Goal: Task Accomplishment & Management: Use online tool/utility

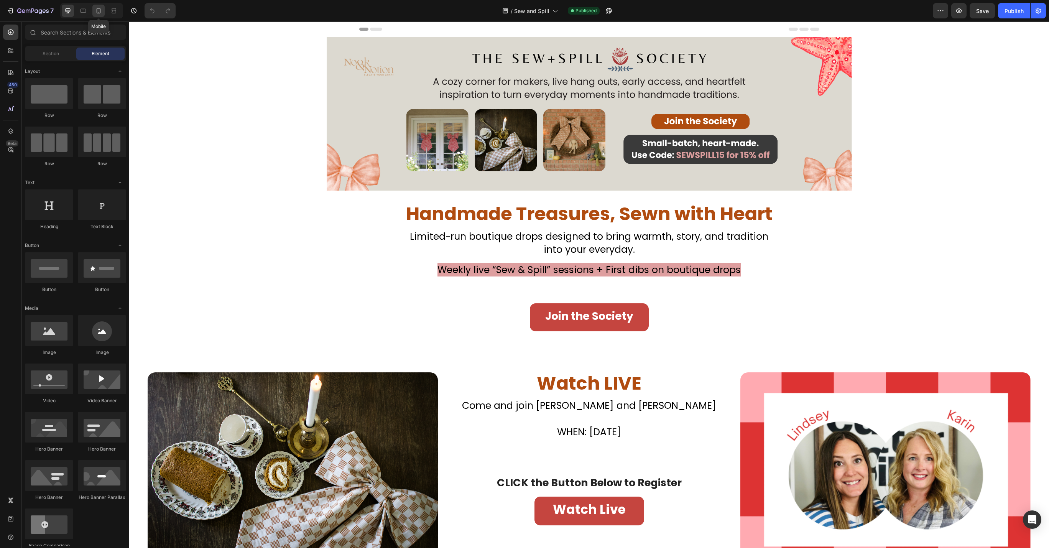
click at [102, 12] on icon at bounding box center [99, 11] width 8 height 8
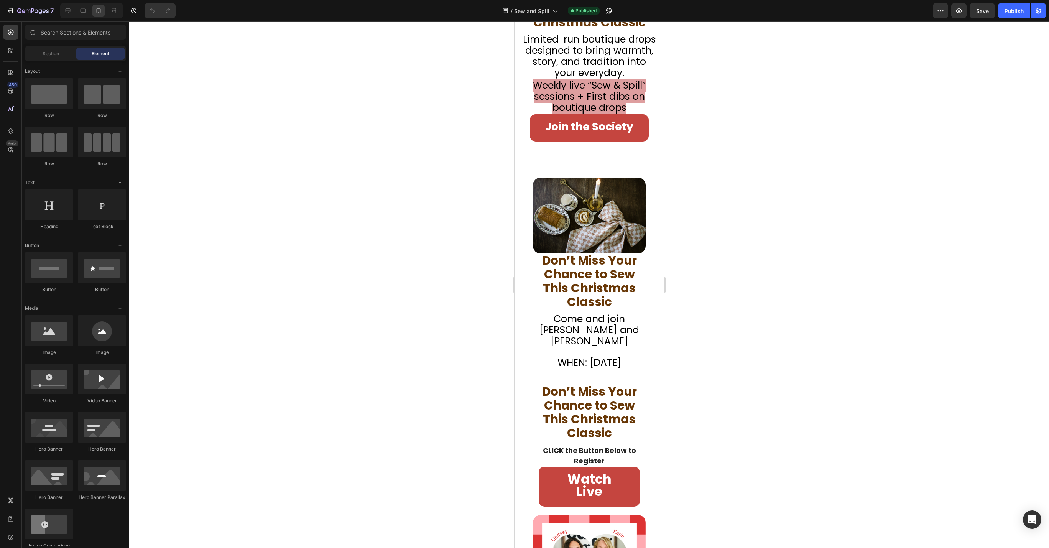
scroll to position [102, 0]
click at [69, 14] on icon at bounding box center [68, 11] width 8 height 8
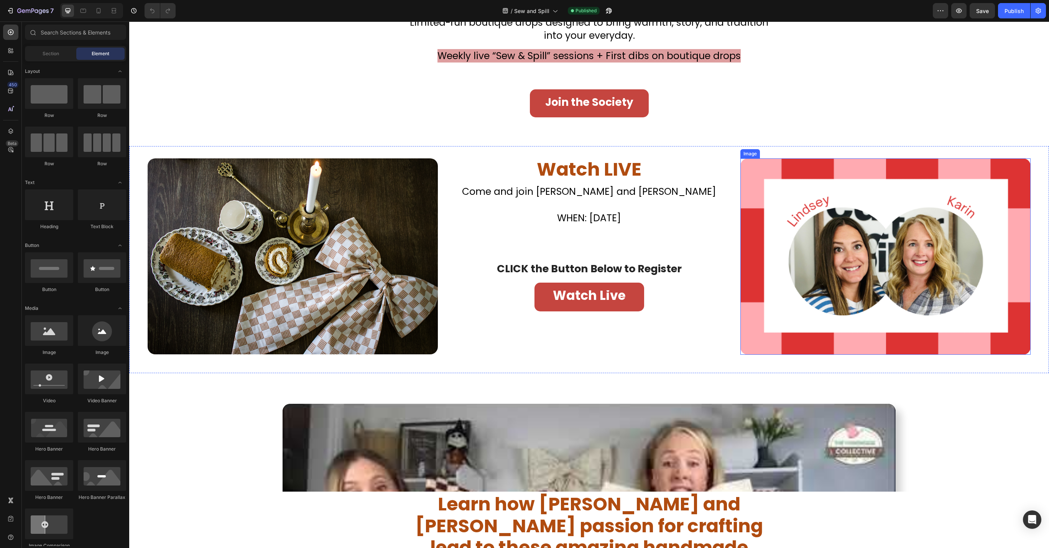
click at [792, 289] on img at bounding box center [885, 256] width 290 height 196
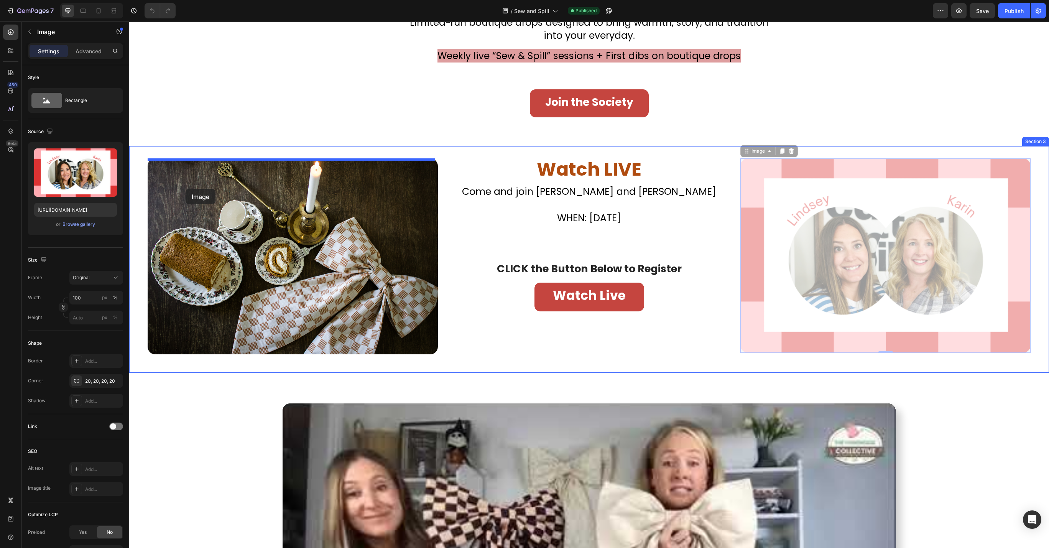
drag, startPoint x: 741, startPoint y: 152, endPoint x: 186, endPoint y: 189, distance: 556.3
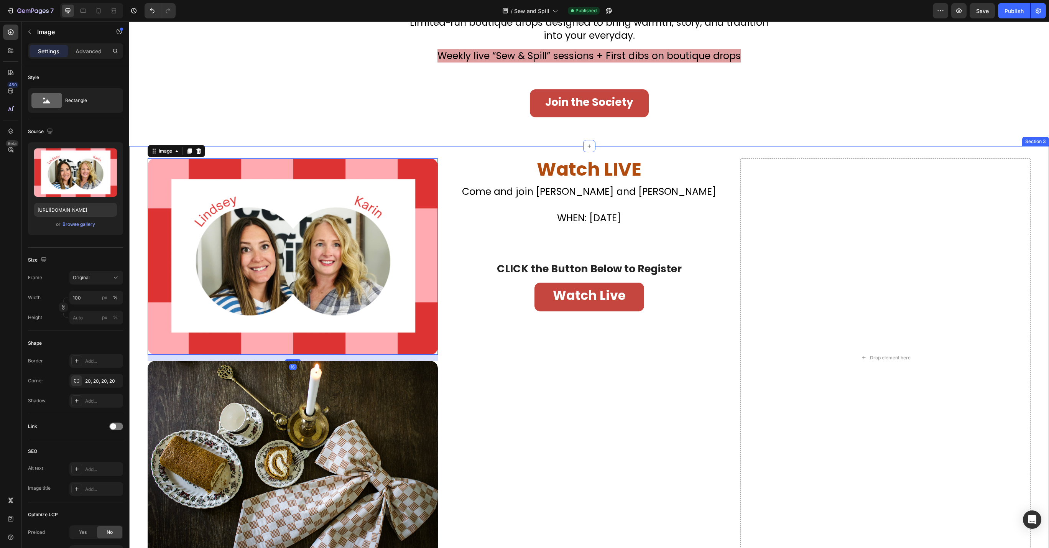
click at [148, 397] on img at bounding box center [293, 459] width 290 height 196
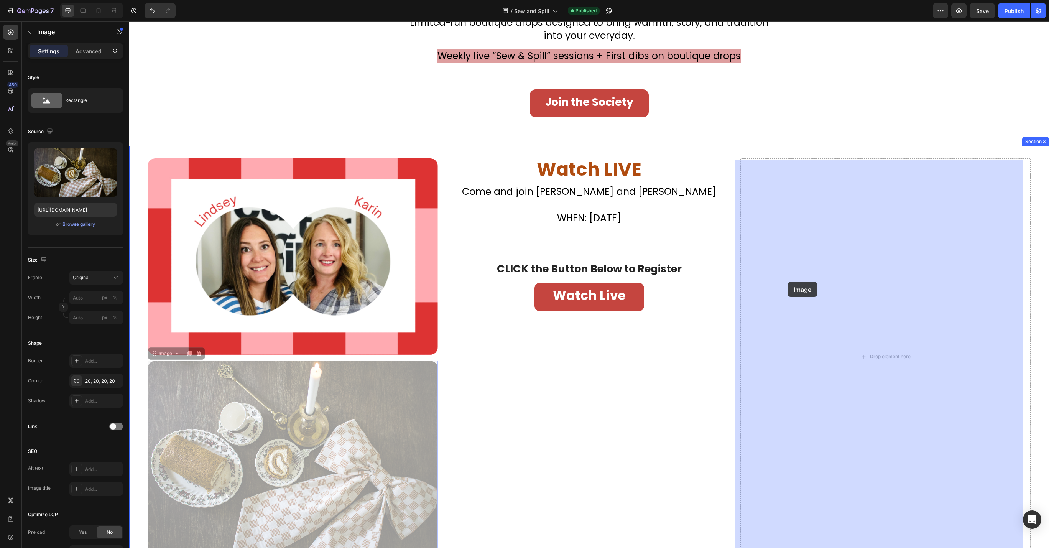
drag, startPoint x: 153, startPoint y: 354, endPoint x: 787, endPoint y: 282, distance: 638.6
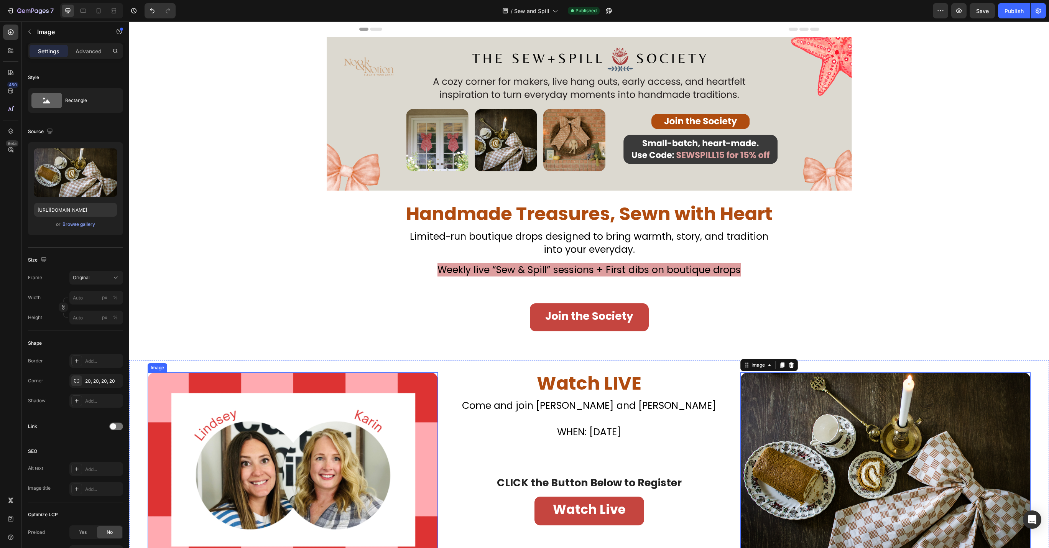
scroll to position [51, 0]
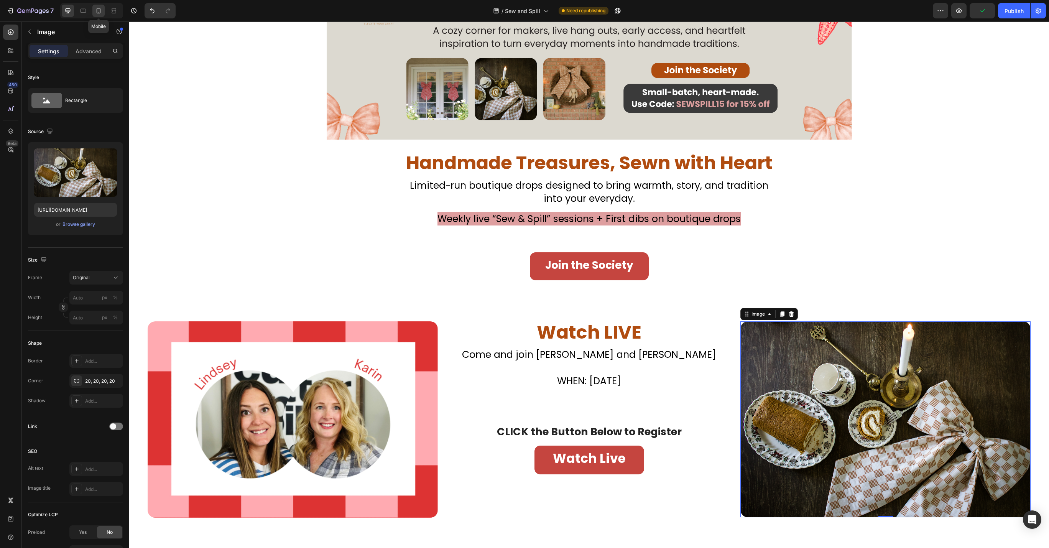
drag, startPoint x: 103, startPoint y: 17, endPoint x: 552, endPoint y: 365, distance: 568.0
click at [103, 17] on div at bounding box center [98, 11] width 12 height 12
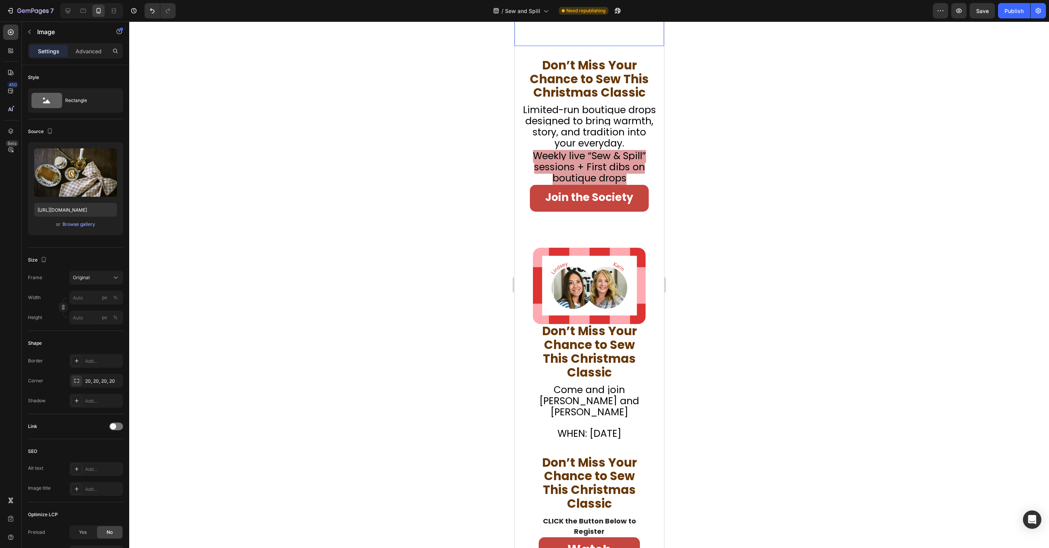
scroll to position [51, 0]
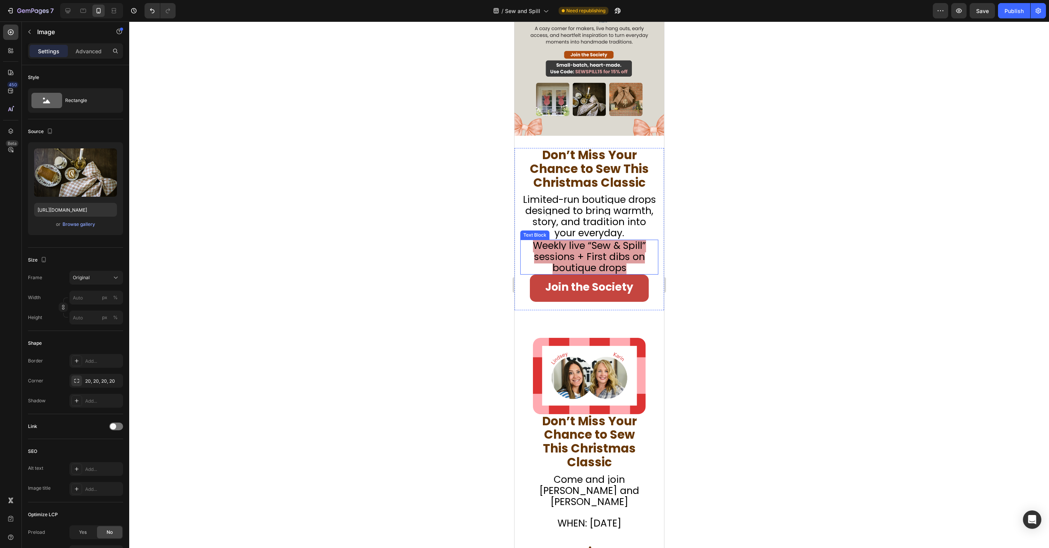
click at [629, 274] on p "Weekly live “Sew & Spill” sessions + First dibs on boutique drops" at bounding box center [589, 256] width 136 height 33
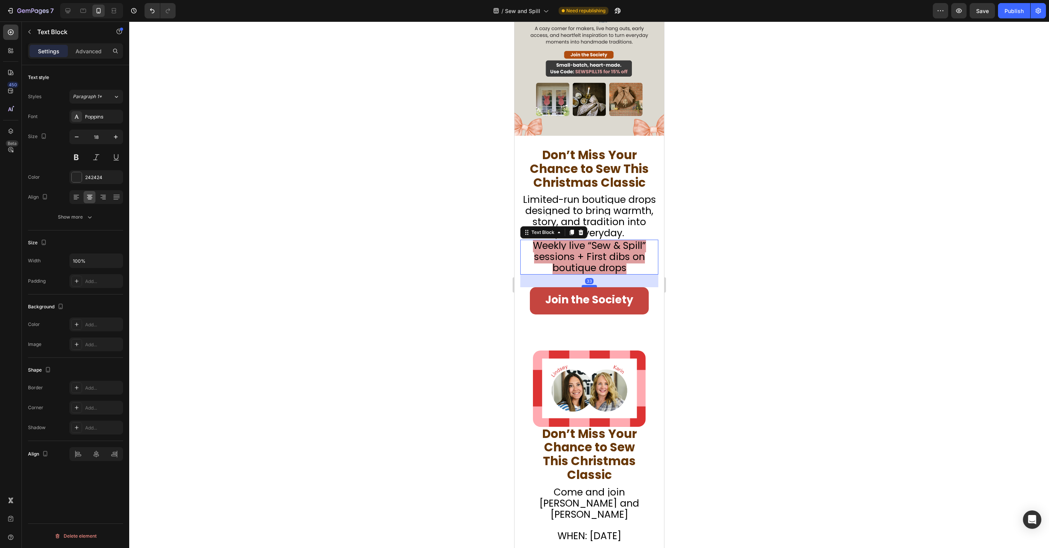
drag, startPoint x: 588, startPoint y: 278, endPoint x: 586, endPoint y: 291, distance: 12.9
click at [586, 287] on div at bounding box center [588, 286] width 15 height 2
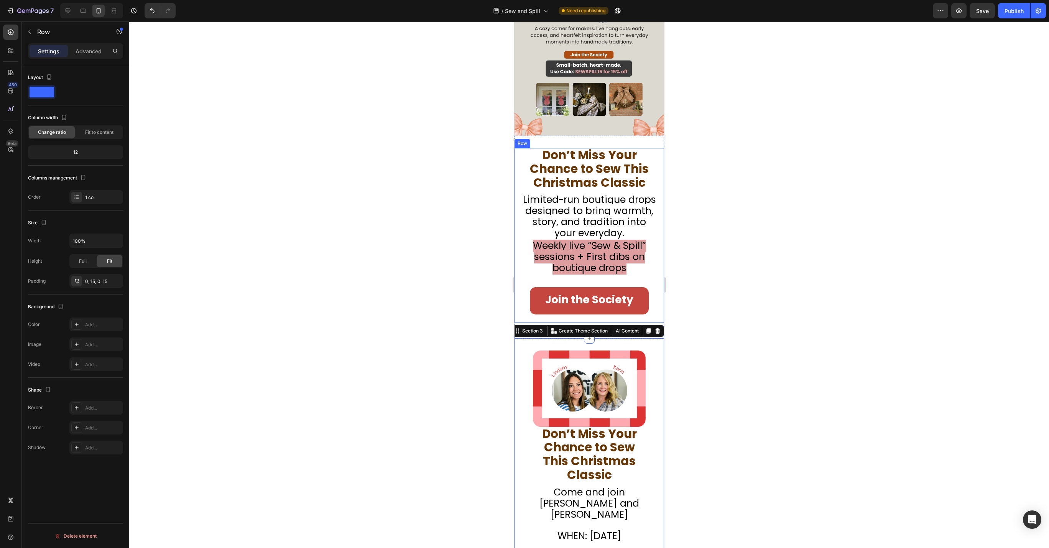
click at [613, 322] on div "Join the Society Button" at bounding box center [589, 304] width 138 height 35
click at [675, 338] on div at bounding box center [589, 284] width 920 height 526
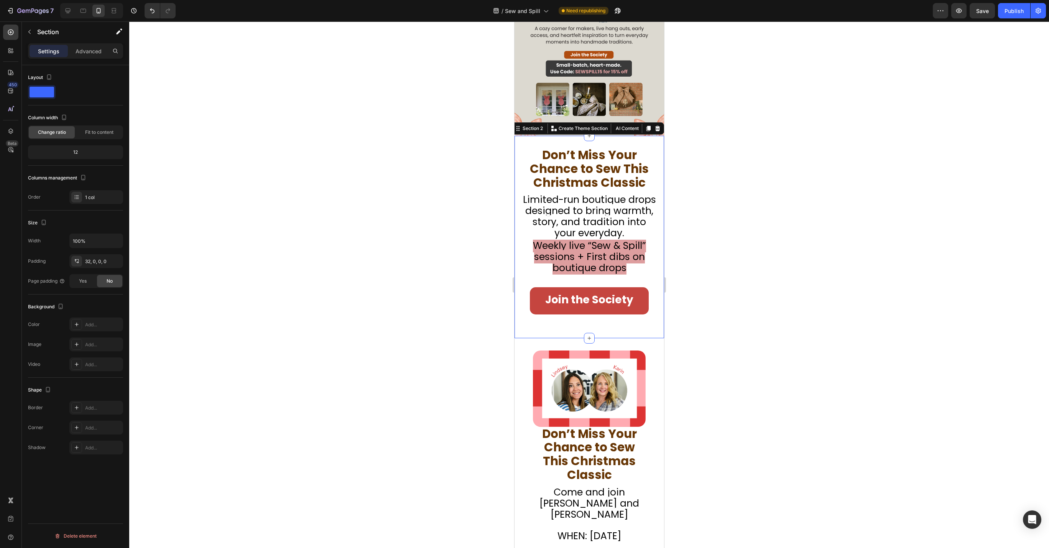
click at [610, 336] on div "Handmade Treasures, Sewn with Heart Heading Don’t Miss Your Chance to Sew This …" at bounding box center [589, 243] width 150 height 190
click at [603, 330] on div "Handmade Treasures, Sewn with Heart Heading Don’t Miss Your Chance to Sew This …" at bounding box center [589, 243] width 150 height 190
click at [601, 322] on div "Join the Society Button" at bounding box center [589, 304] width 138 height 35
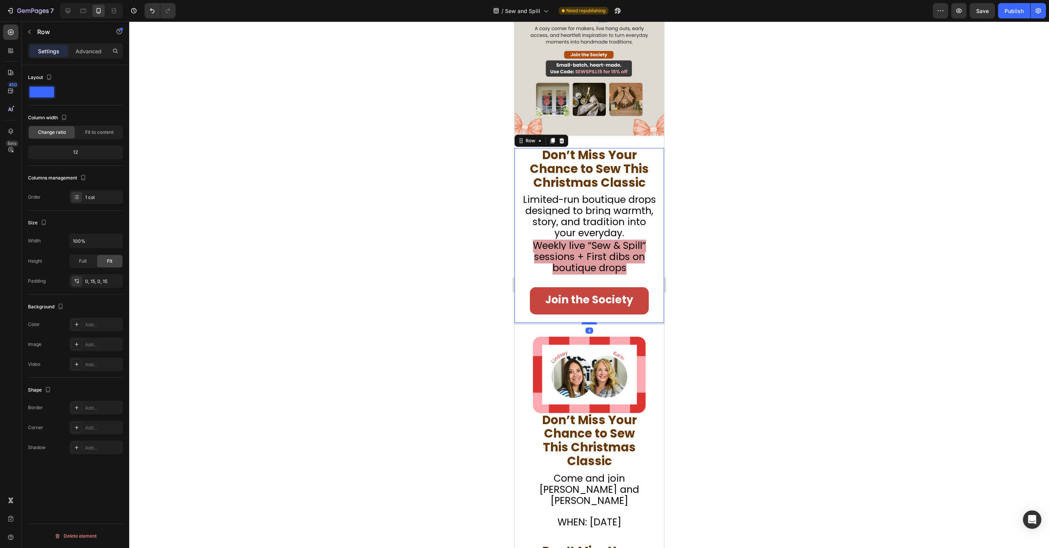
drag, startPoint x: 586, startPoint y: 342, endPoint x: 586, endPoint y: 329, distance: 13.8
click at [586, 324] on div at bounding box center [588, 323] width 15 height 2
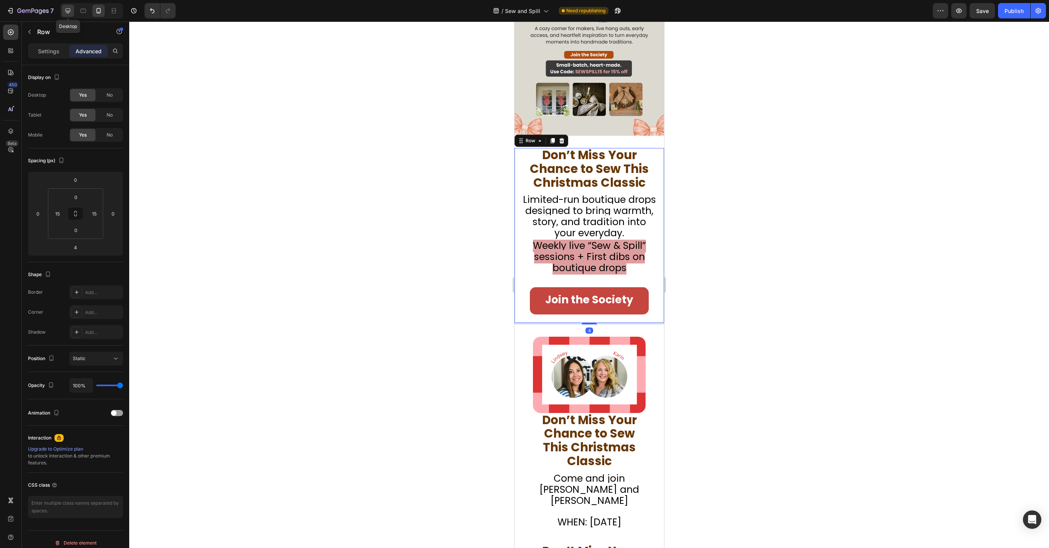
click at [74, 10] on div at bounding box center [68, 11] width 12 height 12
type input "51"
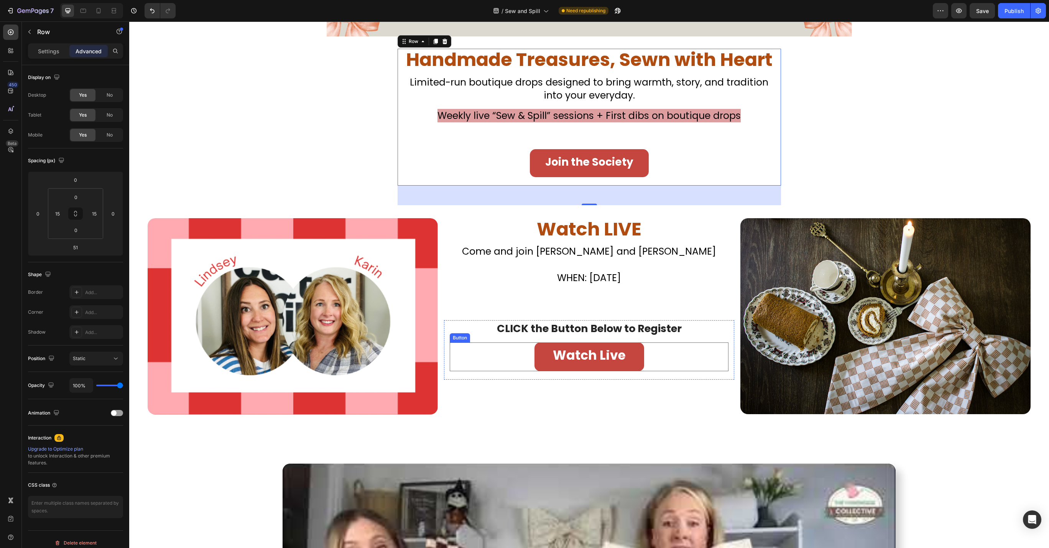
scroll to position [205, 0]
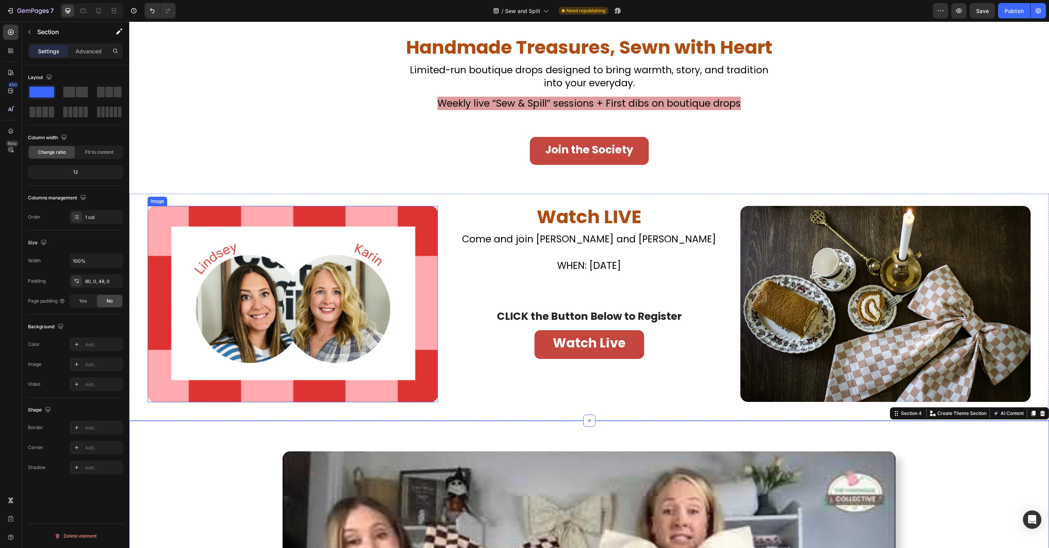
scroll to position [52, 0]
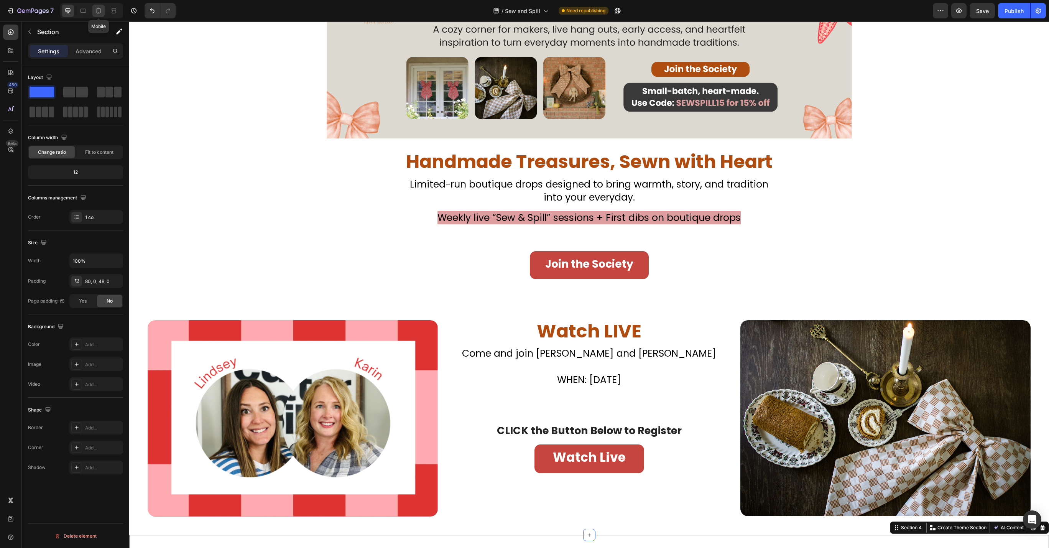
drag, startPoint x: 101, startPoint y: 12, endPoint x: 291, endPoint y: 186, distance: 258.0
click at [101, 12] on icon at bounding box center [99, 11] width 8 height 8
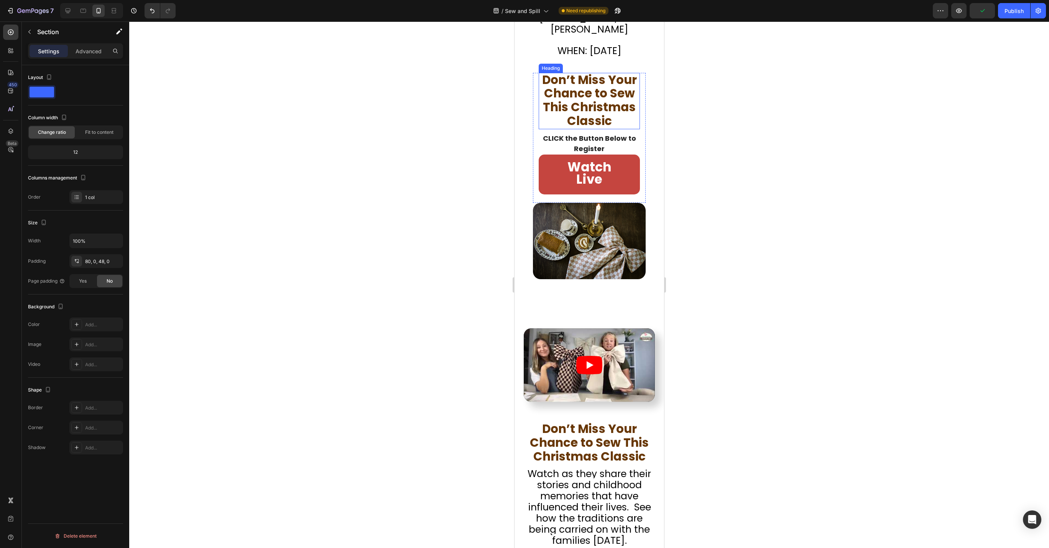
scroll to position [478, 0]
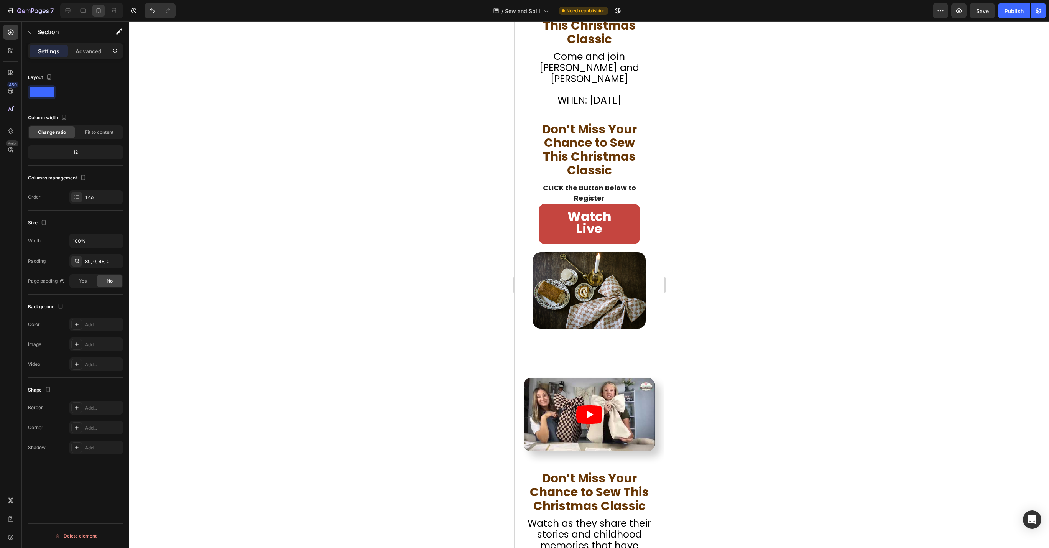
click at [588, 371] on div "Video Section 4" at bounding box center [589, 408] width 150 height 123
click at [590, 382] on div "Video Section 4" at bounding box center [589, 408] width 150 height 123
click at [618, 347] on div "Image Watch LIVE Heading Don’t Miss Your Chance to Sew This Christmas Classic H…" at bounding box center [589, 124] width 150 height 444
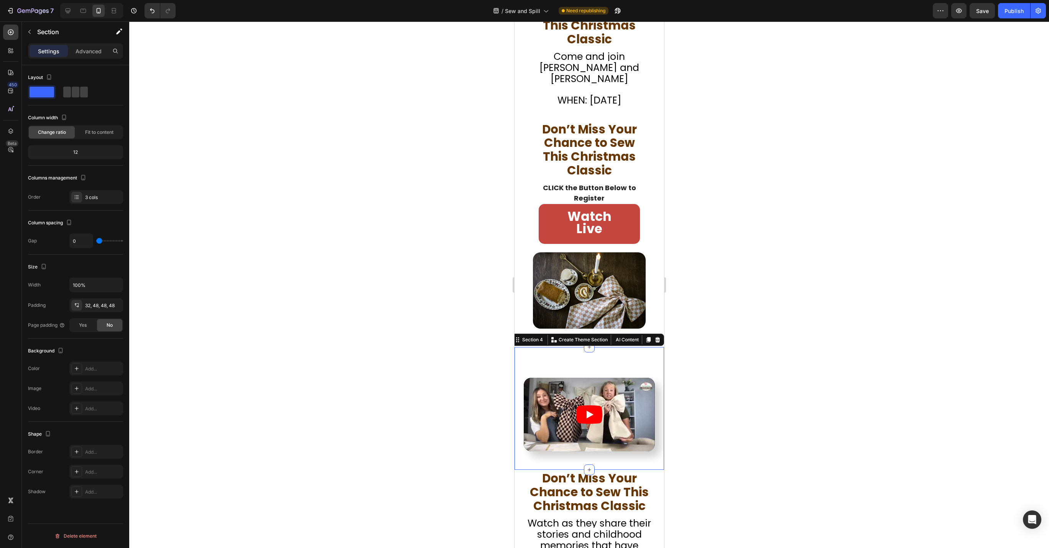
click at [608, 377] on div "Video Section 4 Create Theme Section AI Content Write with GemAI What would you…" at bounding box center [589, 408] width 150 height 123
click at [603, 382] on div "Video Section 4 Create Theme Section AI Content Write with GemAI What would you…" at bounding box center [589, 408] width 150 height 123
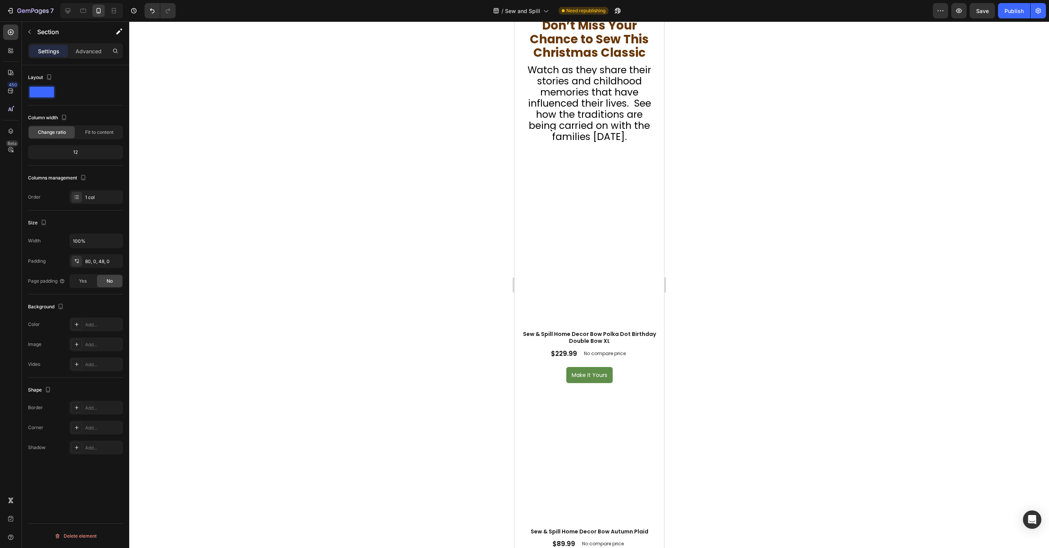
scroll to position [733, 0]
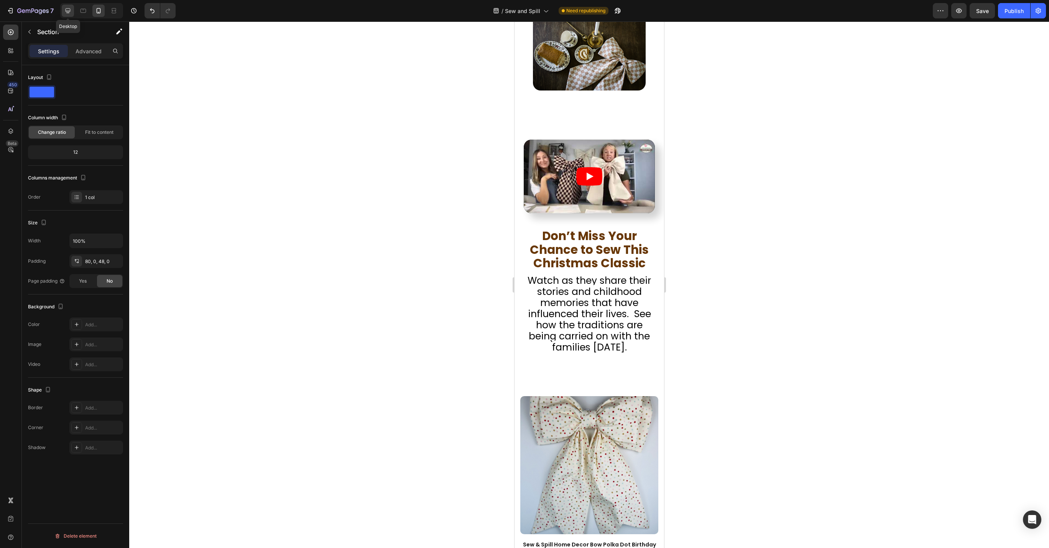
click at [71, 11] on icon at bounding box center [68, 11] width 8 height 8
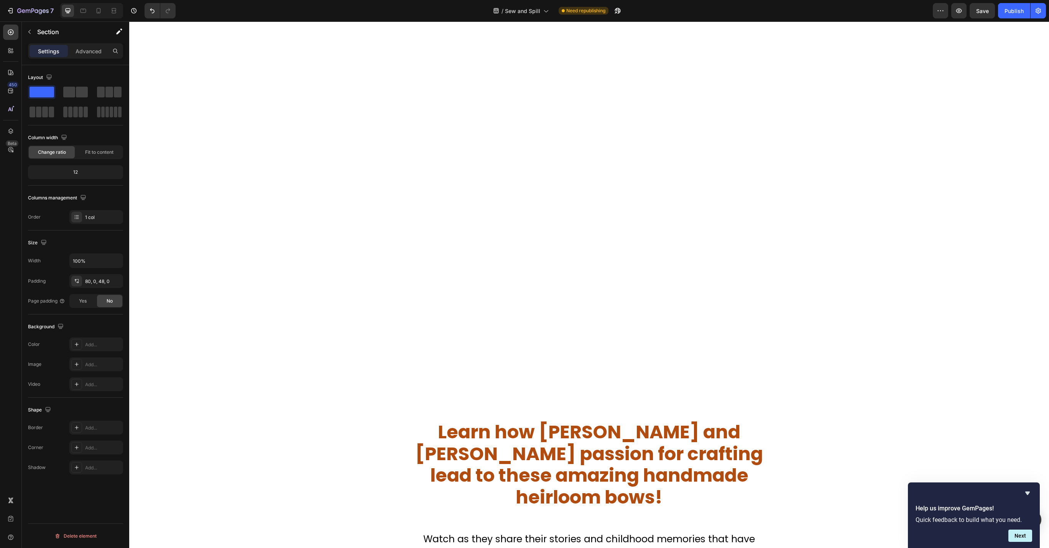
scroll to position [1005, 0]
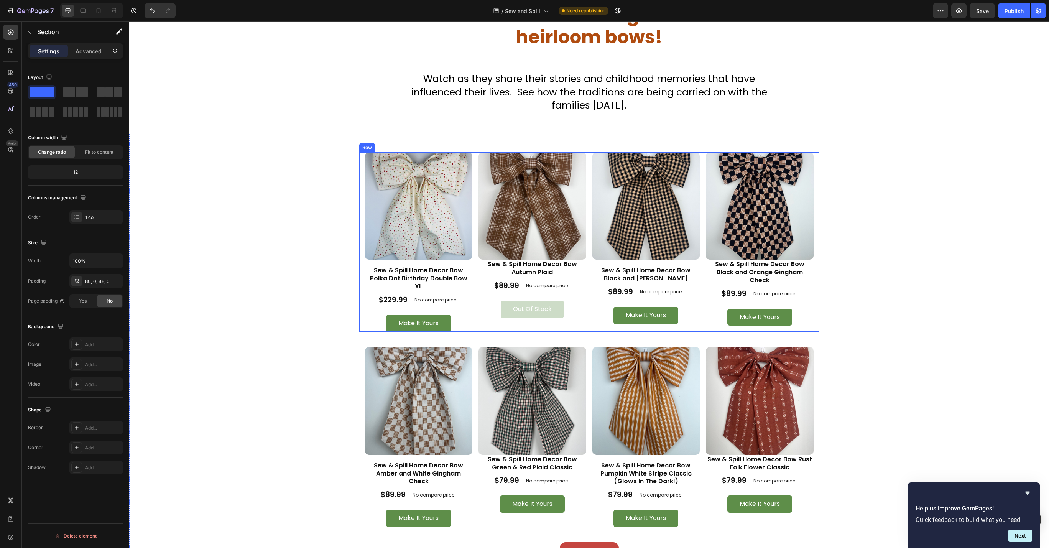
click at [811, 294] on div "Product Images Sew & Spill Home Decor Bow Polka Dot Birthday Double Bow XL Prod…" at bounding box center [589, 241] width 460 height 179
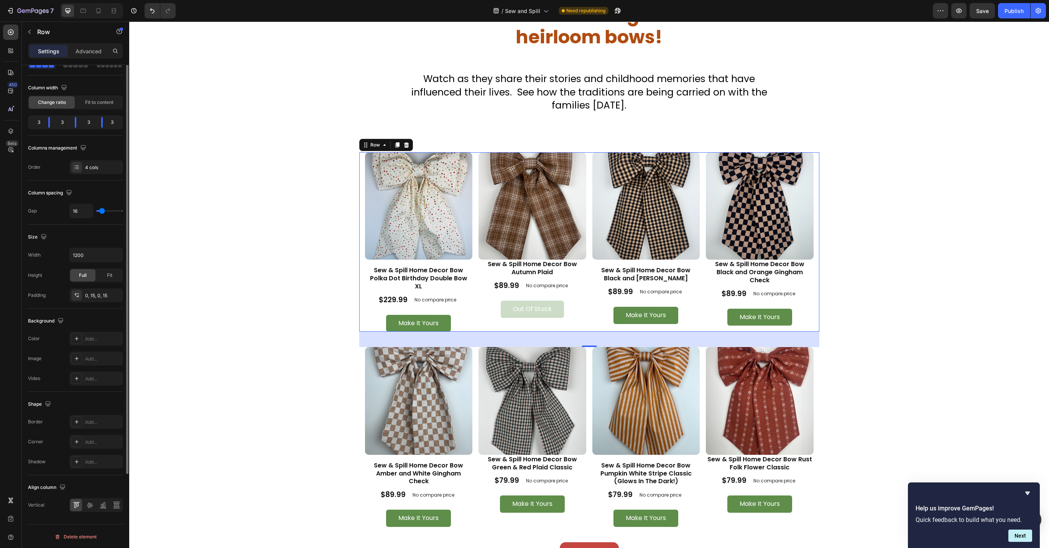
scroll to position [0, 0]
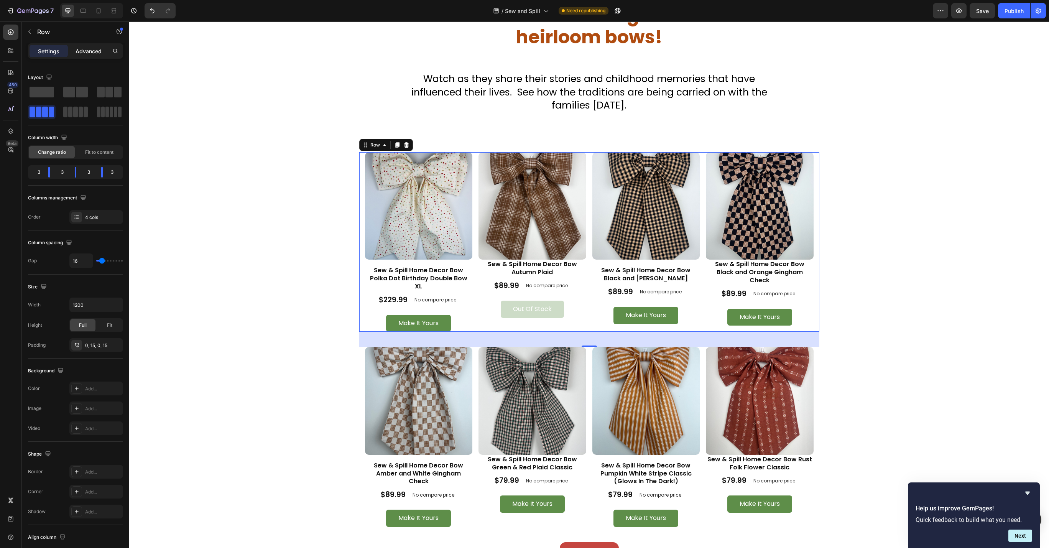
drag, startPoint x: 86, startPoint y: 50, endPoint x: 135, endPoint y: 463, distance: 415.3
click at [86, 50] on p "Advanced" at bounding box center [89, 51] width 26 height 8
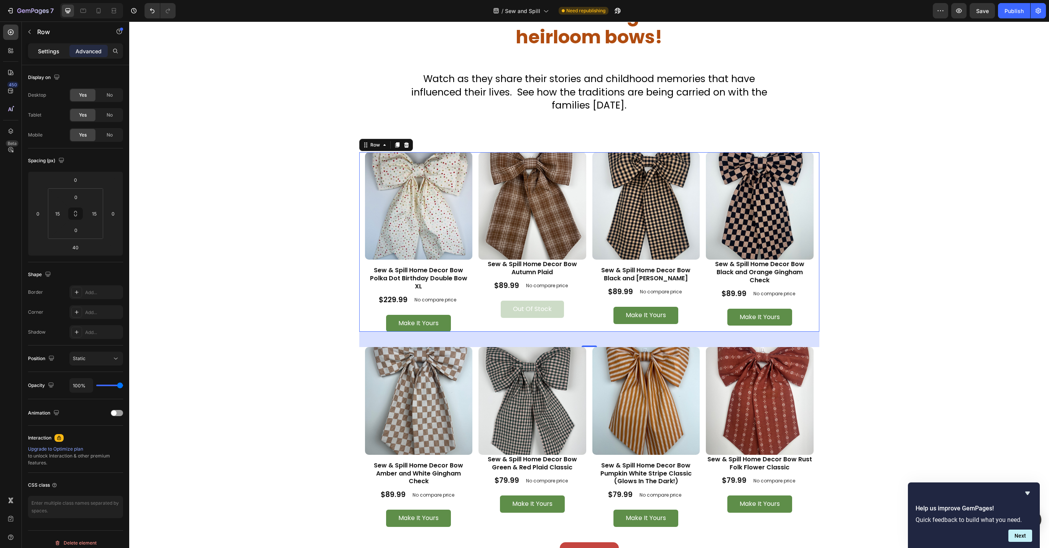
click at [44, 54] on p "Settings" at bounding box center [48, 51] width 21 height 8
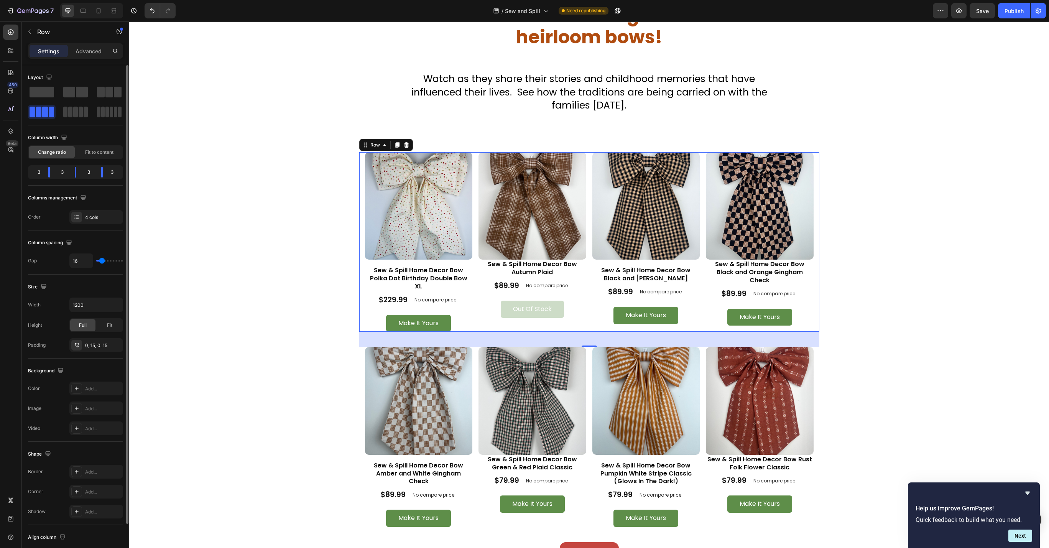
scroll to position [50, 0]
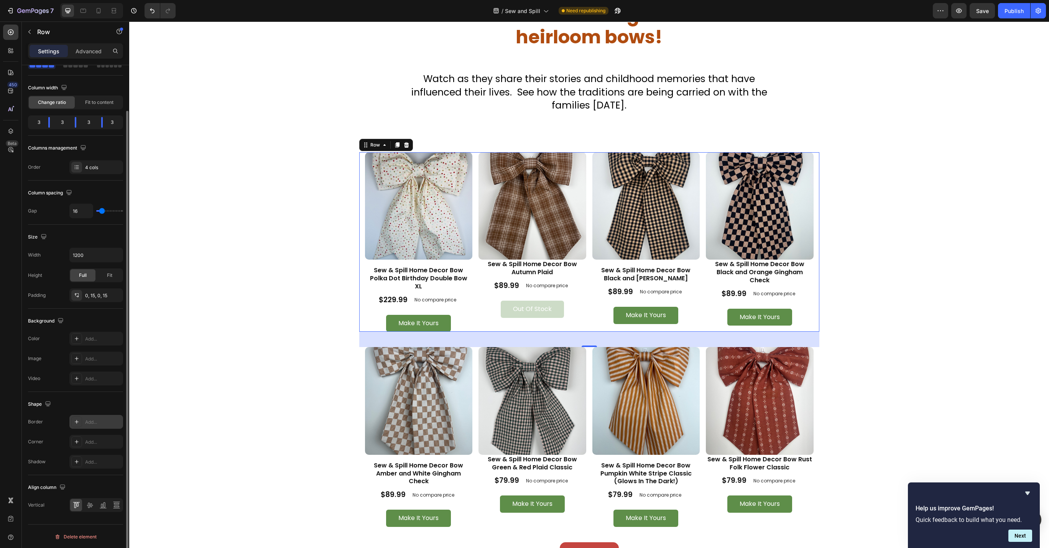
click at [74, 419] on icon at bounding box center [77, 422] width 6 height 6
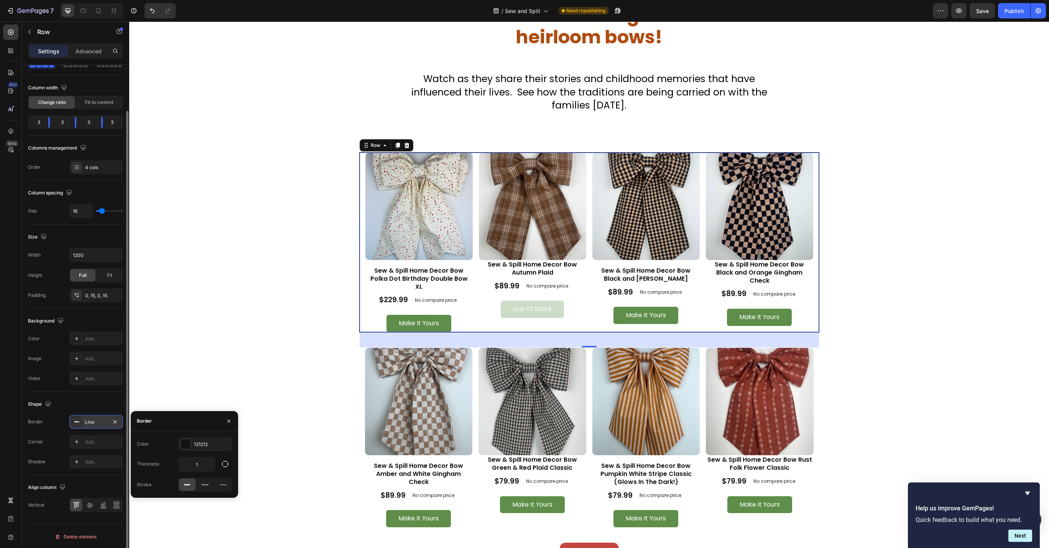
click at [77, 419] on icon at bounding box center [77, 422] width 6 height 6
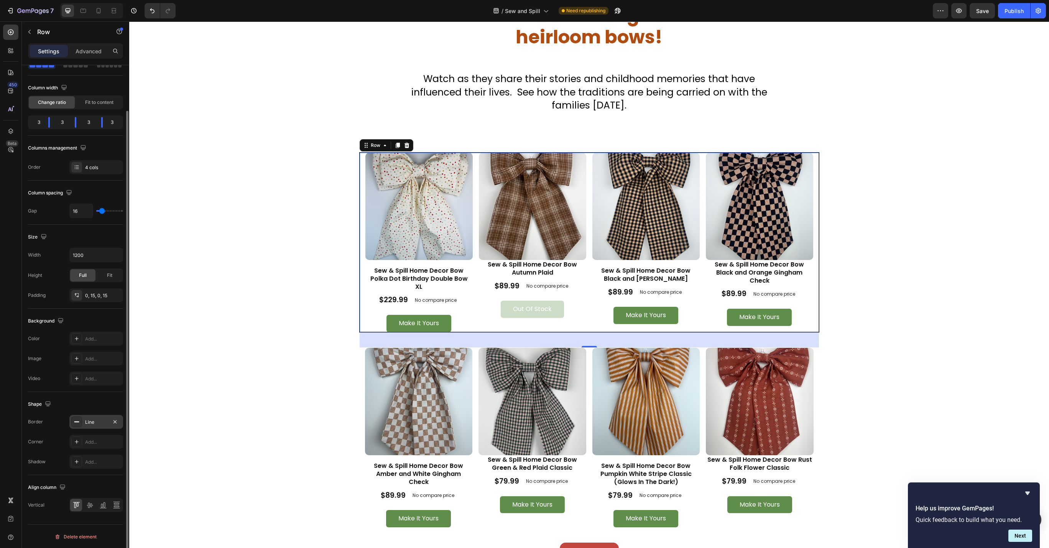
click at [87, 423] on div "Line" at bounding box center [96, 422] width 22 height 7
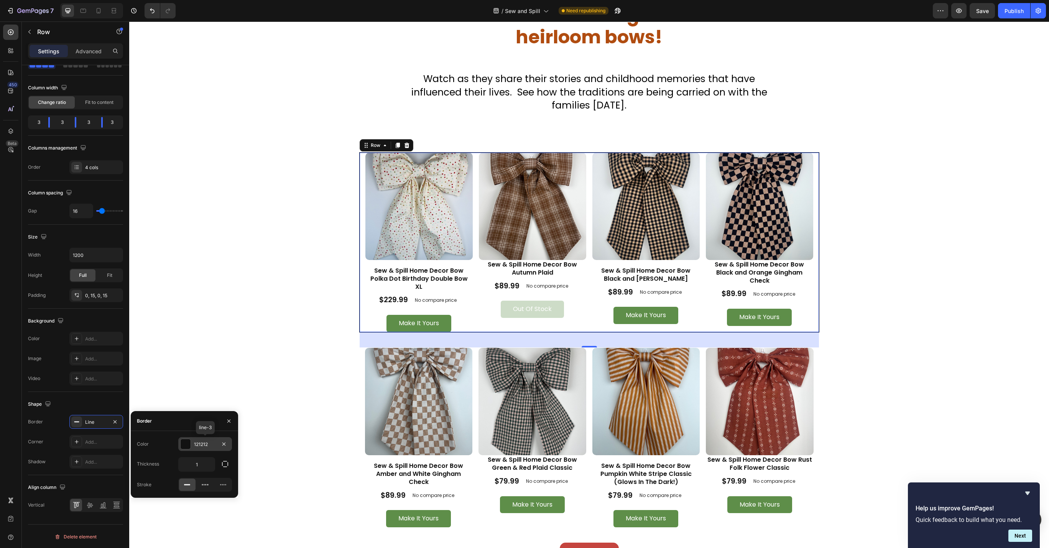
click at [189, 441] on div at bounding box center [186, 444] width 10 height 10
click at [228, 501] on div at bounding box center [225, 501] width 8 height 8
type input "C5453F"
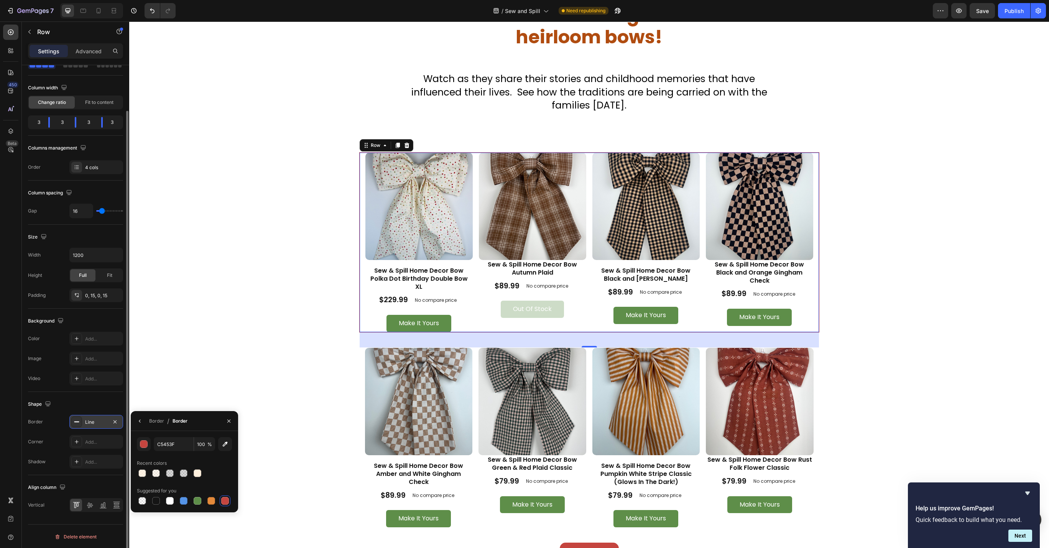
click at [94, 425] on div "Line" at bounding box center [96, 422] width 54 height 14
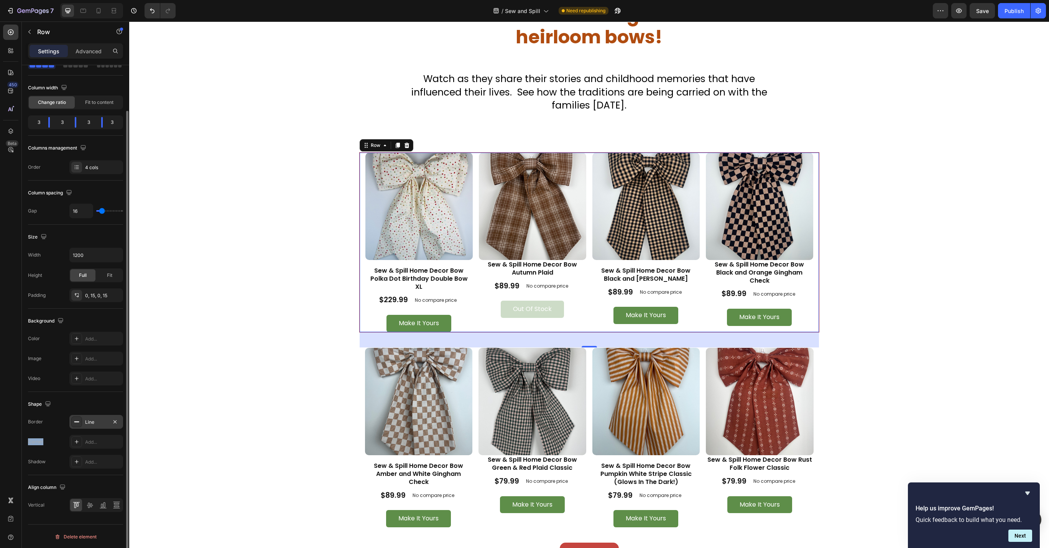
click at [94, 425] on div "Line" at bounding box center [96, 422] width 54 height 14
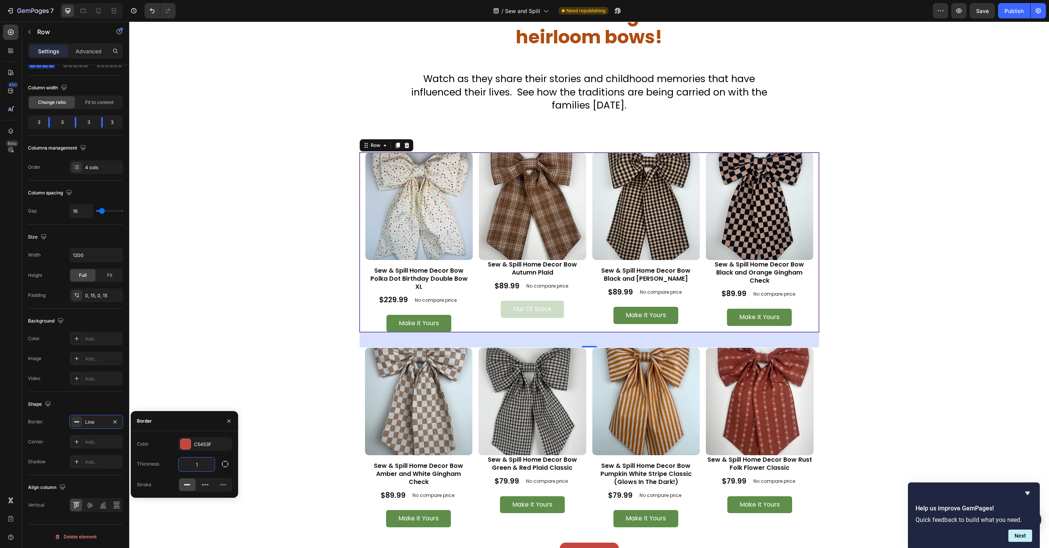
click at [202, 469] on input "1" at bounding box center [197, 464] width 36 height 14
type input "15"
click at [101, 439] on div "Add..." at bounding box center [103, 442] width 36 height 7
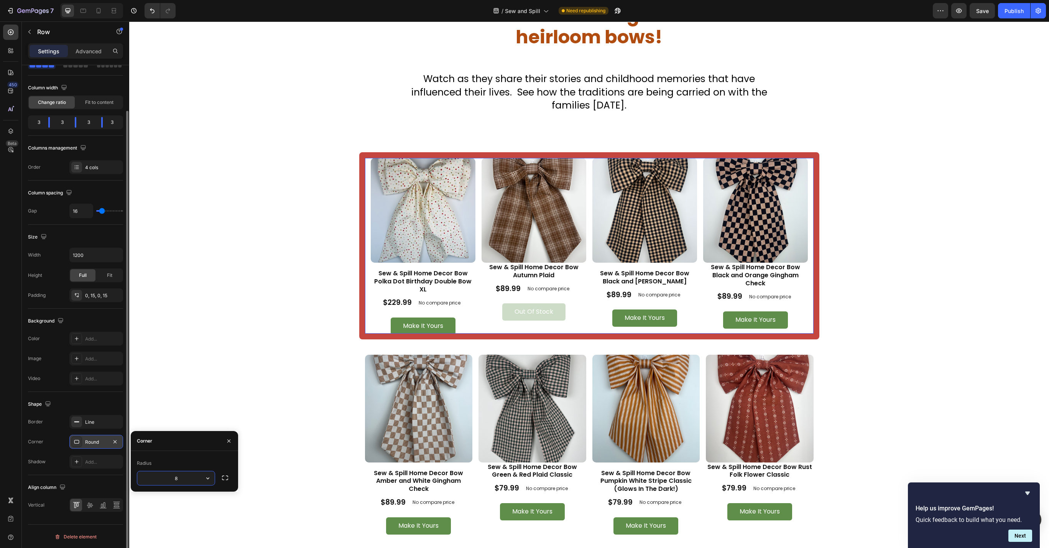
click at [359, 304] on div "Product Images Sew & Spill Home Decor Bow Polka Dot Birthday Double Bow XL Prod…" at bounding box center [589, 245] width 460 height 187
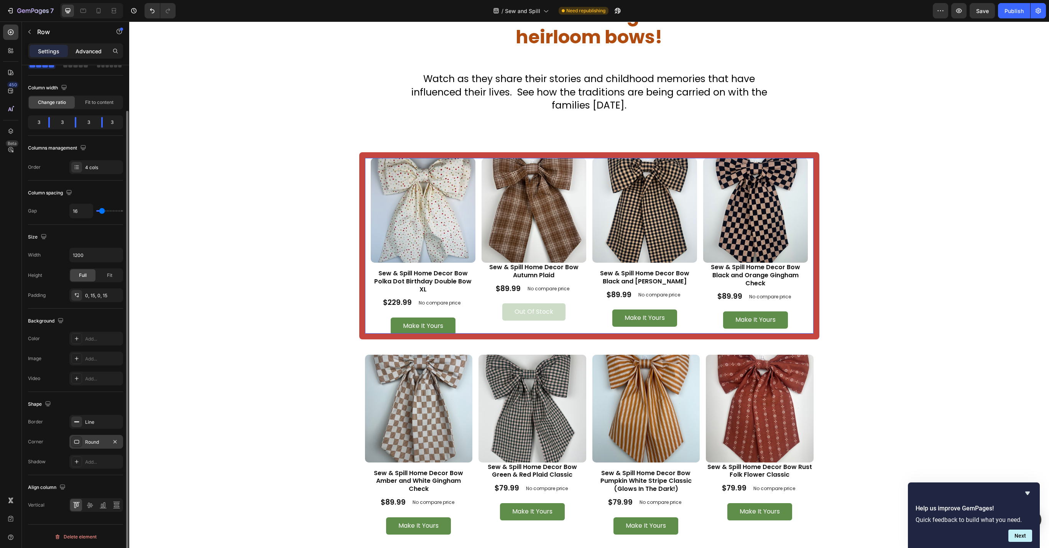
click at [79, 51] on p "Advanced" at bounding box center [89, 51] width 26 height 8
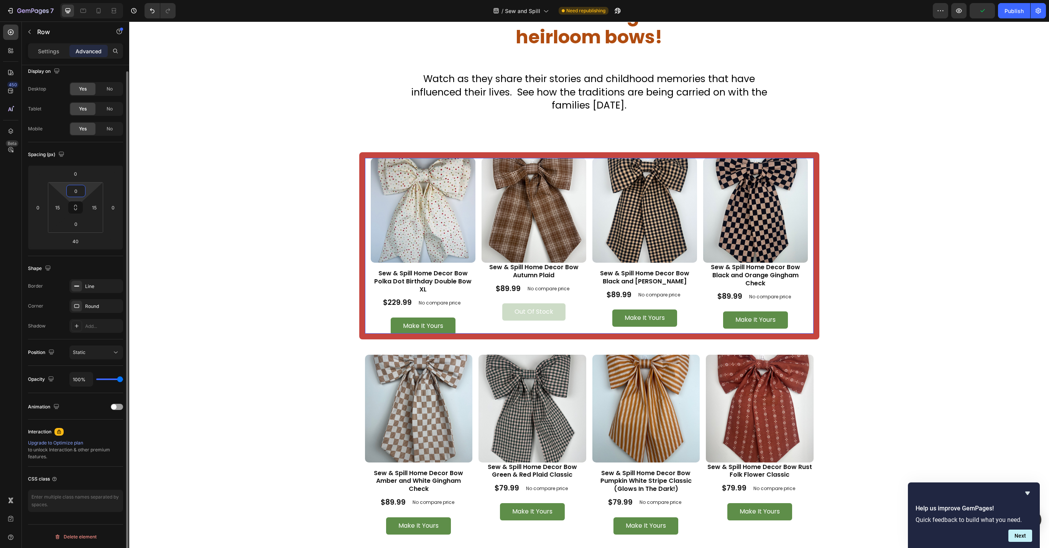
click at [80, 194] on input "0" at bounding box center [75, 191] width 15 height 12
click at [94, 267] on div "L 16px" at bounding box center [93, 265] width 48 height 12
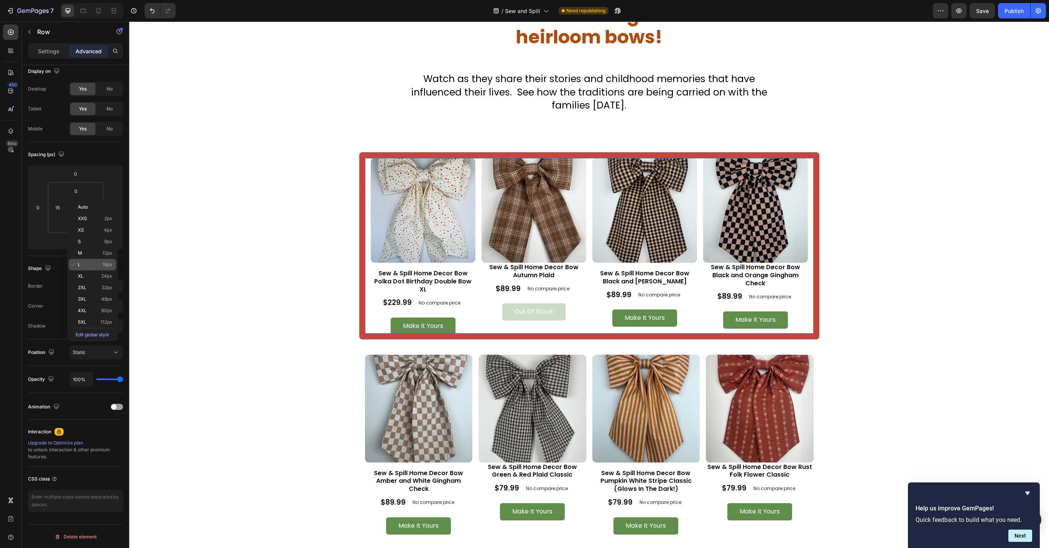
type input "16"
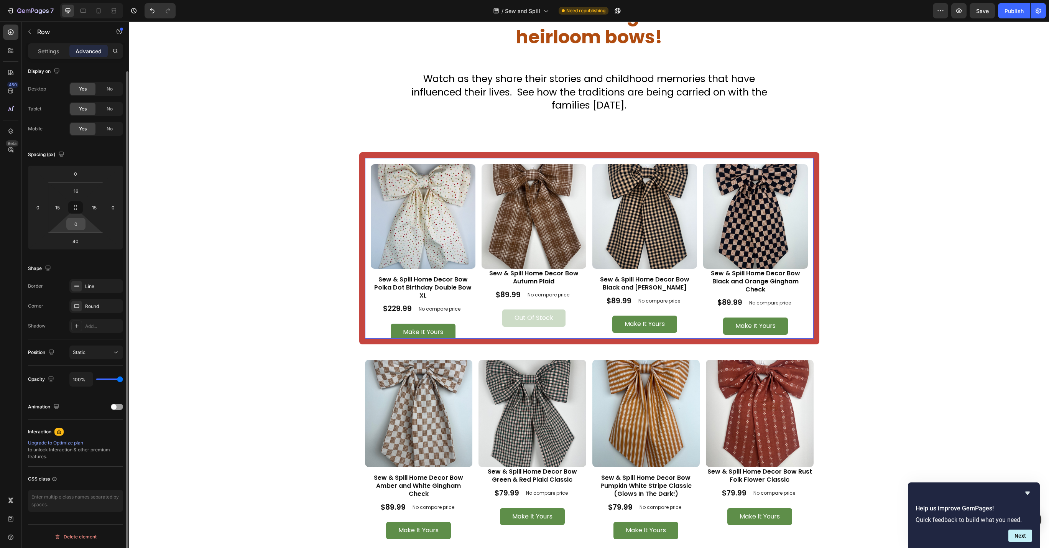
click at [77, 226] on input "0" at bounding box center [75, 224] width 15 height 12
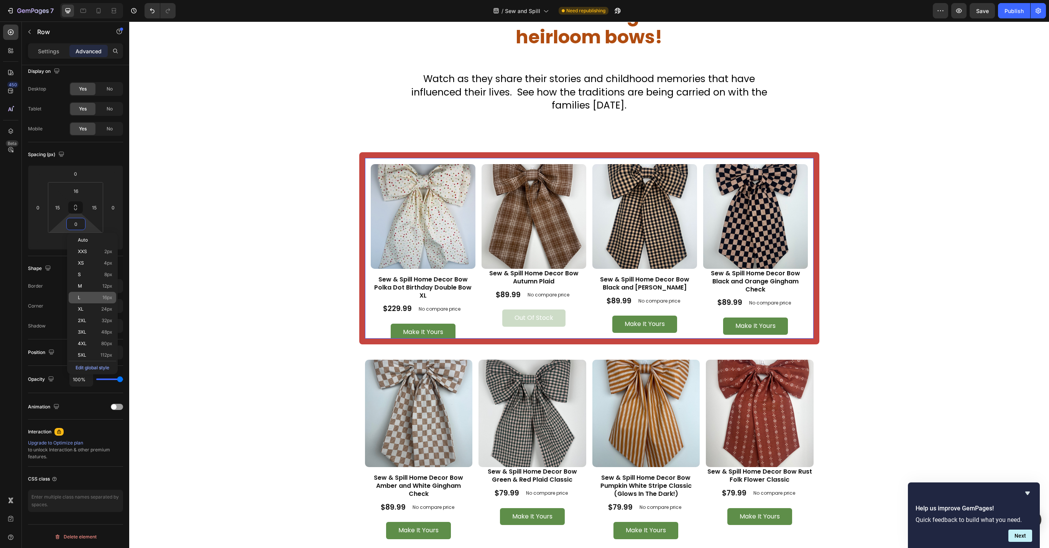
click at [97, 294] on div "L 16px" at bounding box center [93, 298] width 48 height 12
type input "16"
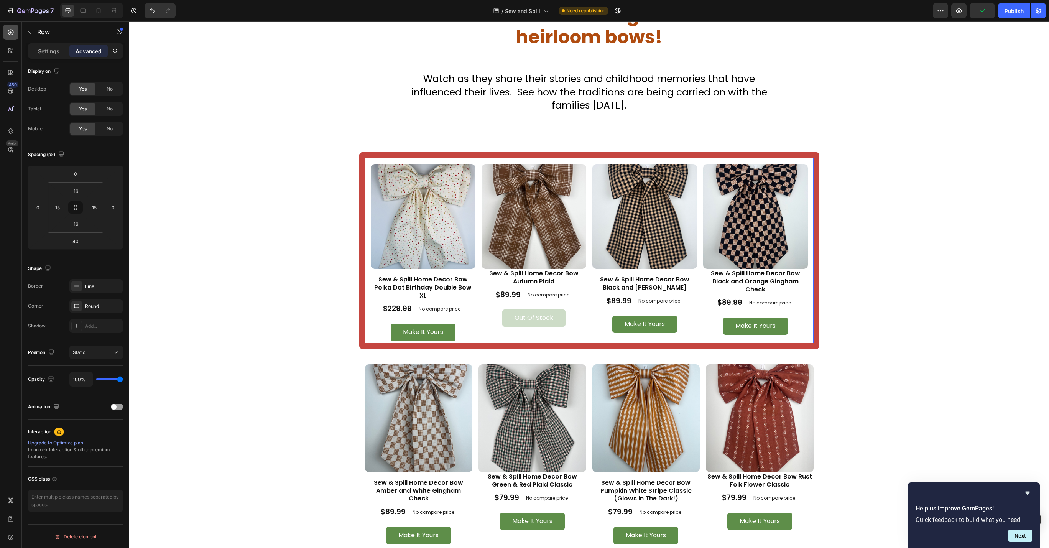
click at [13, 36] on icon at bounding box center [11, 32] width 8 height 8
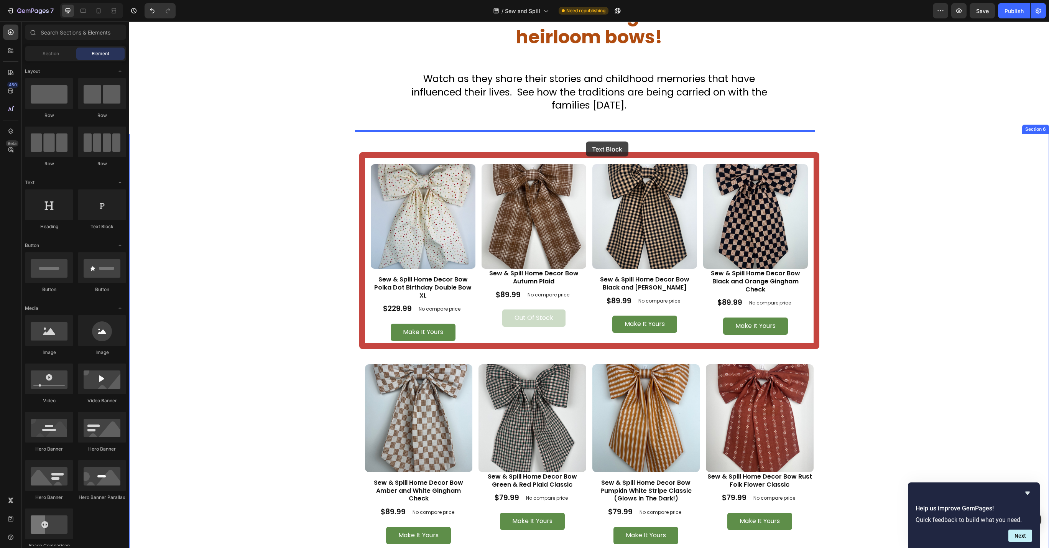
drag, startPoint x: 224, startPoint y: 236, endPoint x: 586, endPoint y: 141, distance: 373.6
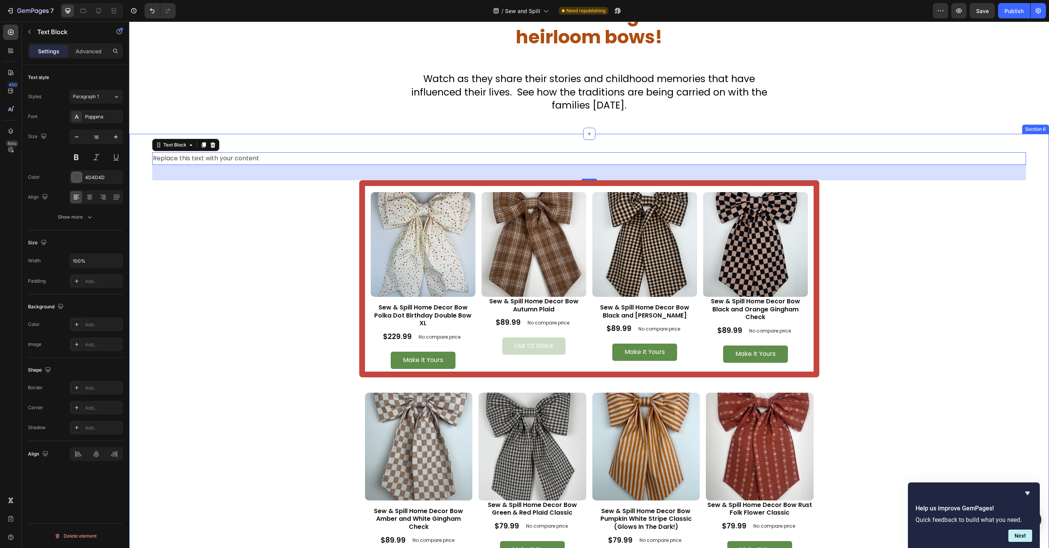
click at [329, 184] on div "Replace this text with your content Text Block 40 Product Images Sew & Spill Ho…" at bounding box center [589, 380] width 874 height 456
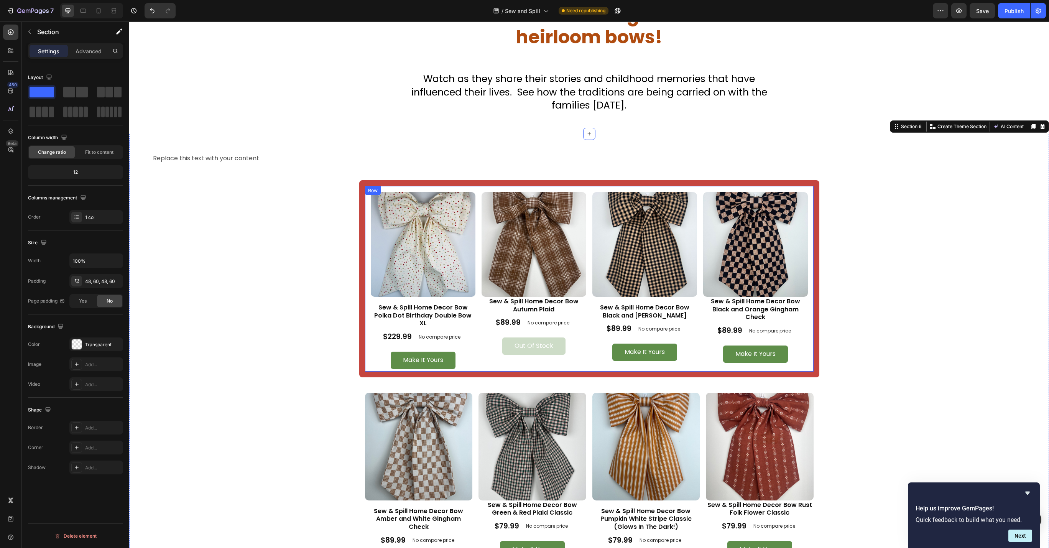
click at [365, 347] on div "Product Images Sew & Spill Home Decor Bow Polka Dot Birthday Double Bow XL Prod…" at bounding box center [589, 278] width 460 height 197
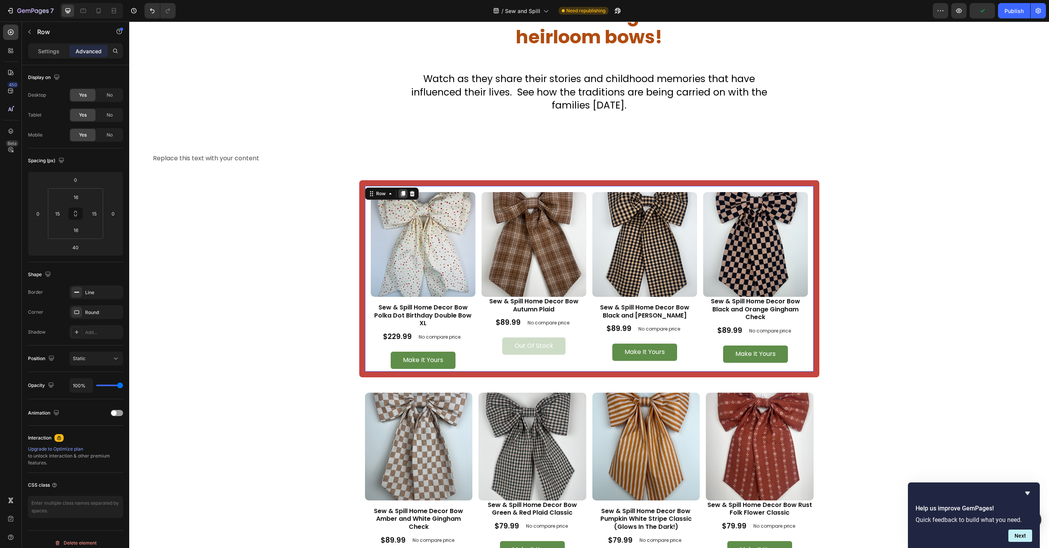
click at [401, 191] on icon at bounding box center [403, 193] width 4 height 5
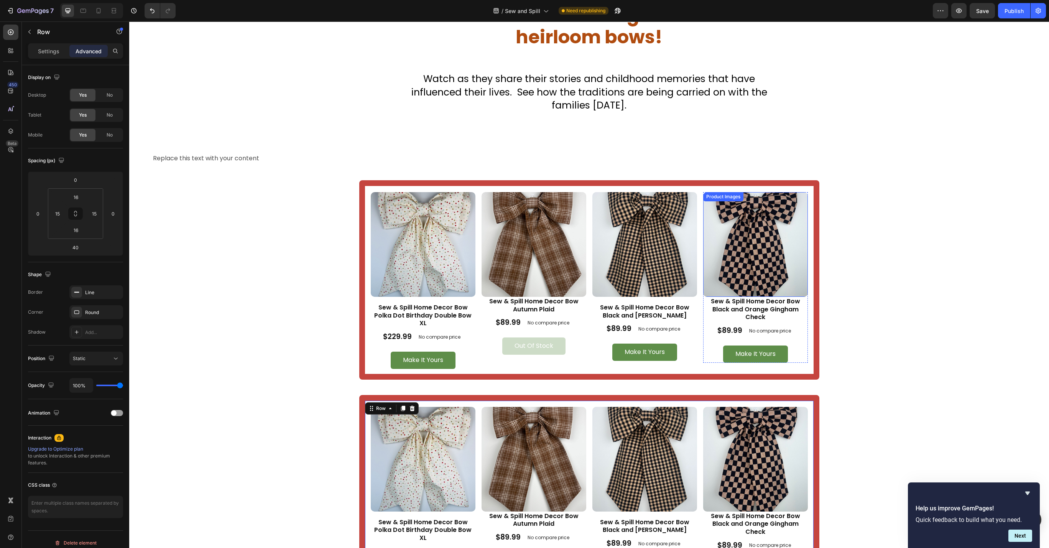
click at [758, 206] on img at bounding box center [755, 244] width 105 height 105
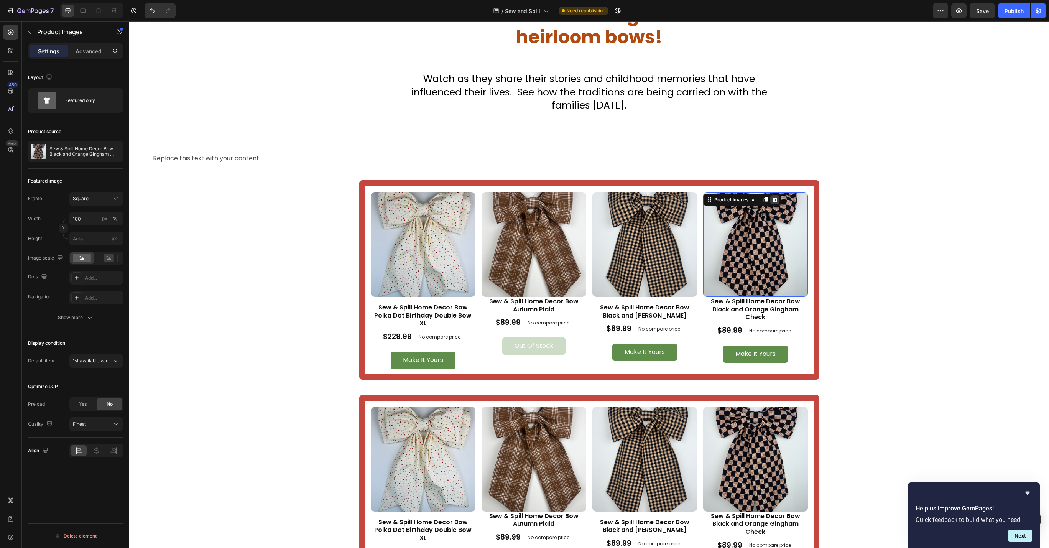
click at [772, 195] on div at bounding box center [774, 199] width 9 height 9
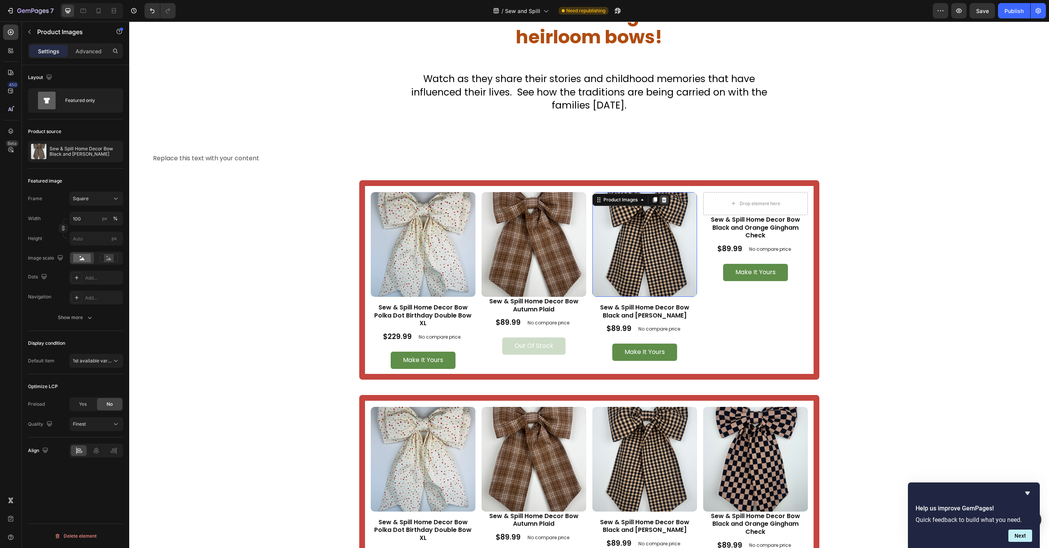
click at [661, 197] on icon at bounding box center [664, 200] width 6 height 6
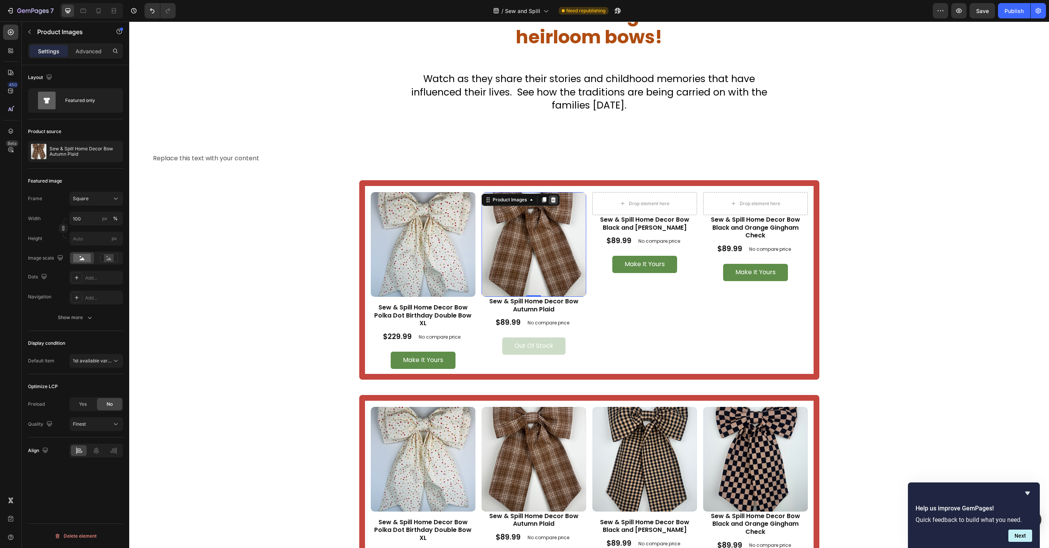
click at [551, 197] on icon at bounding box center [553, 200] width 6 height 6
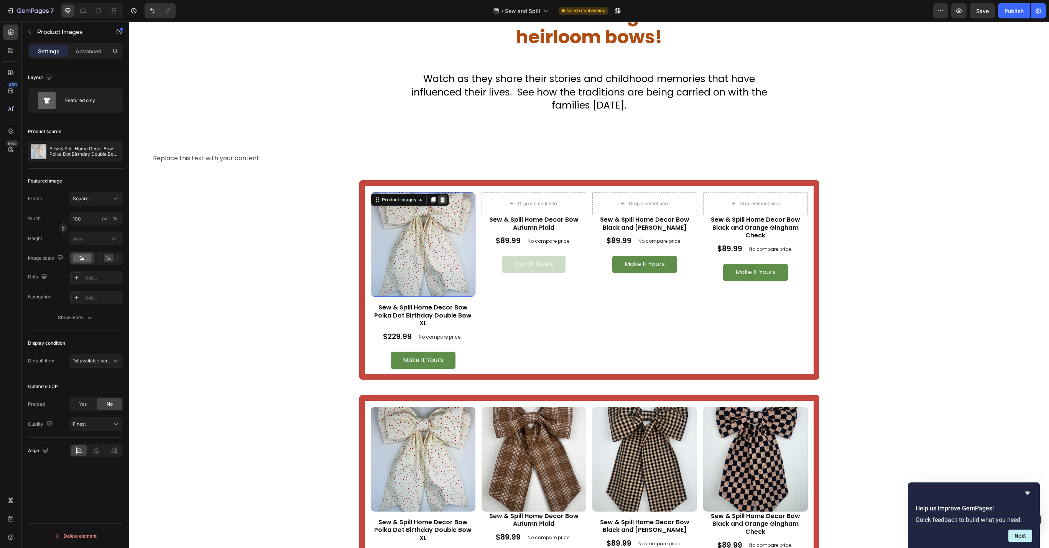
click at [440, 197] on icon at bounding box center [442, 199] width 5 height 5
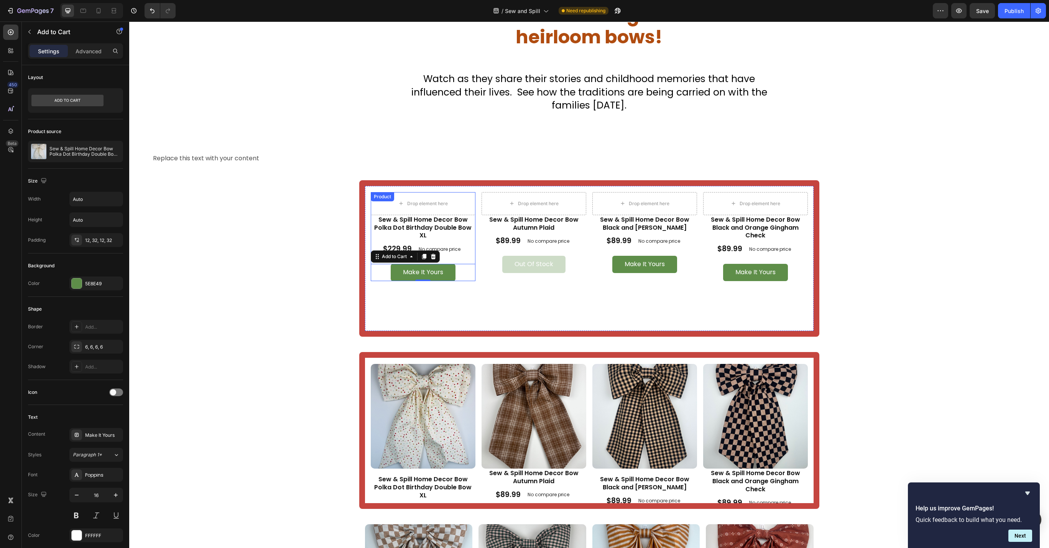
click at [464, 238] on div "Sew & Spill Home Decor Bow Polka Dot Birthday Double Bow XL Product Title $229.…" at bounding box center [423, 248] width 105 height 66
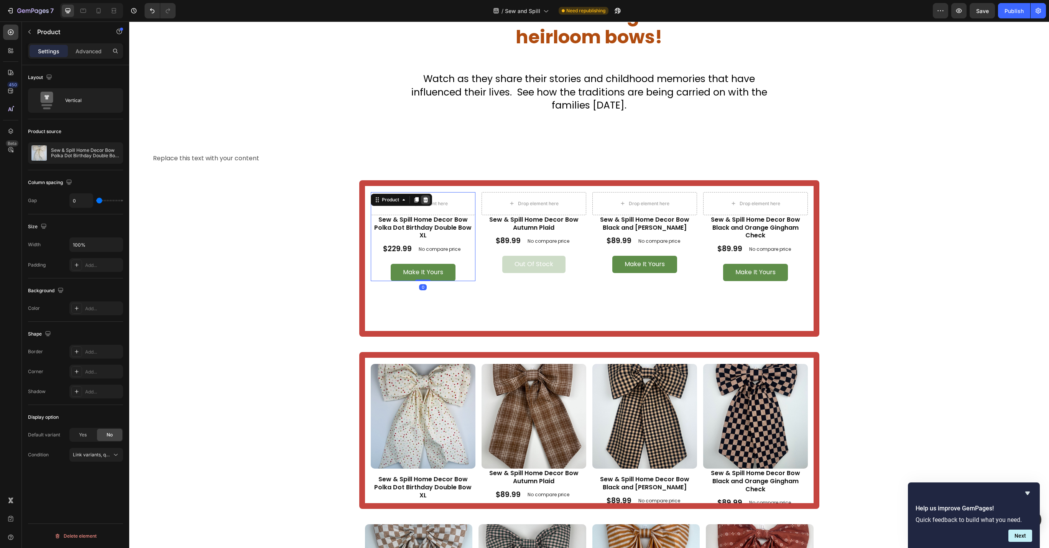
click at [423, 197] on icon at bounding box center [425, 199] width 5 height 5
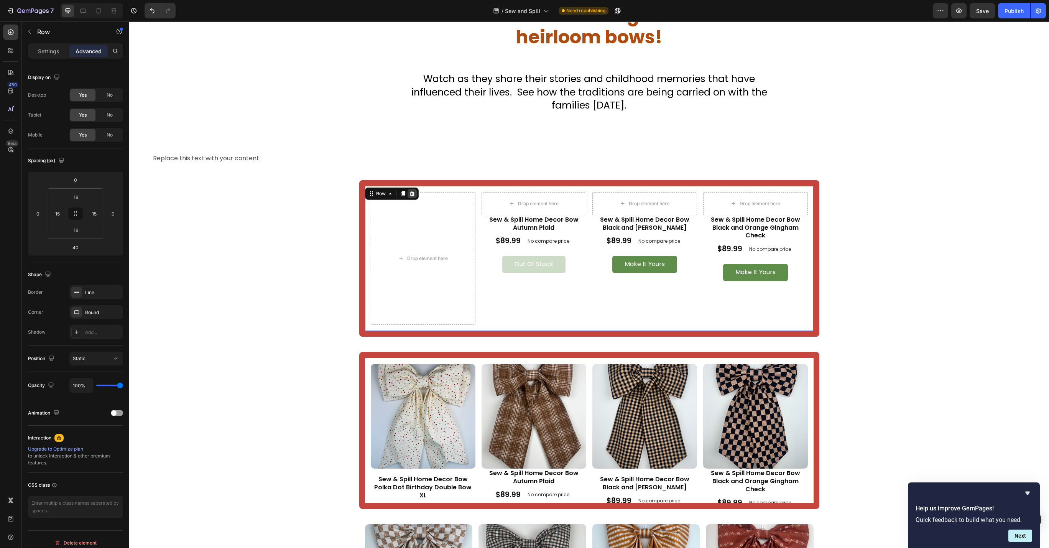
click at [411, 189] on div at bounding box center [412, 193] width 9 height 9
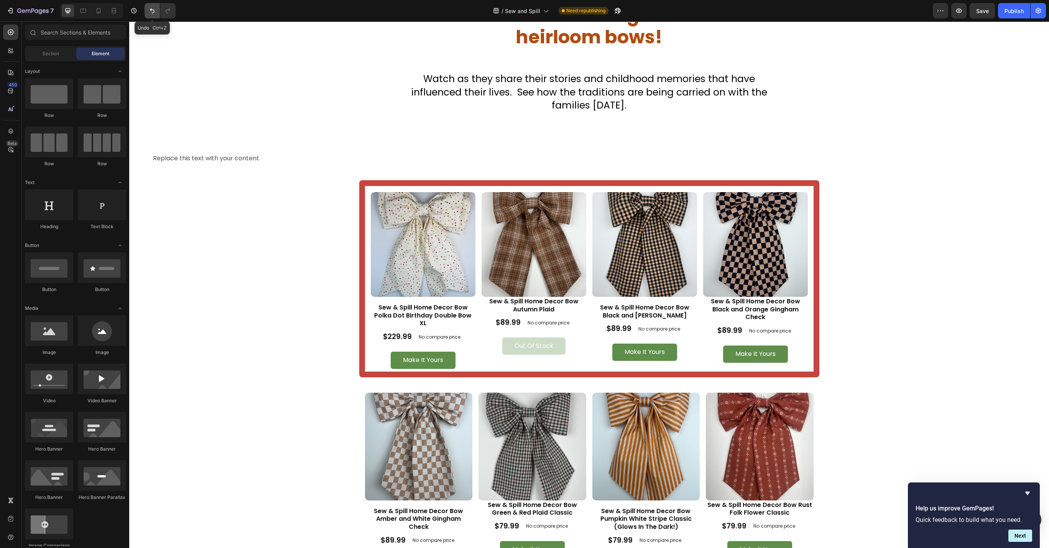
drag, startPoint x: 148, startPoint y: 8, endPoint x: 197, endPoint y: 97, distance: 102.3
click at [148, 8] on button "Undo/Redo" at bounding box center [152, 10] width 15 height 15
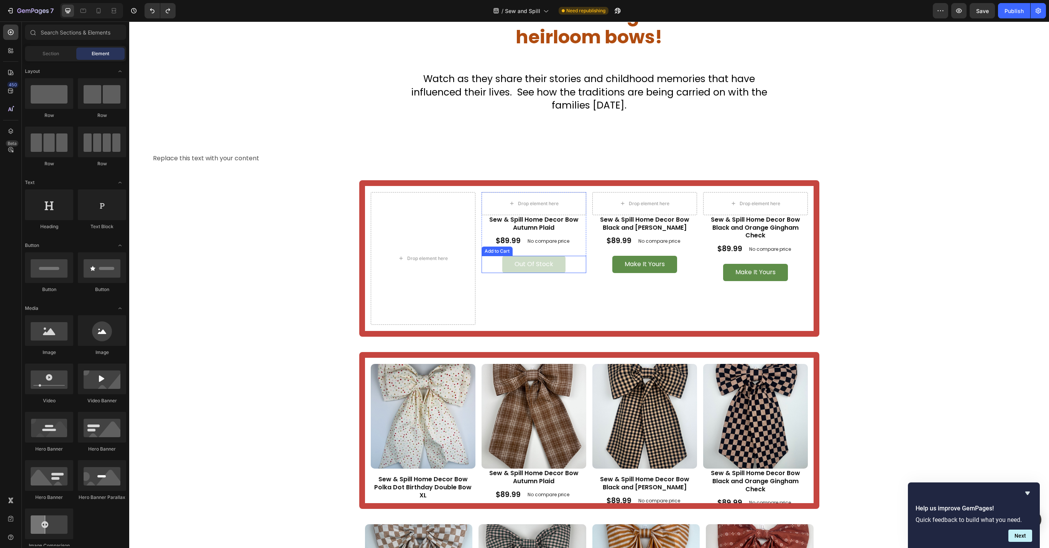
click at [483, 256] on div "Out of stock Add to Cart" at bounding box center [533, 264] width 105 height 17
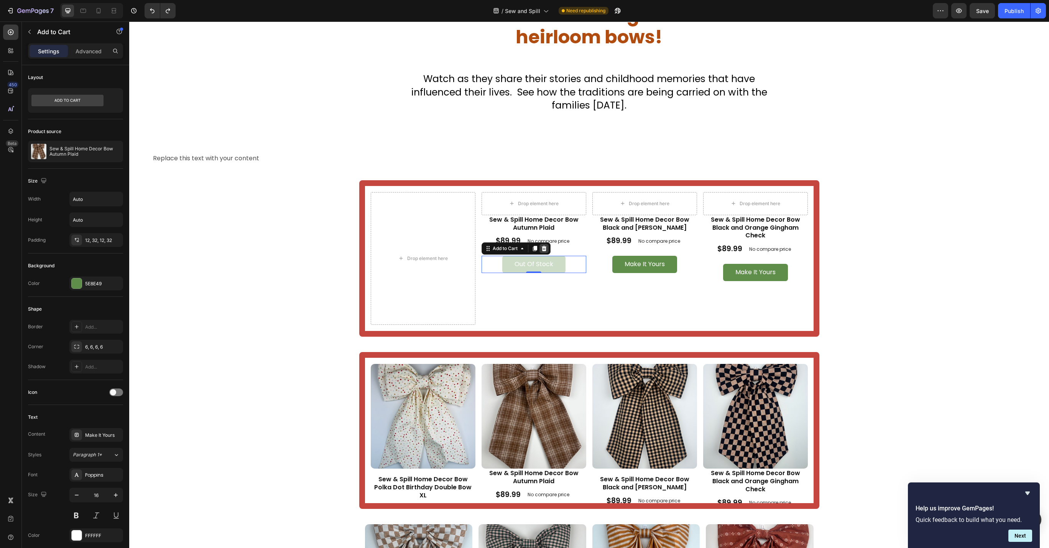
click at [541, 245] on icon at bounding box center [544, 248] width 6 height 6
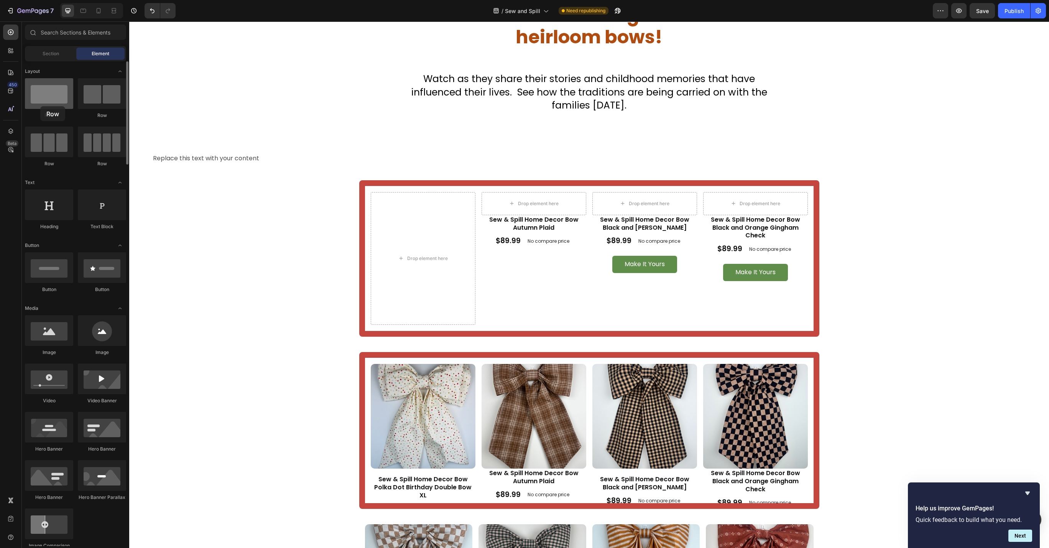
click at [40, 106] on div at bounding box center [49, 93] width 48 height 31
click at [596, 271] on div "Drop element here Sew & Spill Home Decor Bow Black and Tan Gingham Product Titl…" at bounding box center [644, 258] width 105 height 133
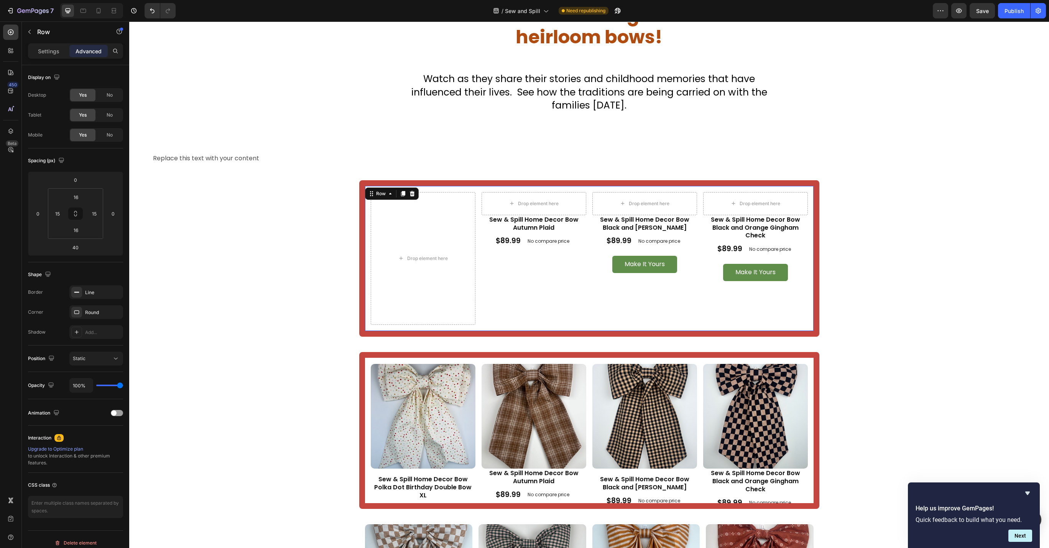
click at [595, 271] on div "Drop element here Sew & Spill Home Decor Bow Black and Tan Gingham Product Titl…" at bounding box center [644, 258] width 105 height 133
click at [44, 45] on div "Settings" at bounding box center [49, 51] width 38 height 12
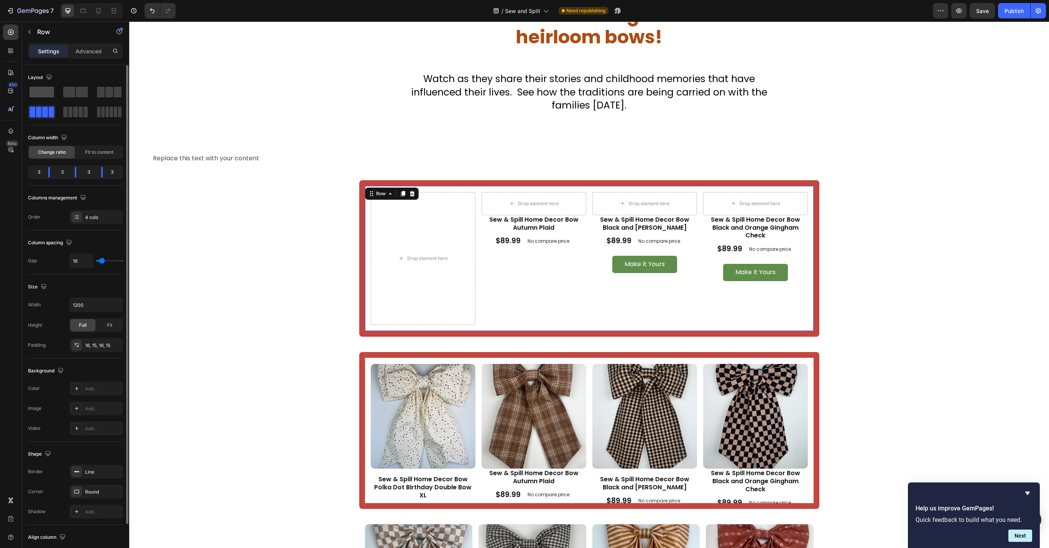
click at [42, 89] on span at bounding box center [42, 92] width 25 height 11
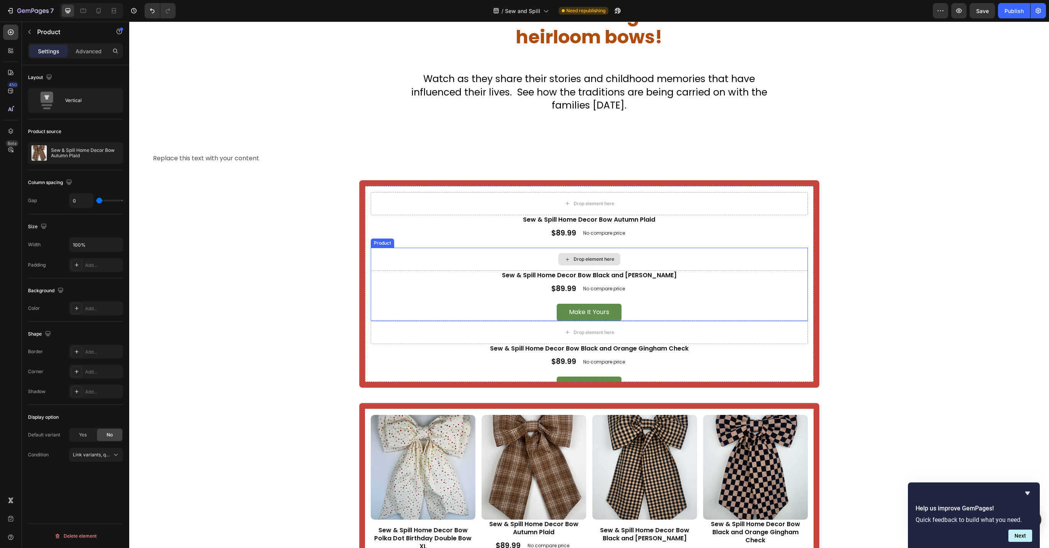
click at [733, 249] on div "Drop element here" at bounding box center [589, 259] width 437 height 23
click at [422, 237] on icon at bounding box center [425, 240] width 6 height 6
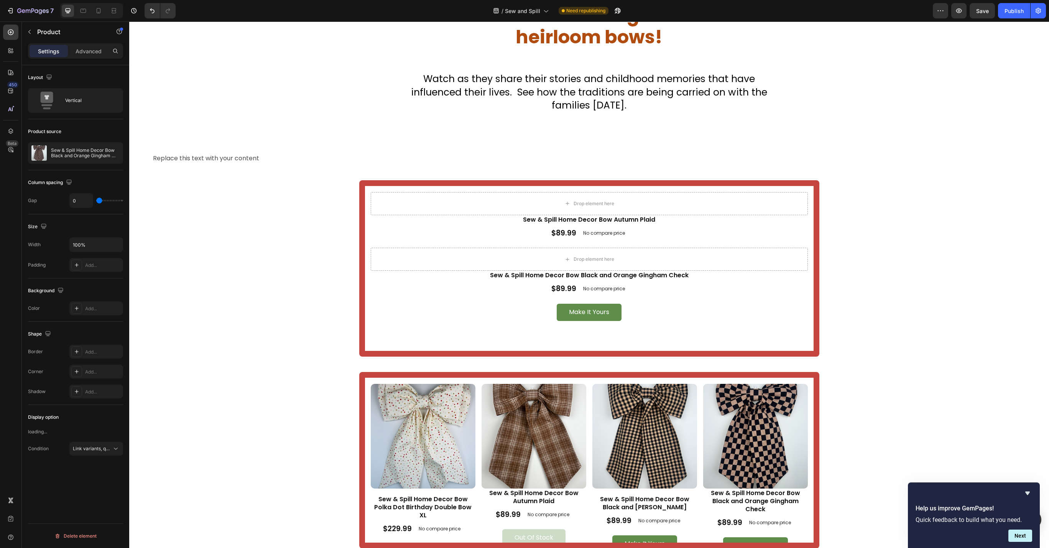
click at [446, 274] on div "Sew & Spill Home Decor Bow Black and Orange Gingham Check Product Title $89.99 …" at bounding box center [589, 296] width 437 height 50
click at [462, 271] on div "Sew & Spill Home Decor Bow Black and Orange Gingham Check Product Title $89.99 …" at bounding box center [589, 296] width 437 height 50
click at [476, 223] on div "Sew & Spill Home Decor Bow Autumn Plaid Product Title $89.99 Product Price Prod…" at bounding box center [589, 231] width 437 height 33
click at [480, 304] on div "Make It Yours Add to Cart" at bounding box center [589, 312] width 437 height 17
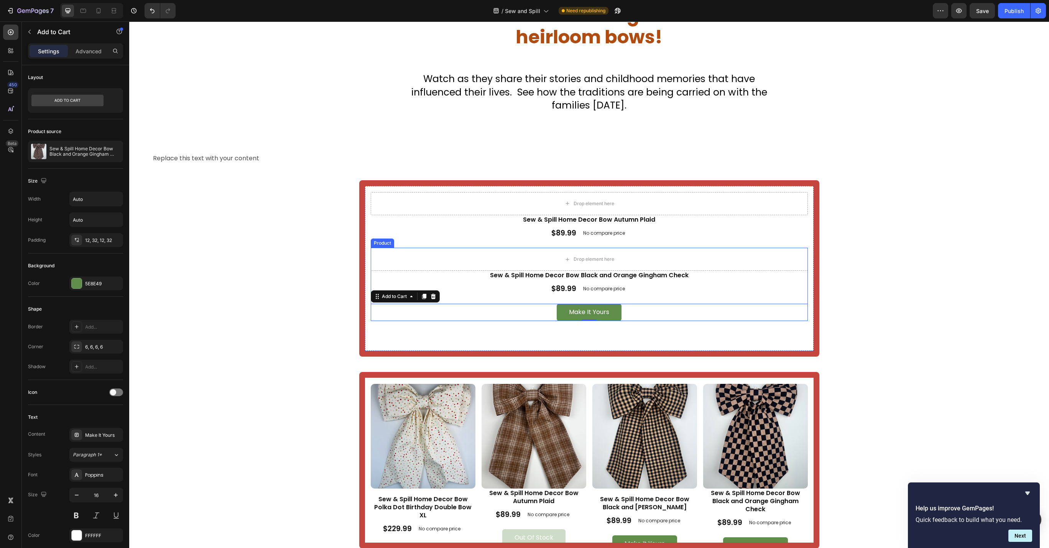
click at [492, 279] on div "Sew & Spill Home Decor Bow Black and Orange Gingham Check Product Title $89.99 …" at bounding box center [589, 296] width 437 height 50
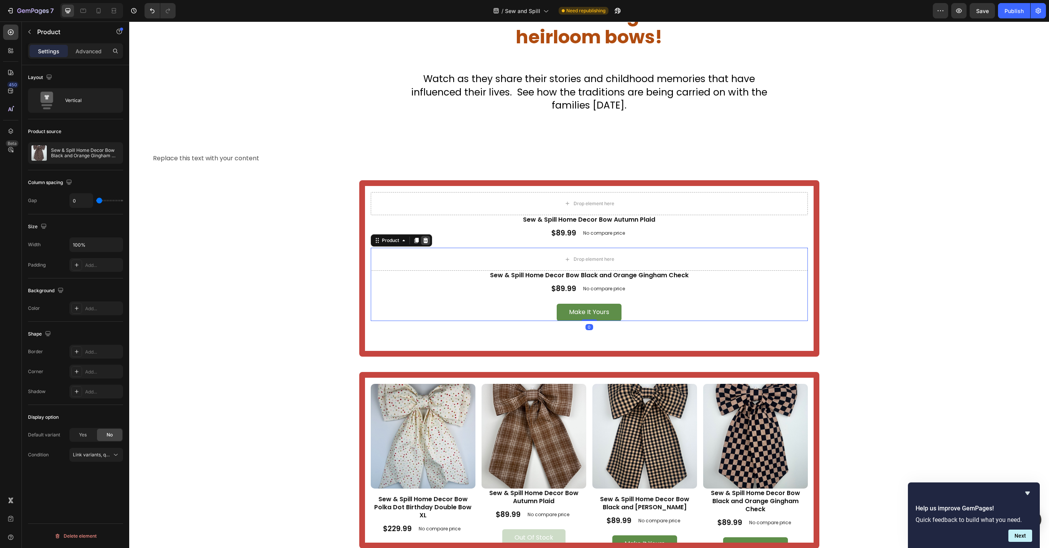
click at [423, 238] on icon at bounding box center [425, 240] width 5 height 5
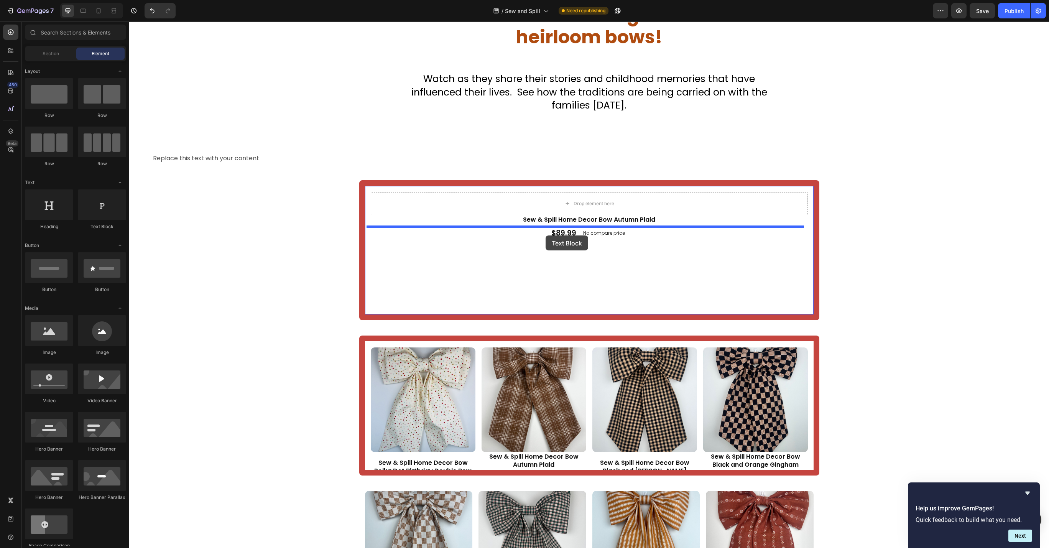
drag, startPoint x: 249, startPoint y: 220, endPoint x: 463, endPoint y: 222, distance: 214.3
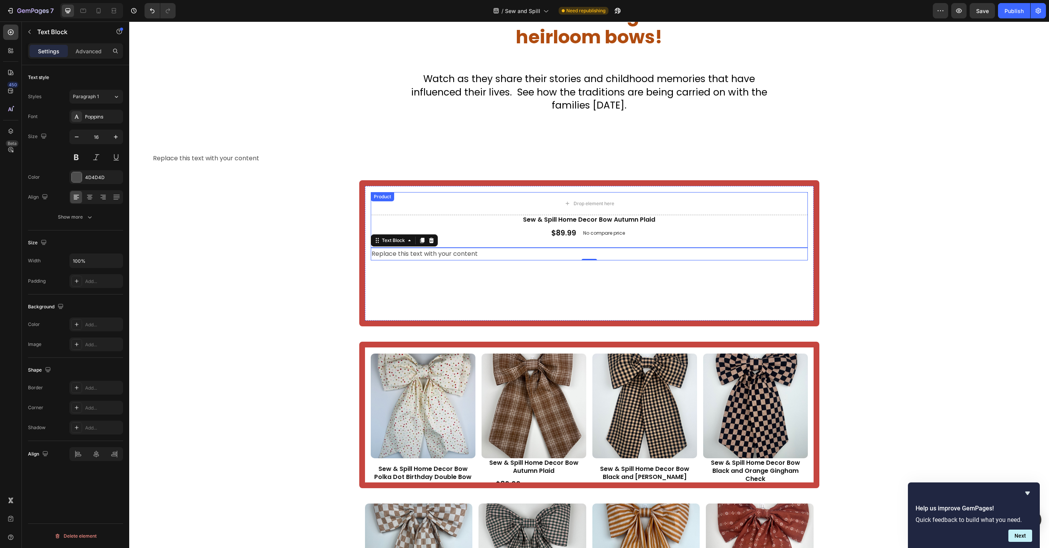
click at [500, 215] on h1 "Sew & Spill Home Decor Bow Autumn Plaid" at bounding box center [589, 220] width 437 height 10
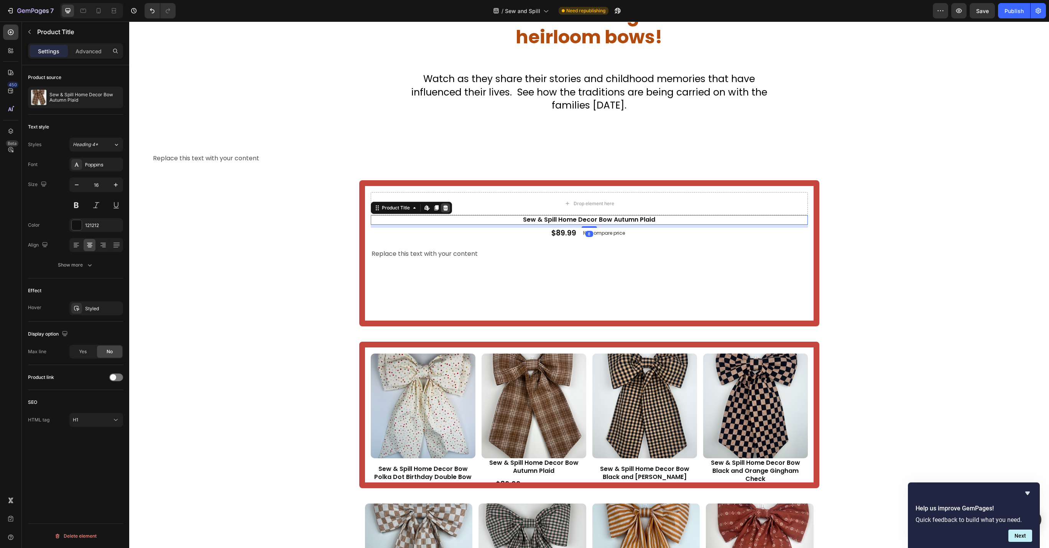
click at [443, 205] on icon at bounding box center [445, 207] width 5 height 5
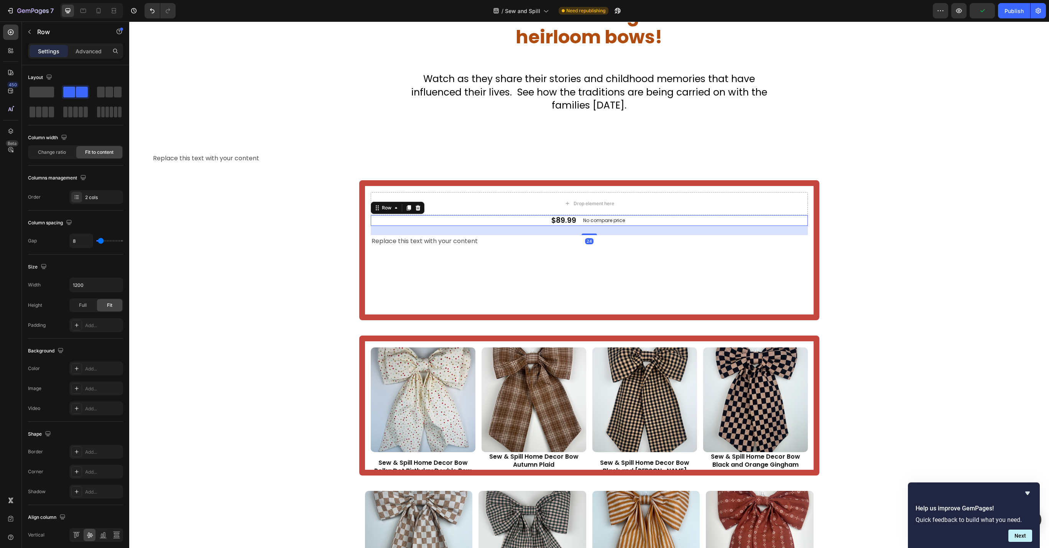
click at [414, 203] on div at bounding box center [417, 207] width 9 height 9
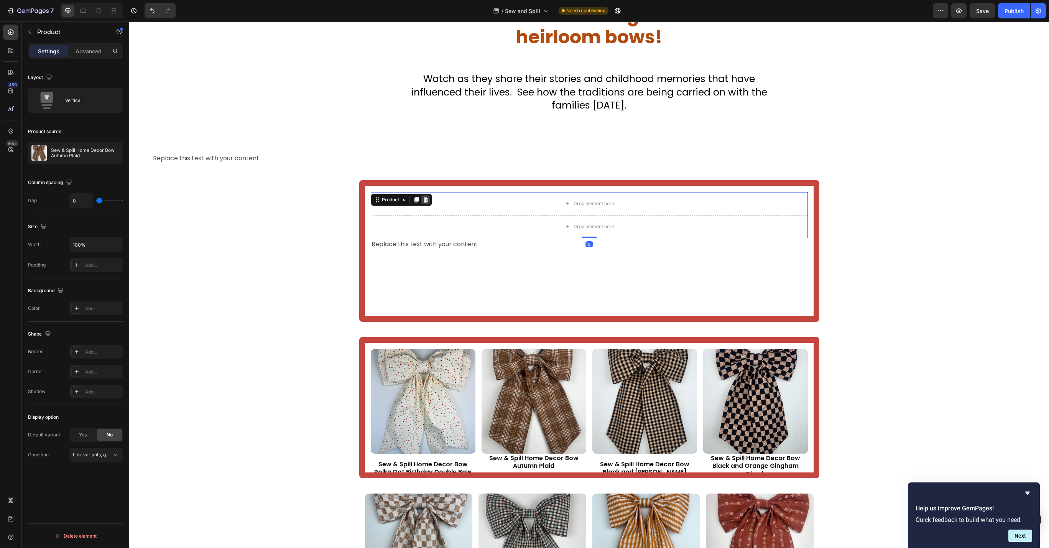
click at [423, 197] on icon at bounding box center [425, 199] width 5 height 5
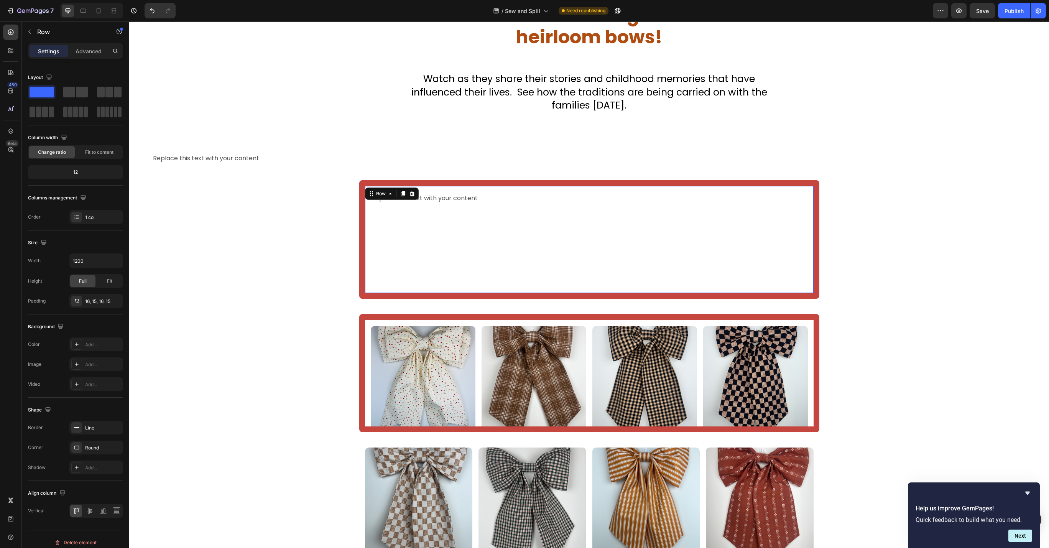
click at [537, 212] on div "Replace this text with your content Text Block Replace this text with your cont…" at bounding box center [589, 406] width 874 height 508
click at [79, 52] on p "Advanced" at bounding box center [89, 51] width 26 height 8
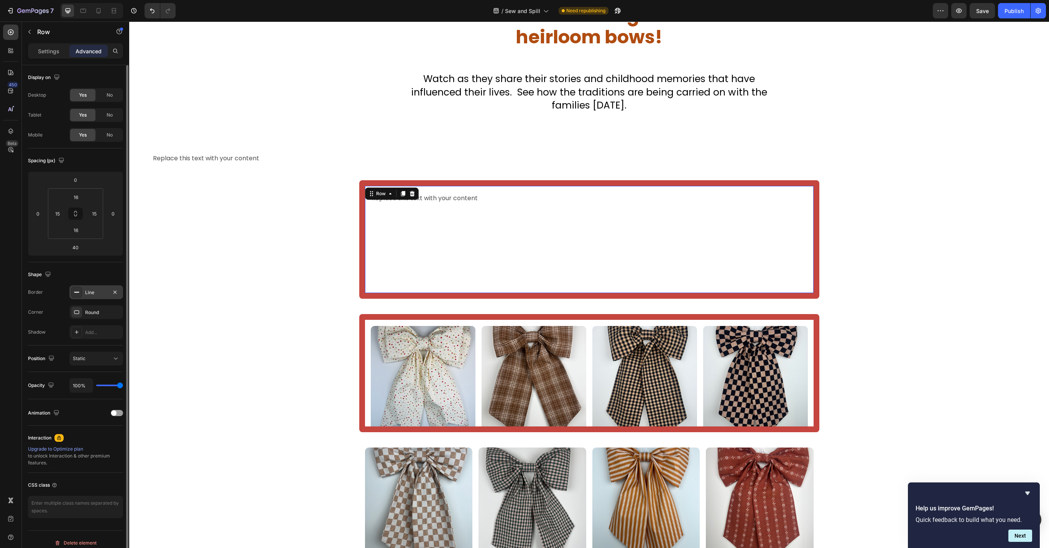
click at [88, 296] on div "Line" at bounding box center [96, 292] width 54 height 14
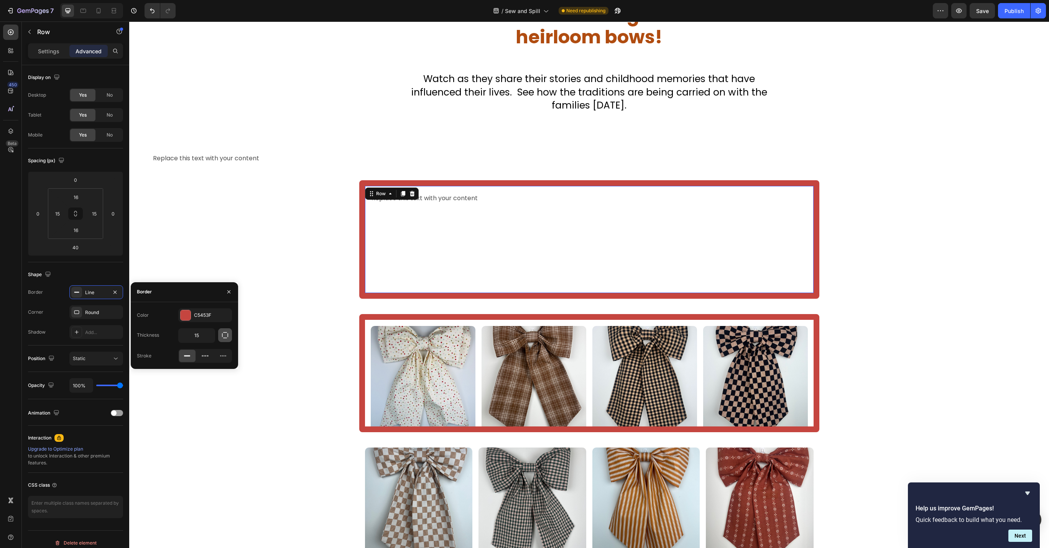
click at [226, 337] on icon "button" at bounding box center [225, 335] width 8 height 8
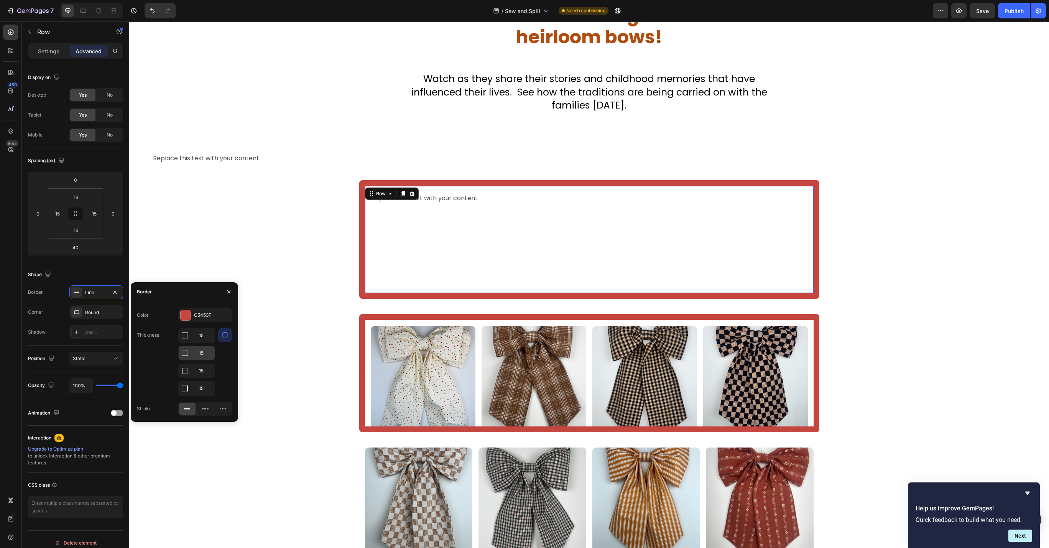
click at [186, 354] on icon at bounding box center [185, 353] width 8 height 8
click at [198, 352] on input "15" at bounding box center [197, 353] width 36 height 14
type input "0"
click at [300, 351] on div "Replace this text with your content Text Block Replace this text with your cont…" at bounding box center [589, 406] width 874 height 508
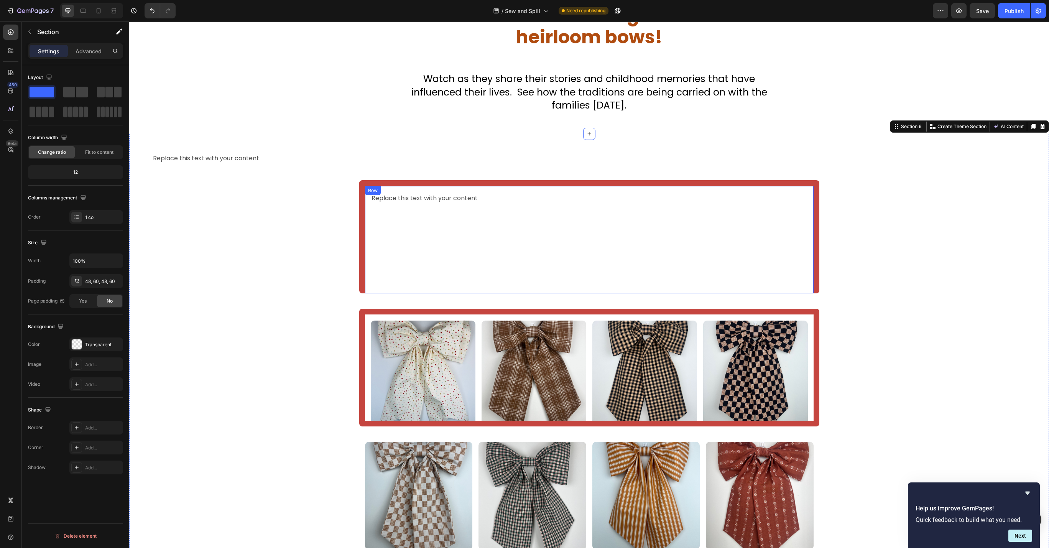
click at [593, 252] on div "Replace this text with your content Text Block" at bounding box center [589, 239] width 437 height 95
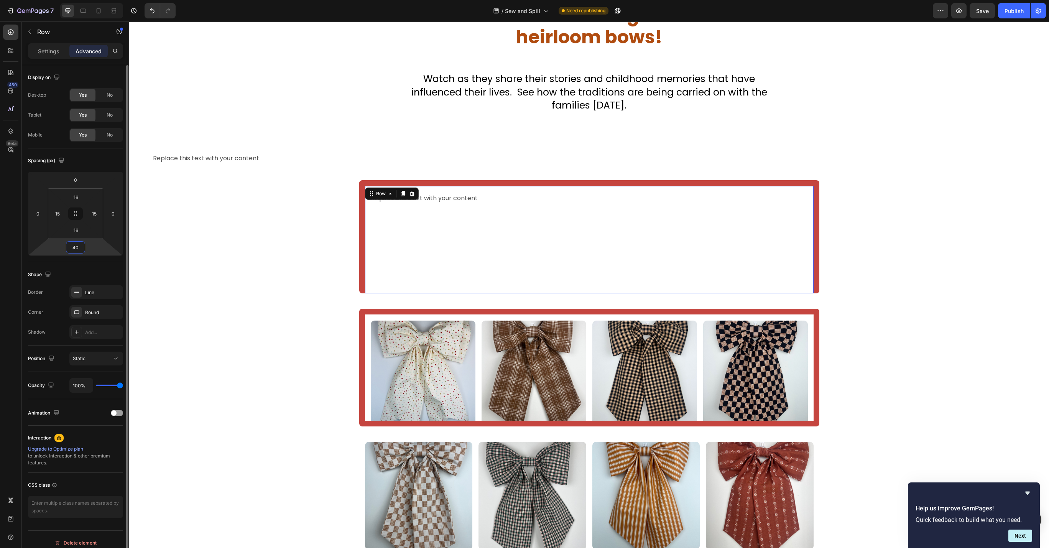
click at [76, 245] on input "40" at bounding box center [75, 248] width 15 height 12
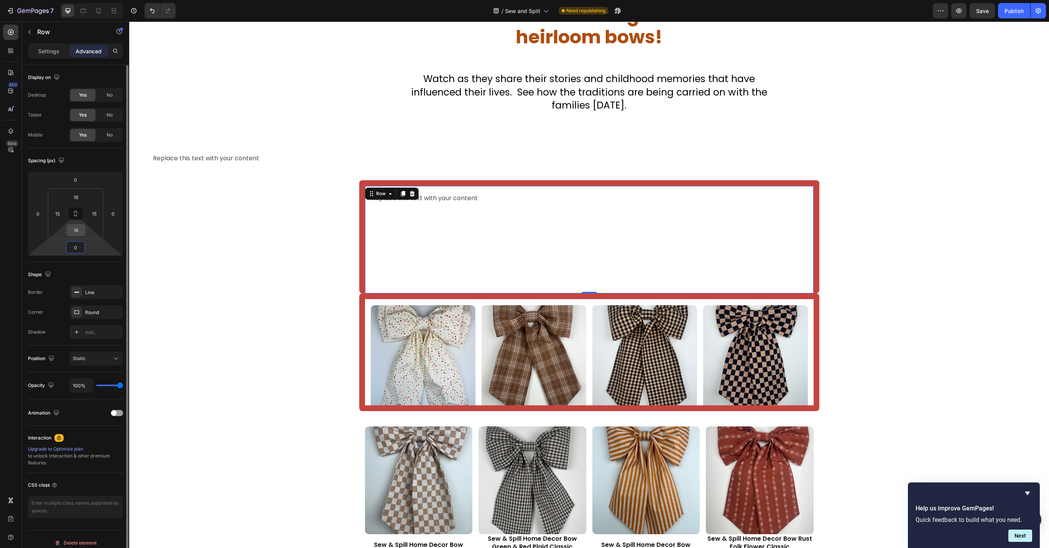
type input "0"
click at [83, 233] on div "16" at bounding box center [75, 230] width 19 height 12
click at [76, 227] on input "16" at bounding box center [75, 230] width 15 height 12
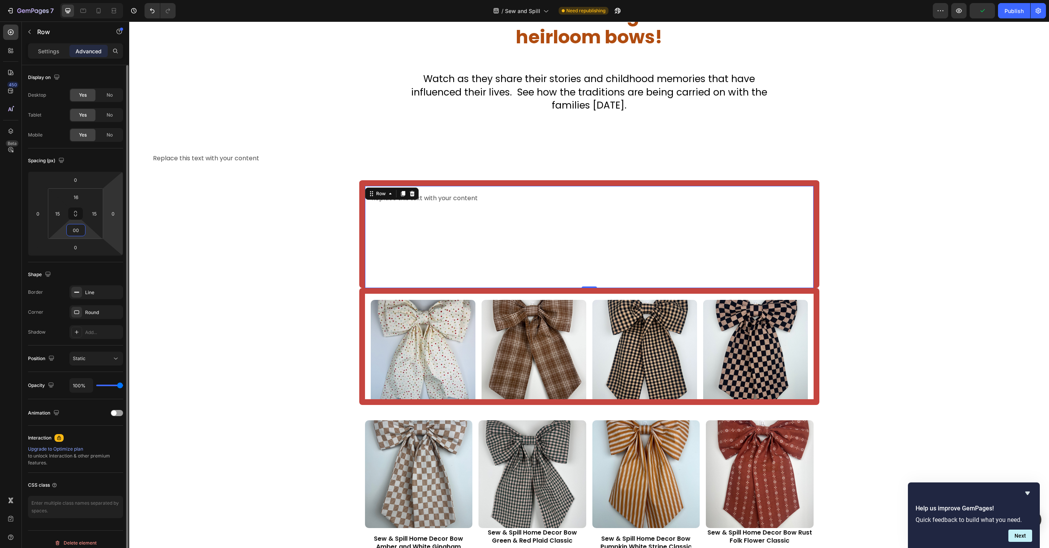
type input "0"
click at [238, 207] on div "Replace this text with your content Text Block Replace this text with your cont…" at bounding box center [589, 392] width 874 height 481
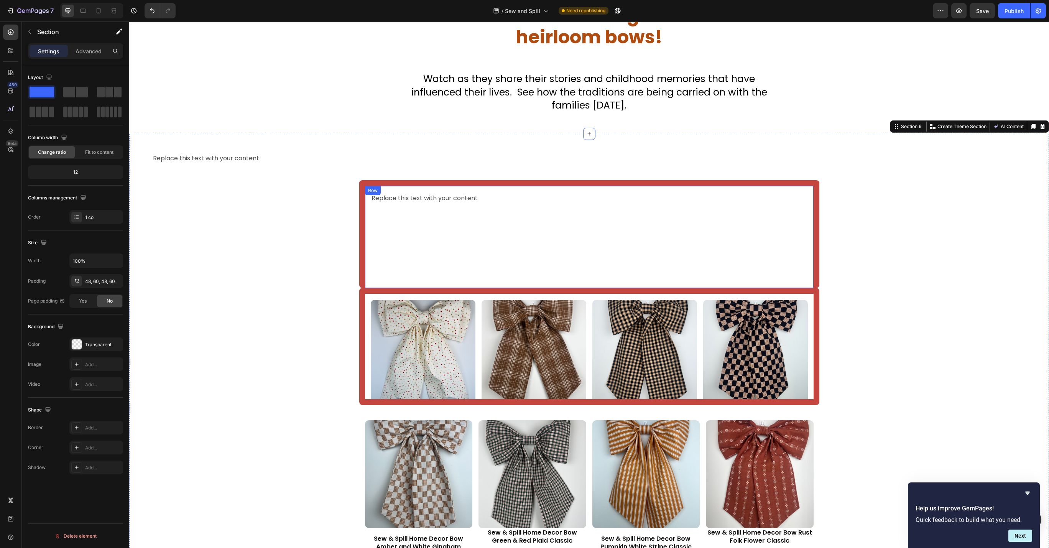
click at [415, 241] on div "Replace this text with your content Text Block" at bounding box center [589, 240] width 437 height 96
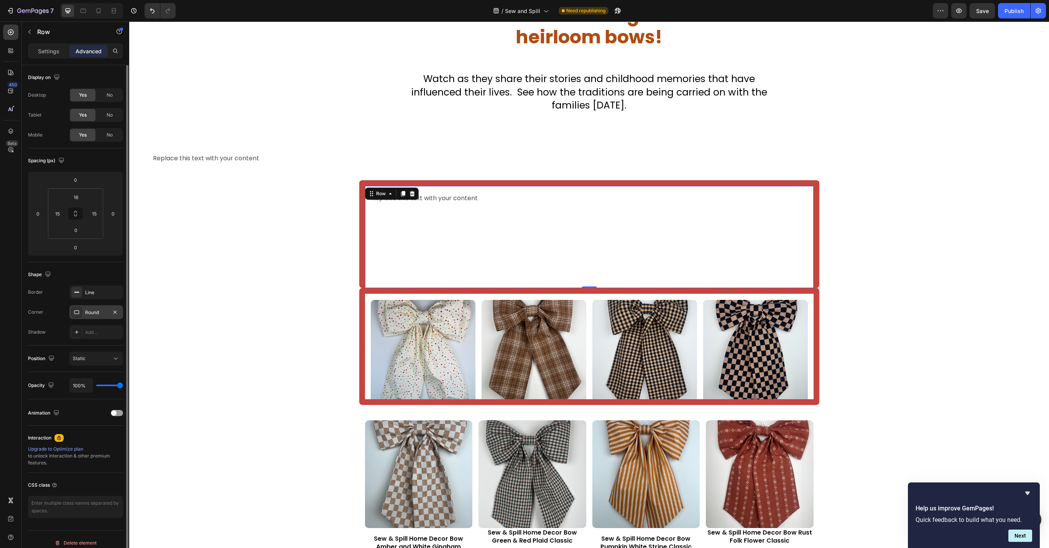
click at [86, 311] on div "Round" at bounding box center [96, 312] width 22 height 7
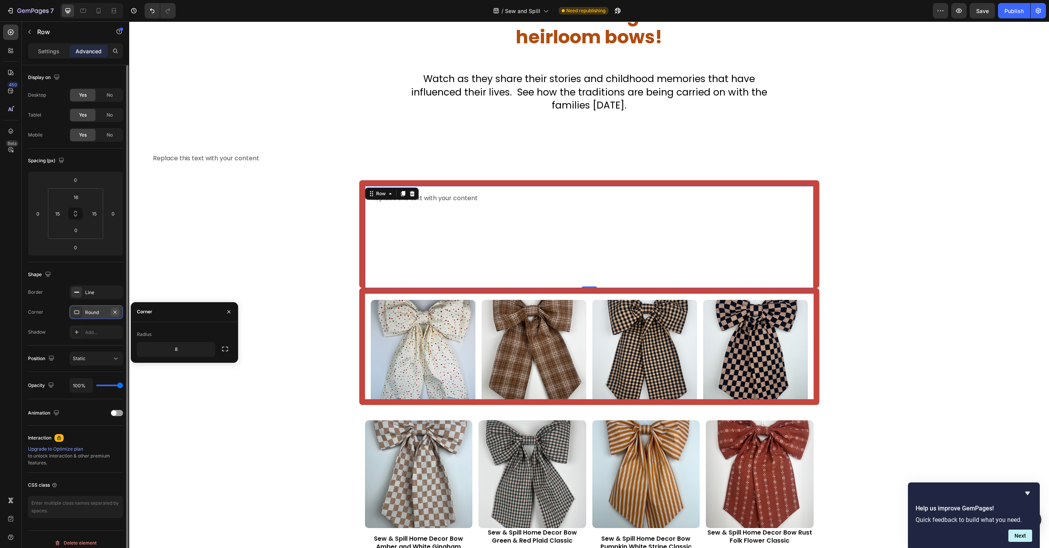
click at [117, 312] on icon "button" at bounding box center [115, 312] width 6 height 6
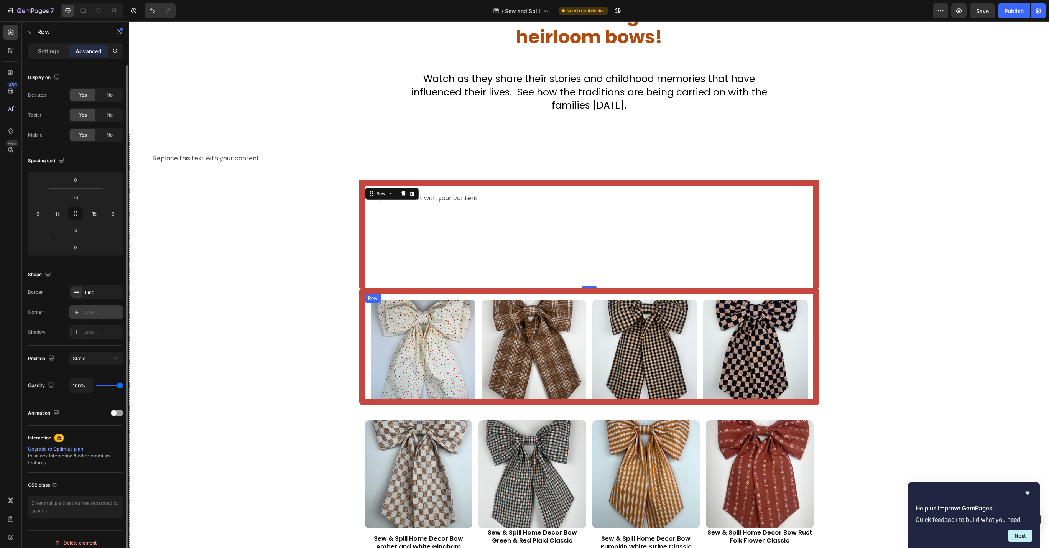
click at [359, 332] on div "Product Images Sew & Spill Home Decor Bow Polka Dot Birthday Double Bow XL Prod…" at bounding box center [589, 346] width 460 height 117
click at [113, 309] on icon "button" at bounding box center [115, 312] width 6 height 6
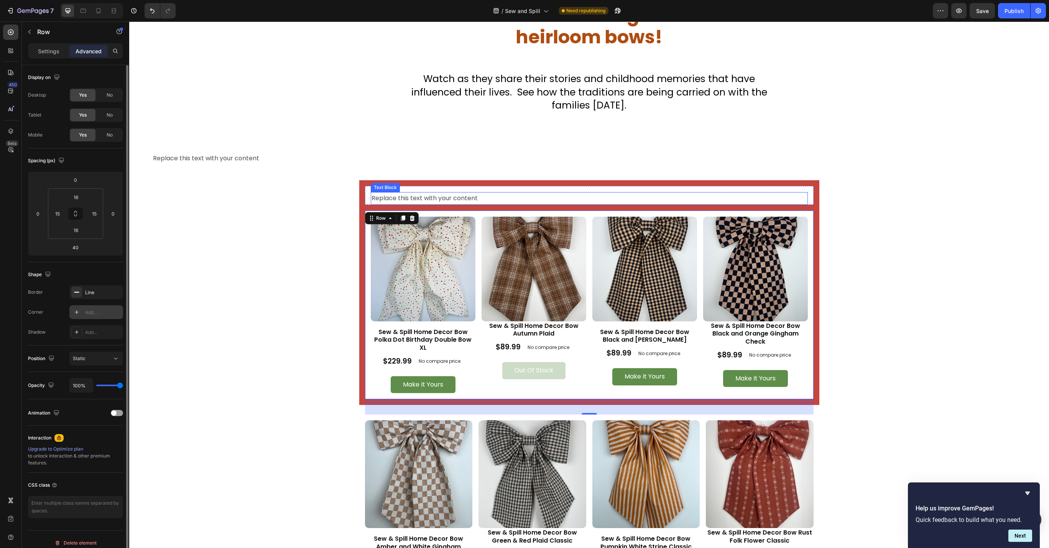
click at [596, 192] on div "Replace this text with your content" at bounding box center [589, 198] width 437 height 13
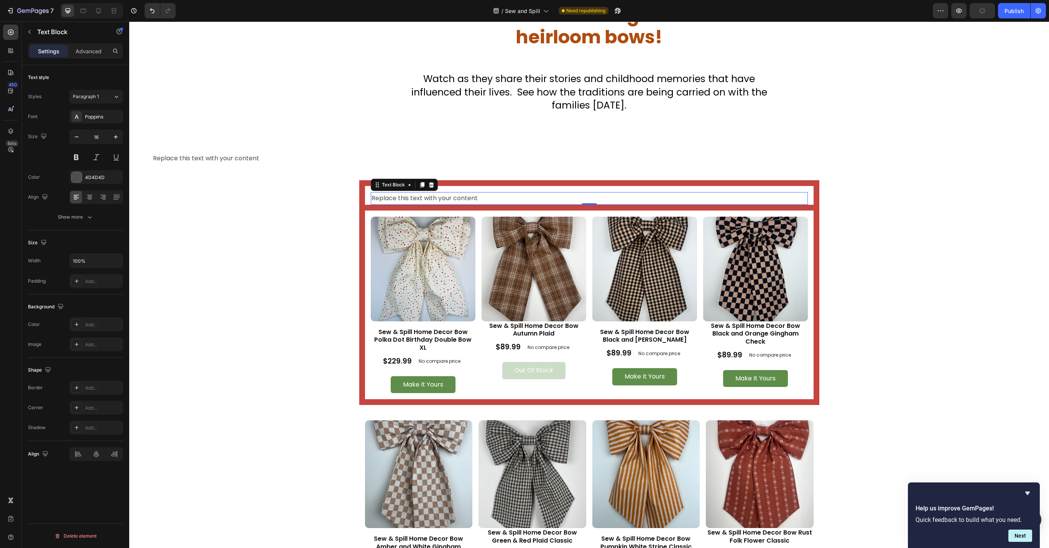
click at [588, 192] on div "Replace this text with your content" at bounding box center [589, 198] width 437 height 13
click at [588, 193] on p "Replace this text with your content" at bounding box center [588, 198] width 435 height 11
click at [92, 199] on icon at bounding box center [90, 197] width 8 height 8
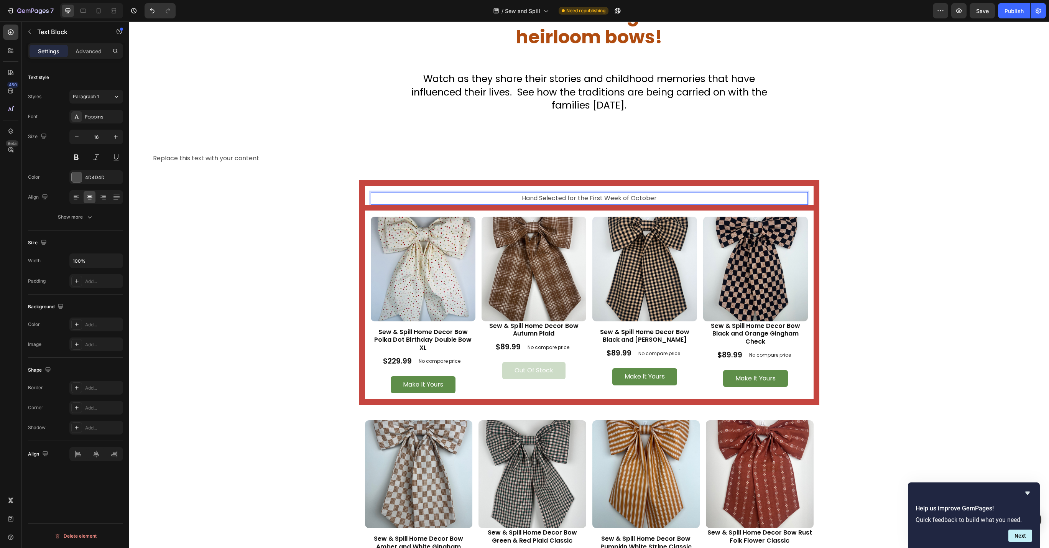
click at [540, 193] on p "Hand Selected for the First Week of October" at bounding box center [588, 198] width 435 height 11
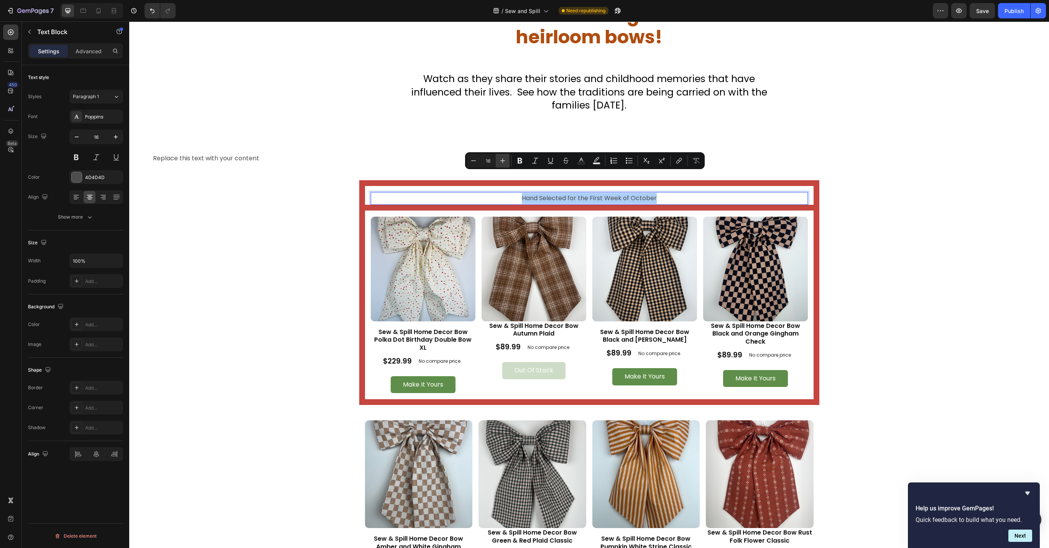
click at [504, 160] on icon "Editor contextual toolbar" at bounding box center [503, 161] width 8 height 8
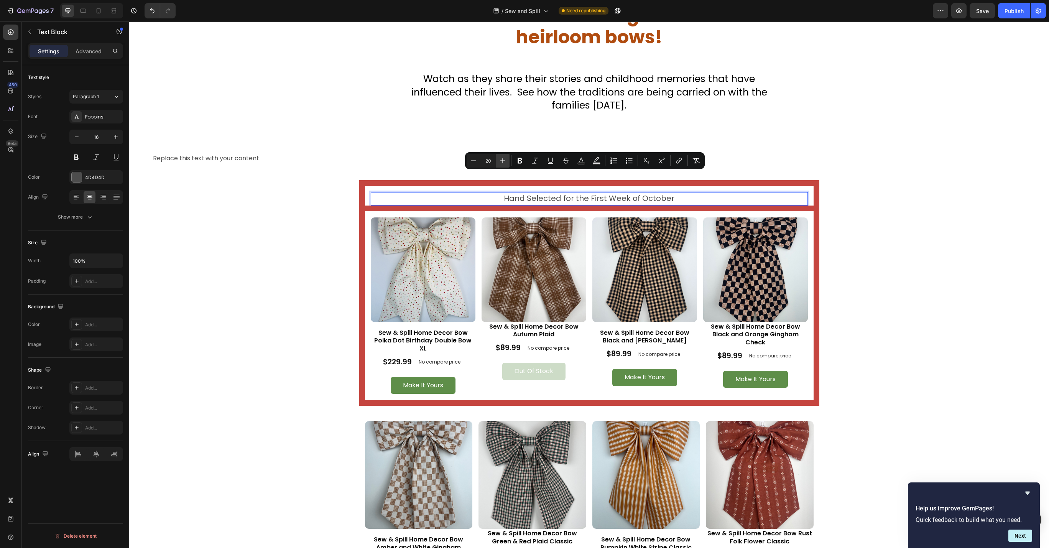
click at [504, 160] on icon "Editor contextual toolbar" at bounding box center [503, 161] width 8 height 8
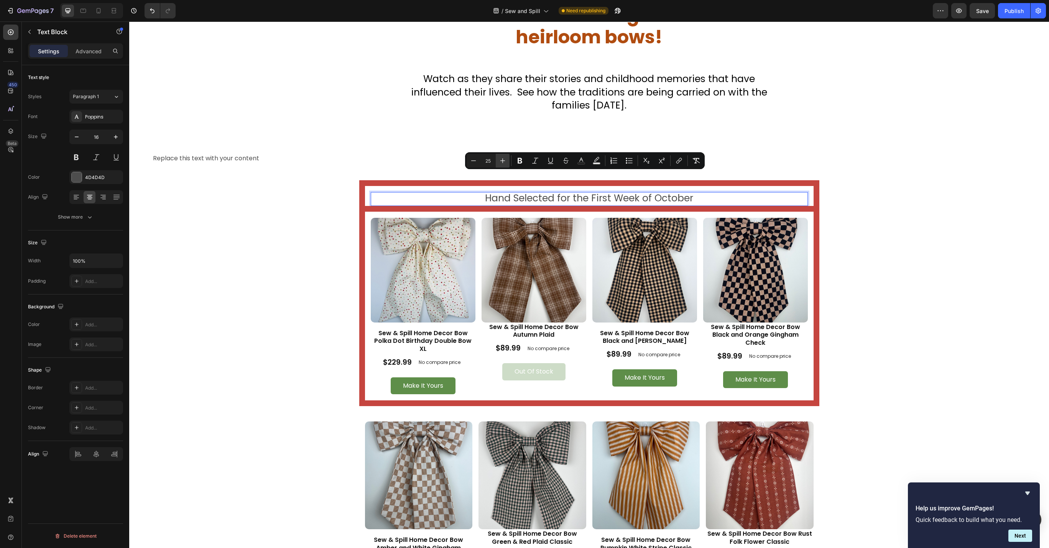
click at [504, 160] on icon "Editor contextual toolbar" at bounding box center [503, 161] width 8 height 8
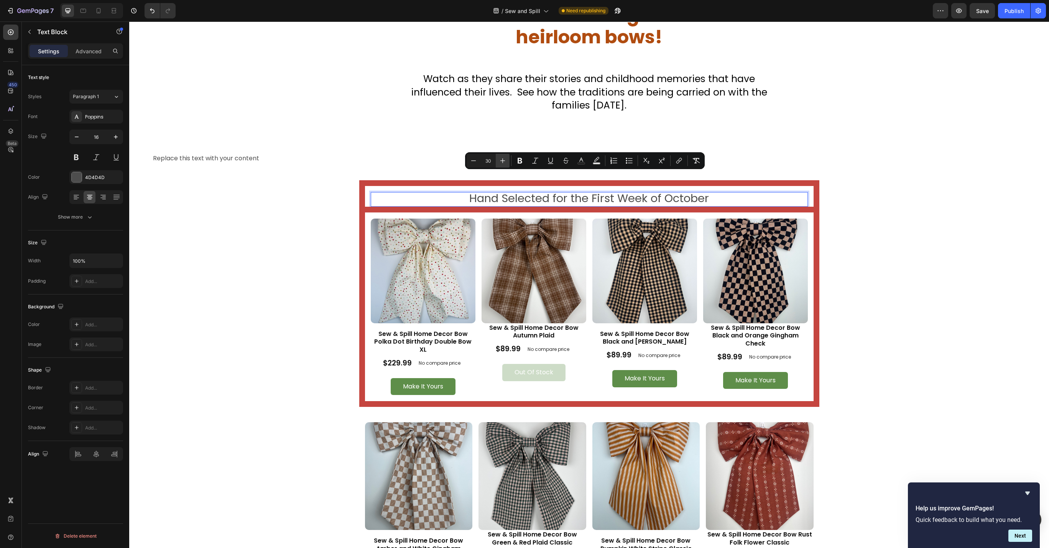
click at [504, 160] on icon "Editor contextual toolbar" at bounding box center [503, 161] width 8 height 8
type input "34"
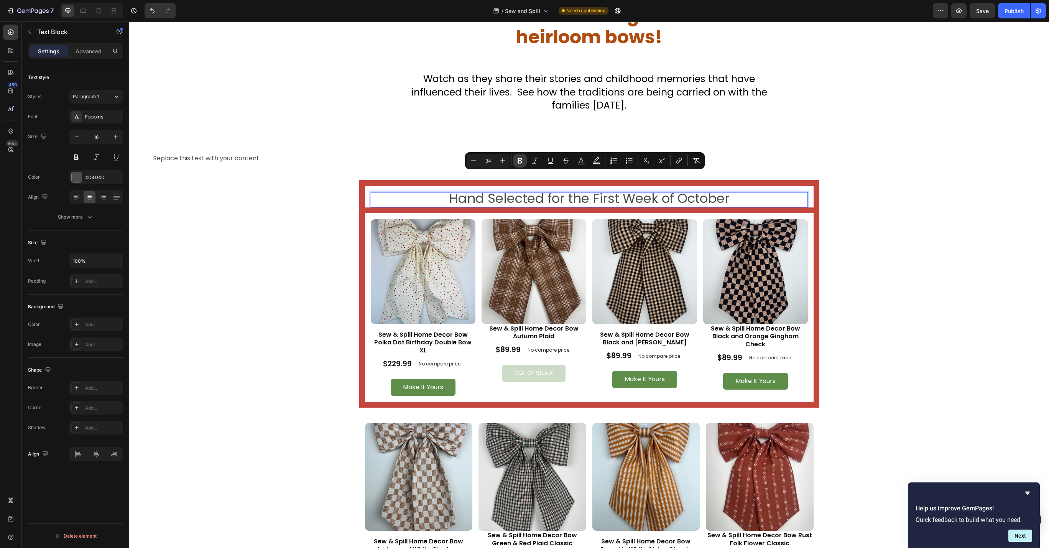
click at [518, 162] on icon "Editor contextual toolbar" at bounding box center [520, 161] width 5 height 6
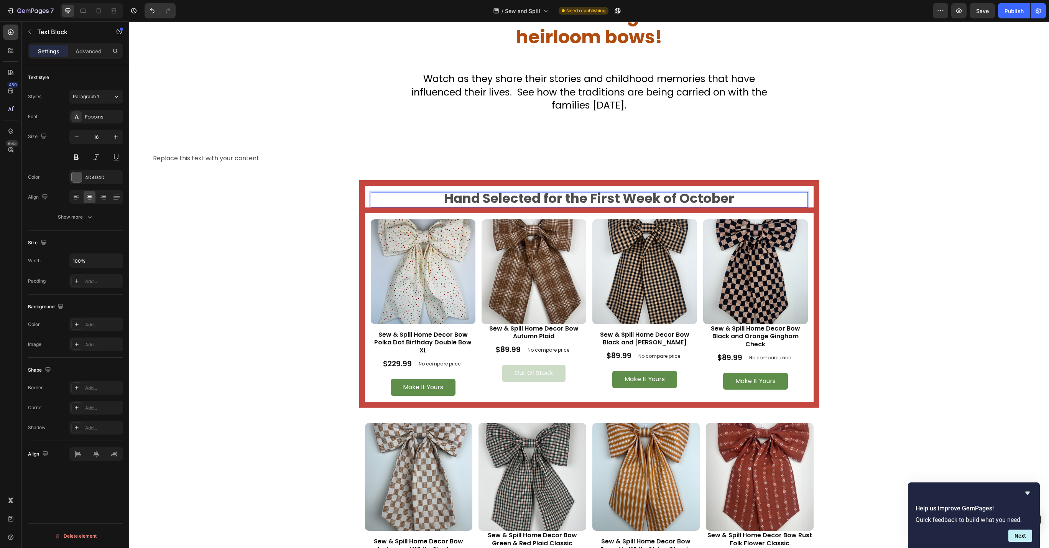
click at [569, 189] on strong "Hand Selected for the First Week of October" at bounding box center [589, 198] width 290 height 18
click at [77, 174] on div at bounding box center [77, 177] width 10 height 10
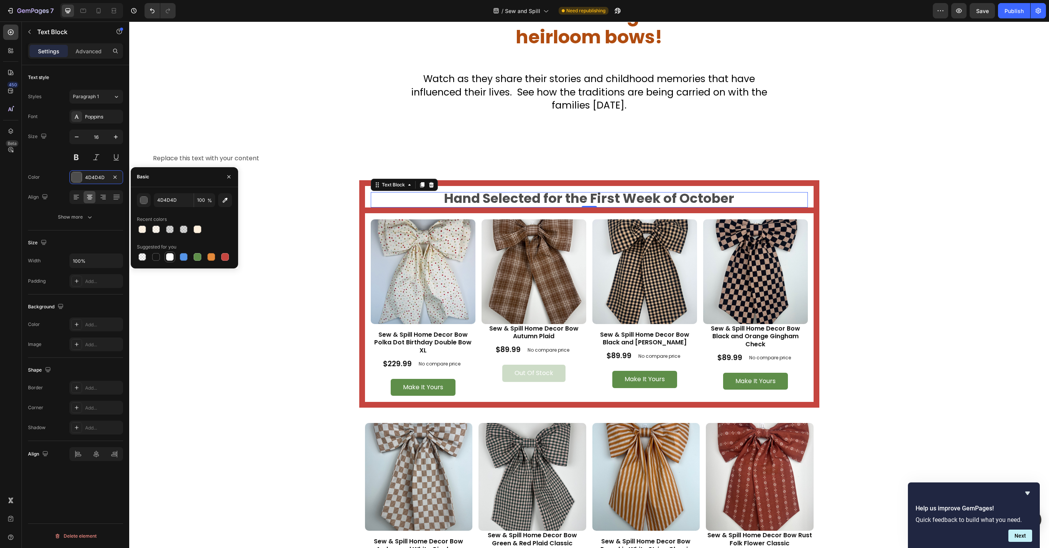
click at [174, 258] on div at bounding box center [169, 256] width 9 height 9
type input "FFFFFF"
click at [303, 202] on div "Replace this text with your content Text Block Hand Selected for the First Week…" at bounding box center [589, 393] width 874 height 483
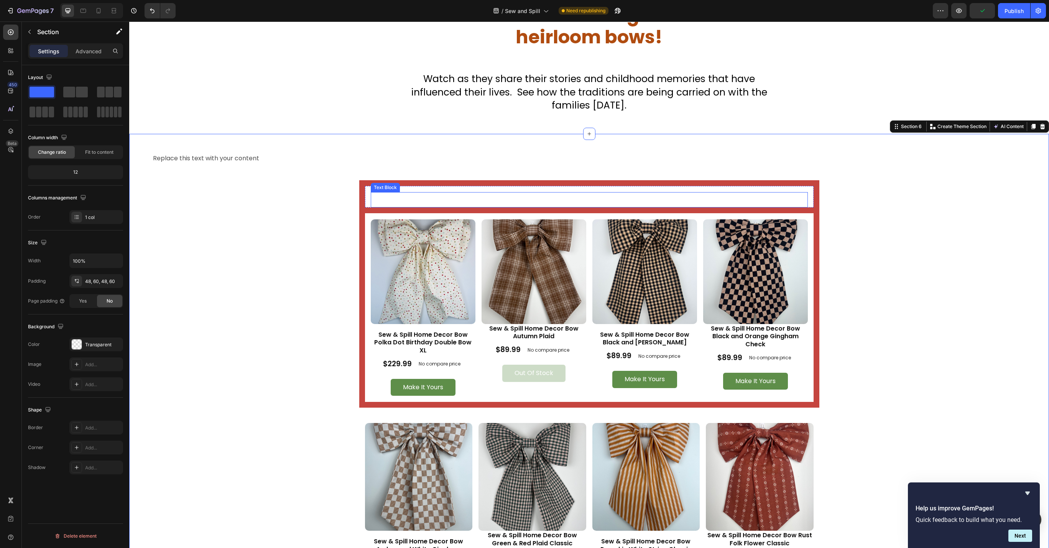
click at [371, 193] on p "Hand Selected for the First Week of October" at bounding box center [588, 200] width 435 height 14
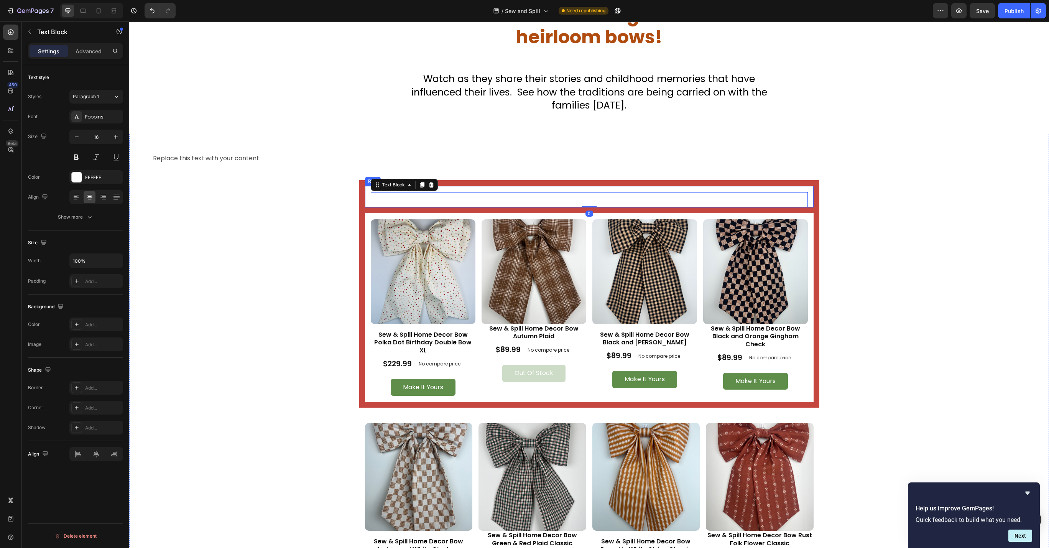
click at [363, 180] on div "Hand Selected for the First Week of October Text Block 0 Row" at bounding box center [589, 193] width 460 height 27
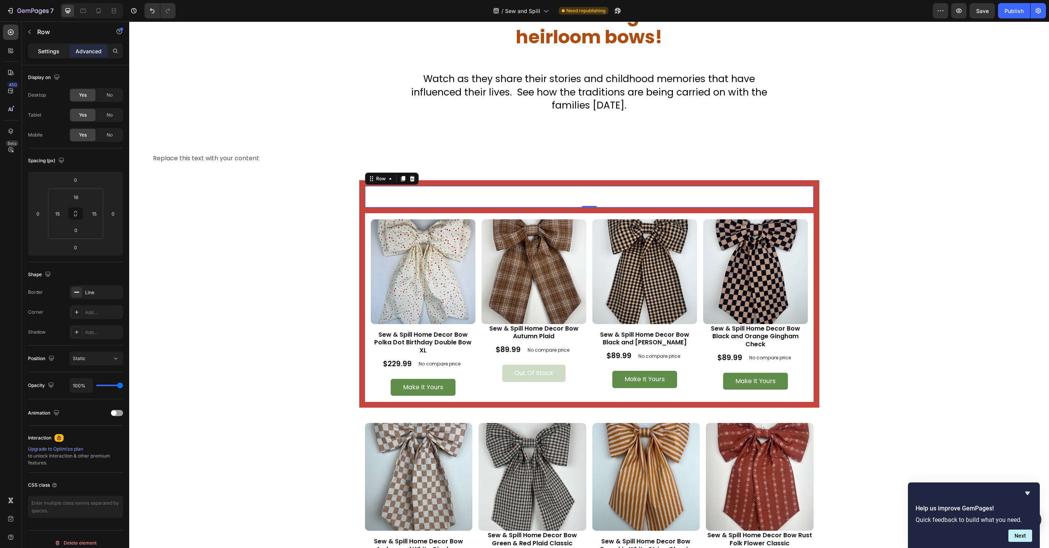
click at [46, 48] on p "Settings" at bounding box center [48, 51] width 21 height 8
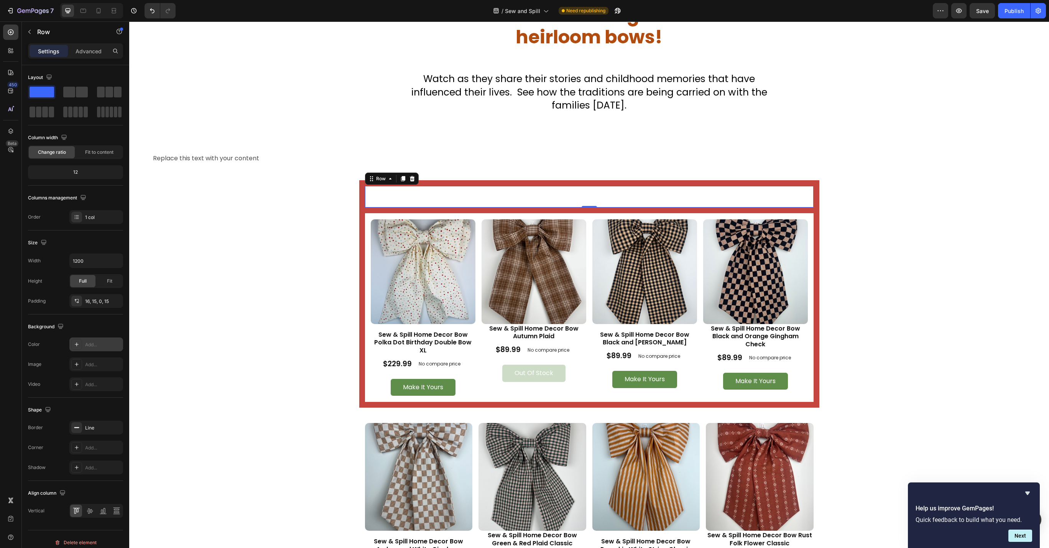
click at [86, 345] on div "Add..." at bounding box center [103, 344] width 36 height 7
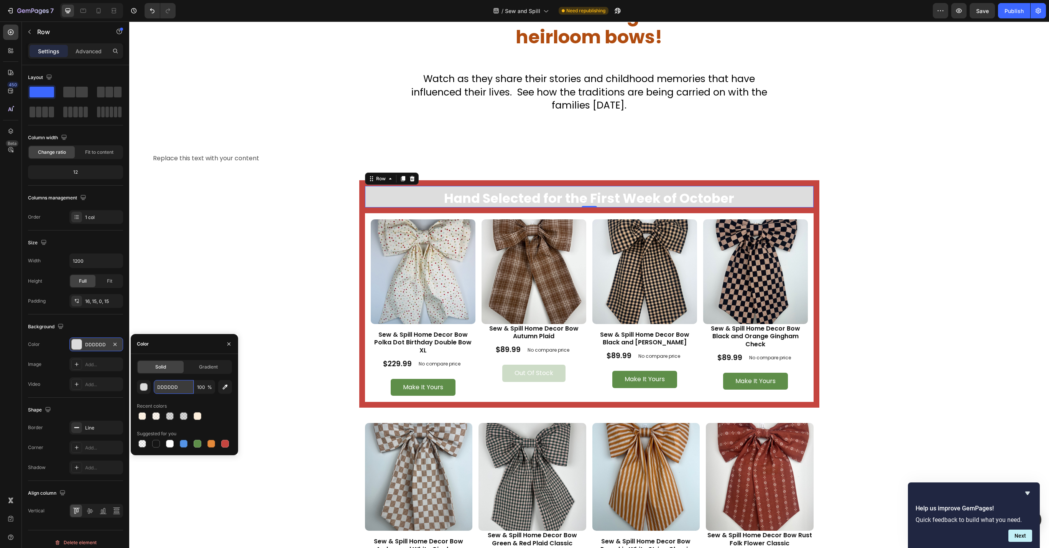
click at [189, 386] on input "DDDDDD" at bounding box center [174, 387] width 40 height 14
paste input "#c5453f"
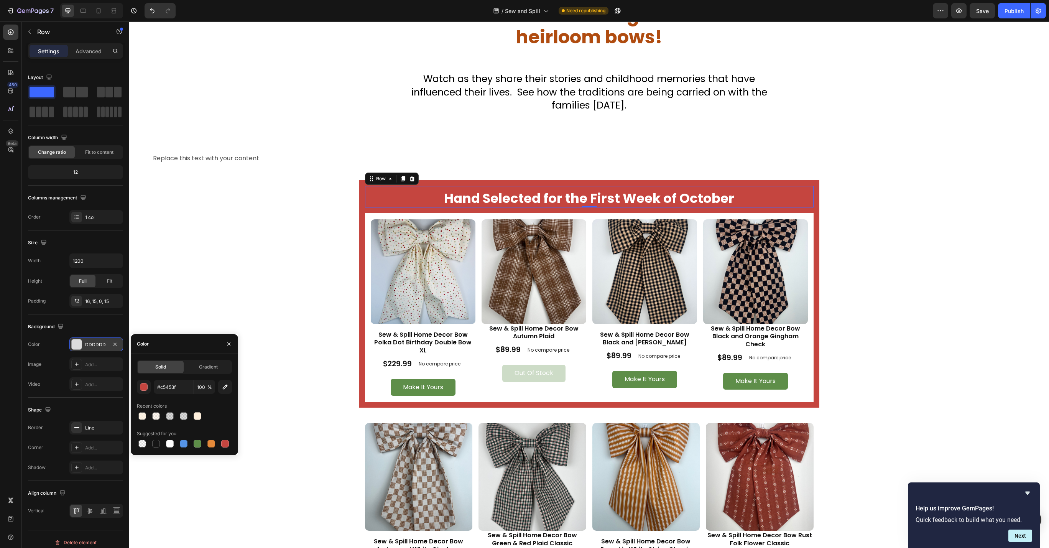
click at [218, 411] on div at bounding box center [184, 416] width 95 height 11
type input "C5453F"
click at [301, 217] on div "Replace this text with your content Text Block Hand Selected for the First Week…" at bounding box center [589, 393] width 874 height 483
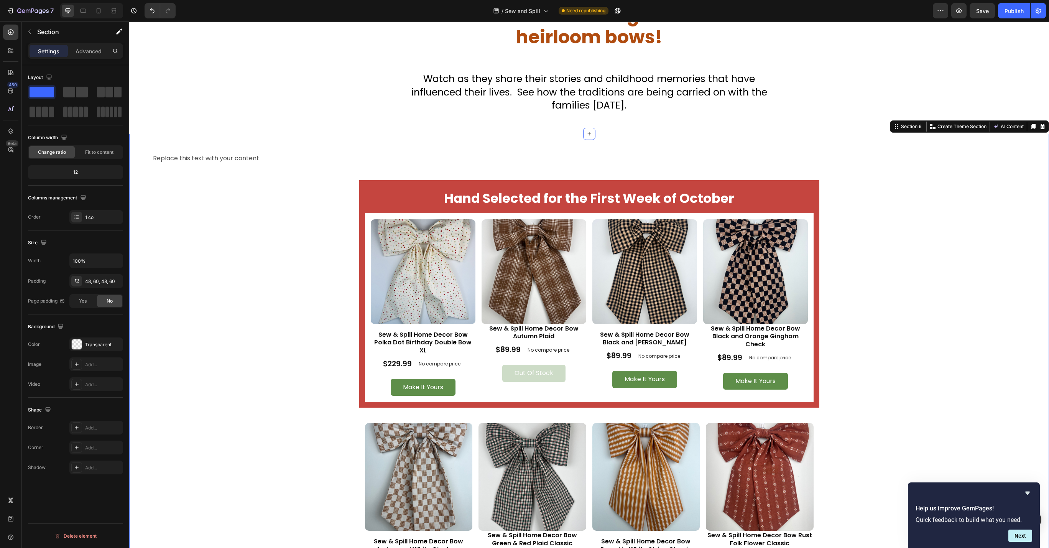
click at [897, 329] on div "Replace this text with your content Text Block Hand Selected for the First Week…" at bounding box center [589, 393] width 874 height 483
click at [450, 255] on img at bounding box center [423, 271] width 105 height 105
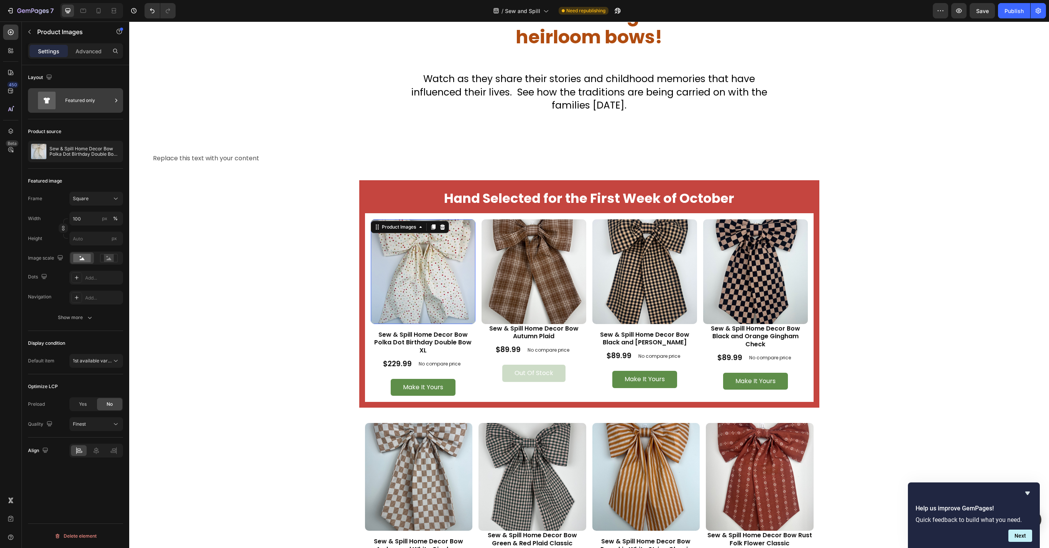
click at [116, 99] on icon at bounding box center [116, 101] width 8 height 8
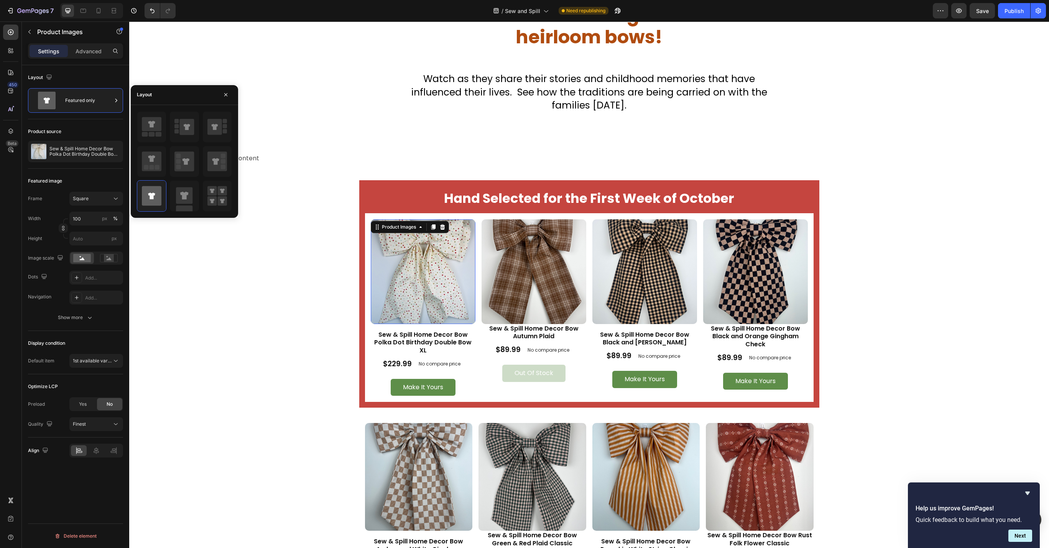
click at [112, 120] on div "Product source Sew & Spill Home Decor Bow Polka Dot Birthday Double Bow XL" at bounding box center [75, 143] width 95 height 49
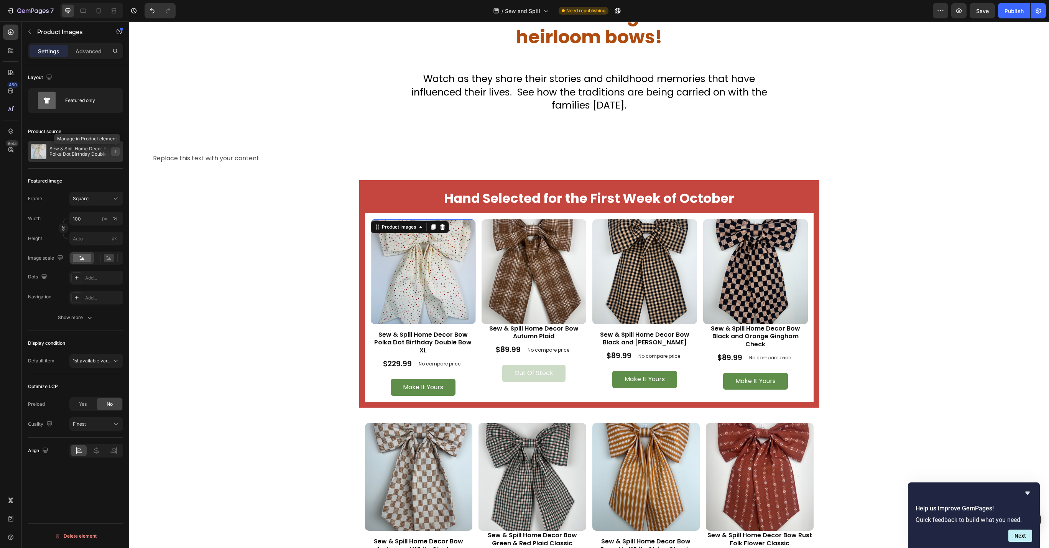
click at [113, 152] on icon "button" at bounding box center [115, 151] width 6 height 6
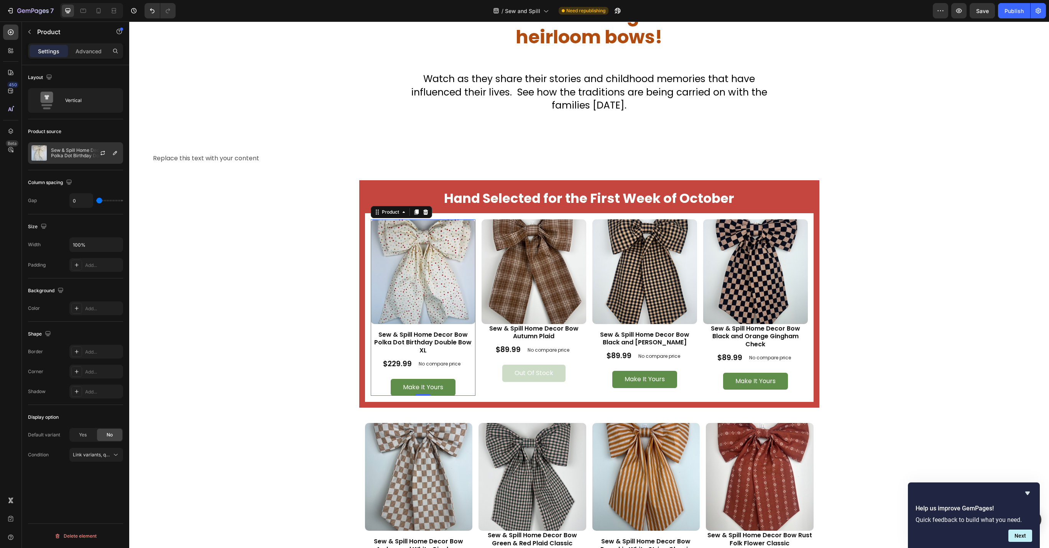
click at [80, 151] on p "Sew & Spill Home Decor Bow Polka Dot Birthday Double Bow XL" at bounding box center [85, 153] width 69 height 11
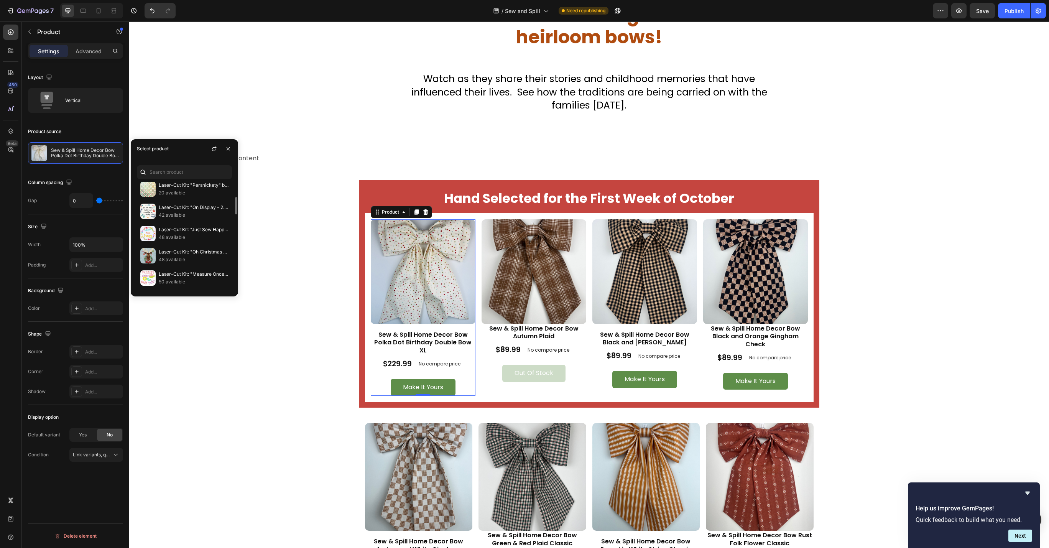
scroll to position [0, 0]
click at [113, 132] on div "Product source" at bounding box center [75, 131] width 95 height 12
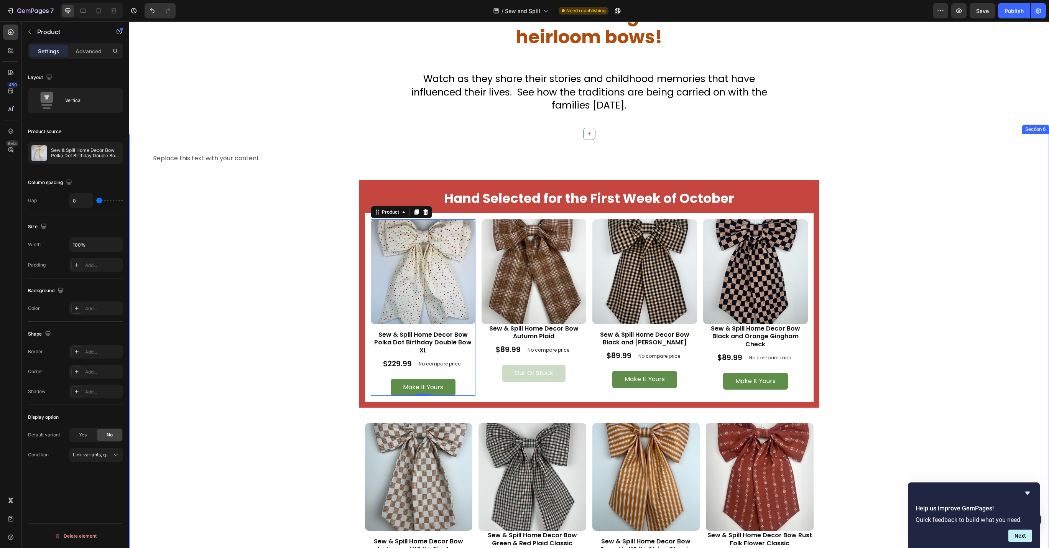
click at [973, 388] on div "Replace this text with your content Text Block Hand Selected for the First Week…" at bounding box center [589, 393] width 874 height 483
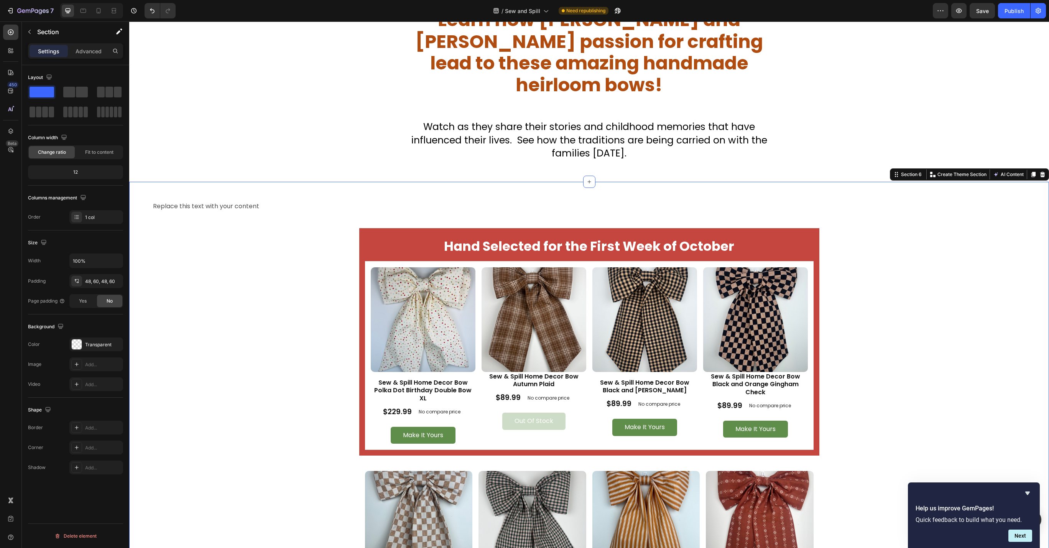
scroll to position [851, 0]
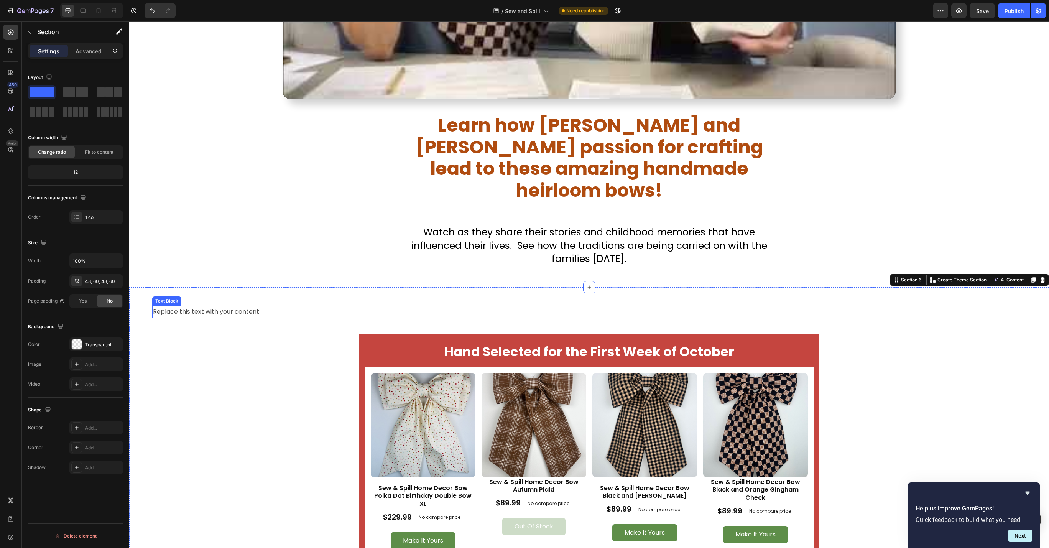
click at [647, 306] on div "Replace this text with your content" at bounding box center [589, 312] width 874 height 13
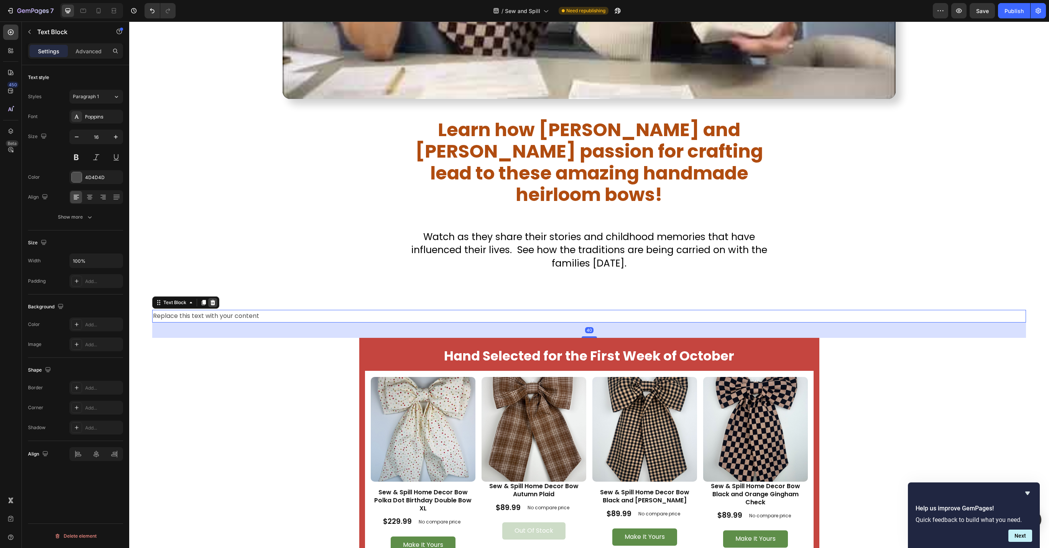
click at [215, 298] on div at bounding box center [212, 302] width 9 height 9
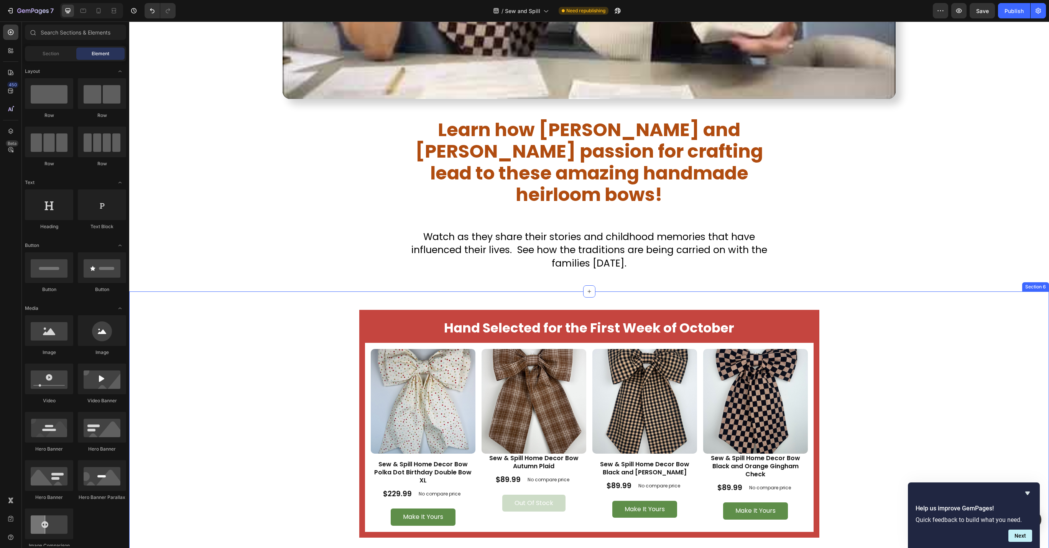
click at [397, 291] on div "Hand Selected for the First Week of October Text Block Row Product Images Sew &…" at bounding box center [589, 537] width 920 height 492
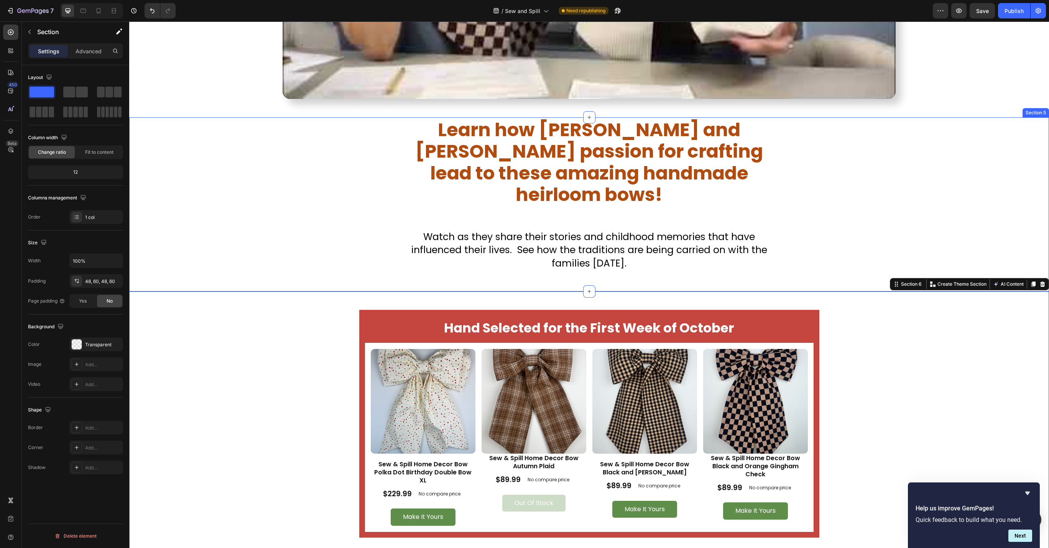
click at [402, 260] on div "Learn how [PERSON_NAME] and [PERSON_NAME] passion for crafting lead to these am…" at bounding box center [589, 204] width 920 height 174
click at [86, 49] on p "Advanced" at bounding box center [89, 51] width 26 height 8
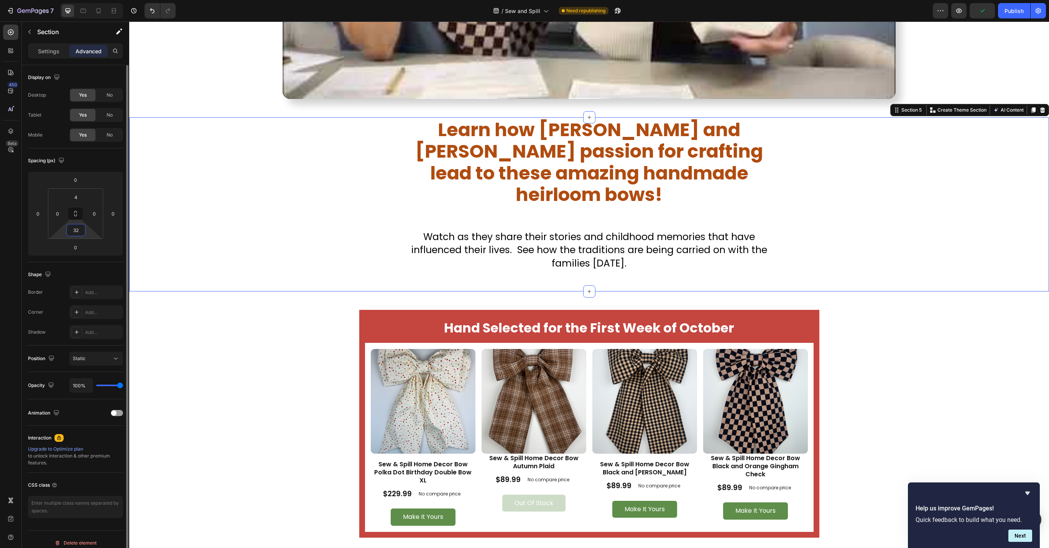
click at [76, 227] on input "32" at bounding box center [75, 230] width 15 height 12
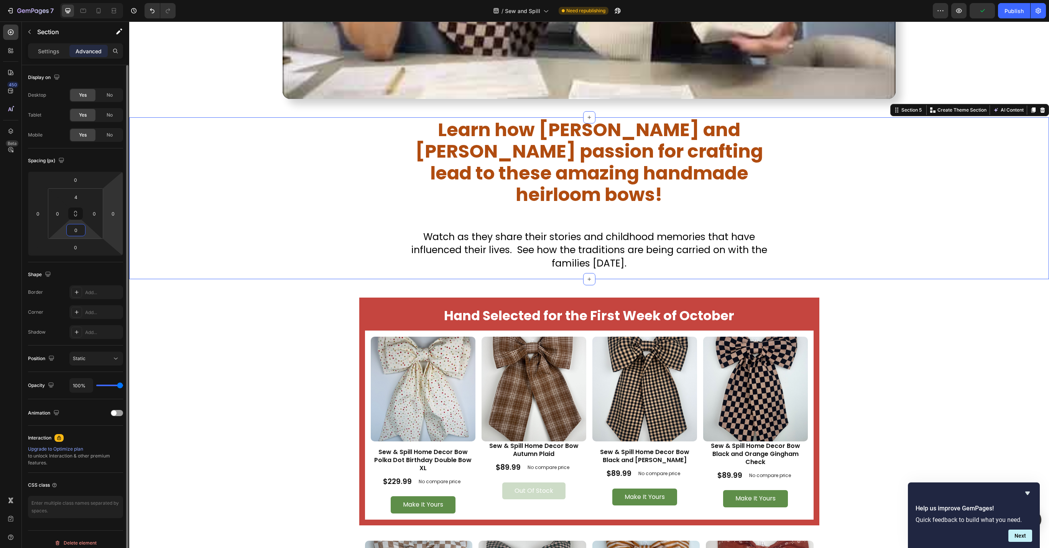
type input "0"
click at [230, 187] on div "Learn how [PERSON_NAME] and [PERSON_NAME] passion for crafting lead to these am…" at bounding box center [589, 199] width 920 height 161
click at [926, 315] on div "Hand Selected for the First Week of October Text Block Row Product Images Sew &…" at bounding box center [589, 524] width 874 height 455
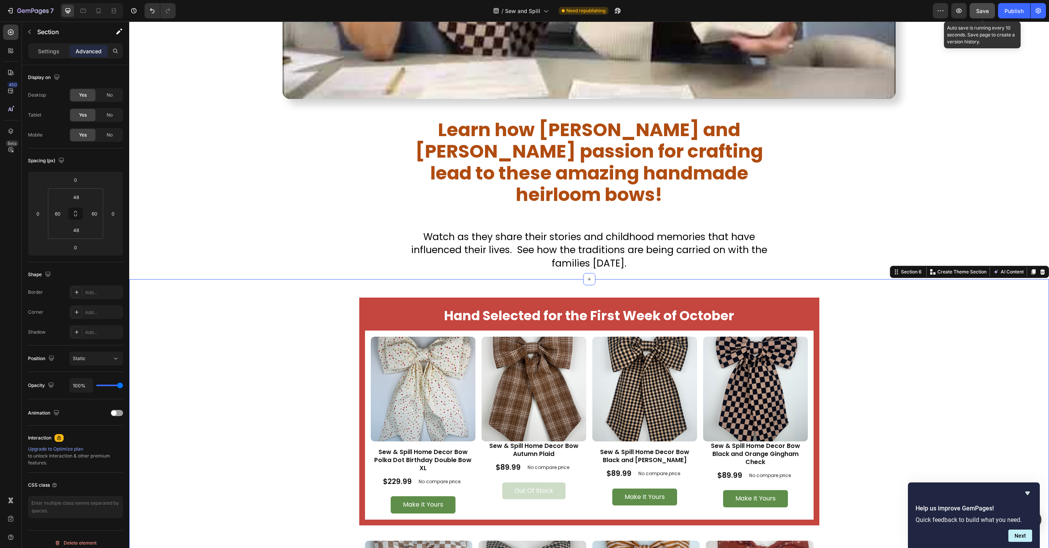
drag, startPoint x: 980, startPoint y: 16, endPoint x: 707, endPoint y: 55, distance: 275.7
click at [980, 16] on button "Save" at bounding box center [981, 10] width 25 height 15
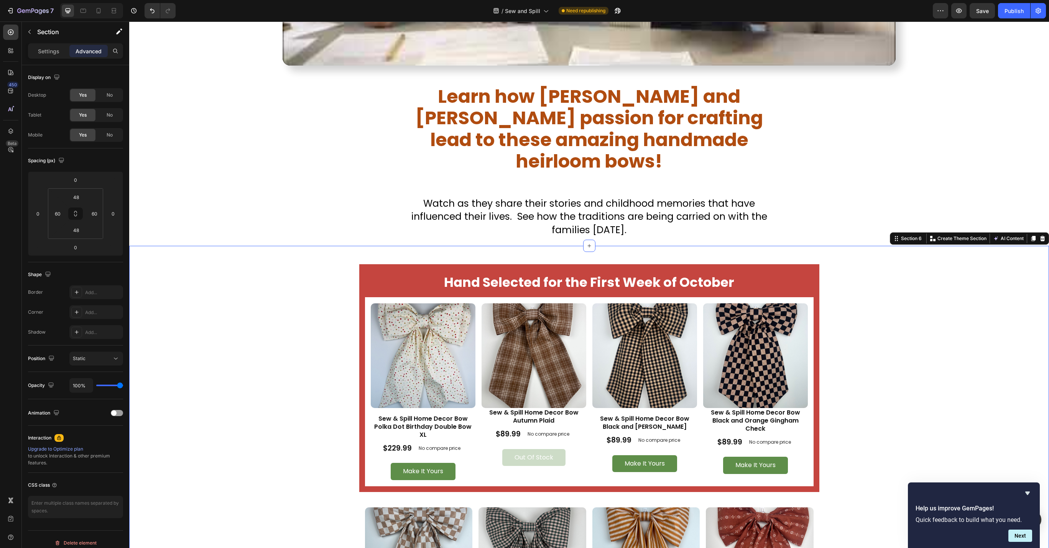
scroll to position [954, 0]
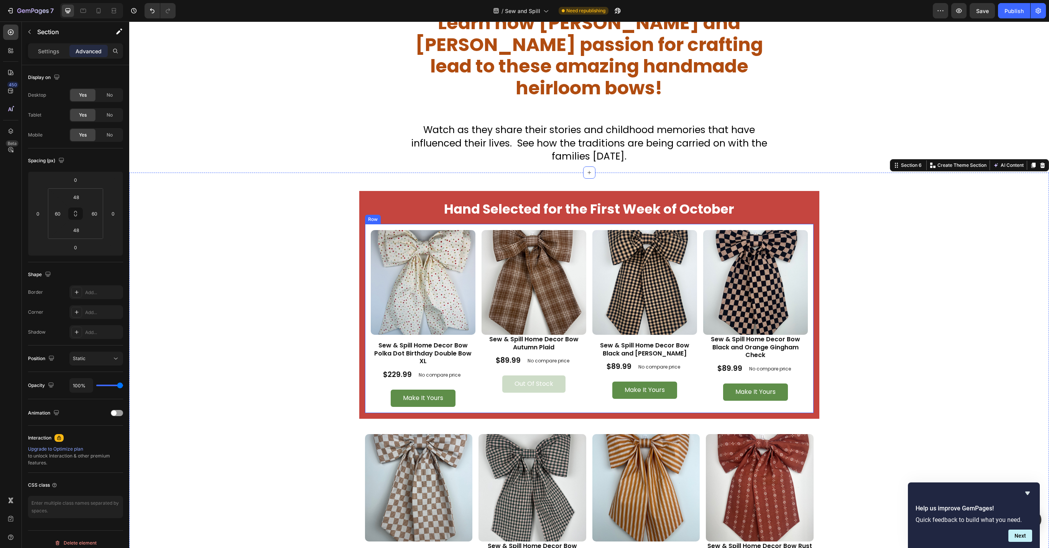
click at [815, 218] on div "Product Images Sew & Spill Home Decor Bow Polka Dot Birthday Double Bow XL Prod…" at bounding box center [589, 318] width 460 height 200
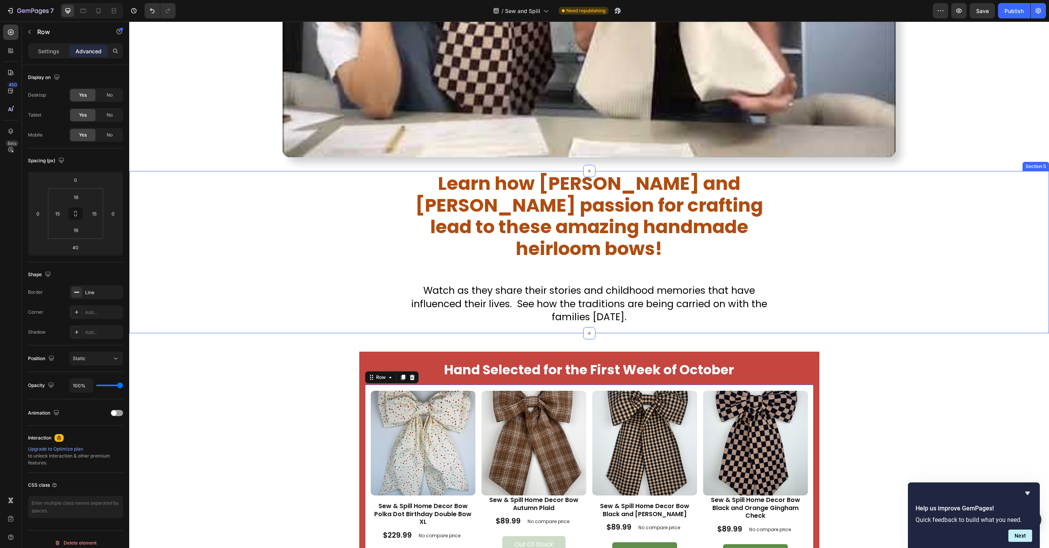
scroll to position [851, 0]
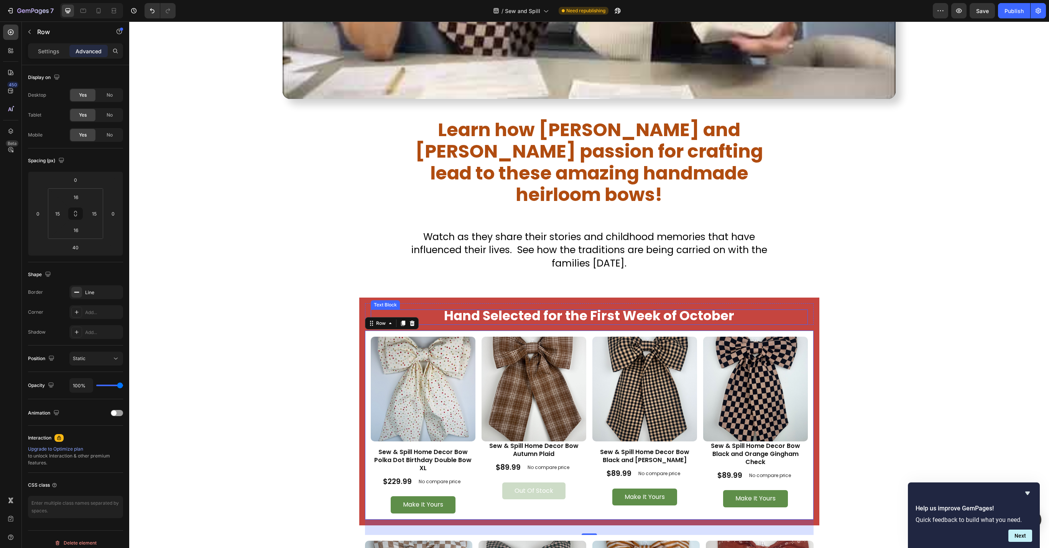
click at [794, 310] on p "Hand Selected for the First Week of October" at bounding box center [588, 317] width 435 height 14
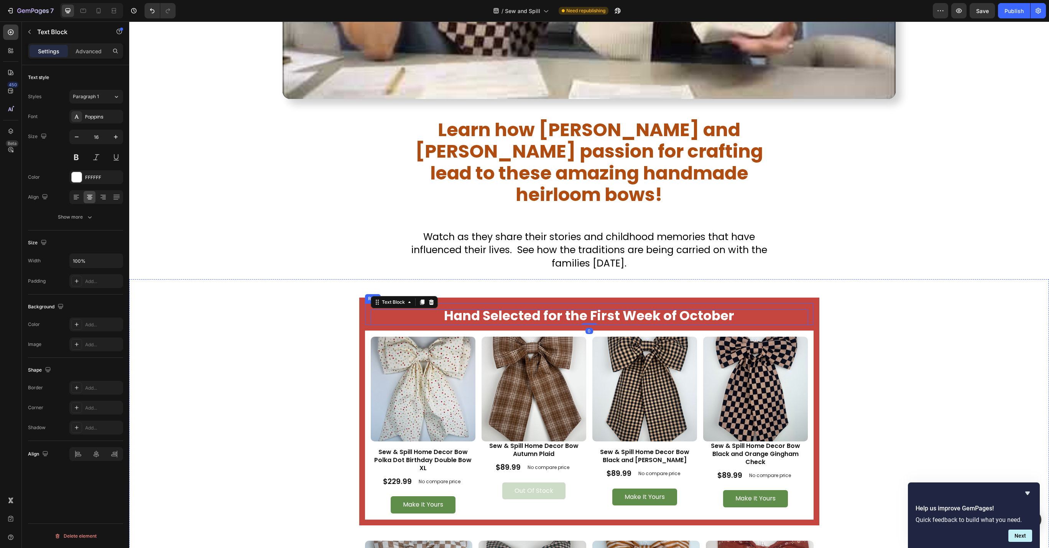
click at [807, 297] on div "Hand Selected for the First Week of October Text Block 0 Row" at bounding box center [589, 310] width 460 height 27
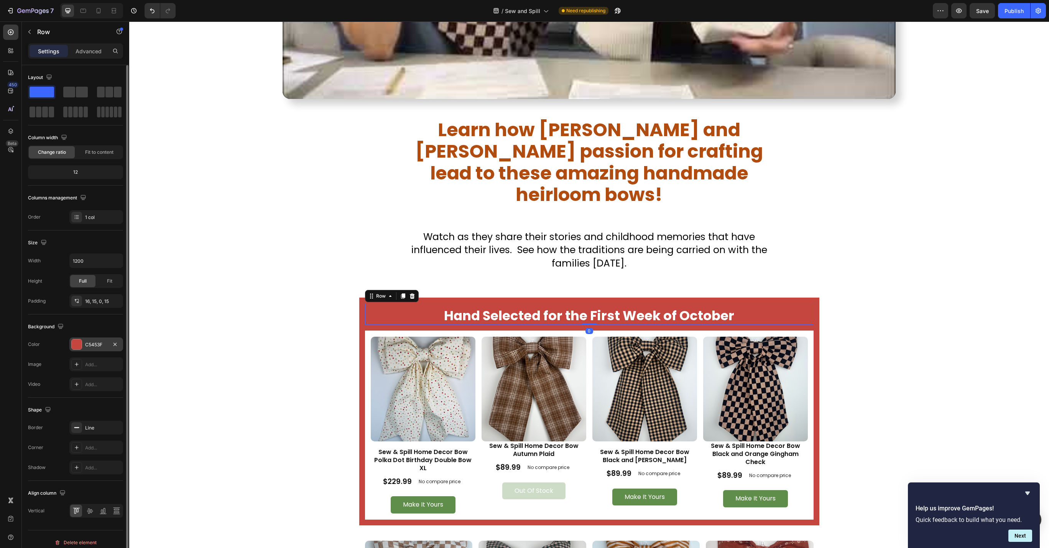
click at [99, 342] on div "C5453F" at bounding box center [96, 344] width 22 height 7
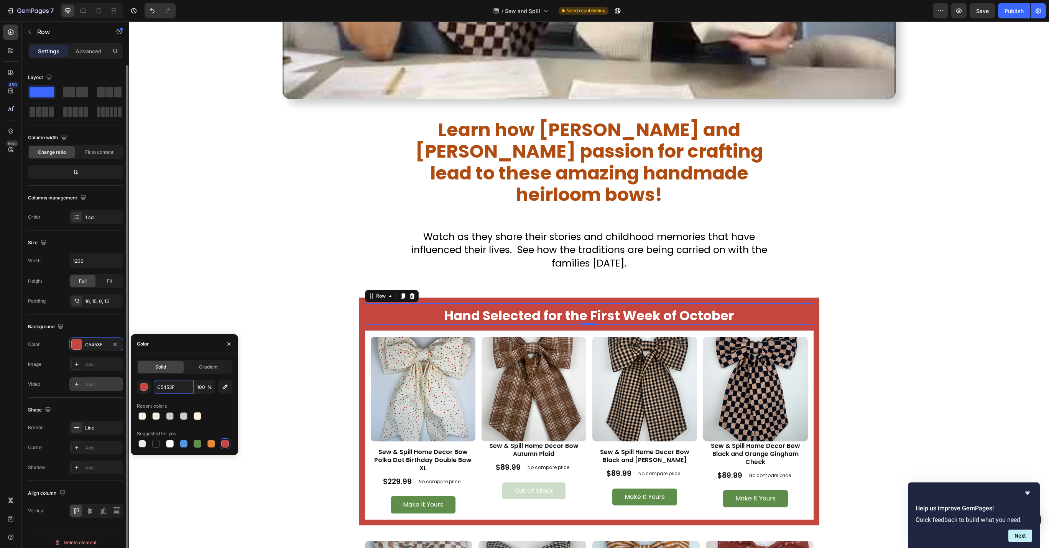
paste input "#b04c10"
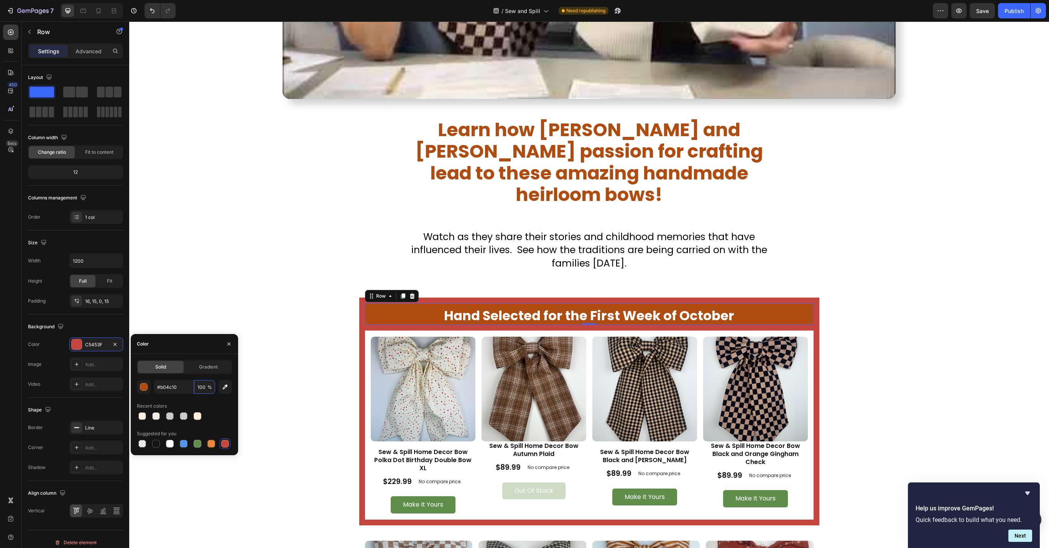
type input "B04C10"
click at [217, 414] on div at bounding box center [184, 416] width 95 height 11
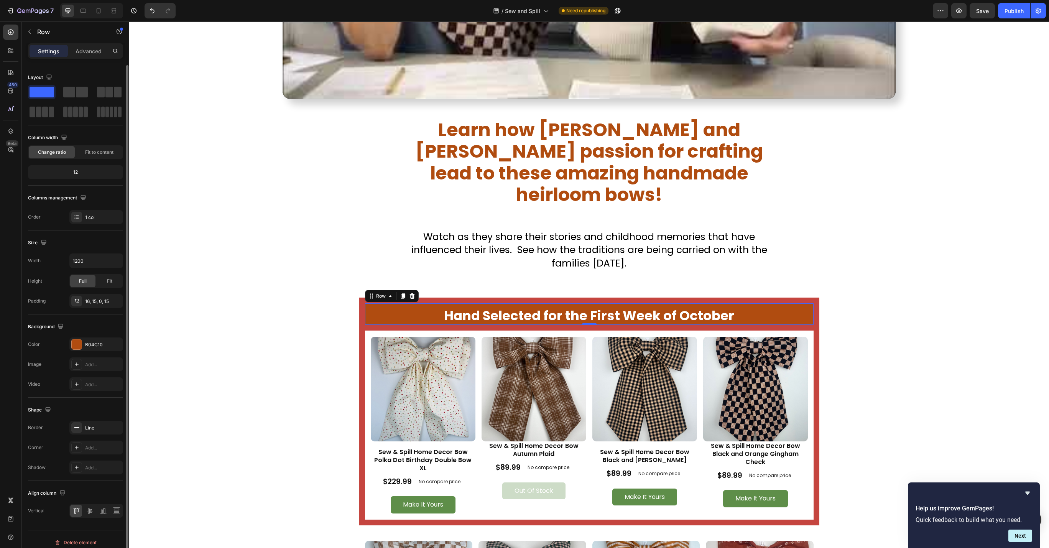
click at [115, 324] on div "Background" at bounding box center [75, 326] width 95 height 12
click at [361, 325] on div "Product Images Sew & Spill Home Decor Bow Polka Dot Birthday Double Bow XL Prod…" at bounding box center [589, 425] width 460 height 200
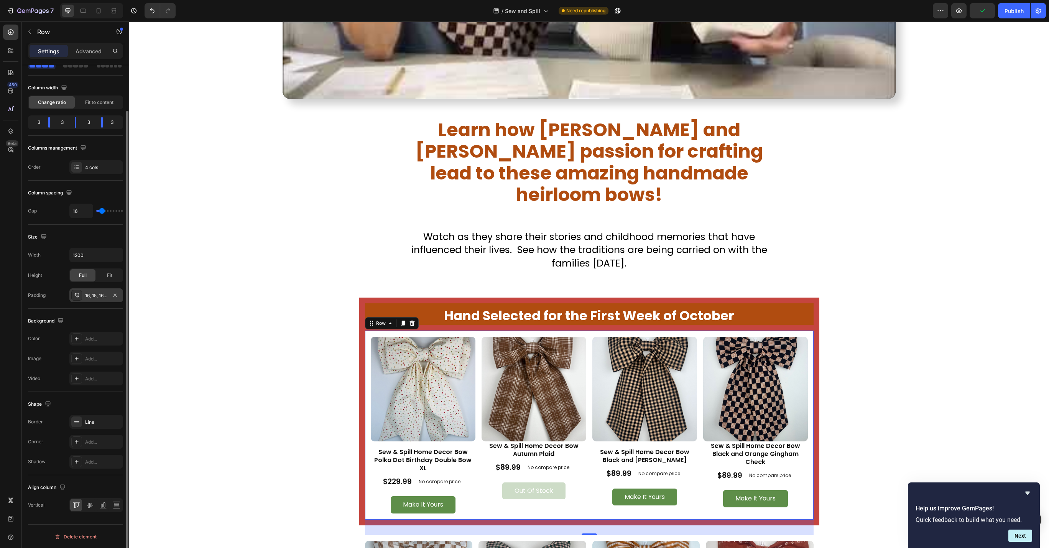
scroll to position [0, 0]
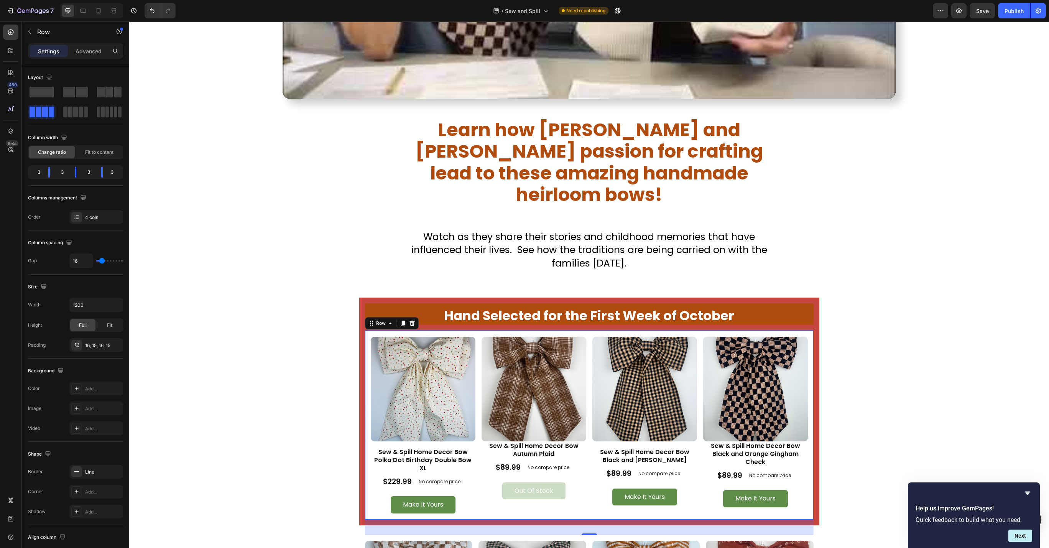
click at [365, 453] on div "Product Images Sew & Spill Home Decor Bow Polka Dot Birthday Double Bow XL Prod…" at bounding box center [589, 425] width 460 height 200
click at [362, 447] on div "Product Images Sew & Spill Home Decor Bow Polka Dot Birthday Double Bow XL Prod…" at bounding box center [589, 425] width 460 height 200
click at [362, 448] on div "Product Images Sew & Spill Home Decor Bow Polka Dot Birthday Double Bow XL Prod…" at bounding box center [589, 425] width 460 height 200
click at [86, 48] on p "Advanced" at bounding box center [89, 51] width 26 height 8
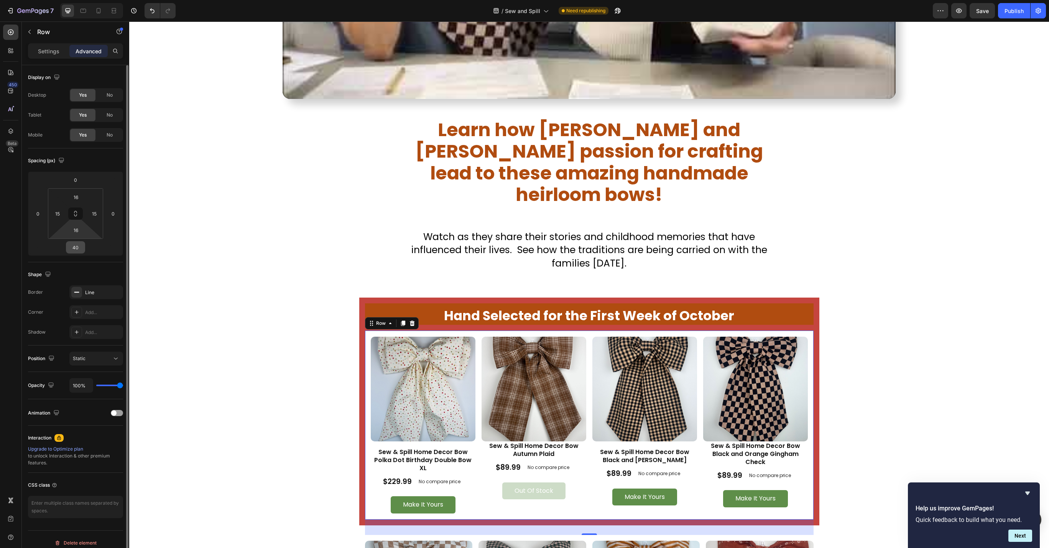
scroll to position [6, 0]
click at [102, 285] on div "Line" at bounding box center [96, 286] width 22 height 7
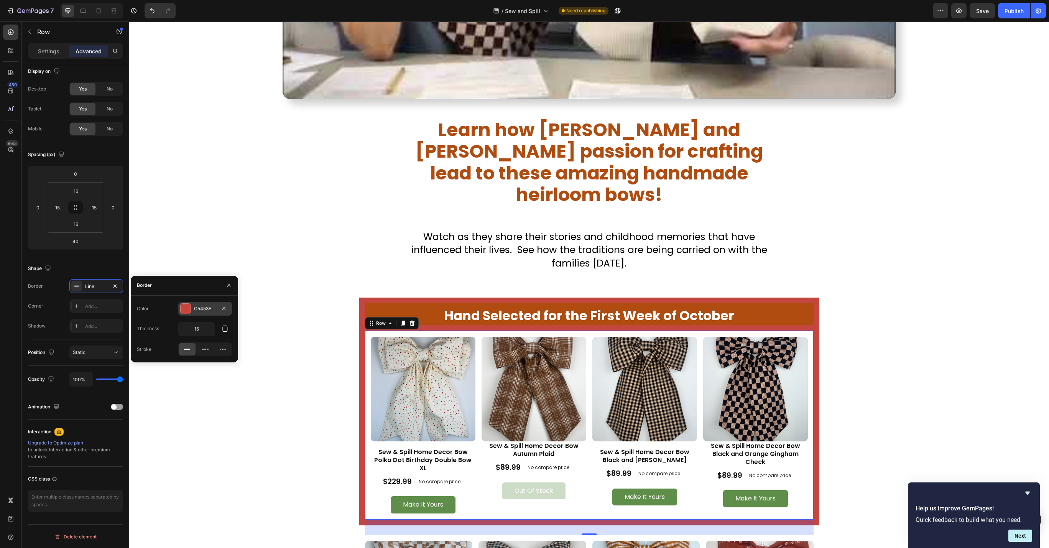
click at [206, 308] on div "C5453F" at bounding box center [205, 308] width 22 height 7
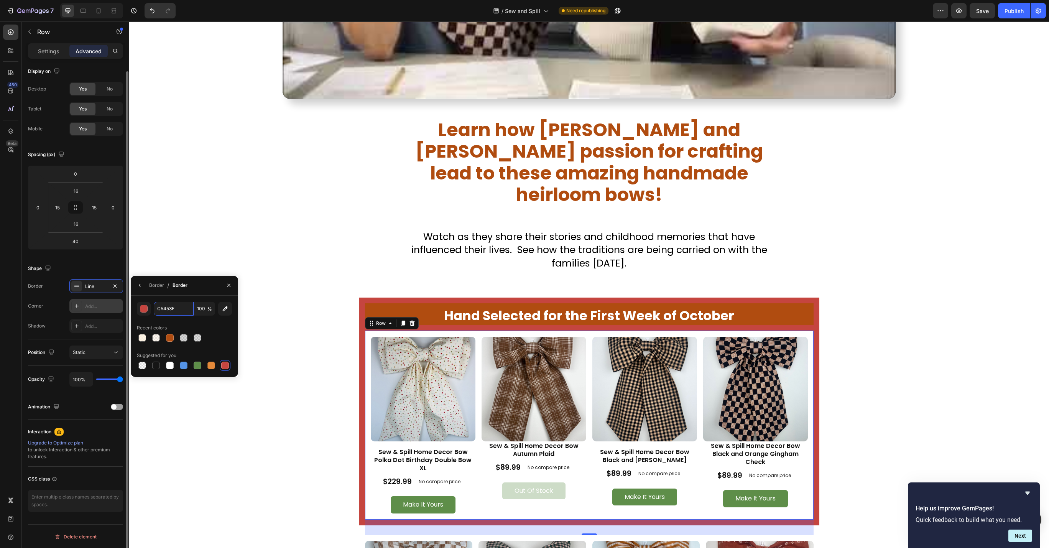
paste input "#b04c10"
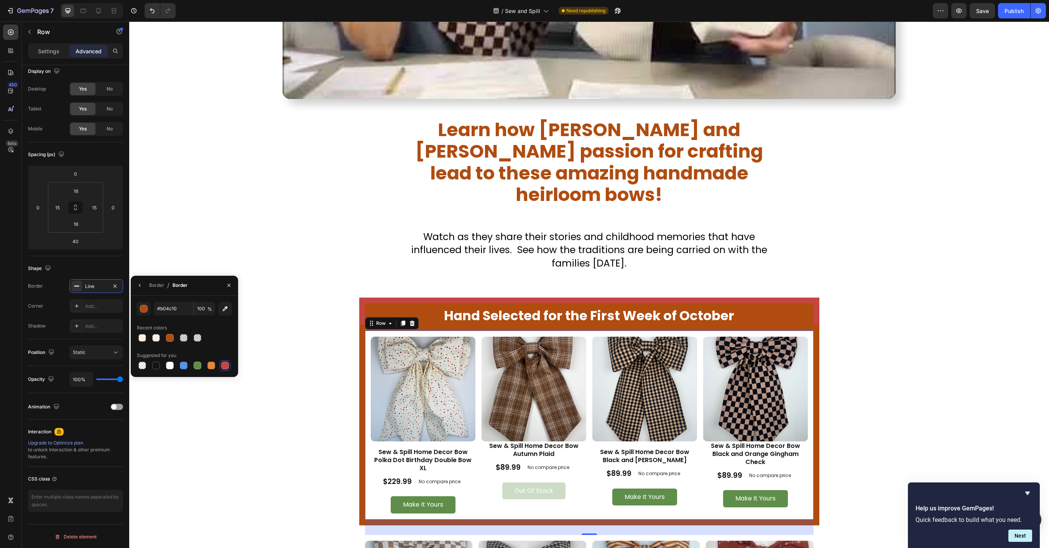
click at [213, 336] on div at bounding box center [184, 337] width 95 height 11
type input "B04C10"
click at [104, 272] on div "Shape" at bounding box center [75, 268] width 95 height 12
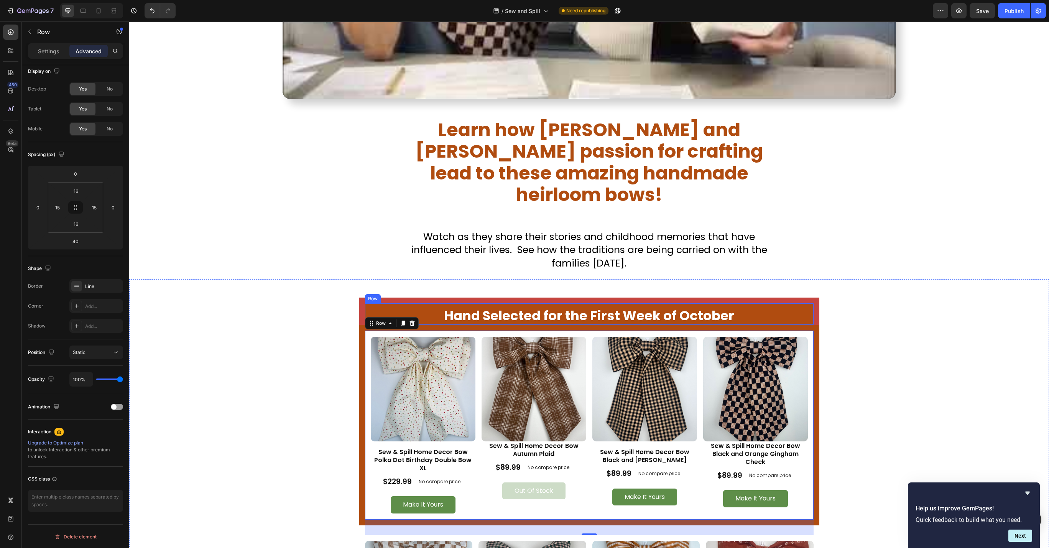
click at [432, 297] on div "Hand Selected for the First Week of October Text Block Row" at bounding box center [589, 310] width 460 height 27
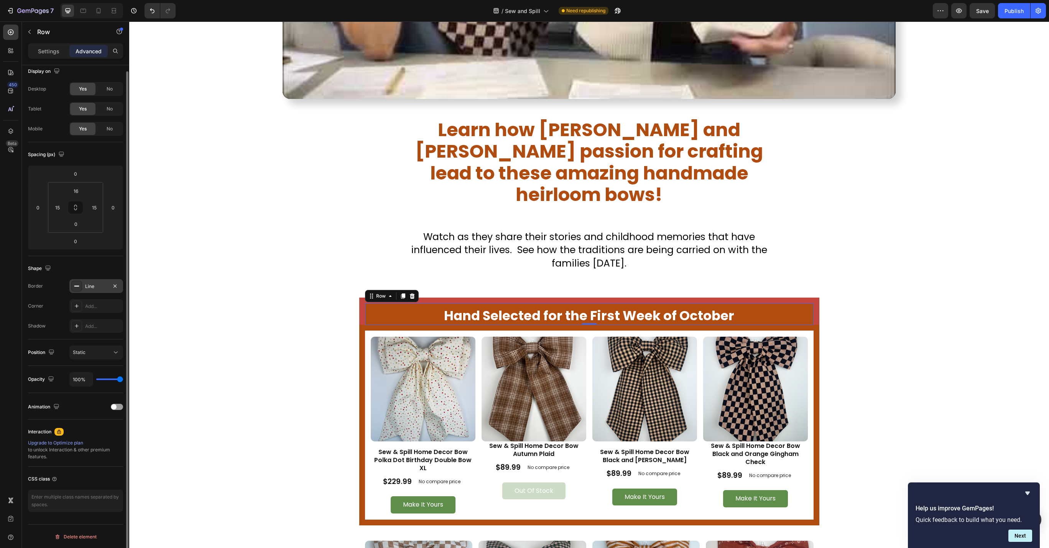
click at [95, 289] on div "Line" at bounding box center [96, 286] width 22 height 7
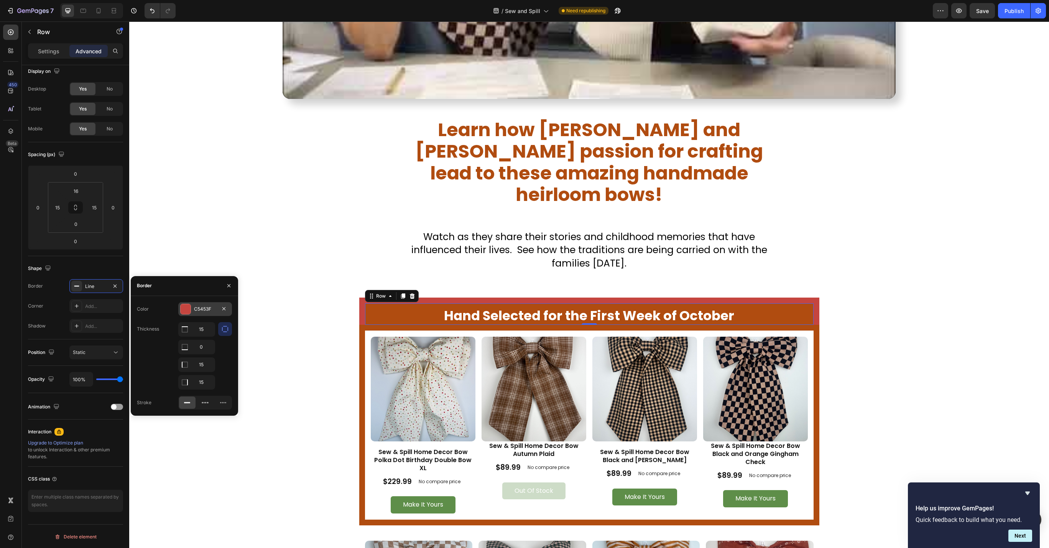
click at [214, 311] on div "C5453F" at bounding box center [205, 309] width 22 height 7
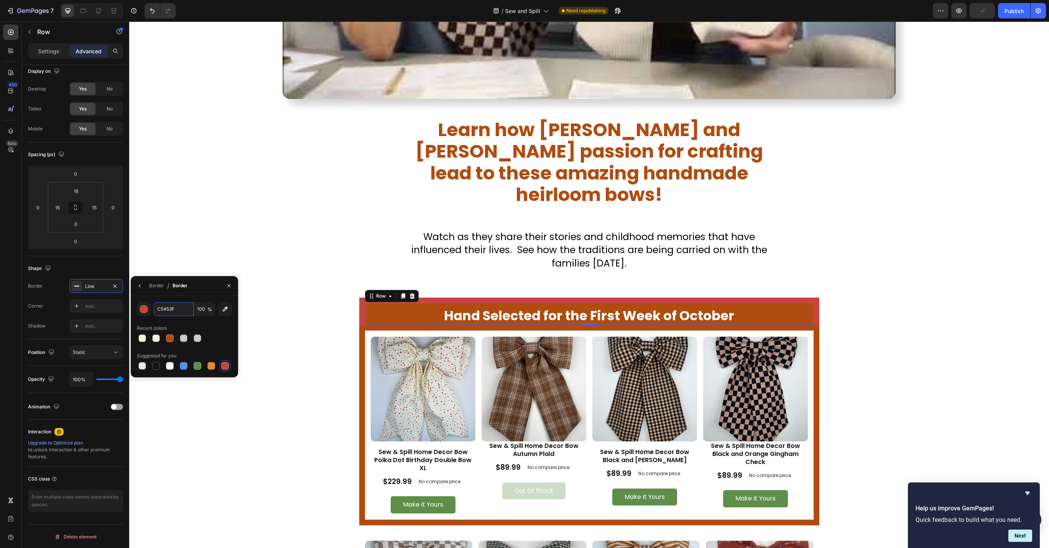
paste input "#b04c10"
click at [219, 333] on div at bounding box center [184, 338] width 95 height 11
type input "B04C10"
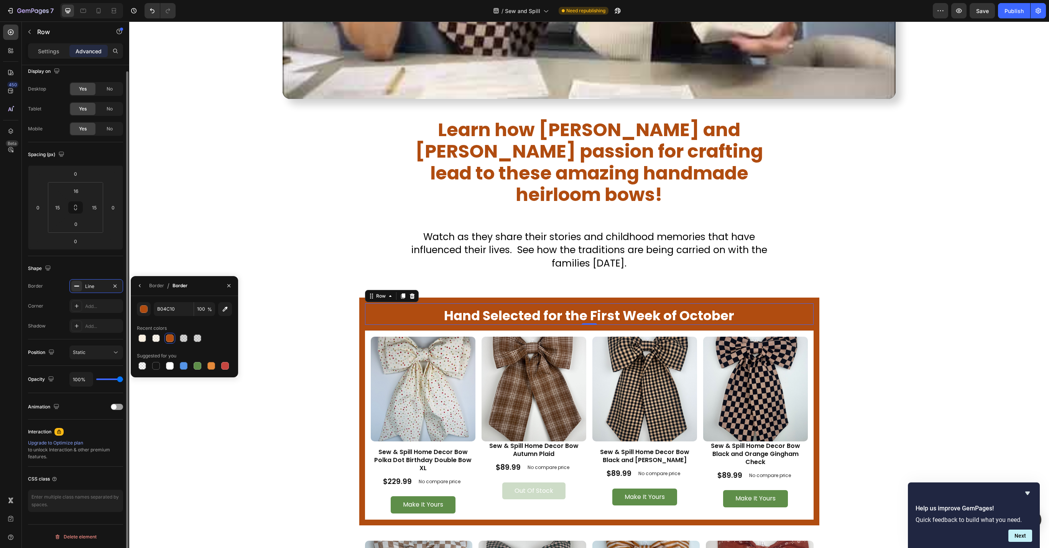
click at [103, 265] on div "Shape" at bounding box center [75, 268] width 95 height 12
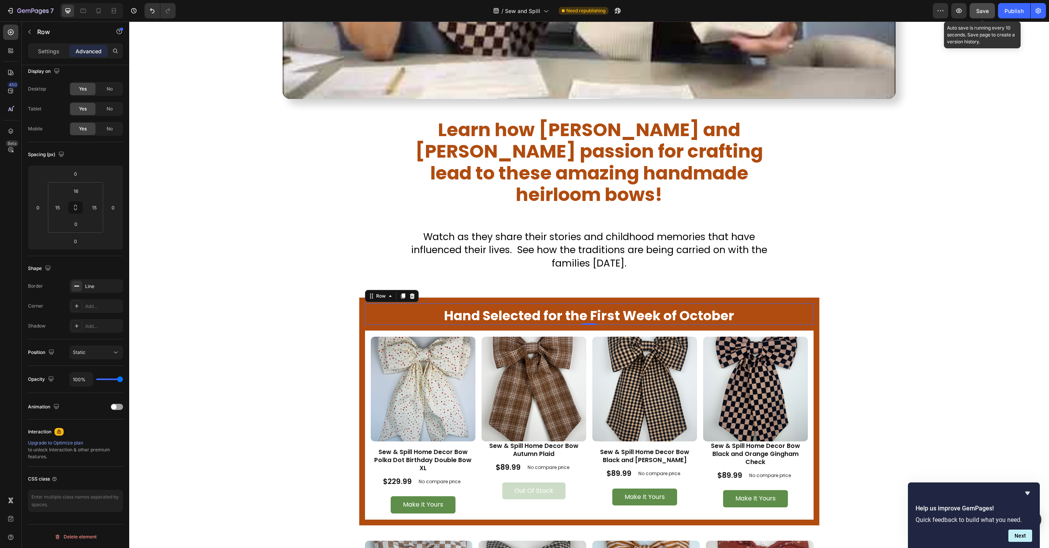
click at [981, 12] on span "Save" at bounding box center [982, 11] width 13 height 7
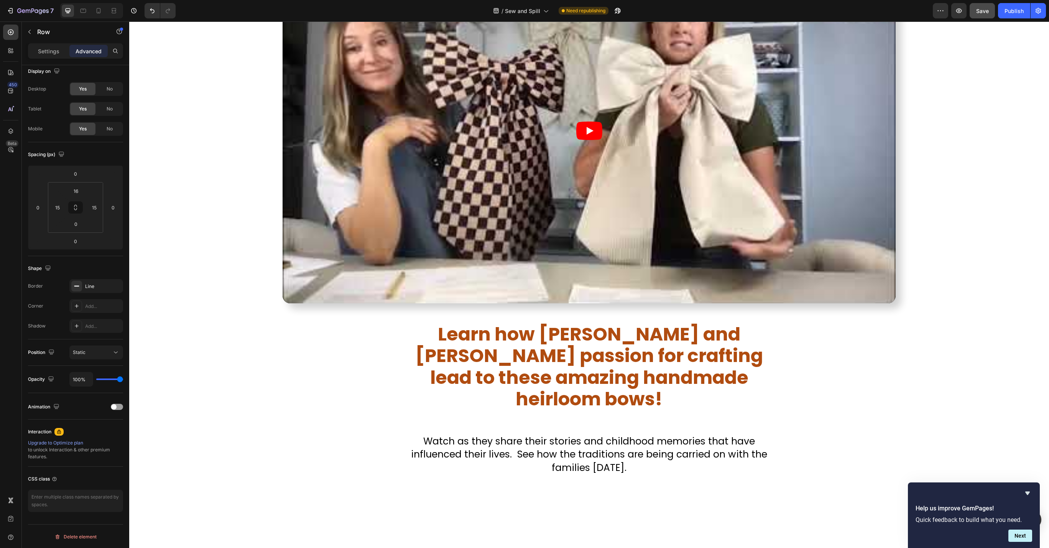
scroll to position [494, 0]
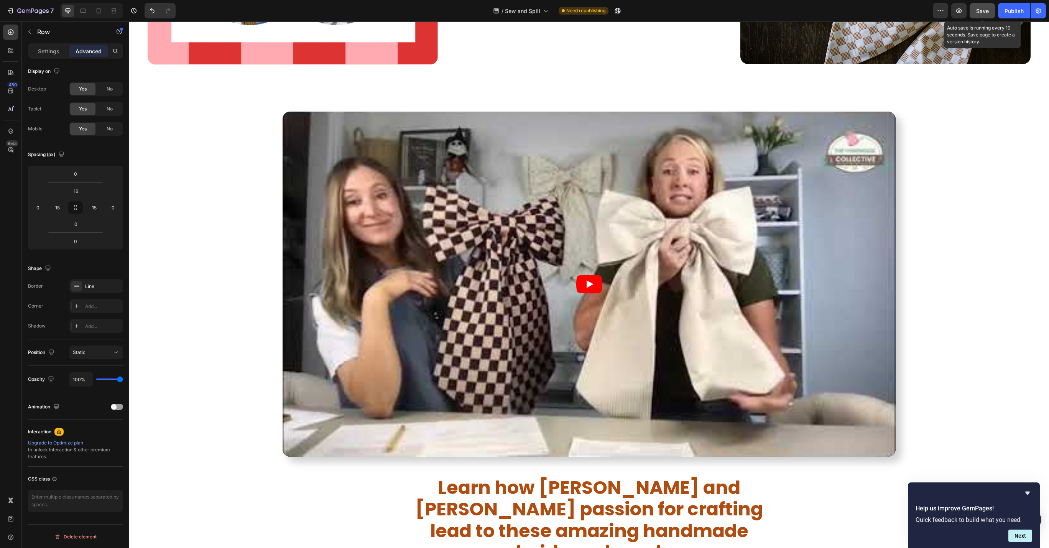
click at [990, 7] on button "Save" at bounding box center [981, 10] width 25 height 15
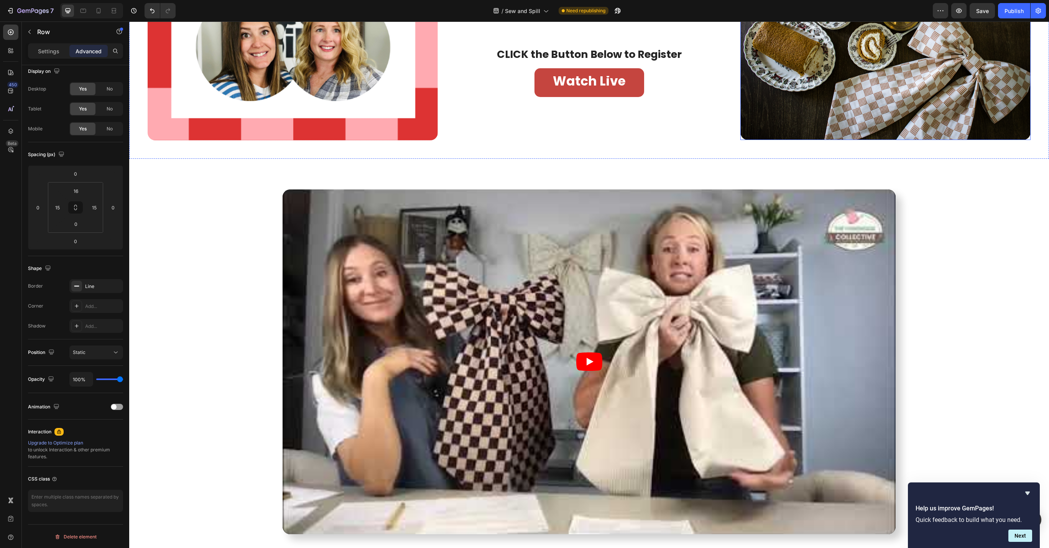
scroll to position [289, 0]
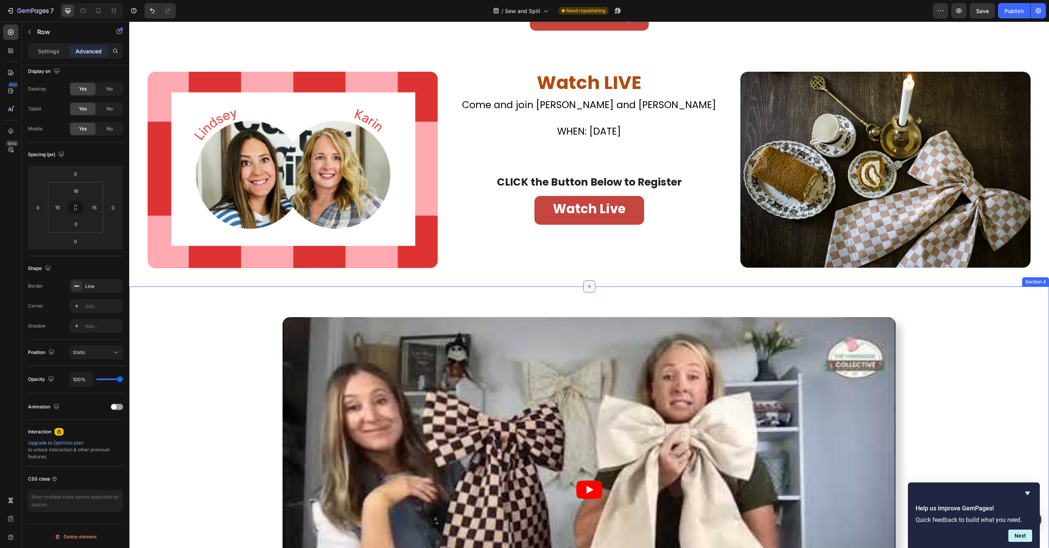
click at [588, 288] on div at bounding box center [589, 286] width 12 height 12
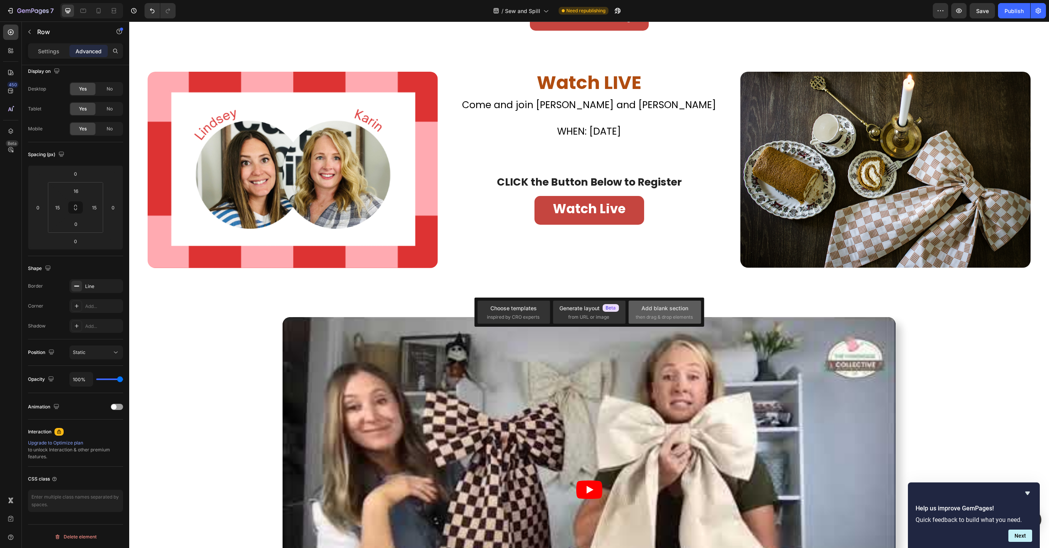
click at [687, 317] on span "then drag & drop elements" at bounding box center [664, 317] width 57 height 7
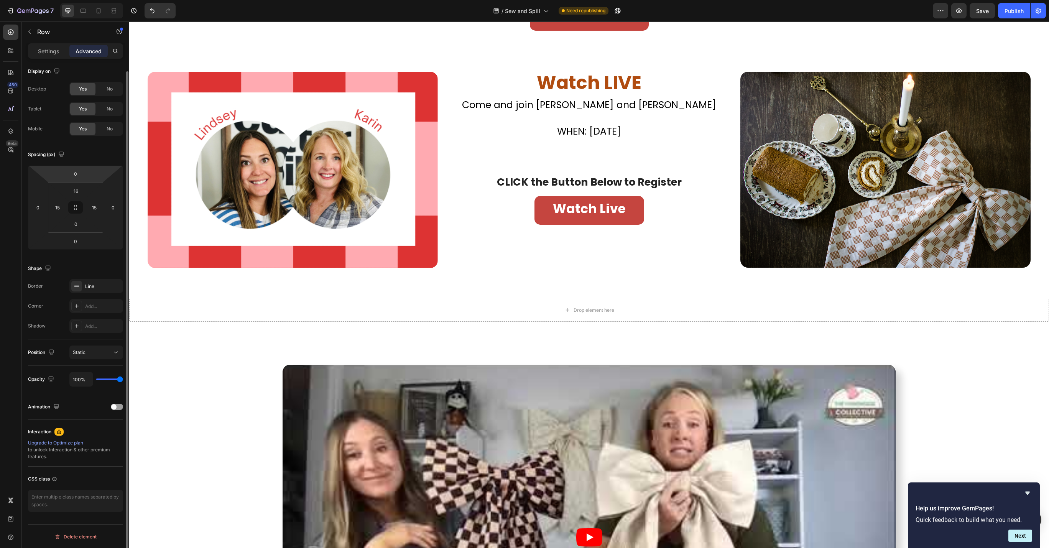
scroll to position [0, 0]
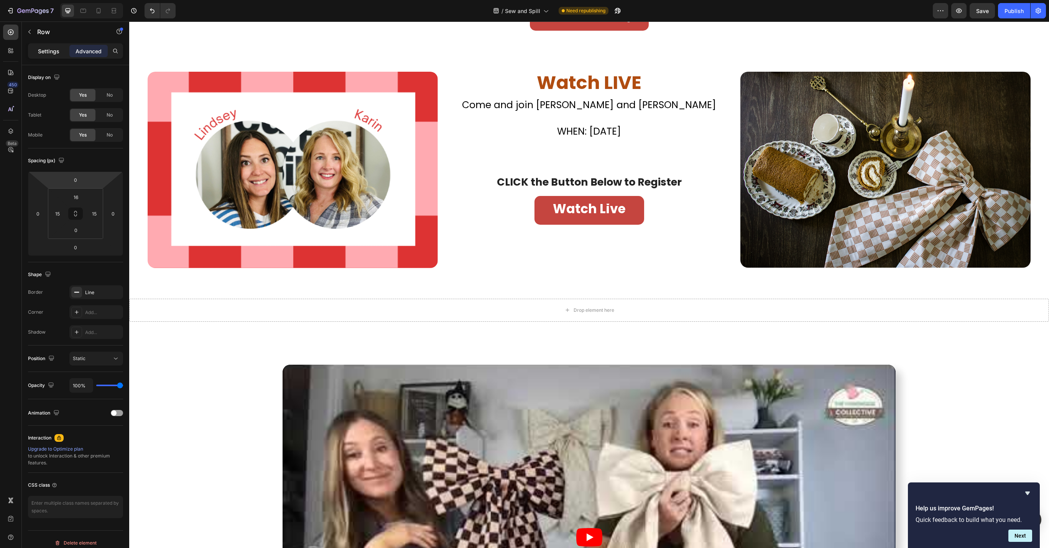
click at [44, 50] on p "Settings" at bounding box center [48, 51] width 21 height 8
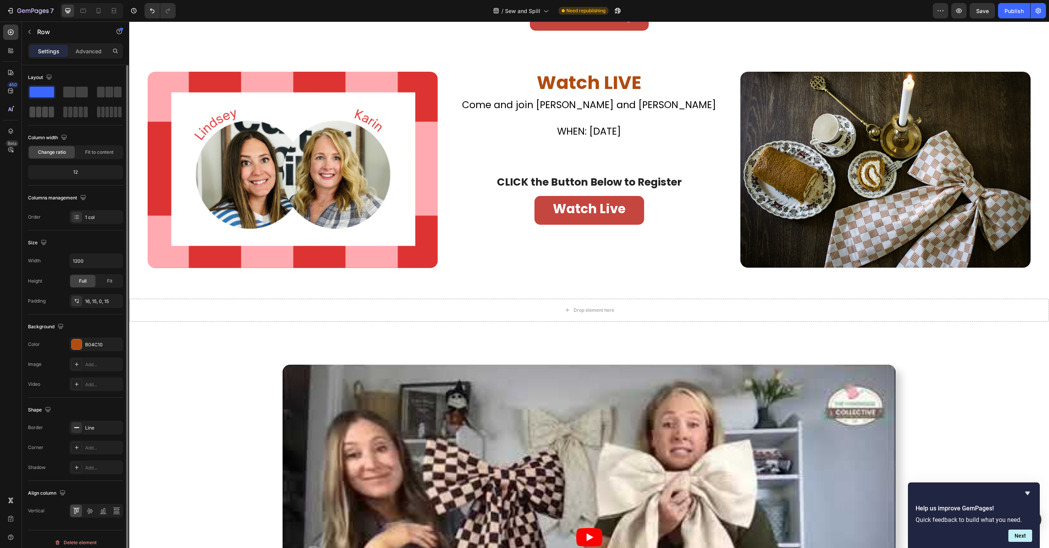
click at [50, 114] on span at bounding box center [52, 112] width 6 height 11
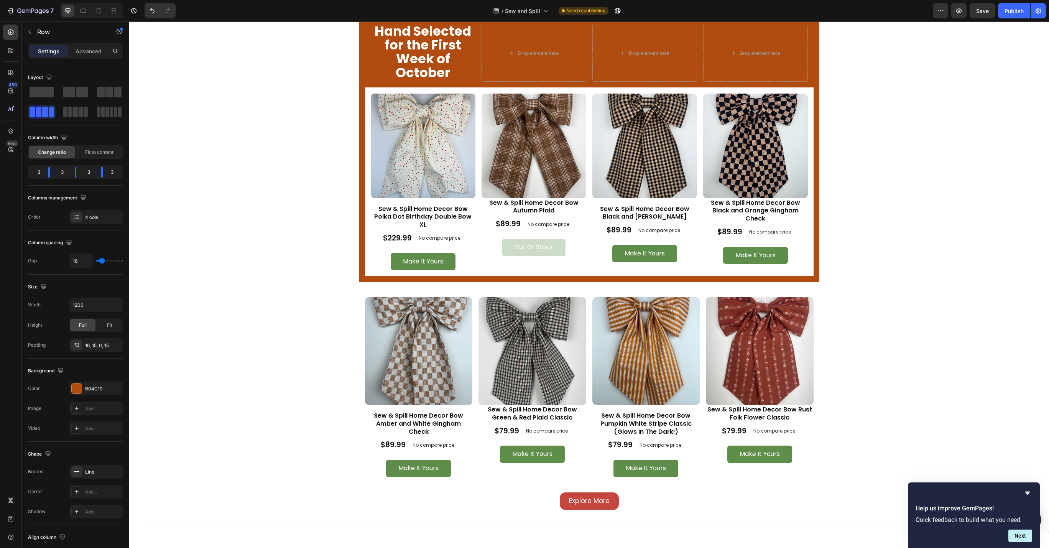
scroll to position [902, 0]
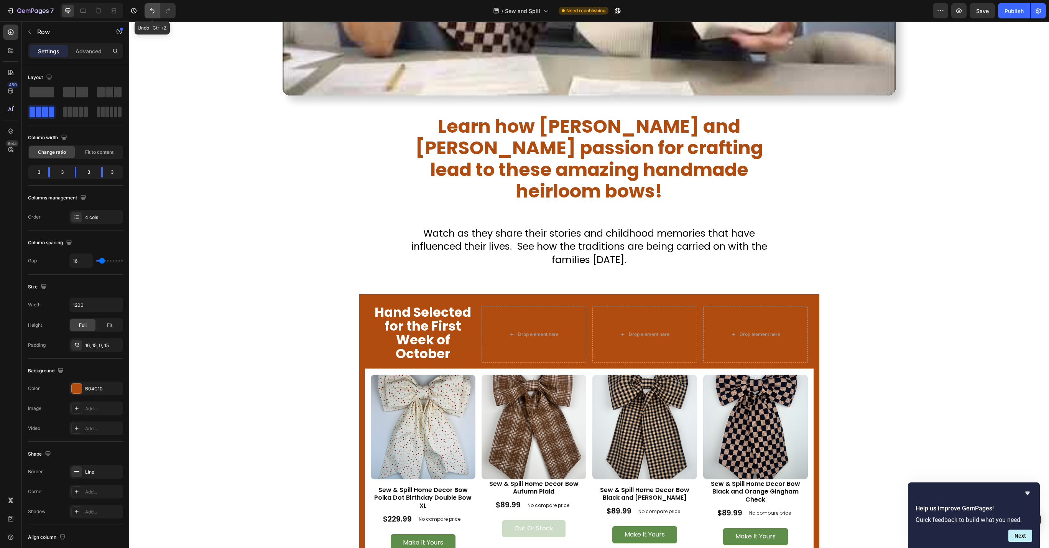
click at [146, 5] on button "Undo/Redo" at bounding box center [152, 10] width 15 height 15
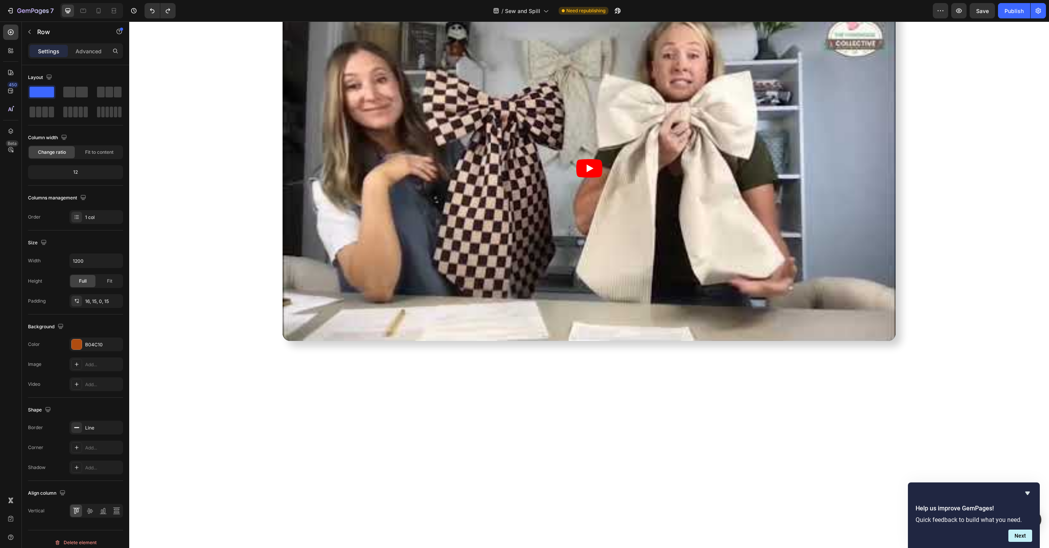
scroll to position [340, 0]
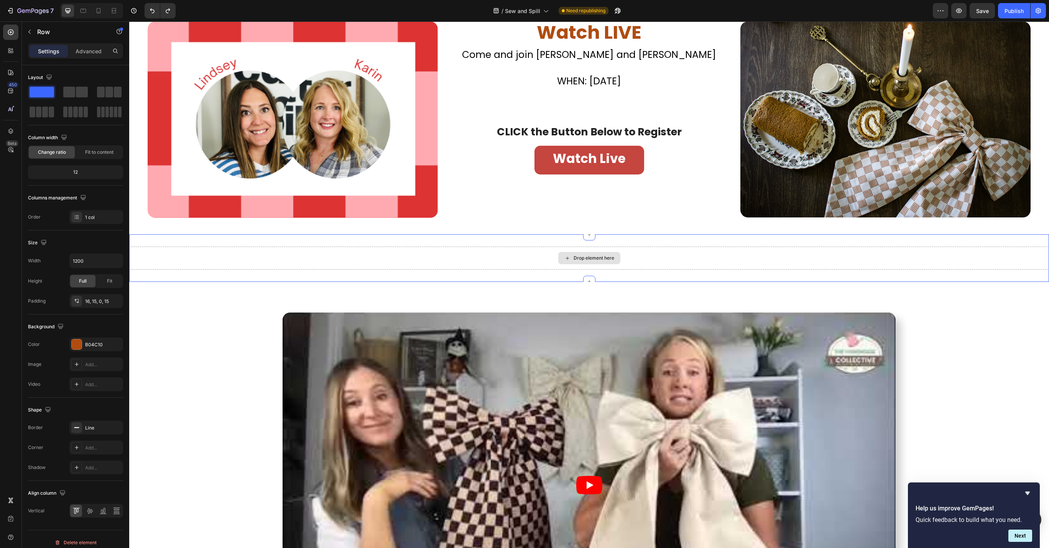
click at [518, 259] on div "Drop element here" at bounding box center [589, 257] width 920 height 23
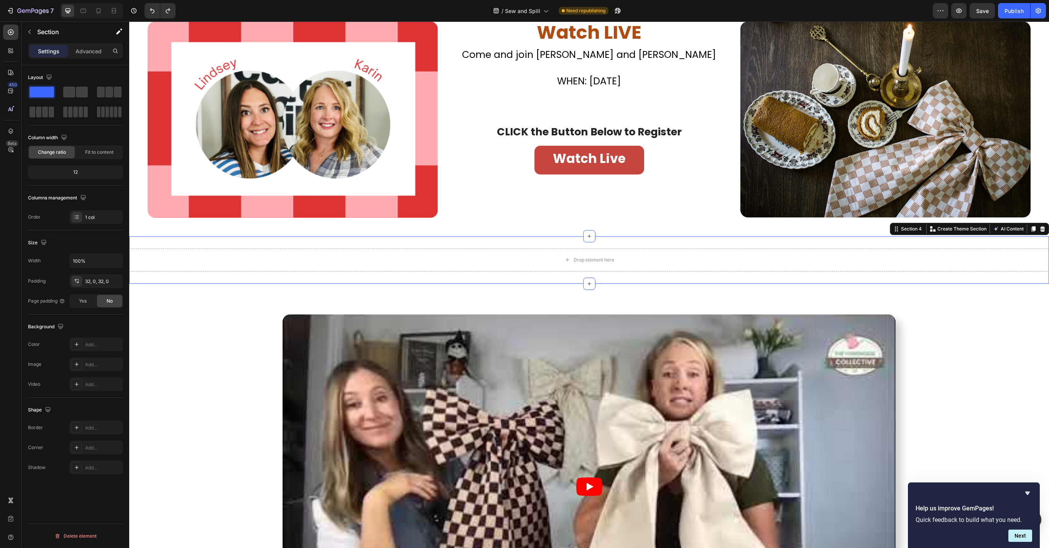
click at [330, 278] on div "Drop element here Section 4 Create Theme Section AI Content Write with GemAI Wh…" at bounding box center [589, 260] width 920 height 48
click at [51, 108] on span at bounding box center [52, 112] width 6 height 11
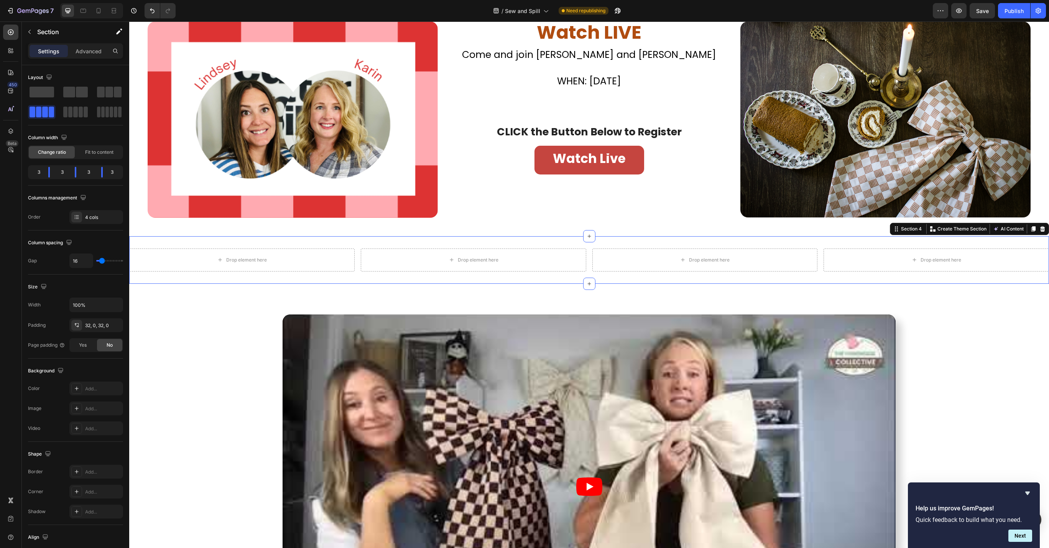
click at [389, 278] on div "Drop element here Drop element here Drop element here Drop element here Section…" at bounding box center [589, 260] width 920 height 48
click at [95, 50] on p "Advanced" at bounding box center [89, 51] width 26 height 8
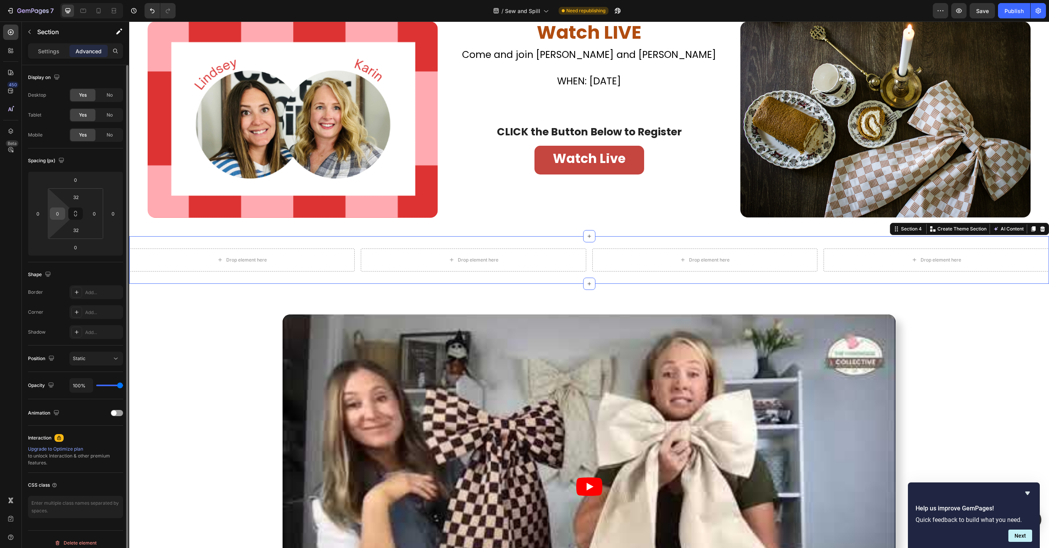
click at [55, 215] on input "0" at bounding box center [58, 214] width 12 height 12
type input "32"
click at [95, 210] on input "0" at bounding box center [95, 214] width 12 height 12
type input "32"
click at [109, 164] on div "Spacing (px)" at bounding box center [75, 160] width 95 height 12
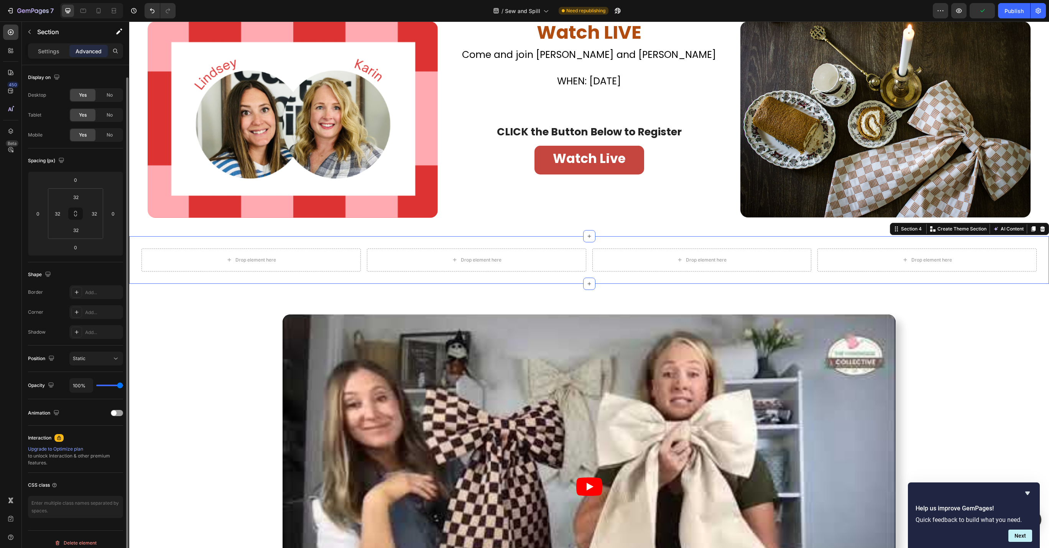
scroll to position [6, 0]
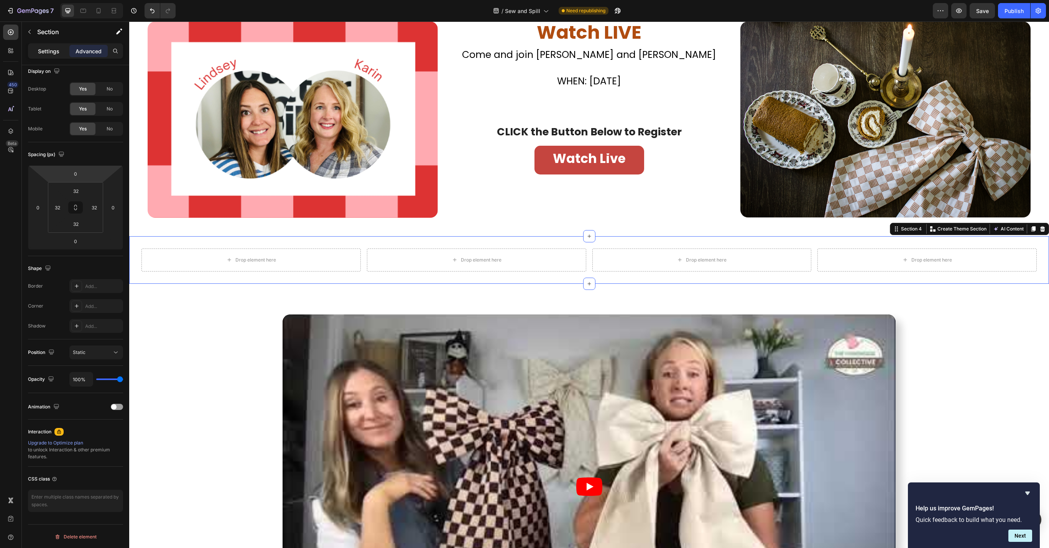
click at [52, 53] on p "Settings" at bounding box center [48, 51] width 21 height 8
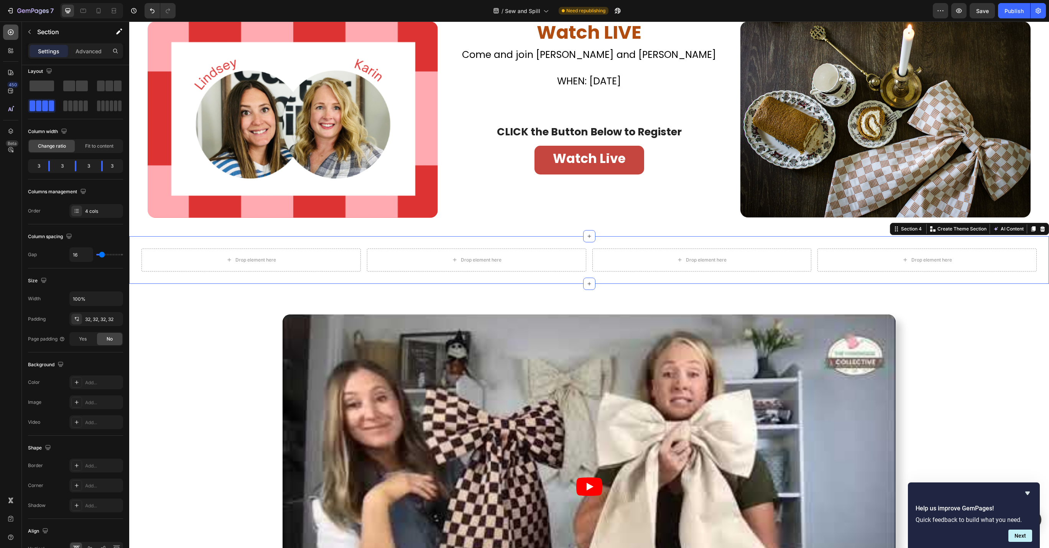
click at [15, 33] on div at bounding box center [10, 32] width 15 height 15
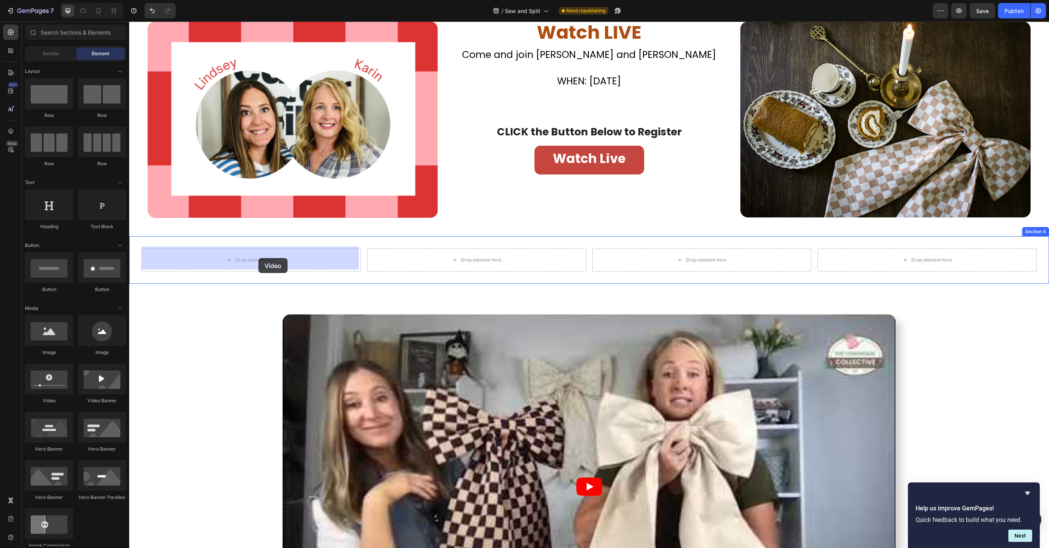
drag, startPoint x: 169, startPoint y: 406, endPoint x: 258, endPoint y: 258, distance: 173.2
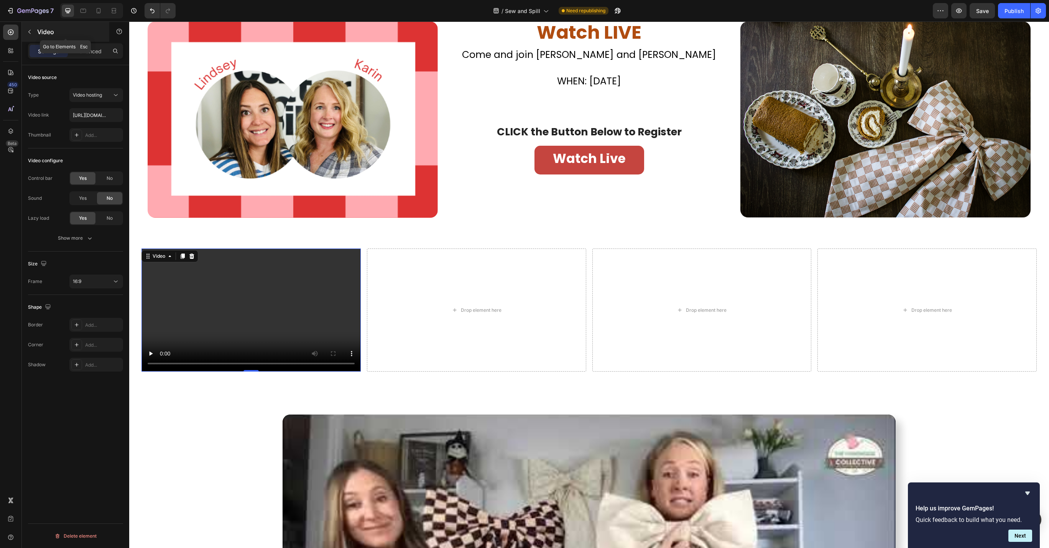
click at [51, 29] on p "Video" at bounding box center [69, 31] width 65 height 9
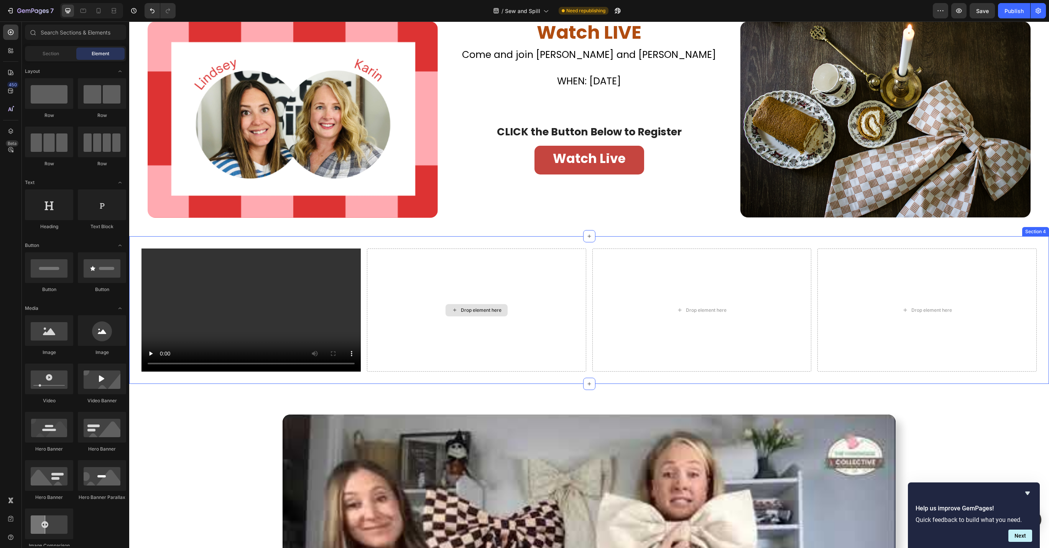
click at [511, 314] on div "Drop element here" at bounding box center [476, 309] width 219 height 123
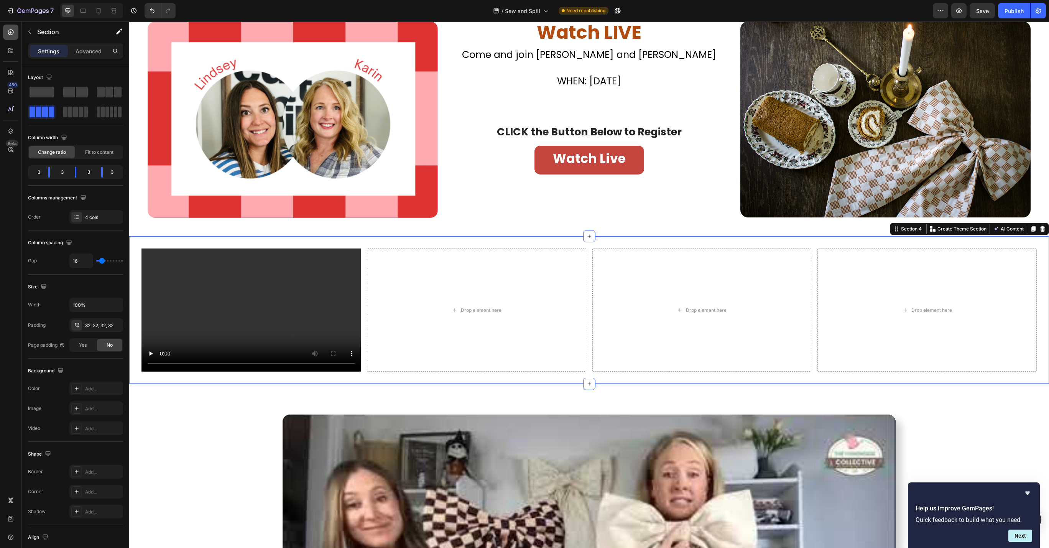
click at [12, 27] on div at bounding box center [10, 32] width 15 height 15
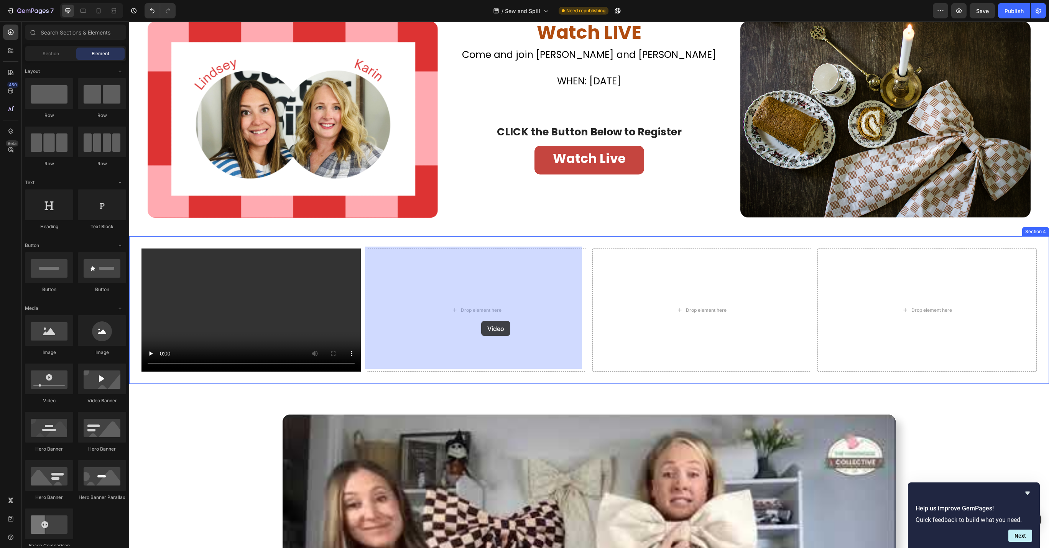
drag, startPoint x: 177, startPoint y: 394, endPoint x: 481, endPoint y: 321, distance: 312.4
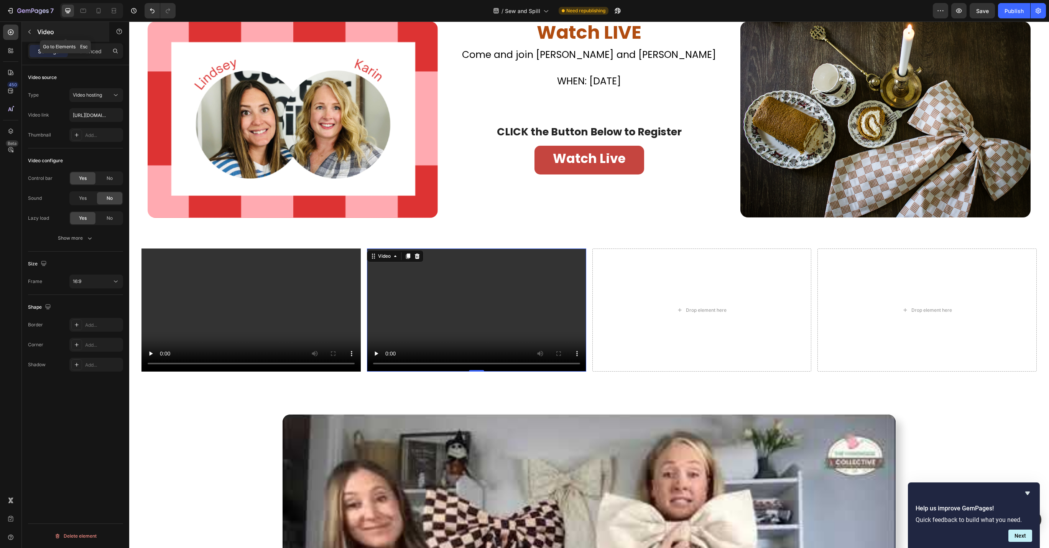
click at [31, 33] on icon "button" at bounding box center [29, 32] width 6 height 6
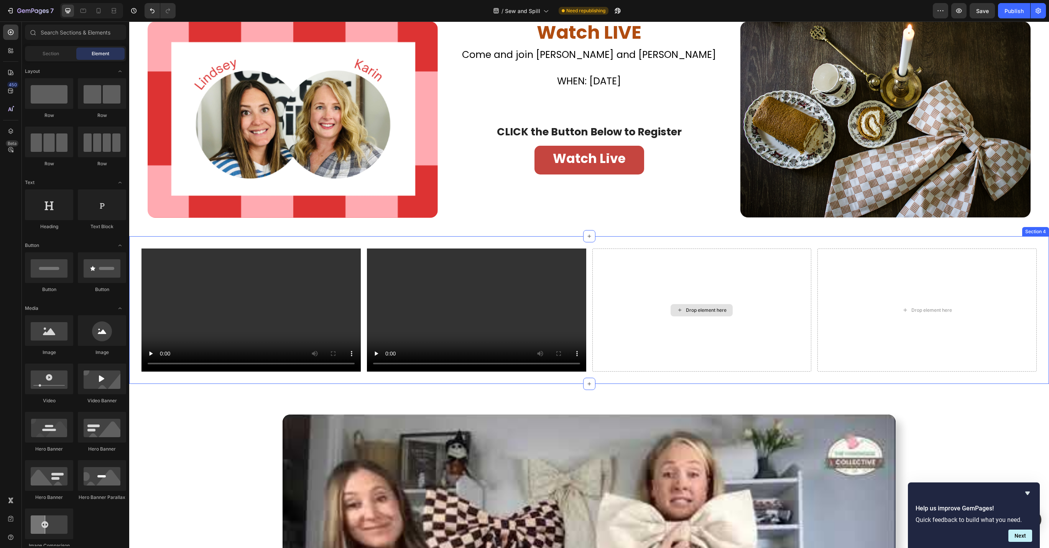
click at [684, 304] on div "Drop element here" at bounding box center [701, 310] width 62 height 12
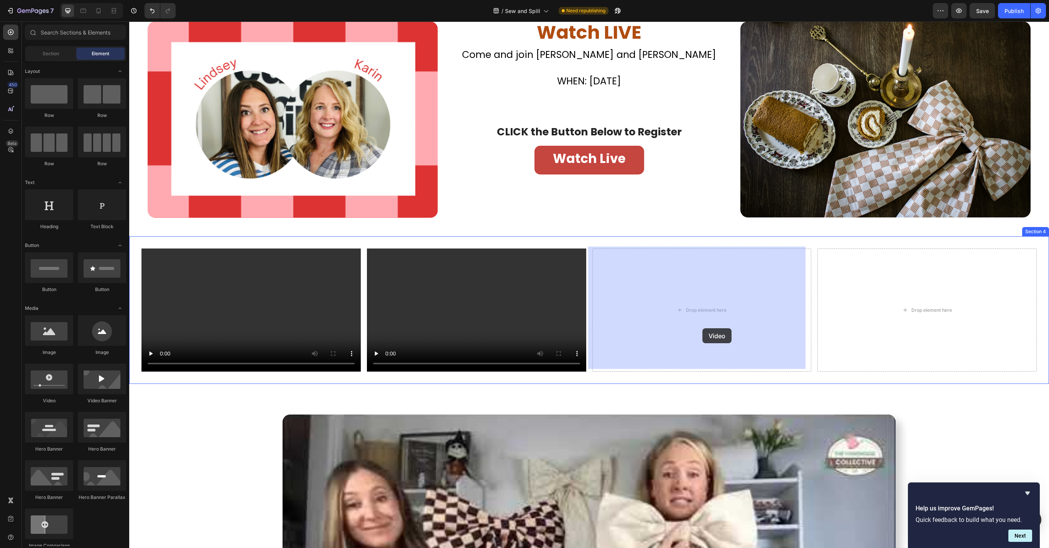
drag, startPoint x: 181, startPoint y: 397, endPoint x: 702, endPoint y: 328, distance: 525.9
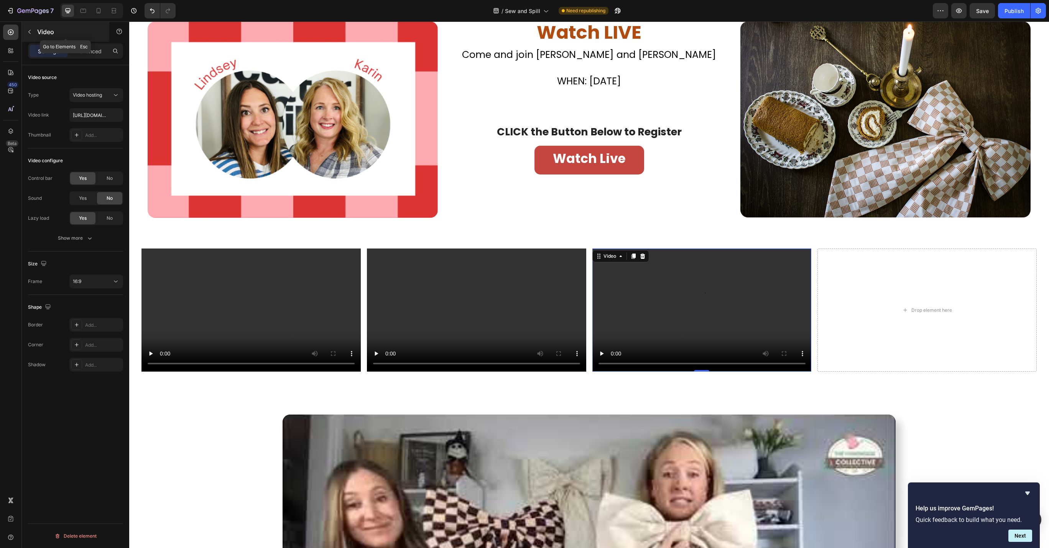
click at [49, 32] on p "Video" at bounding box center [69, 31] width 65 height 9
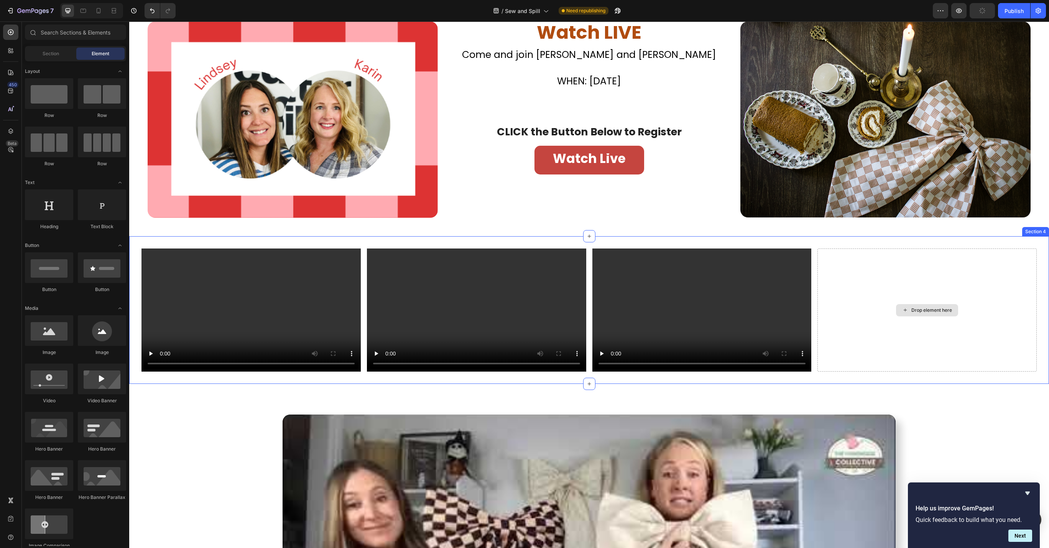
click at [896, 304] on div "Drop element here" at bounding box center [927, 310] width 62 height 12
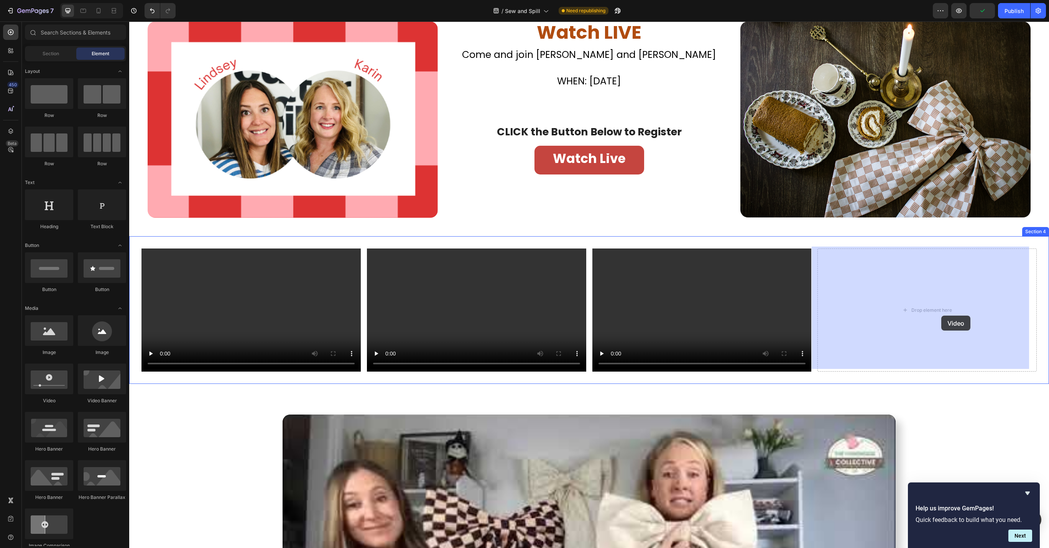
drag, startPoint x: 191, startPoint y: 407, endPoint x: 941, endPoint y: 315, distance: 756.2
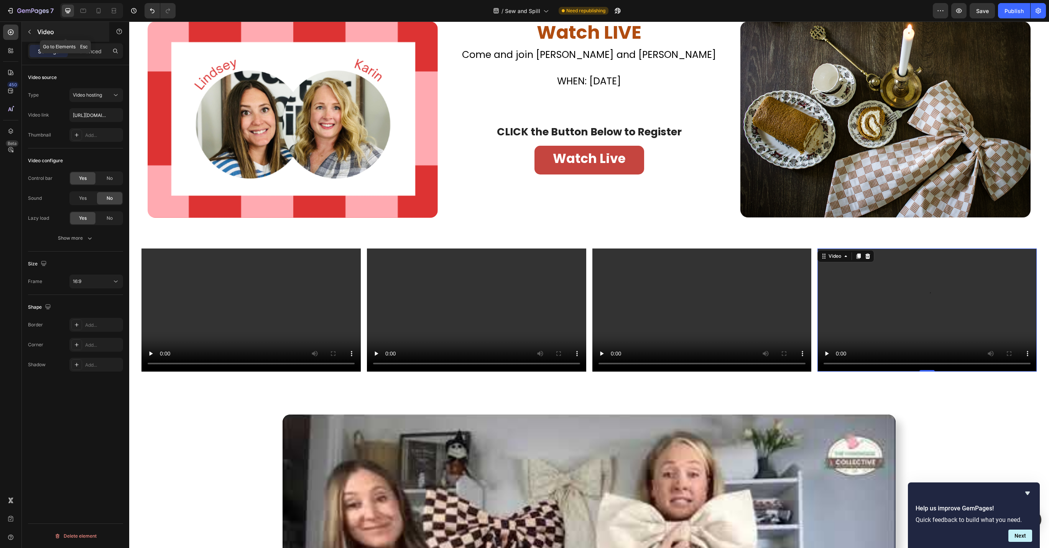
click at [37, 34] on p "Video" at bounding box center [69, 31] width 65 height 9
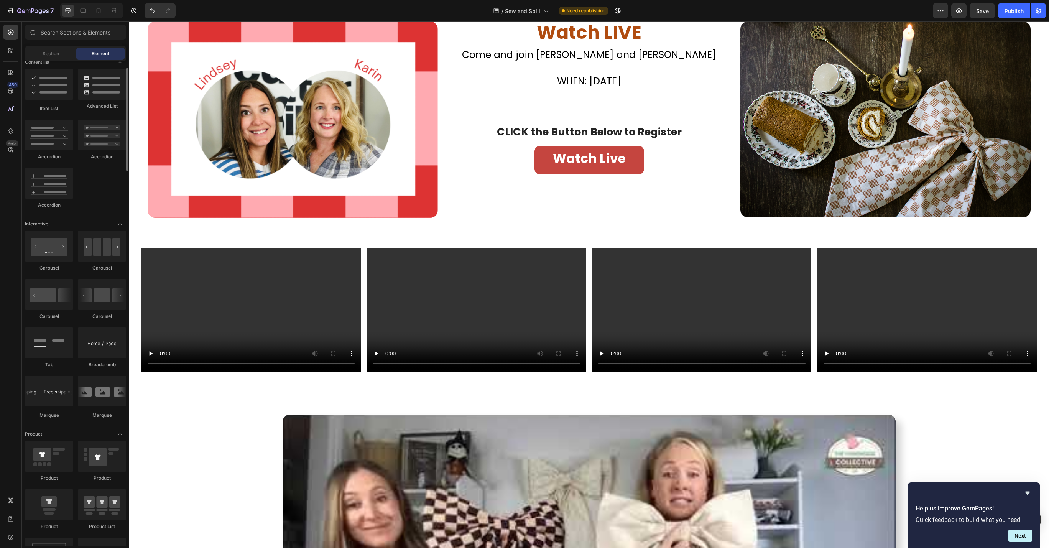
scroll to position [511, 0]
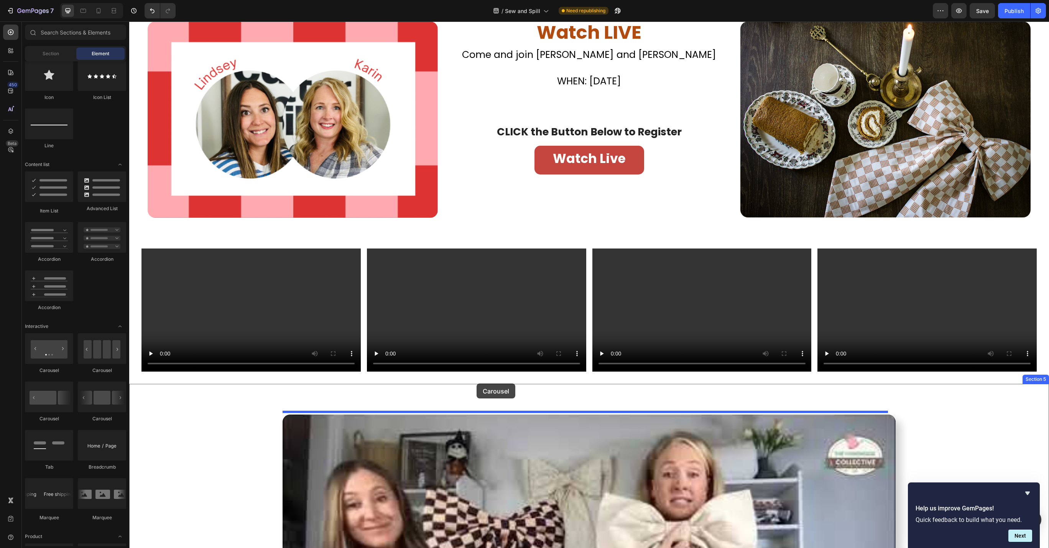
drag, startPoint x: 223, startPoint y: 378, endPoint x: 477, endPoint y: 383, distance: 253.4
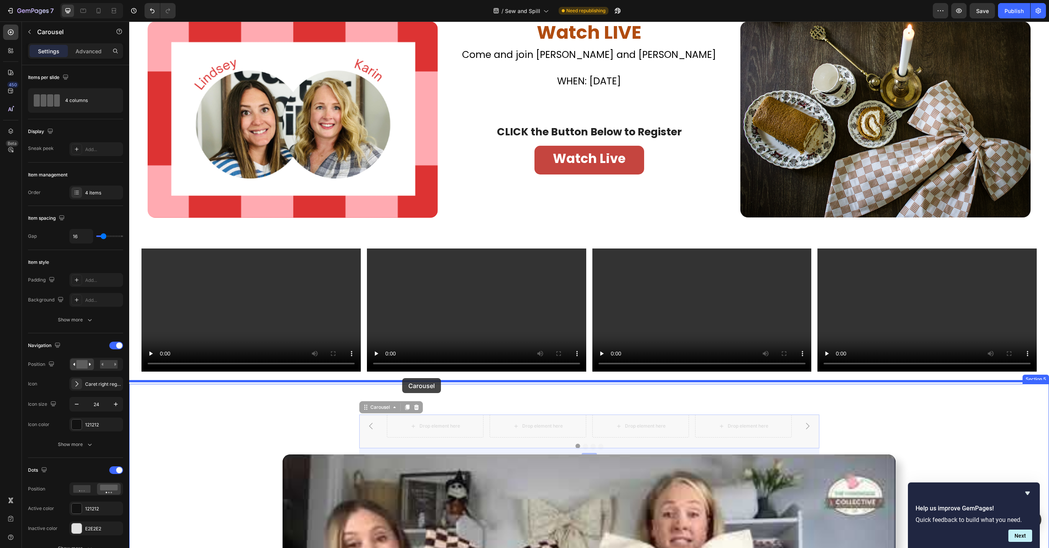
drag, startPoint x: 363, startPoint y: 404, endPoint x: 402, endPoint y: 378, distance: 47.2
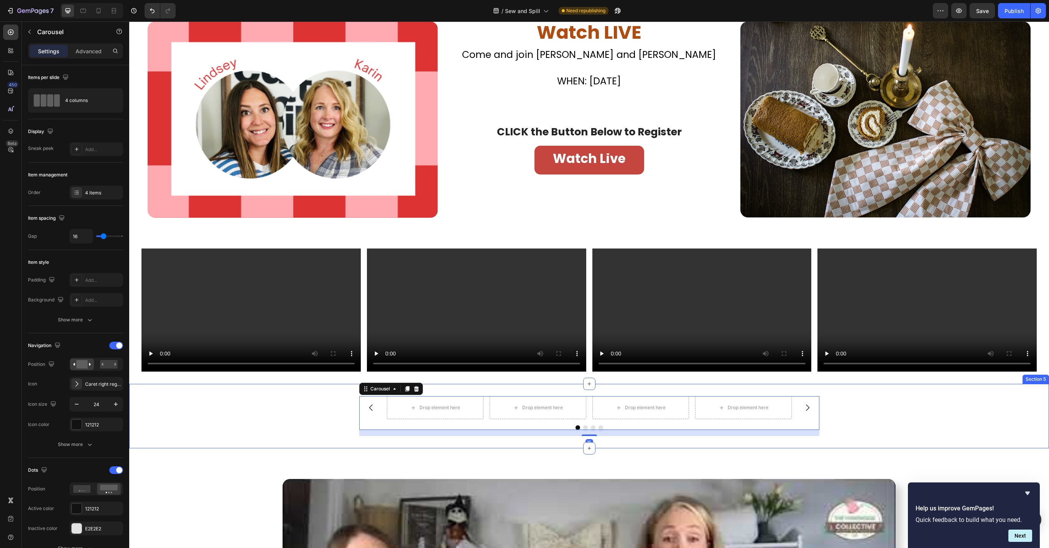
click at [277, 426] on div "Drop element here Drop element here Drop element here Drop element here Carouse…" at bounding box center [589, 416] width 920 height 40
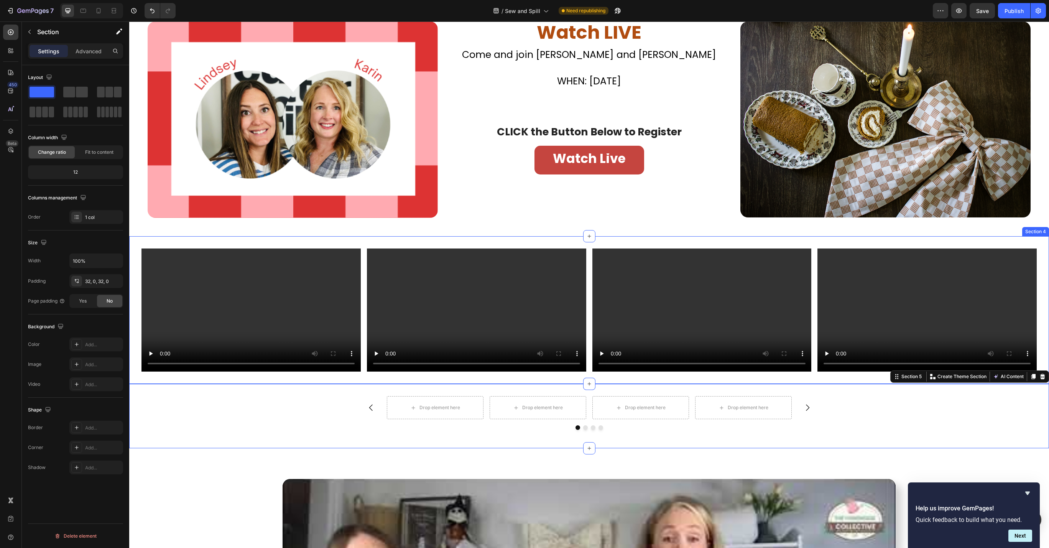
click at [140, 238] on div "Video Video Video Video Section 4" at bounding box center [589, 310] width 920 height 148
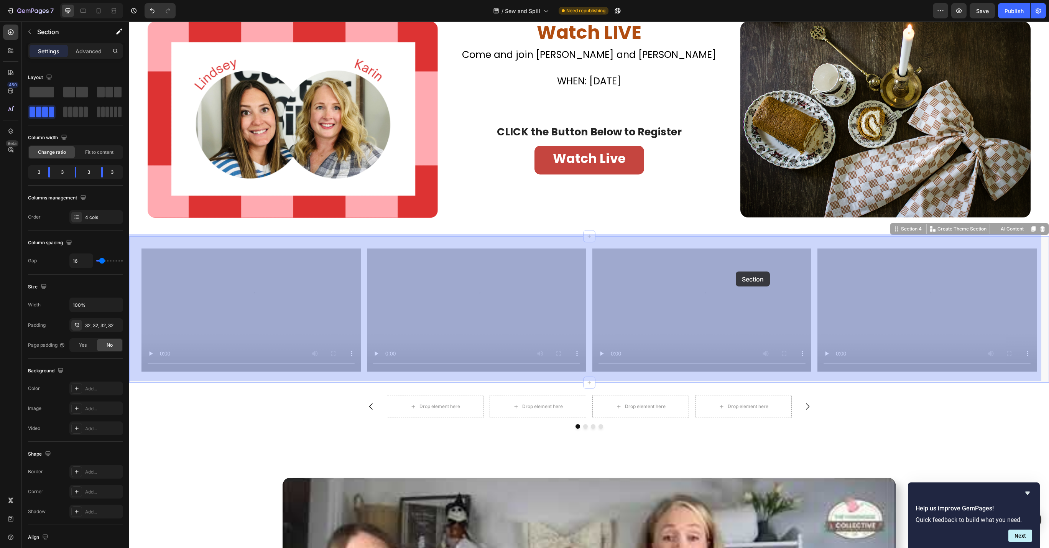
drag, startPoint x: 886, startPoint y: 224, endPoint x: 736, endPoint y: 271, distance: 157.6
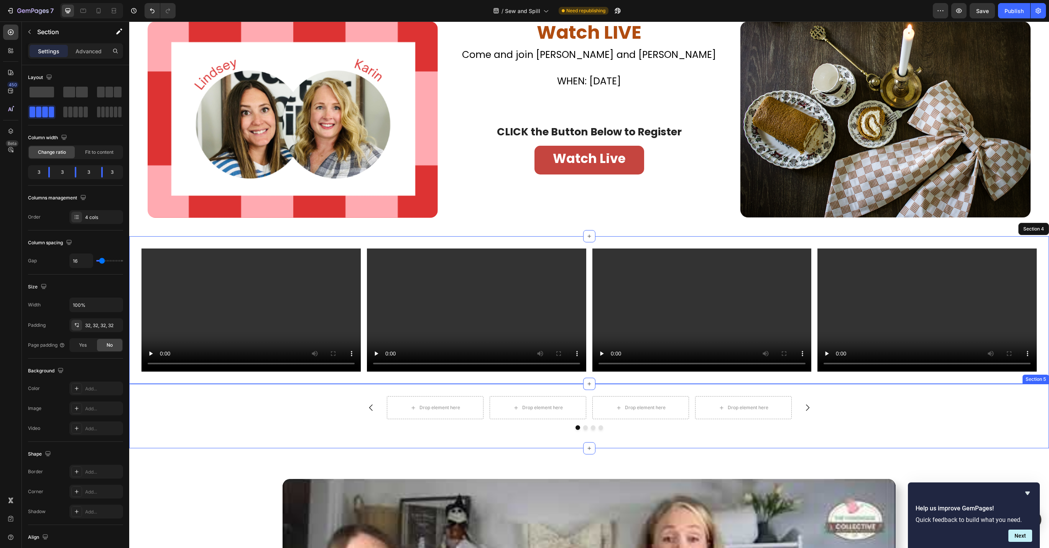
click at [868, 399] on div "Drop element here Drop element here Drop element here Drop element here [GEOGRA…" at bounding box center [589, 416] width 920 height 40
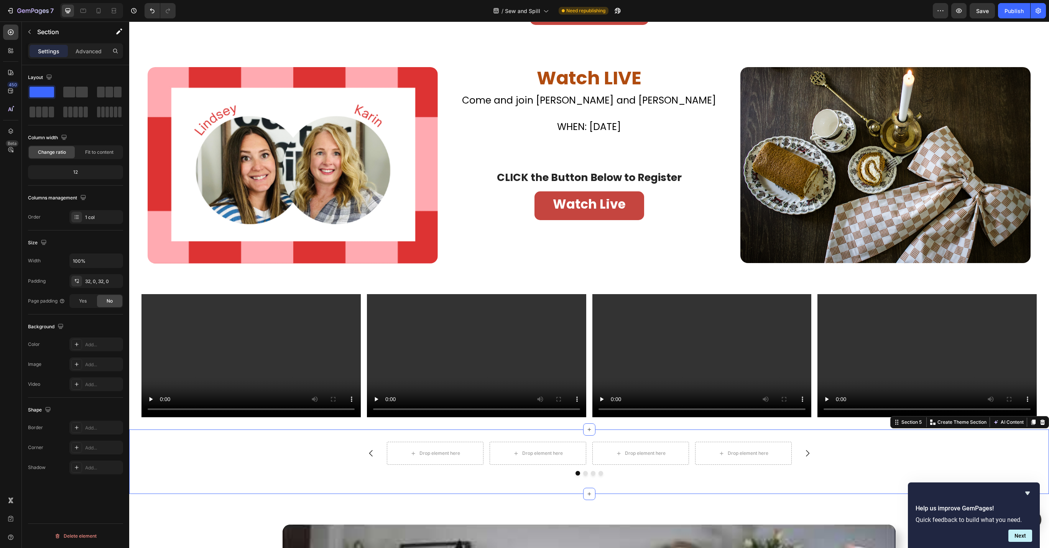
scroll to position [340, 0]
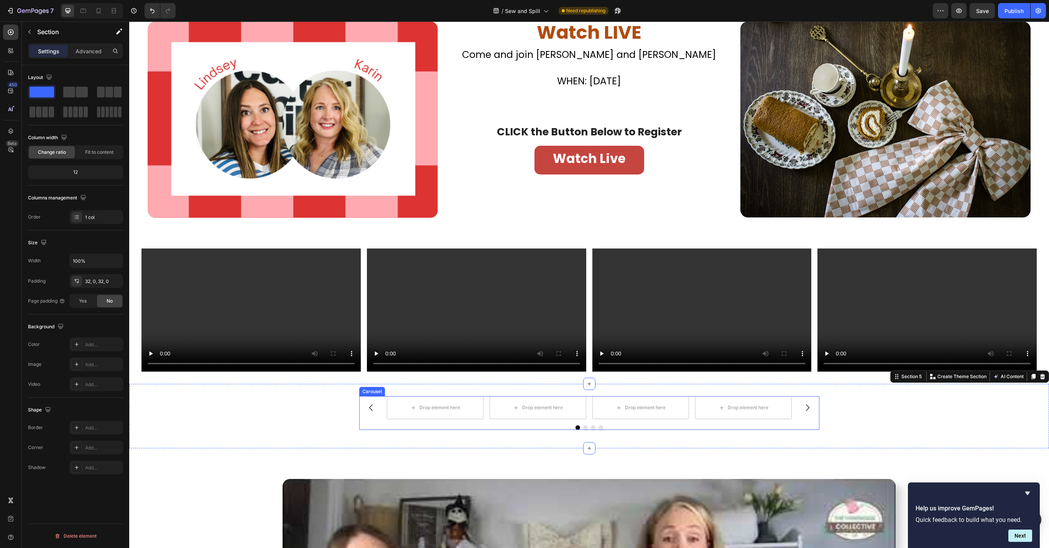
click at [465, 425] on div at bounding box center [589, 427] width 460 height 5
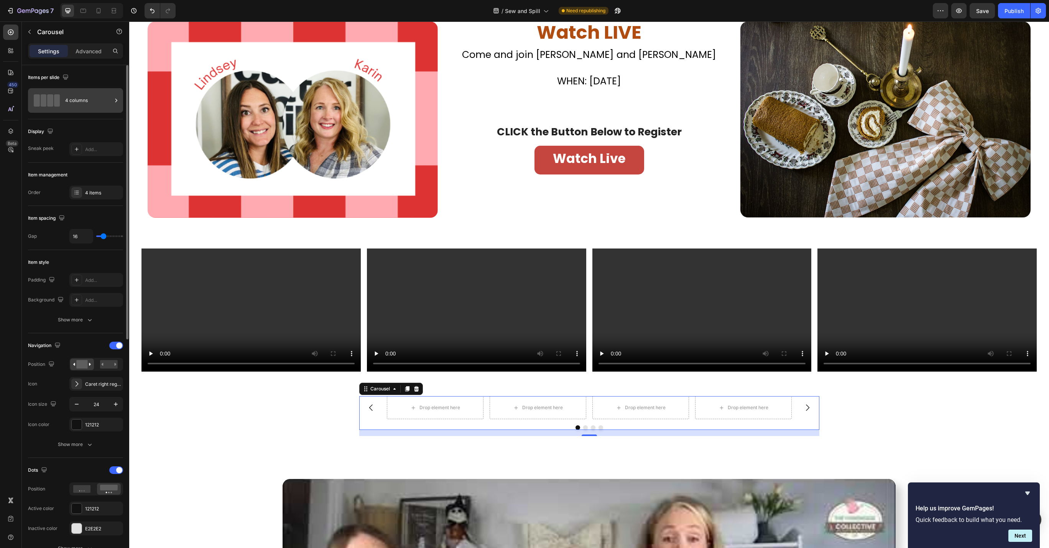
click at [89, 94] on div "4 columns" at bounding box center [88, 101] width 47 height 18
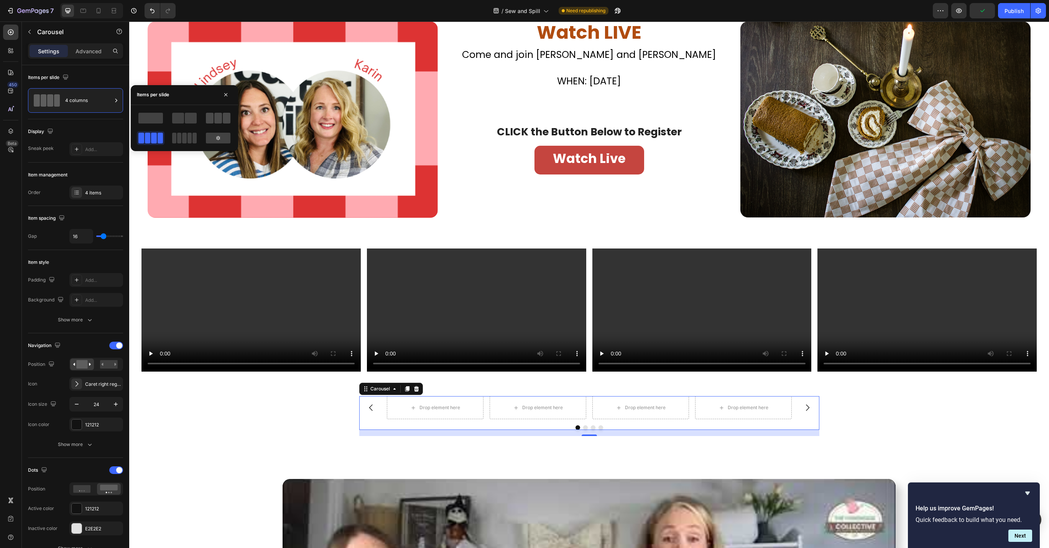
click at [212, 119] on span at bounding box center [210, 118] width 8 height 11
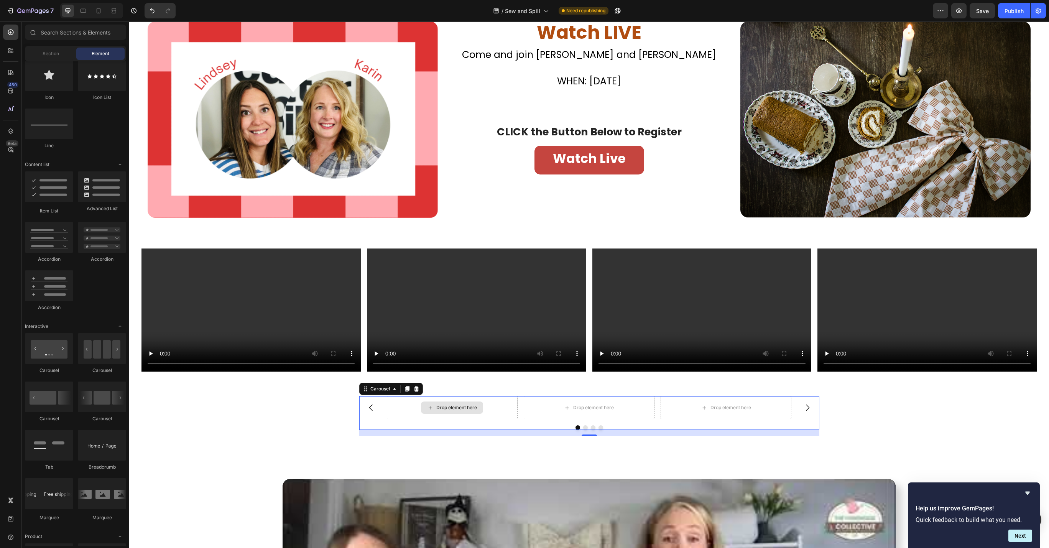
click at [427, 406] on icon at bounding box center [430, 407] width 6 height 7
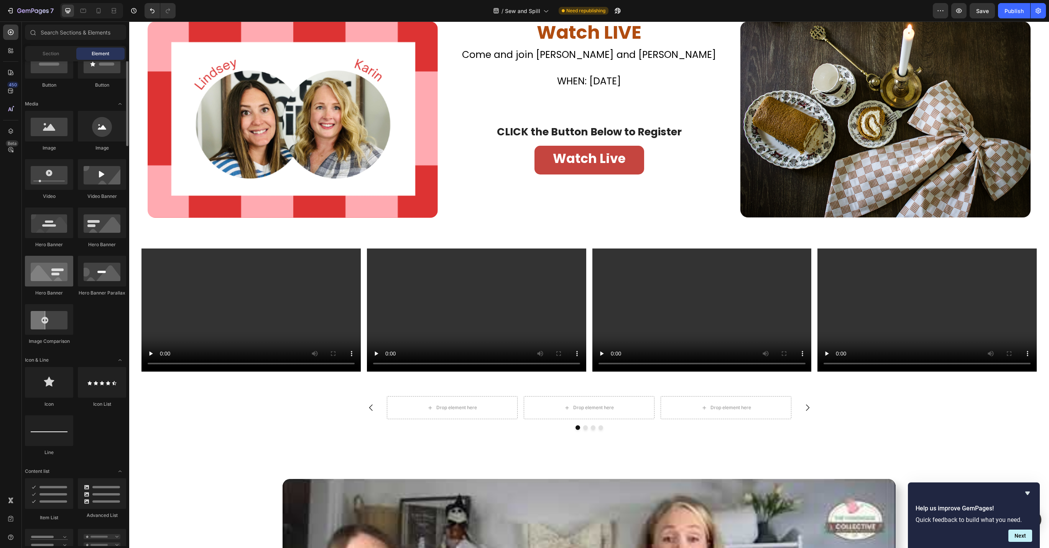
scroll to position [102, 0]
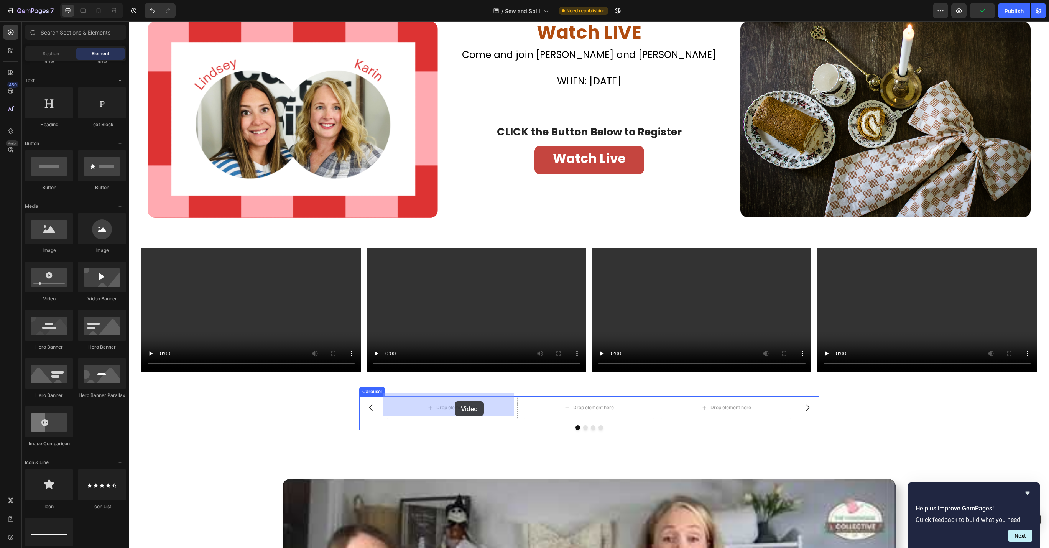
drag, startPoint x: 196, startPoint y: 308, endPoint x: 455, endPoint y: 401, distance: 275.4
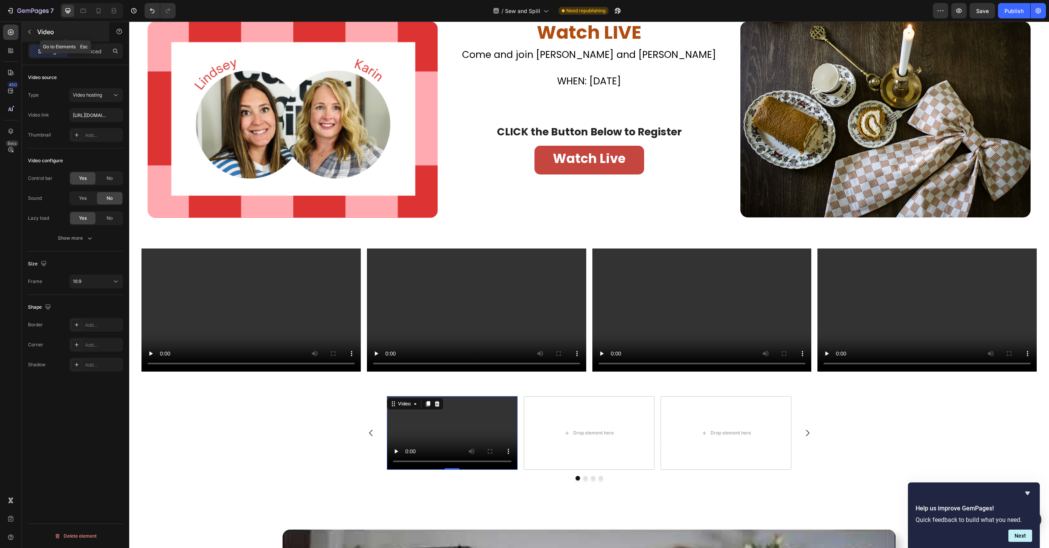
click at [31, 29] on icon "button" at bounding box center [29, 32] width 6 height 6
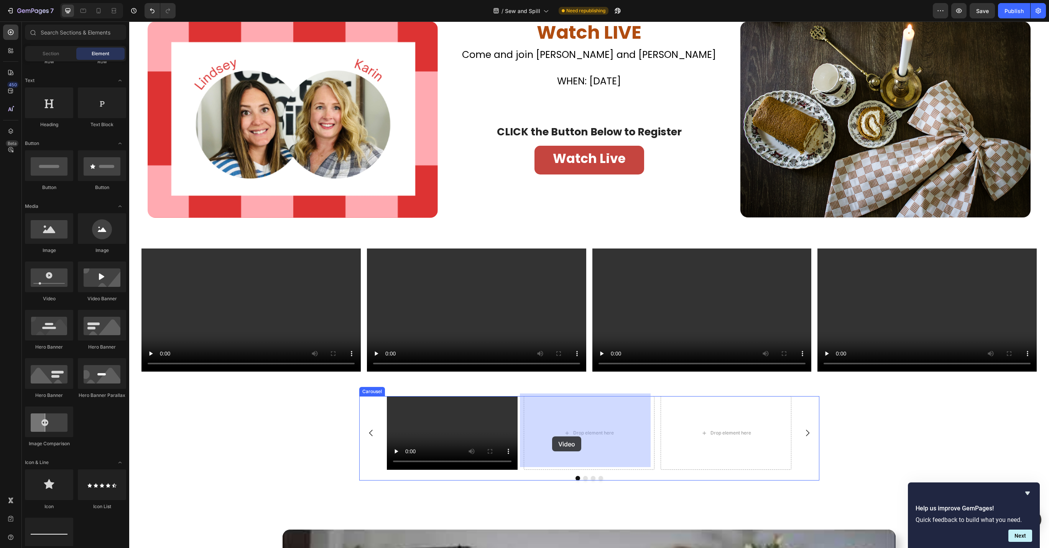
drag, startPoint x: 176, startPoint y: 309, endPoint x: 552, endPoint y: 436, distance: 396.8
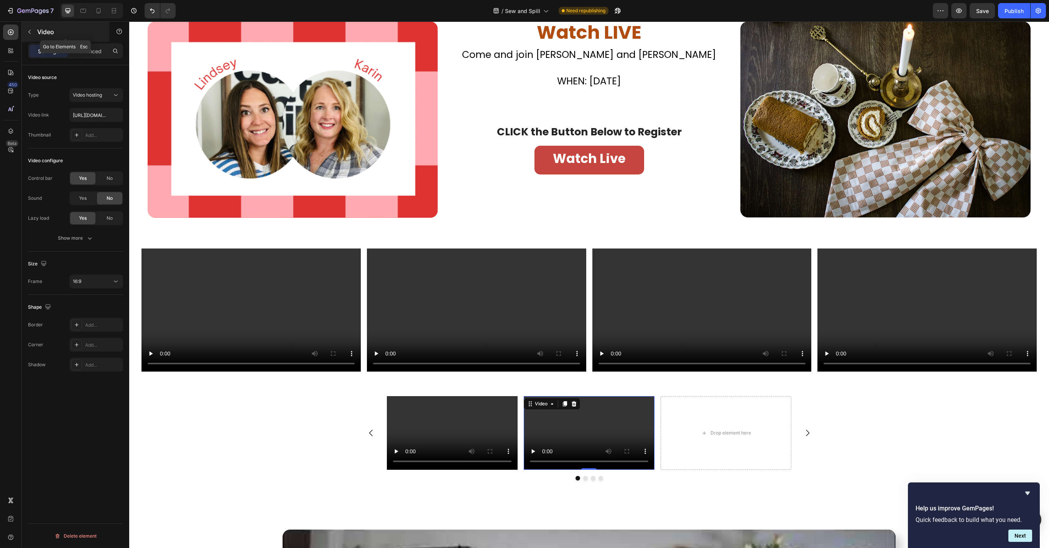
click at [33, 29] on button "button" at bounding box center [29, 32] width 12 height 12
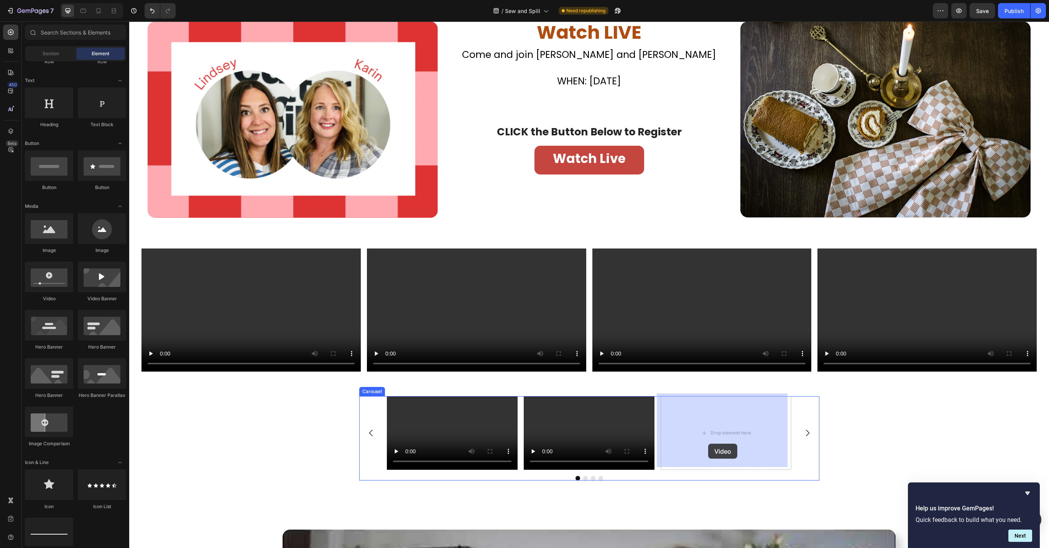
drag, startPoint x: 172, startPoint y: 308, endPoint x: 708, endPoint y: 444, distance: 553.1
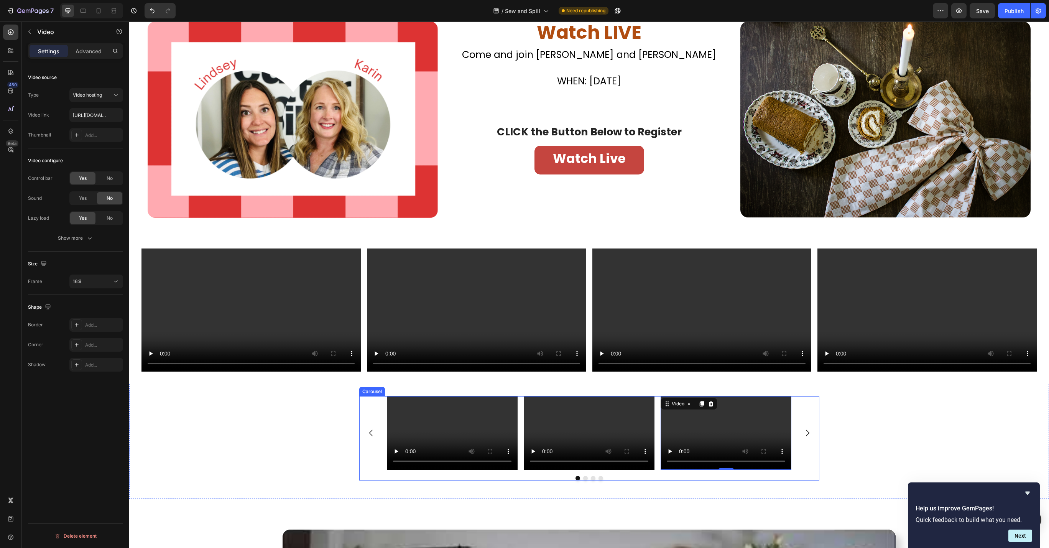
click at [804, 429] on icon "Carousel Next Arrow" at bounding box center [807, 432] width 9 height 9
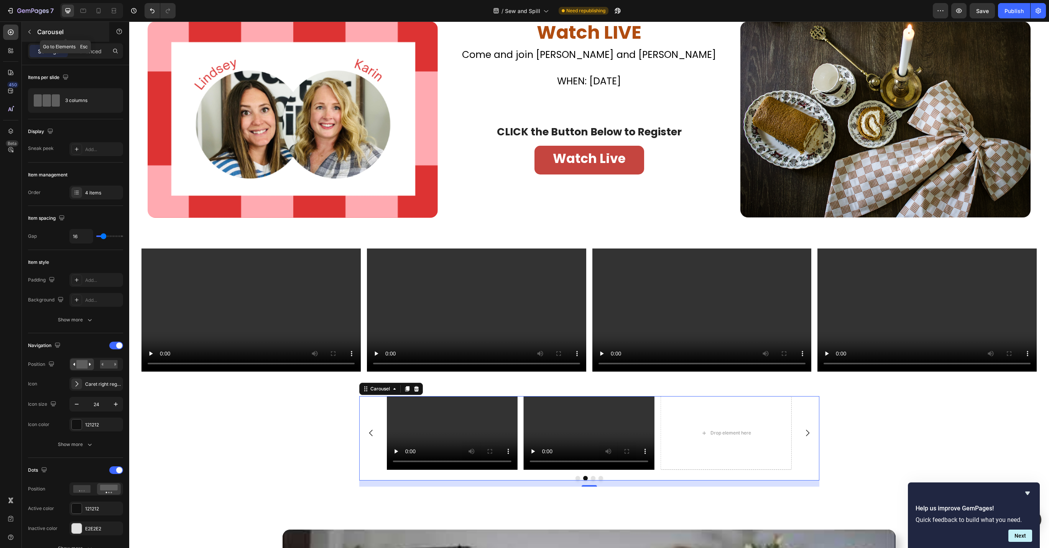
click at [32, 31] on icon "button" at bounding box center [29, 32] width 6 height 6
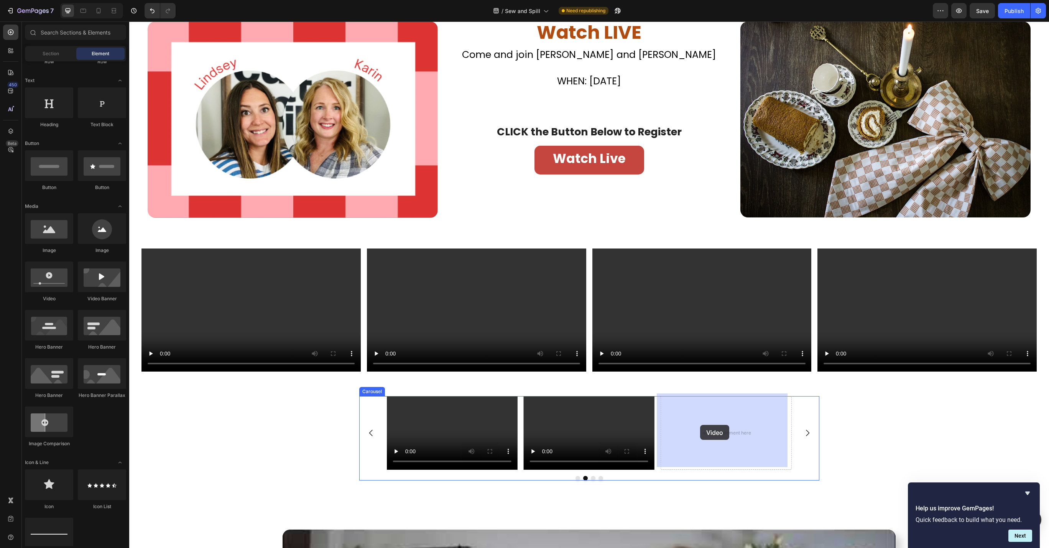
drag, startPoint x: 178, startPoint y: 294, endPoint x: 700, endPoint y: 425, distance: 538.1
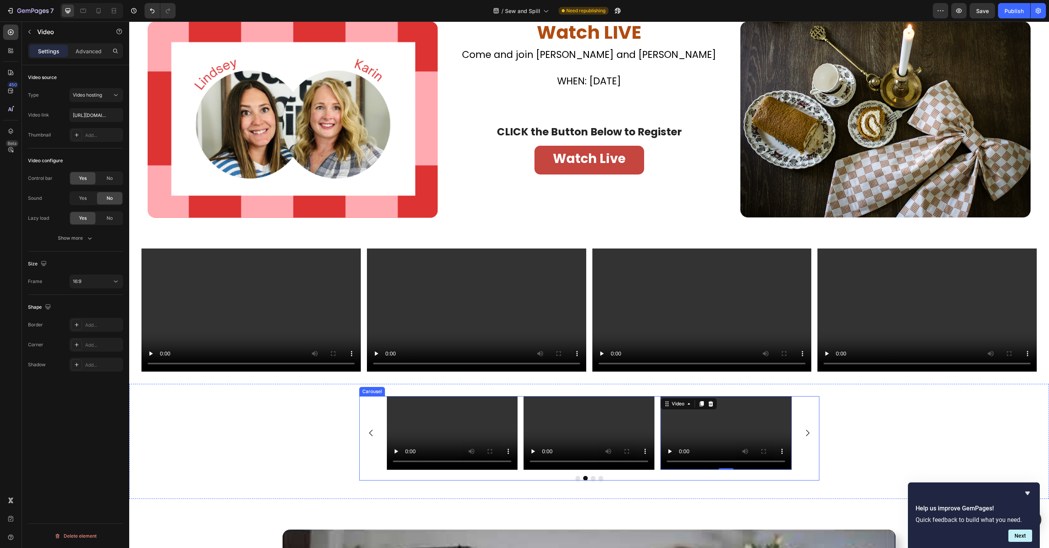
click at [803, 430] on icon "Carousel Next Arrow" at bounding box center [807, 432] width 9 height 9
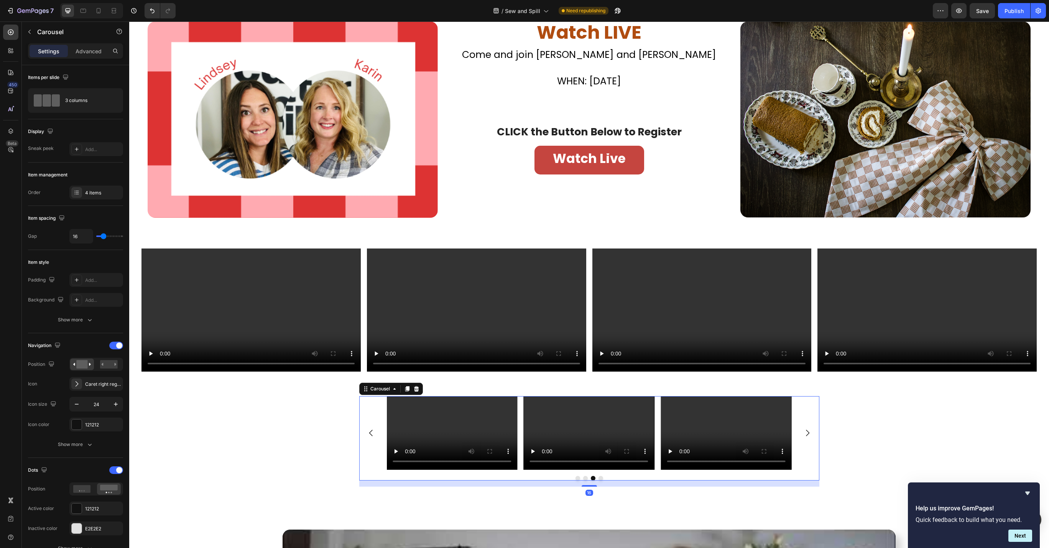
click at [806, 431] on icon "Carousel Next Arrow" at bounding box center [807, 433] width 3 height 7
click at [89, 51] on p "Advanced" at bounding box center [89, 51] width 26 height 8
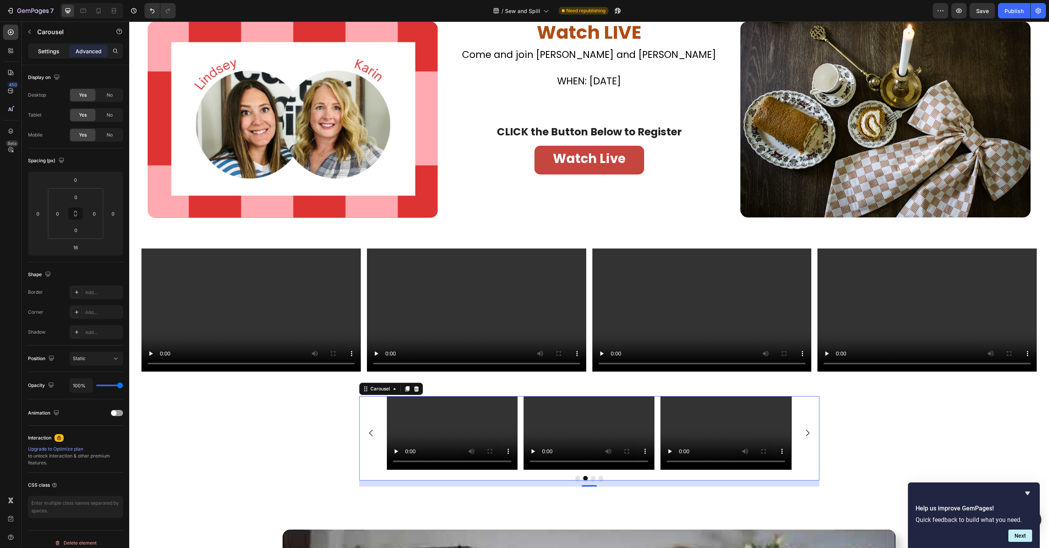
click at [47, 55] on div "Settings" at bounding box center [49, 51] width 38 height 12
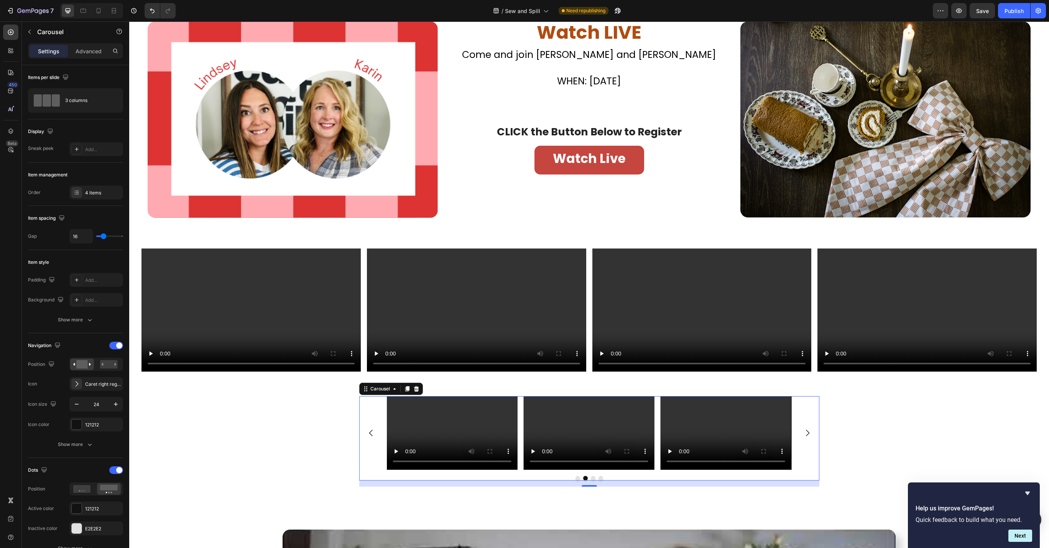
click at [370, 456] on div "Video Video Video Video" at bounding box center [589, 433] width 460 height 74
click at [382, 462] on div "Video Video Video Video" at bounding box center [589, 433] width 460 height 74
click at [360, 455] on div "Video Video Video Video" at bounding box center [589, 433] width 460 height 74
click at [360, 452] on div "Video Video Video Video" at bounding box center [589, 433] width 460 height 74
click at [75, 100] on div "3 columns" at bounding box center [88, 101] width 47 height 18
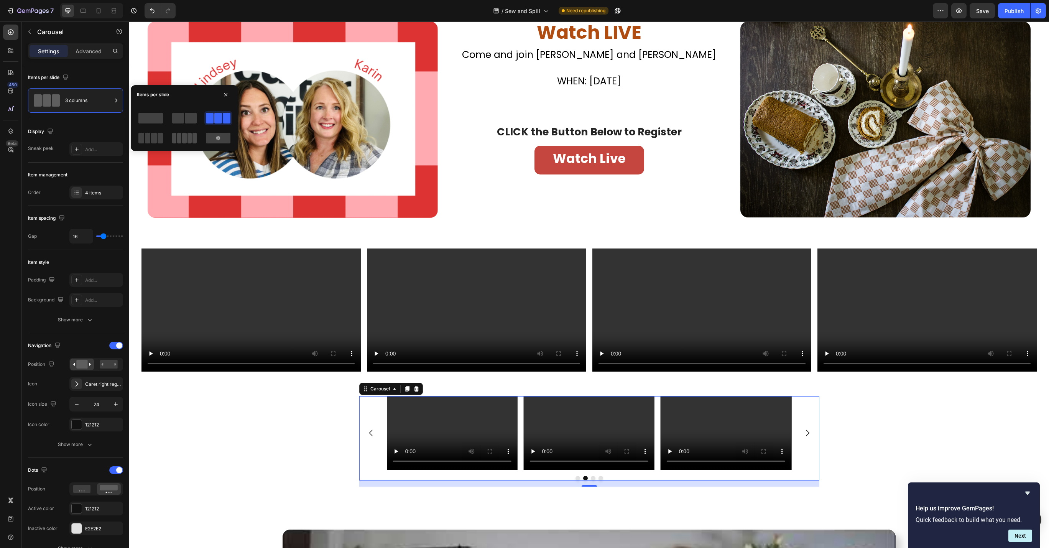
click at [177, 140] on span at bounding box center [179, 138] width 4 height 11
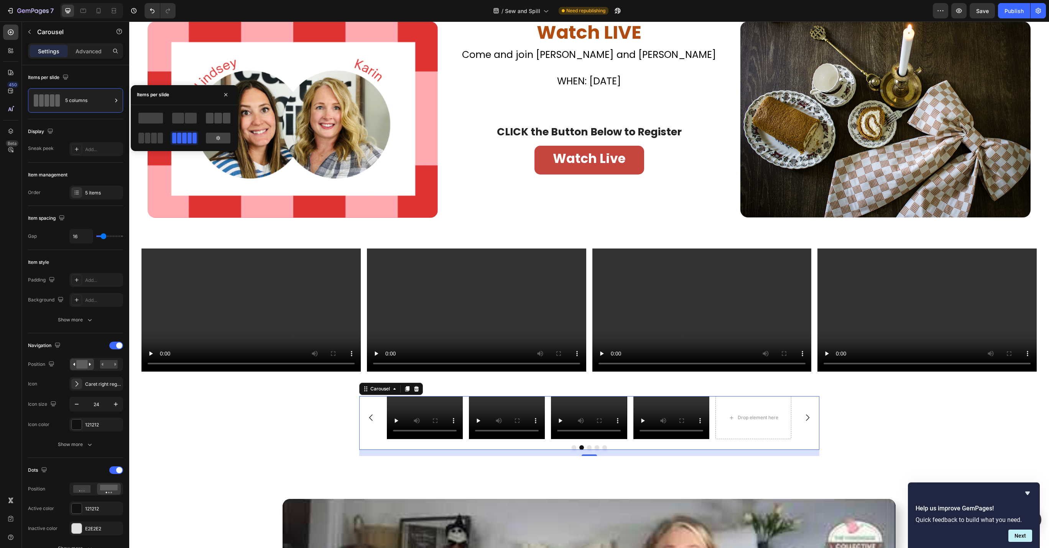
click at [223, 116] on span at bounding box center [227, 118] width 8 height 11
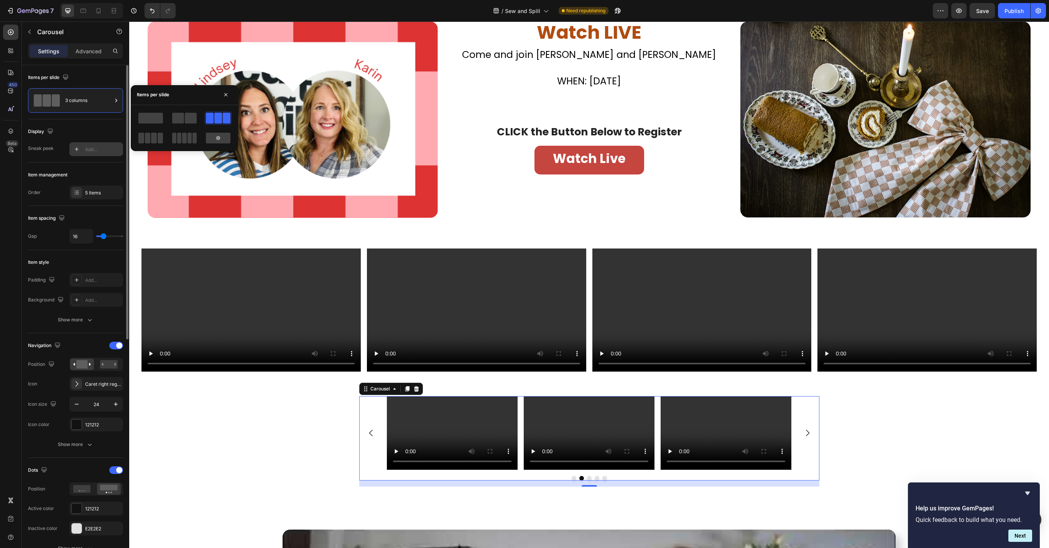
click at [80, 152] on div at bounding box center [76, 149] width 11 height 11
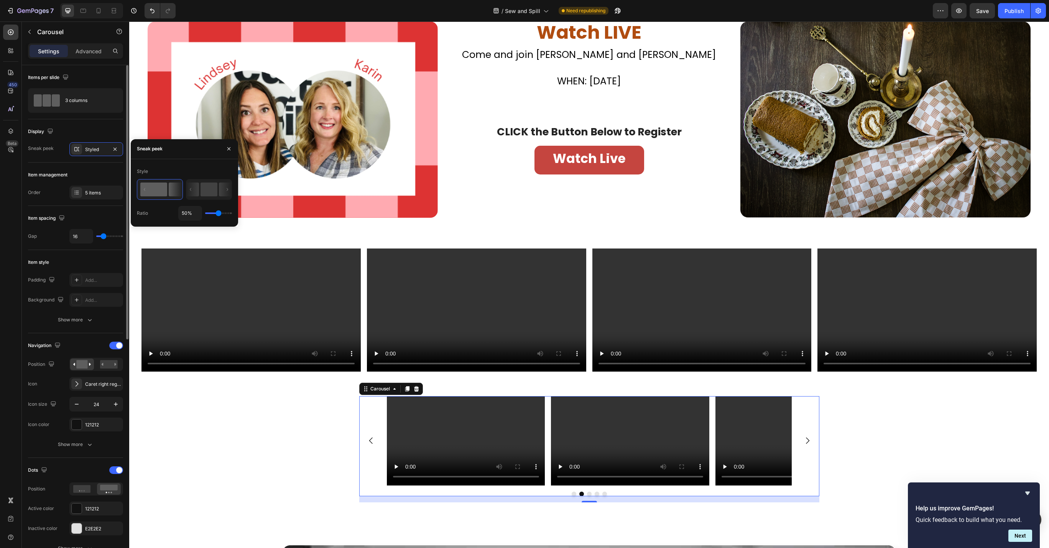
click at [92, 210] on div "Item spacing Gap 16" at bounding box center [75, 228] width 95 height 44
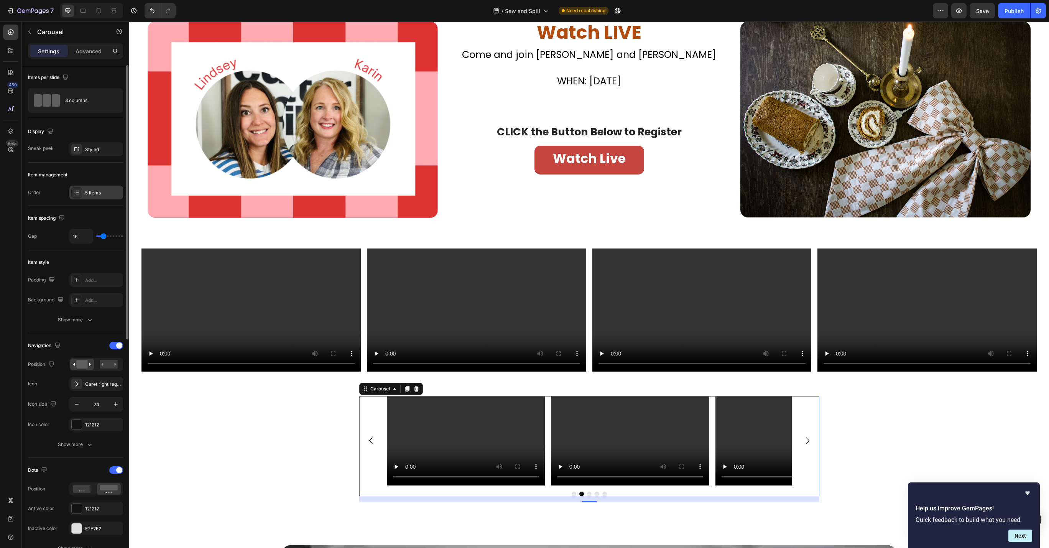
click at [84, 191] on div "5 items" at bounding box center [96, 193] width 54 height 14
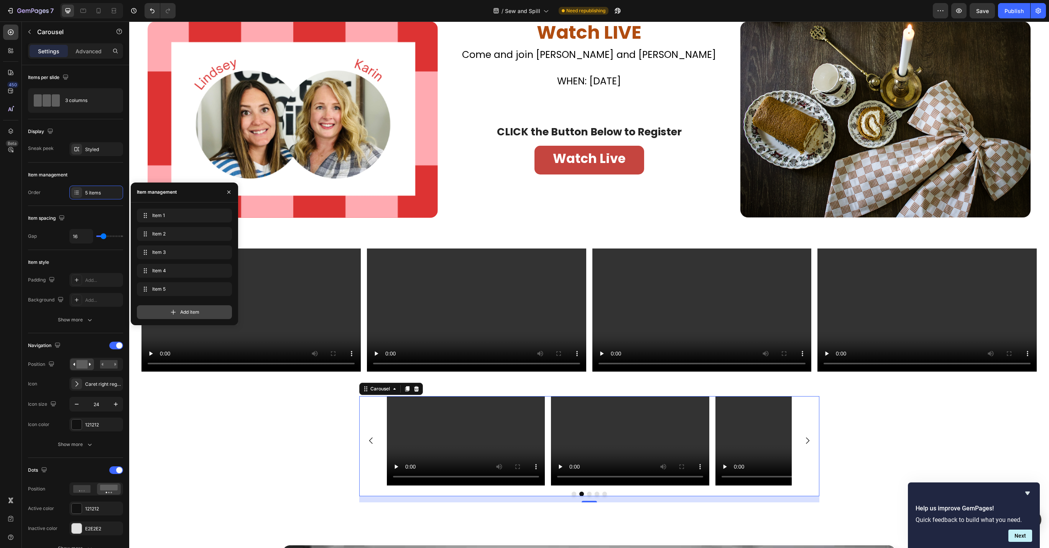
click at [151, 312] on div "Add item" at bounding box center [184, 312] width 95 height 14
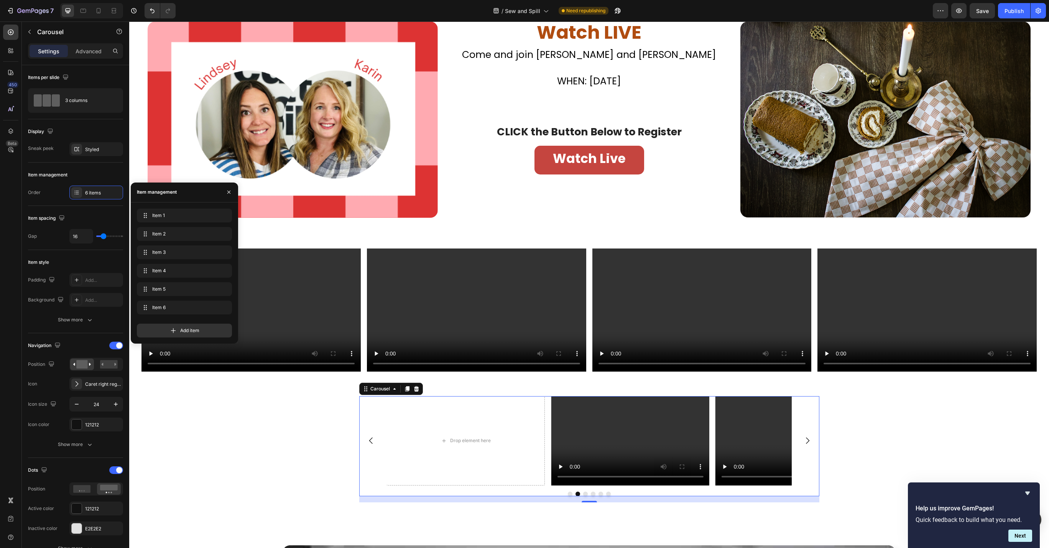
click at [803, 439] on icon "Carousel Next Arrow" at bounding box center [807, 440] width 9 height 9
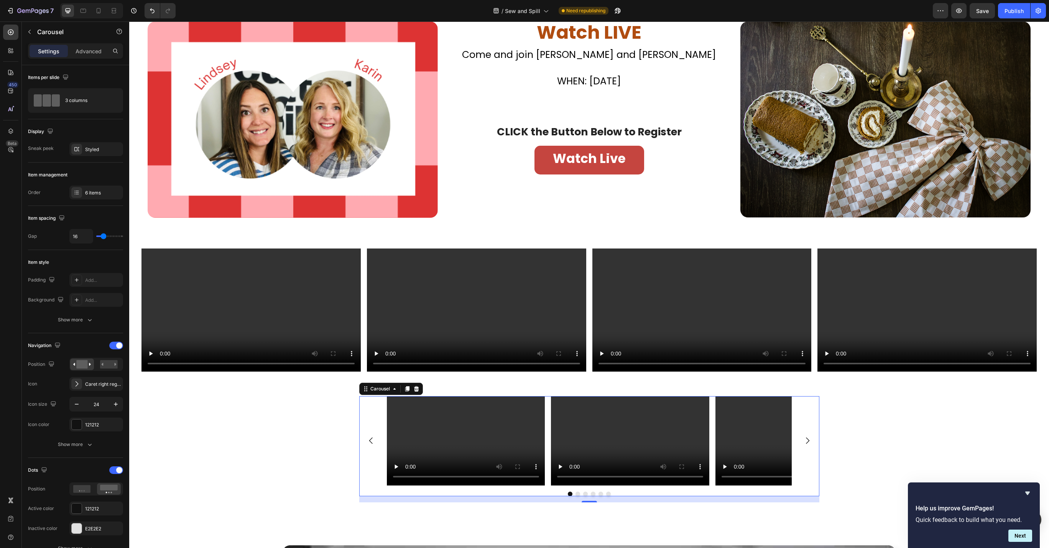
click at [367, 436] on icon "Carousel Back Arrow" at bounding box center [370, 440] width 9 height 9
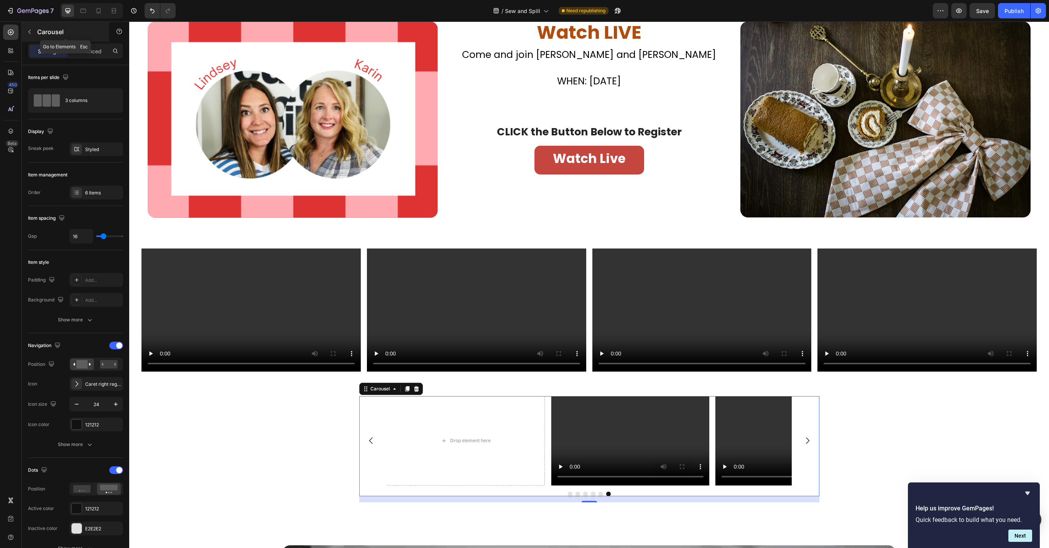
click at [32, 29] on icon "button" at bounding box center [29, 32] width 6 height 6
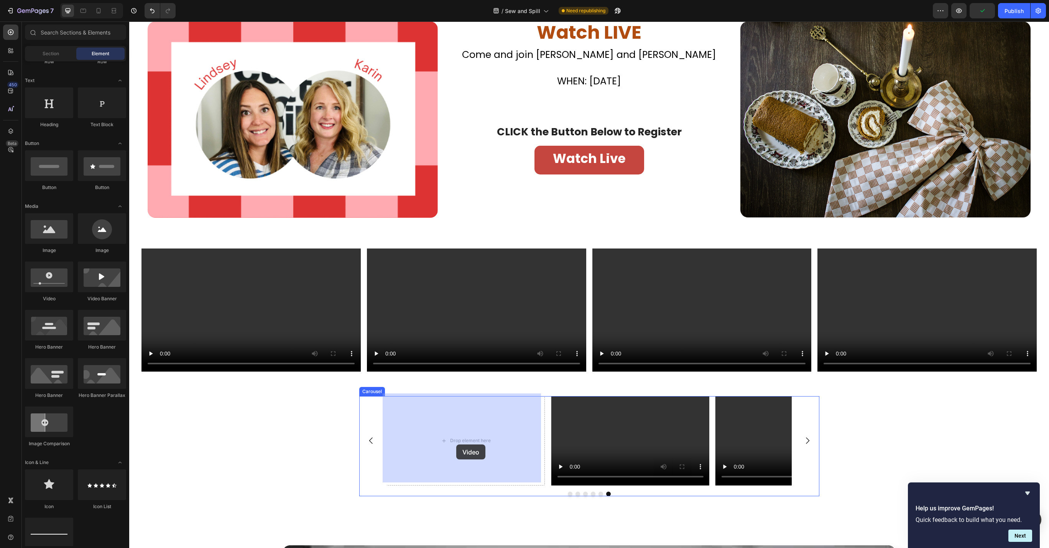
drag, startPoint x: 182, startPoint y: 293, endPoint x: 456, endPoint y: 444, distance: 313.5
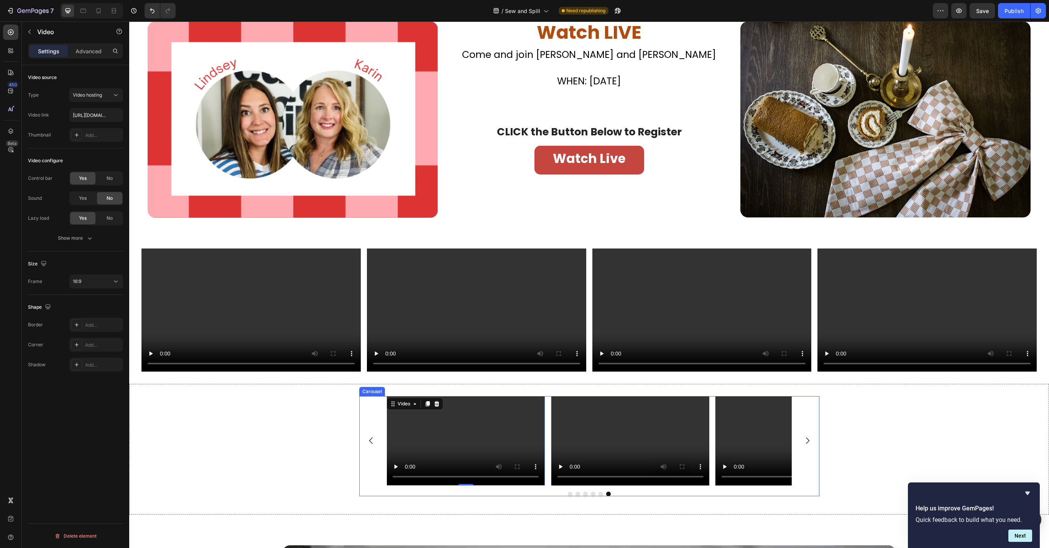
click at [806, 437] on icon "Carousel Next Arrow" at bounding box center [807, 440] width 3 height 7
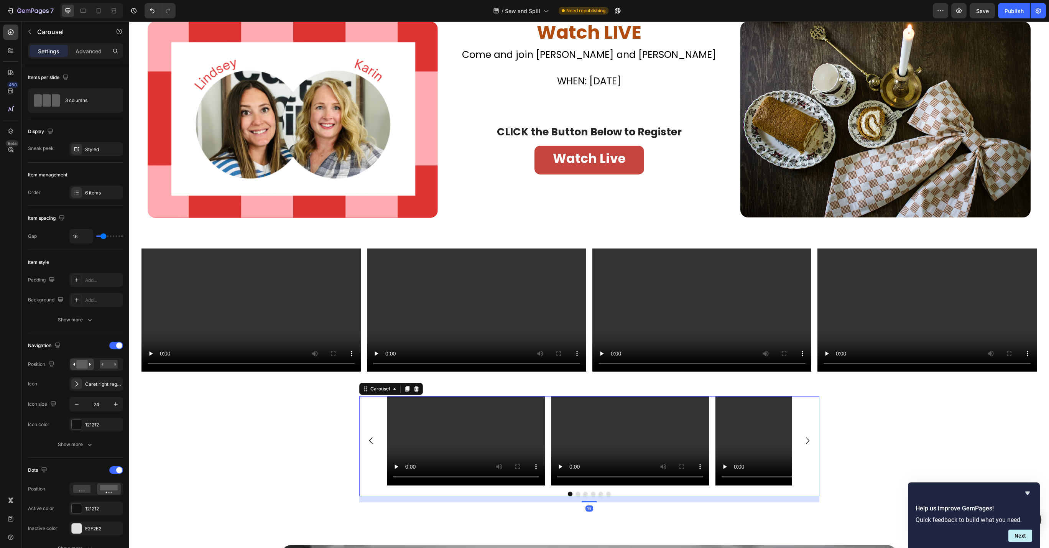
click at [806, 437] on icon "Carousel Next Arrow" at bounding box center [807, 440] width 3 height 7
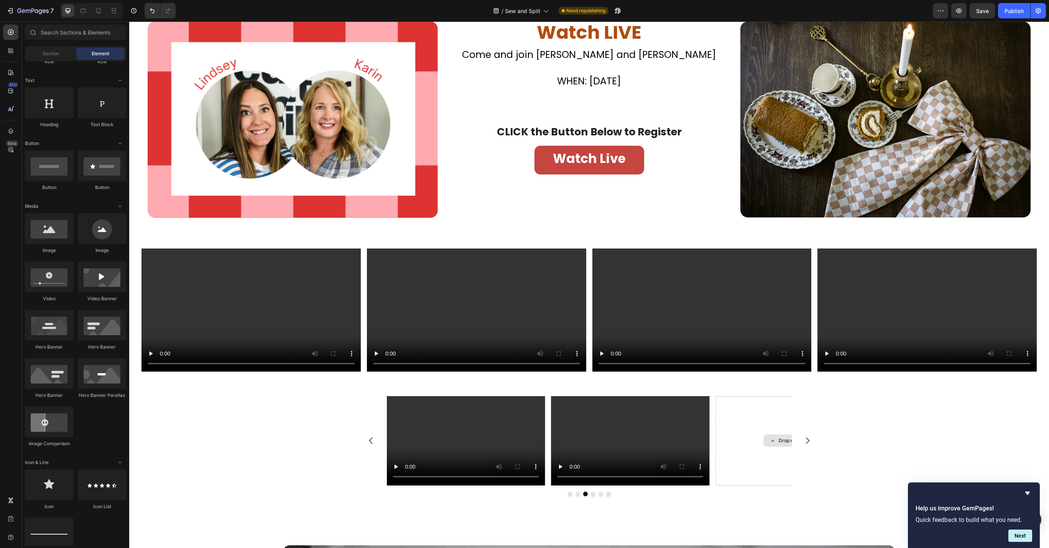
click at [772, 434] on div "Drop element here" at bounding box center [794, 440] width 62 height 12
click at [803, 440] on icon "Carousel Next Arrow" at bounding box center [807, 440] width 9 height 9
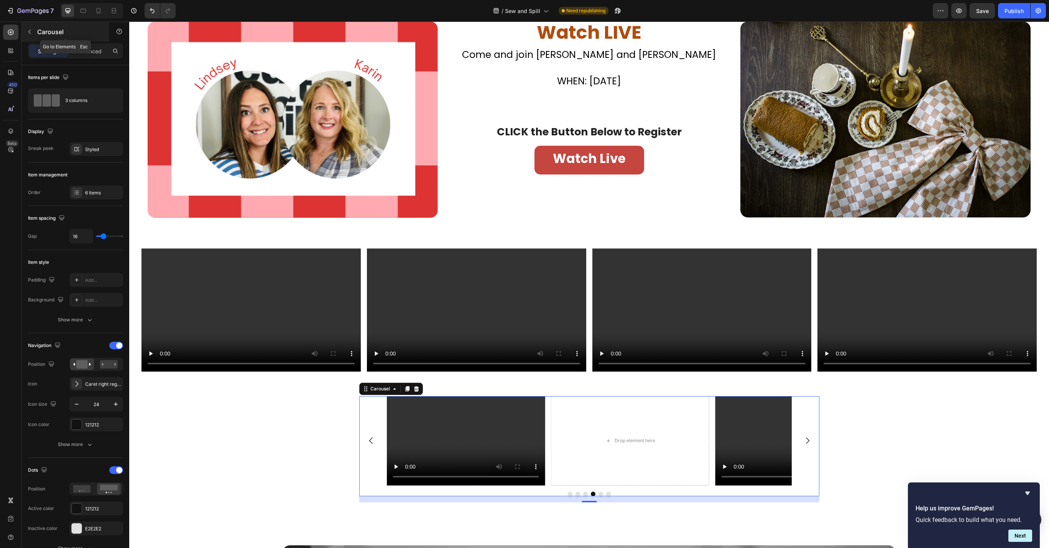
click at [31, 29] on icon "button" at bounding box center [29, 32] width 6 height 6
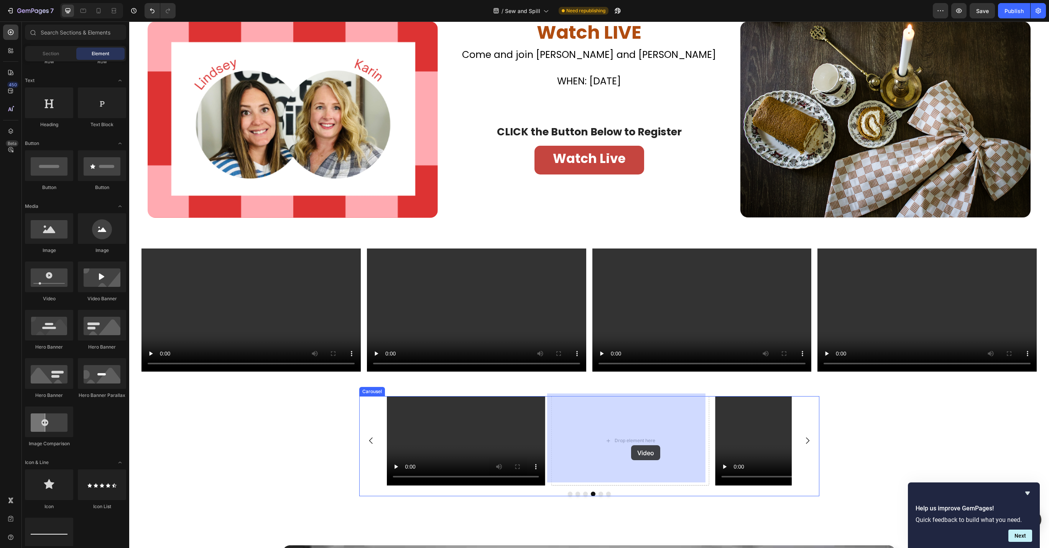
drag, startPoint x: 180, startPoint y: 304, endPoint x: 631, endPoint y: 445, distance: 472.9
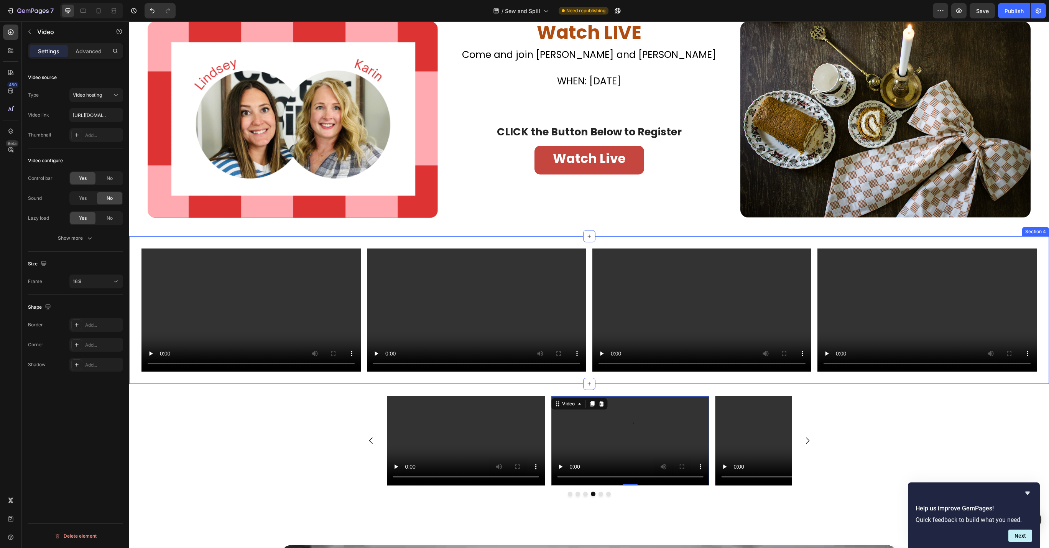
click at [765, 236] on div "Video Video Video Video Section 4" at bounding box center [589, 310] width 920 height 148
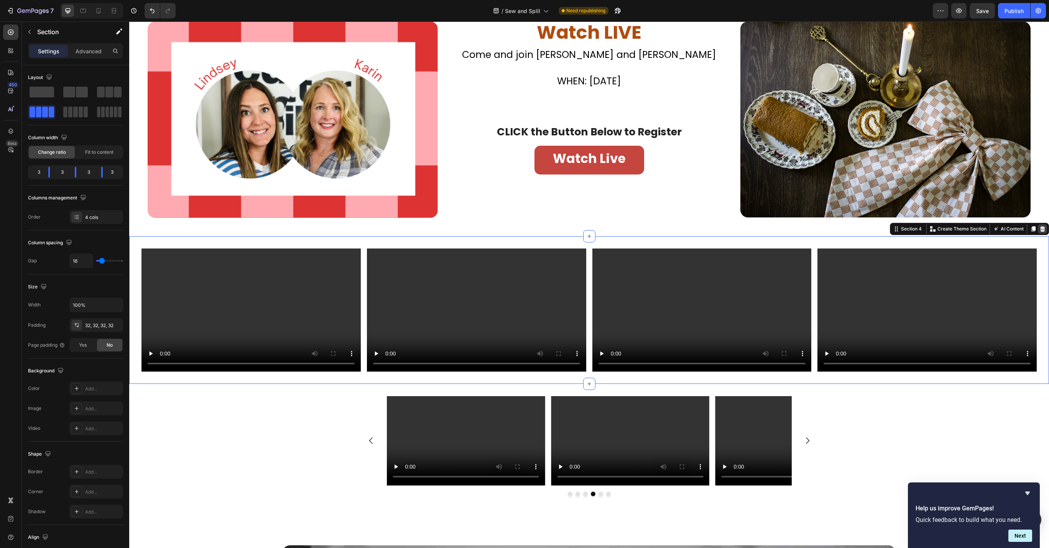
click at [1040, 226] on icon at bounding box center [1042, 228] width 5 height 5
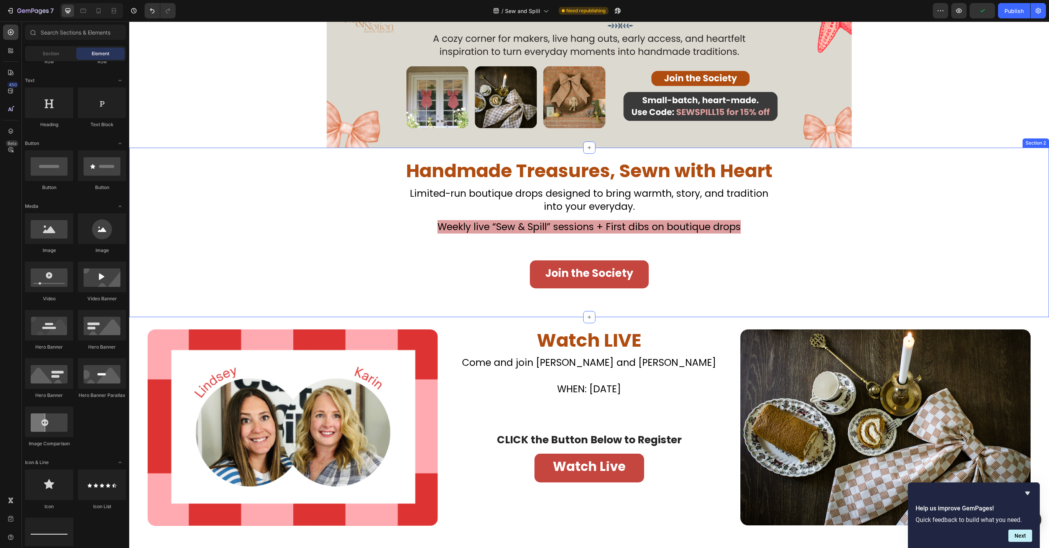
scroll to position [153, 0]
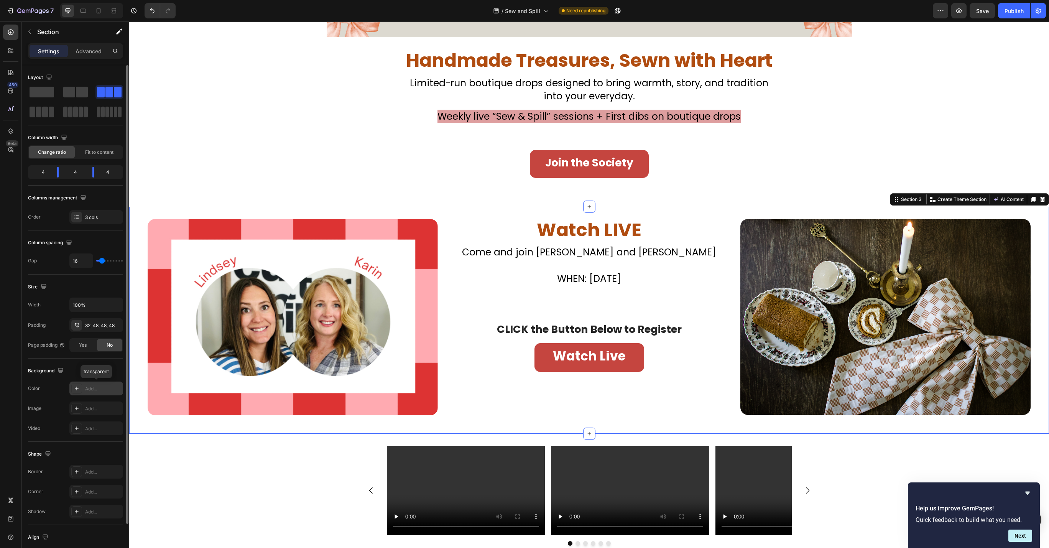
click at [89, 388] on div "Add..." at bounding box center [103, 388] width 36 height 7
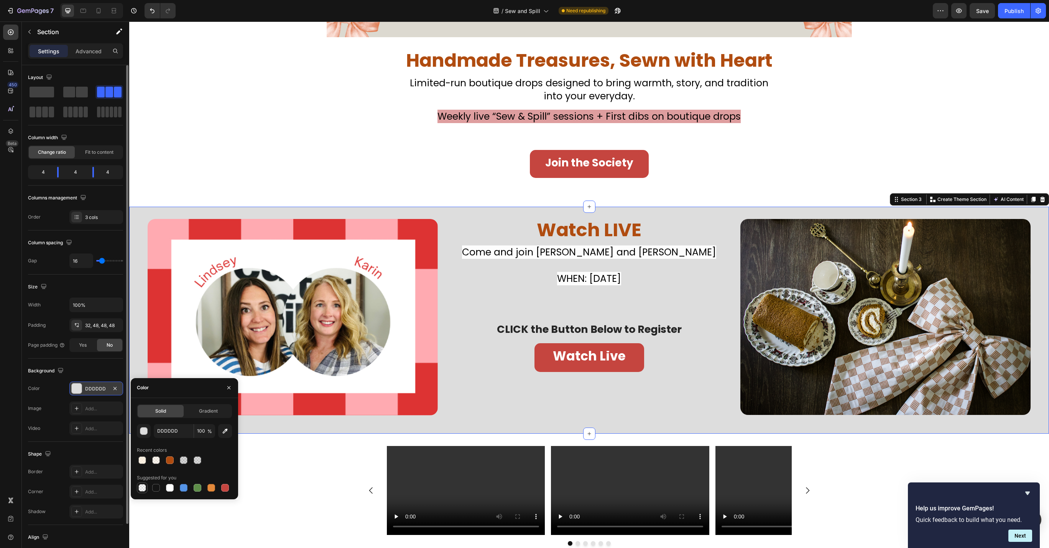
click at [141, 491] on div at bounding box center [142, 488] width 8 height 8
type input "000000"
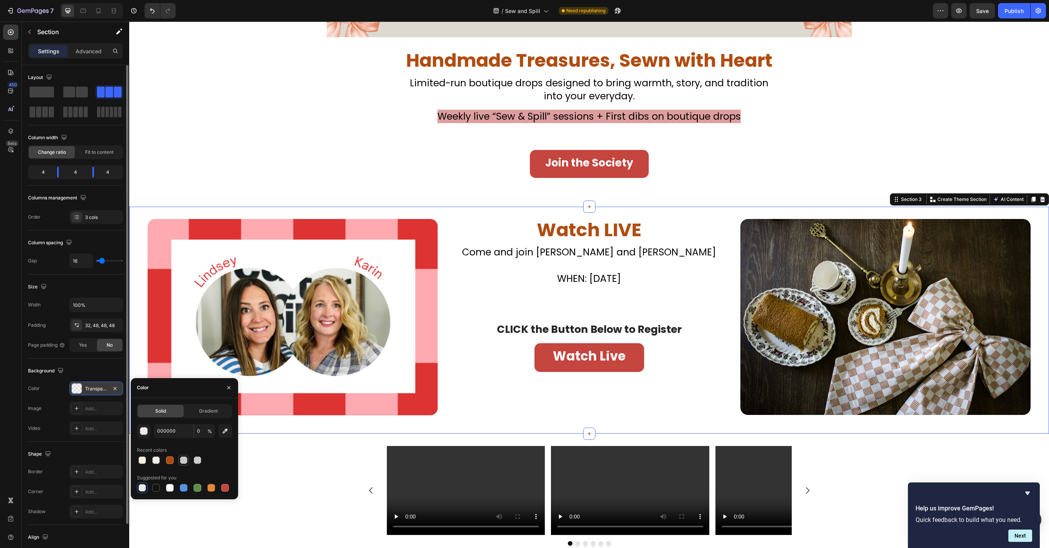
click at [186, 461] on div at bounding box center [184, 460] width 8 height 8
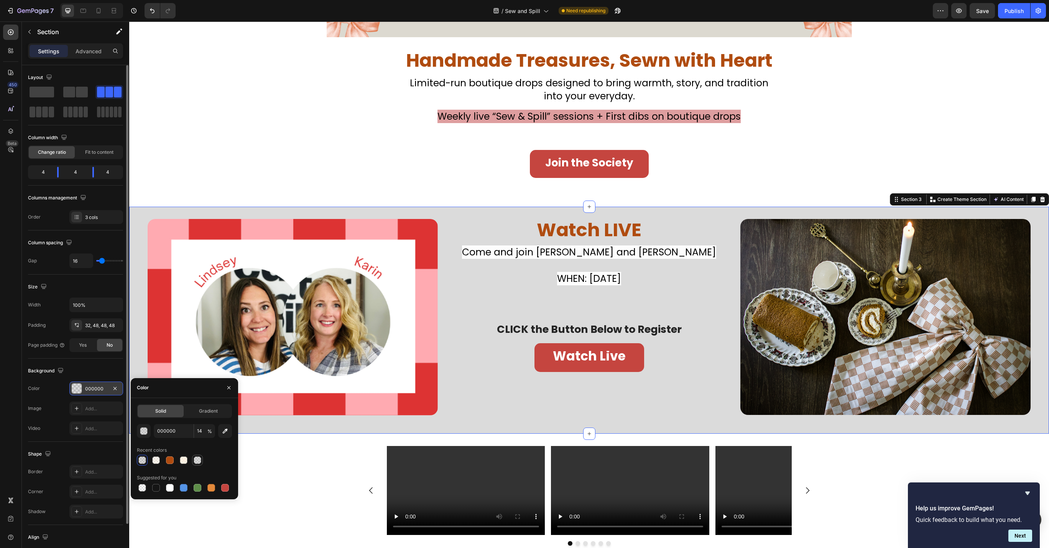
click at [200, 462] on div at bounding box center [198, 460] width 8 height 8
type input "13"
click at [194, 462] on div at bounding box center [198, 460] width 8 height 8
type input "FFF0DD"
type input "42"
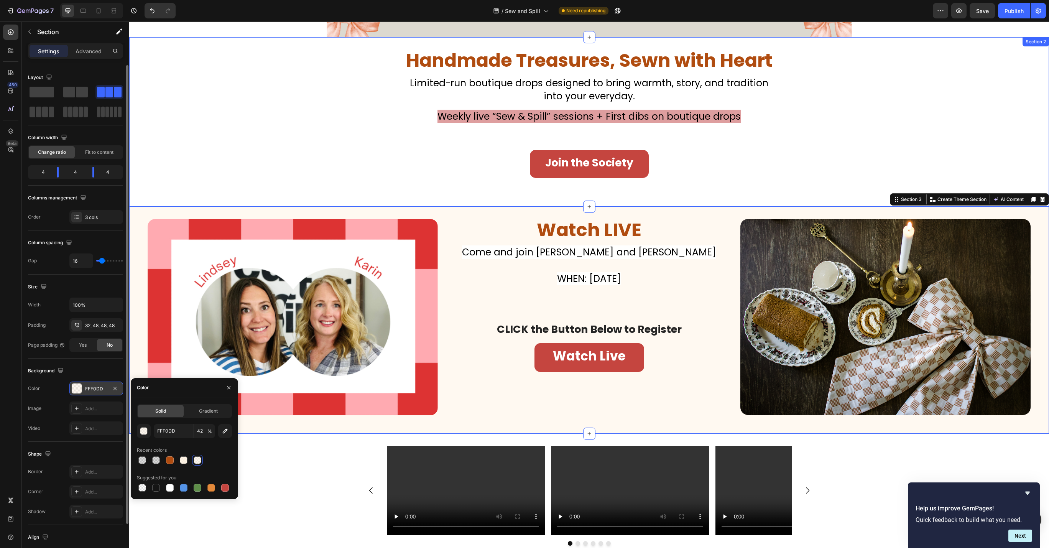
click at [233, 186] on div "Handmade Treasures, Sewn with Heart Heading Don’t Miss Your Chance to Sew This …" at bounding box center [589, 127] width 920 height 156
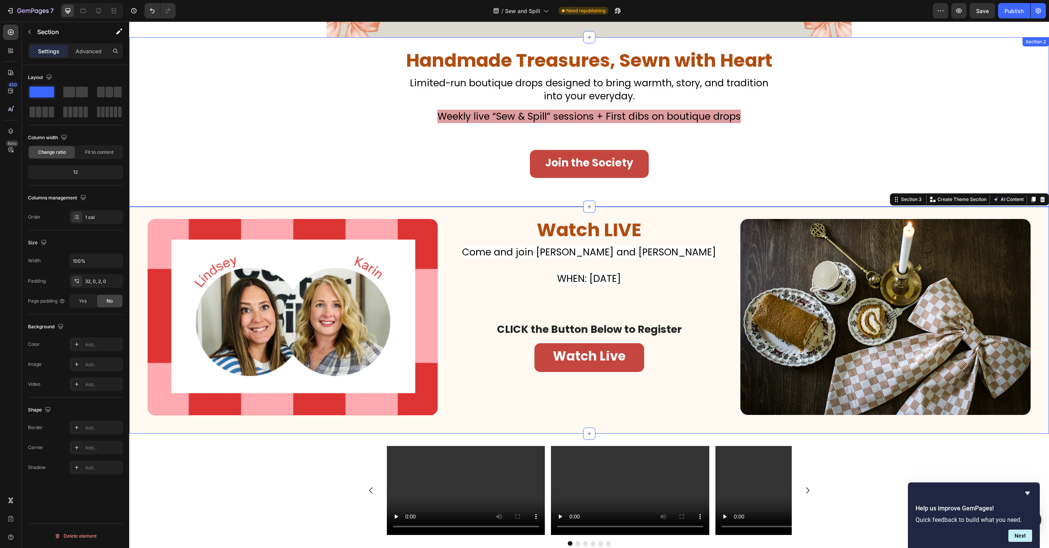
scroll to position [0, 0]
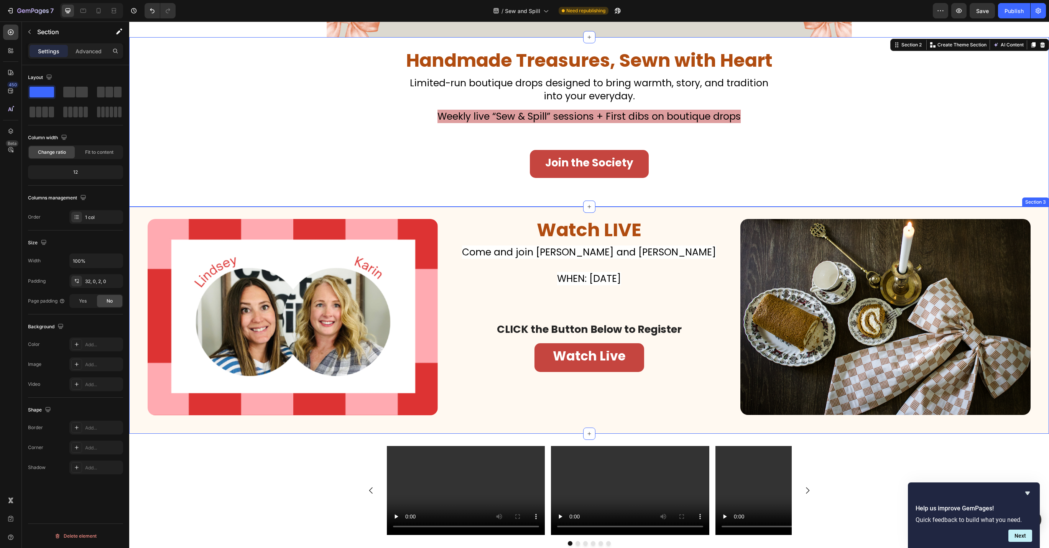
click at [458, 417] on div "Image Watch LIVE Heading Don’t Miss Your Chance to Sew This Christmas Classic H…" at bounding box center [589, 320] width 920 height 227
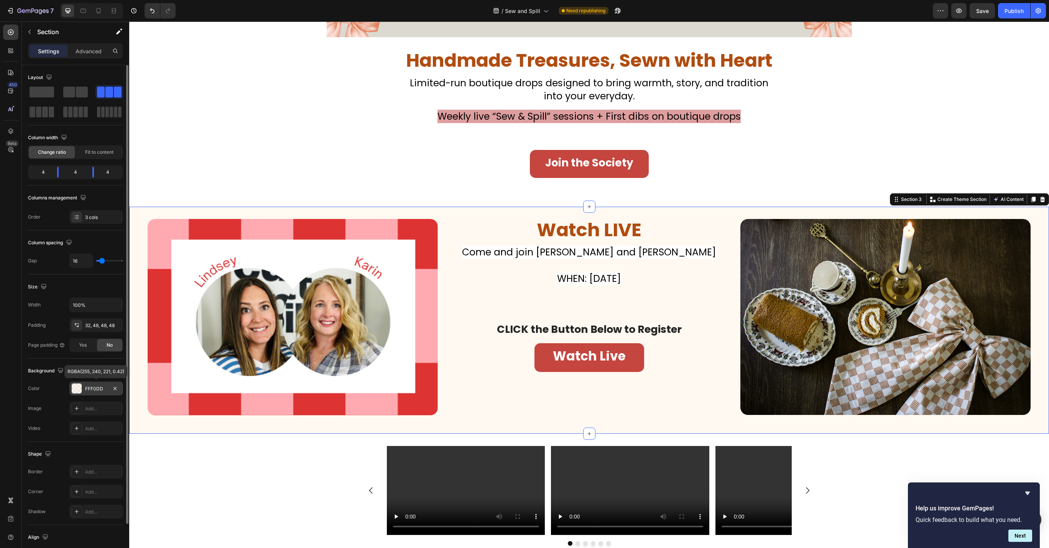
click at [95, 388] on div "FFF0DD" at bounding box center [96, 388] width 22 height 7
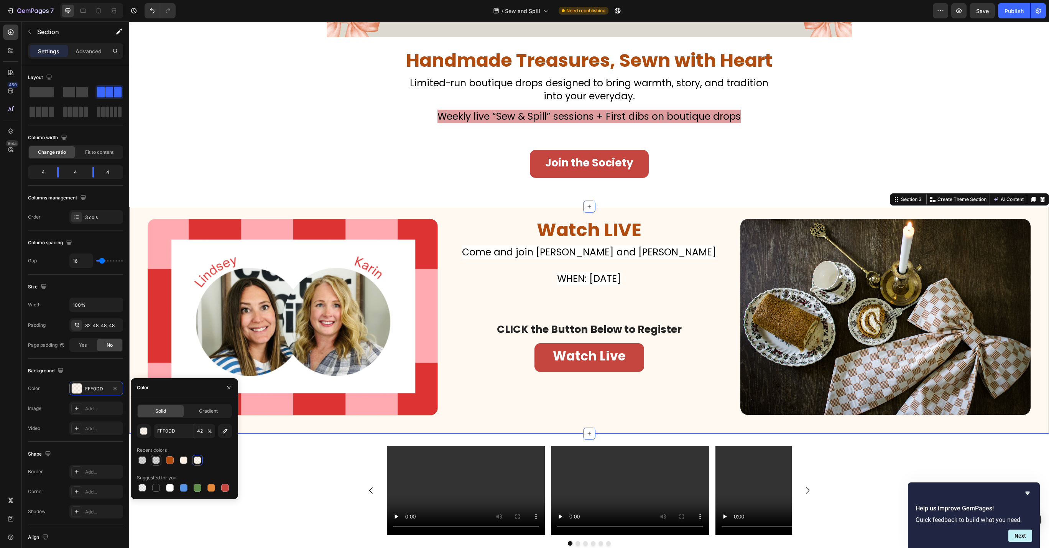
click at [156, 462] on div at bounding box center [156, 460] width 8 height 8
type input "000000"
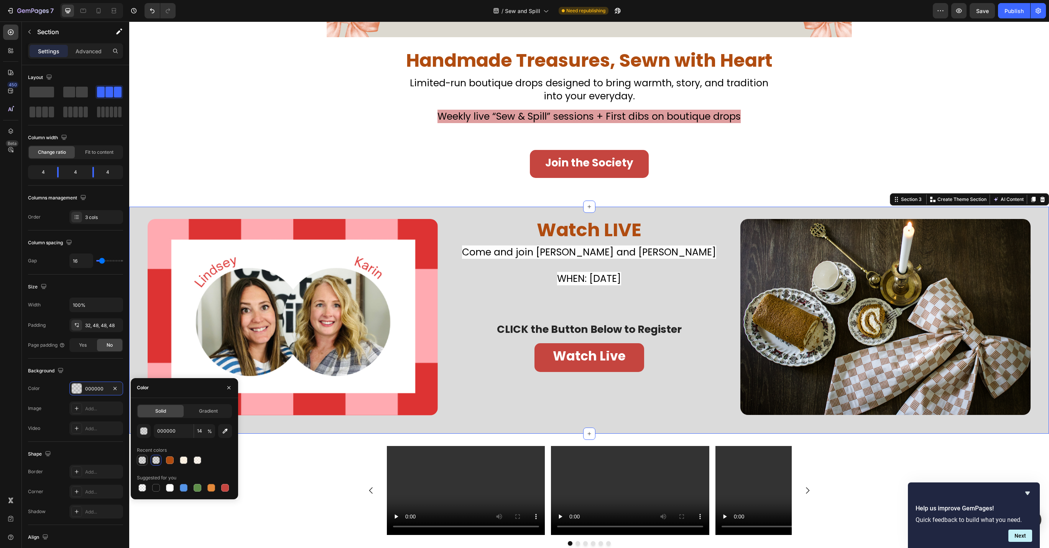
click at [142, 460] on div at bounding box center [142, 460] width 8 height 8
click at [205, 429] on input "13" at bounding box center [204, 431] width 21 height 14
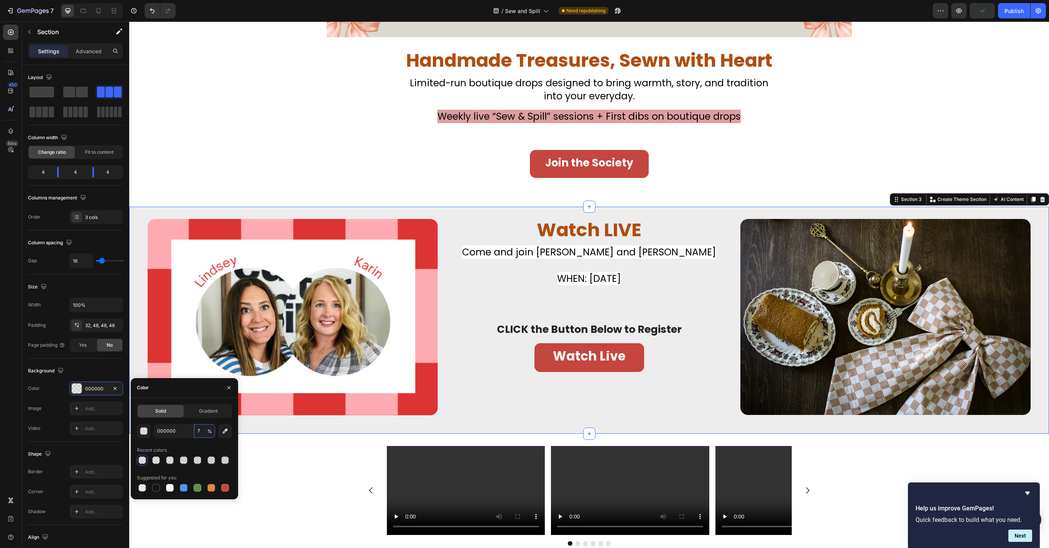
type input "6"
click at [194, 389] on div "Color" at bounding box center [184, 388] width 107 height 20
click at [193, 388] on div "Color" at bounding box center [184, 388] width 107 height 20
click at [212, 416] on div "Gradient" at bounding box center [208, 411] width 46 height 12
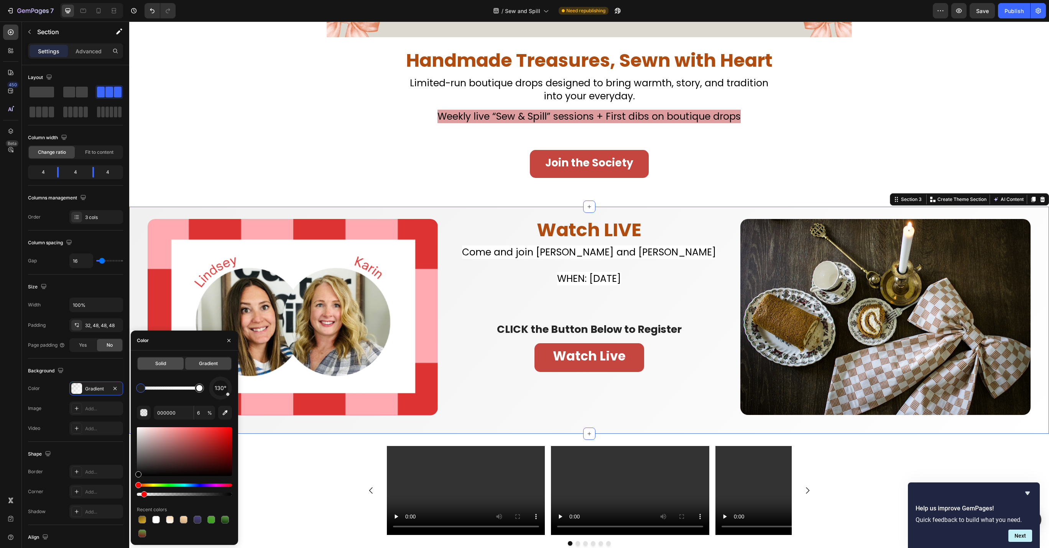
click at [173, 366] on div "Solid" at bounding box center [161, 363] width 46 height 12
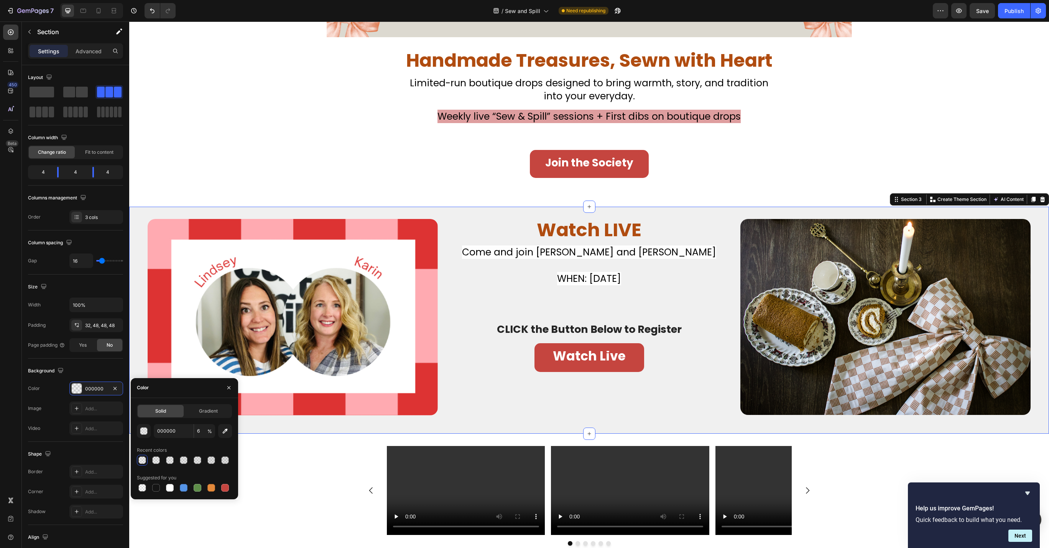
click at [177, 385] on div "Color" at bounding box center [184, 388] width 107 height 20
click at [230, 388] on icon "button" at bounding box center [229, 388] width 6 height 6
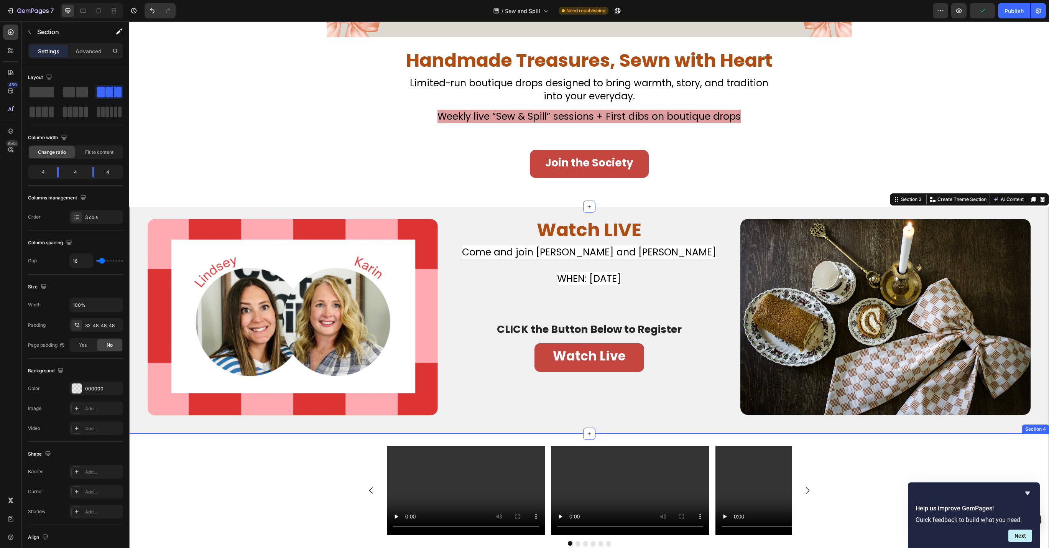
click at [258, 476] on div "Video Video Video Video Video Video [GEOGRAPHIC_DATA]" at bounding box center [589, 499] width 920 height 106
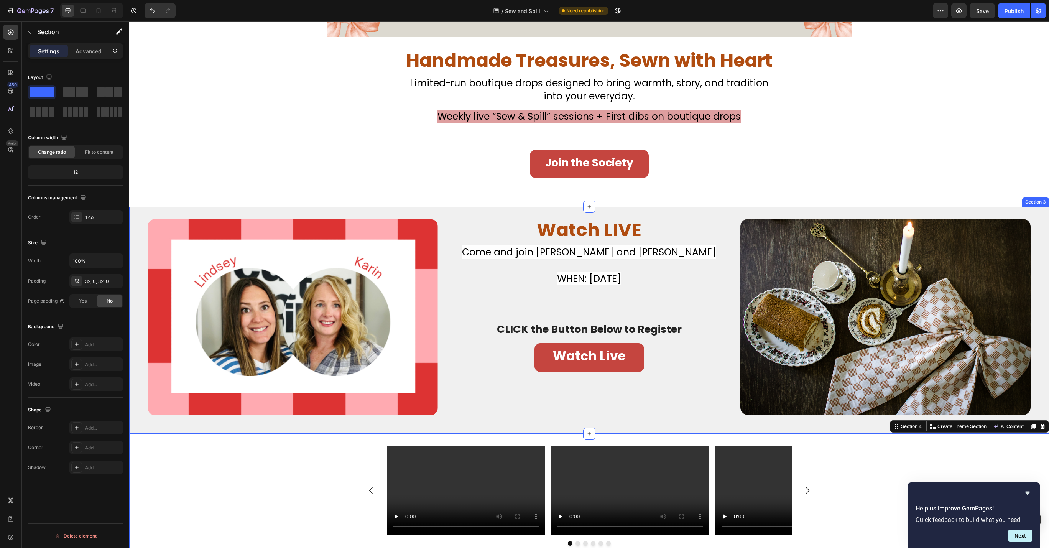
click at [433, 217] on div "Image Watch LIVE Heading Don’t Miss Your Chance to Sew This Christmas Classic H…" at bounding box center [589, 320] width 920 height 227
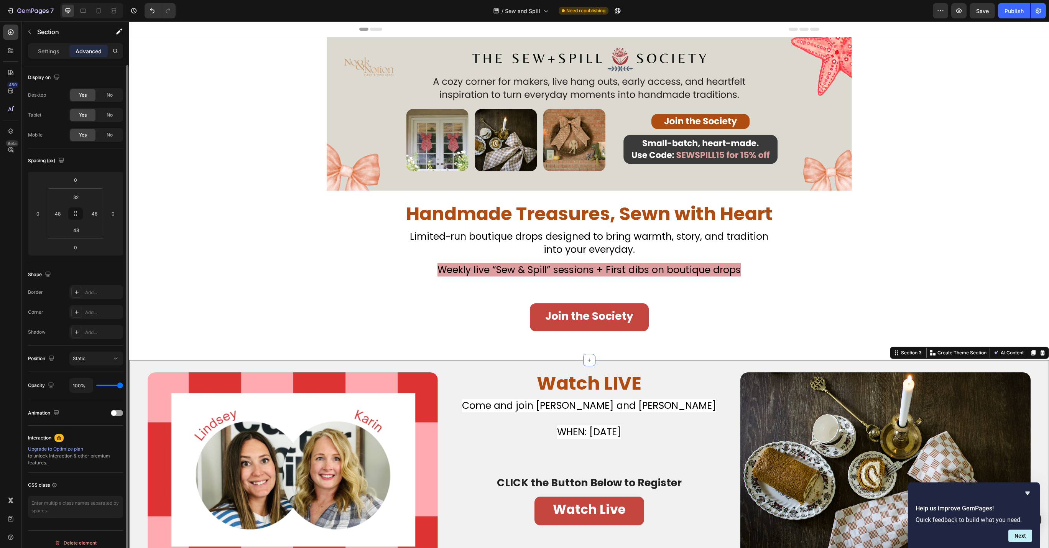
scroll to position [153, 0]
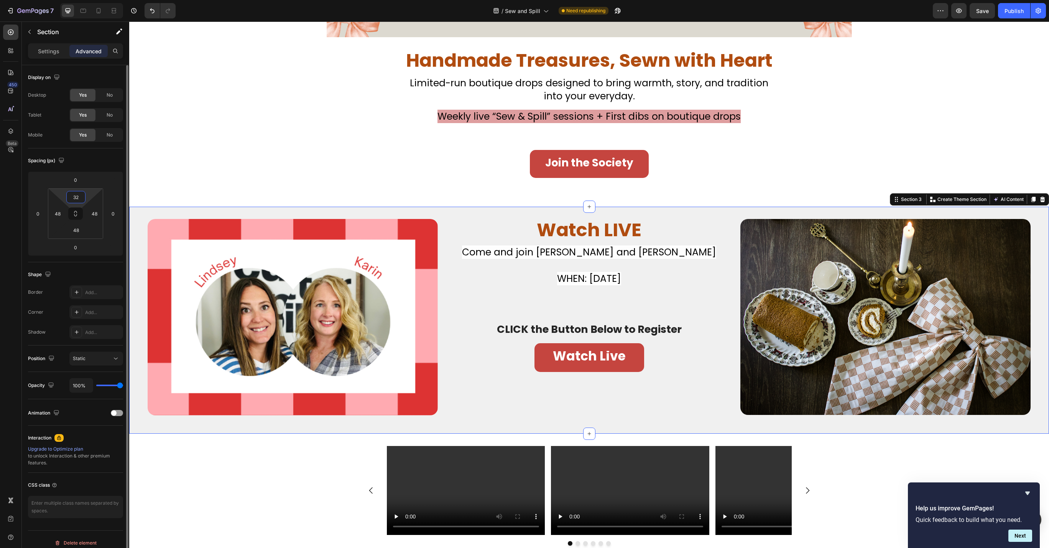
click at [78, 195] on input "32" at bounding box center [75, 197] width 15 height 12
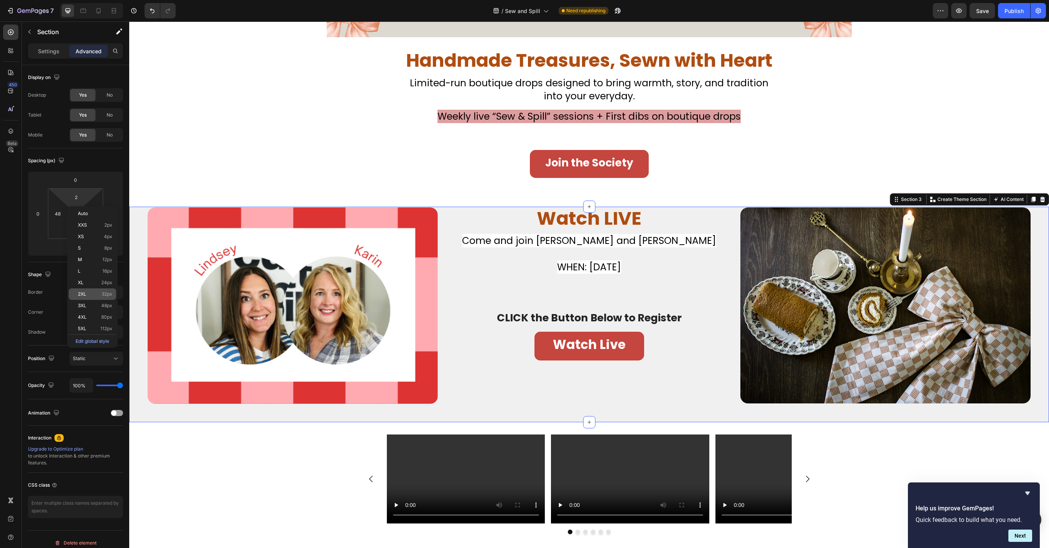
click at [100, 299] on div "2XL 32px" at bounding box center [93, 294] width 48 height 12
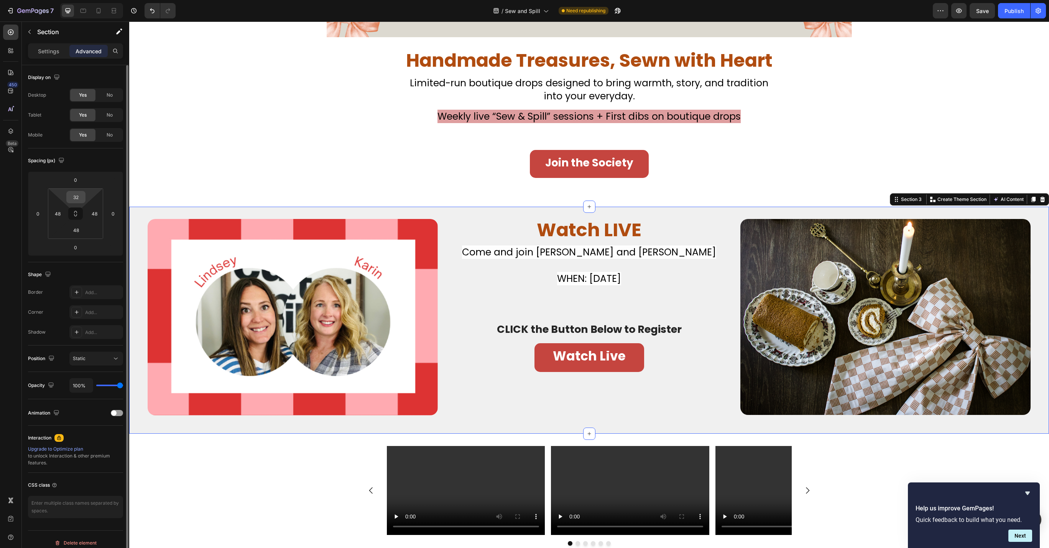
click at [71, 197] on input "32" at bounding box center [75, 197] width 15 height 12
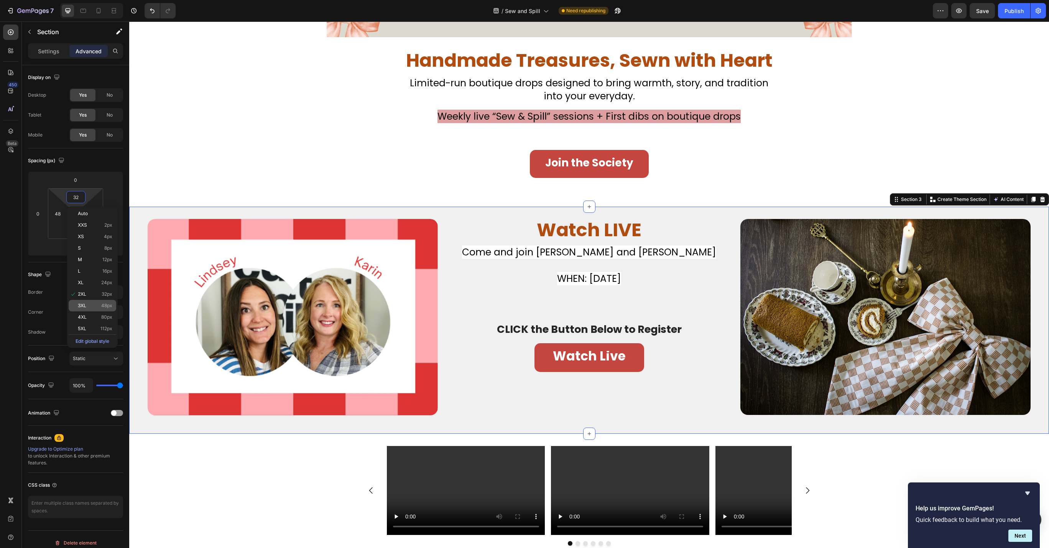
click at [95, 301] on div "3XL 48px" at bounding box center [93, 306] width 48 height 12
type input "48"
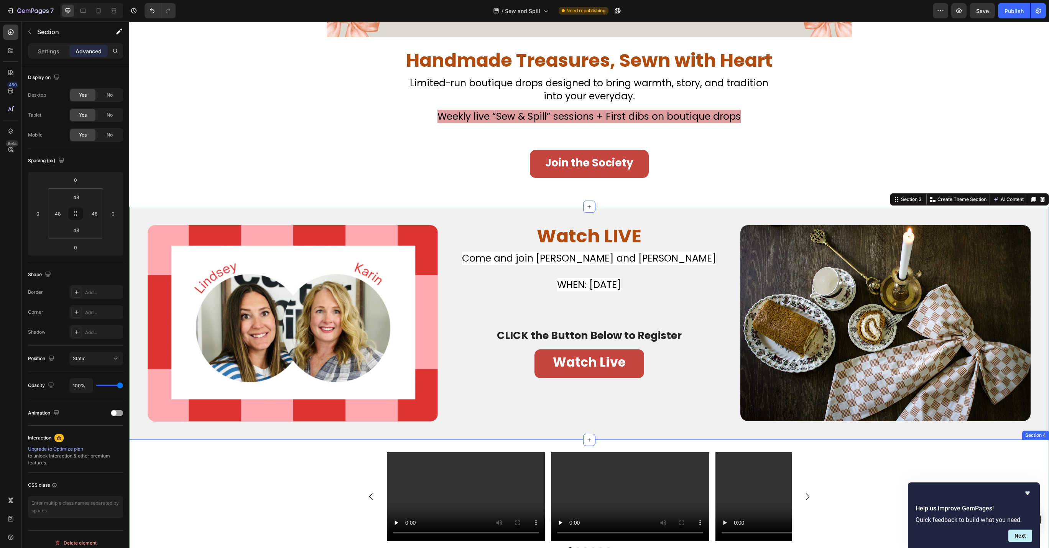
click at [195, 465] on div "Video Video Video Video Video Video [GEOGRAPHIC_DATA]" at bounding box center [589, 505] width 920 height 106
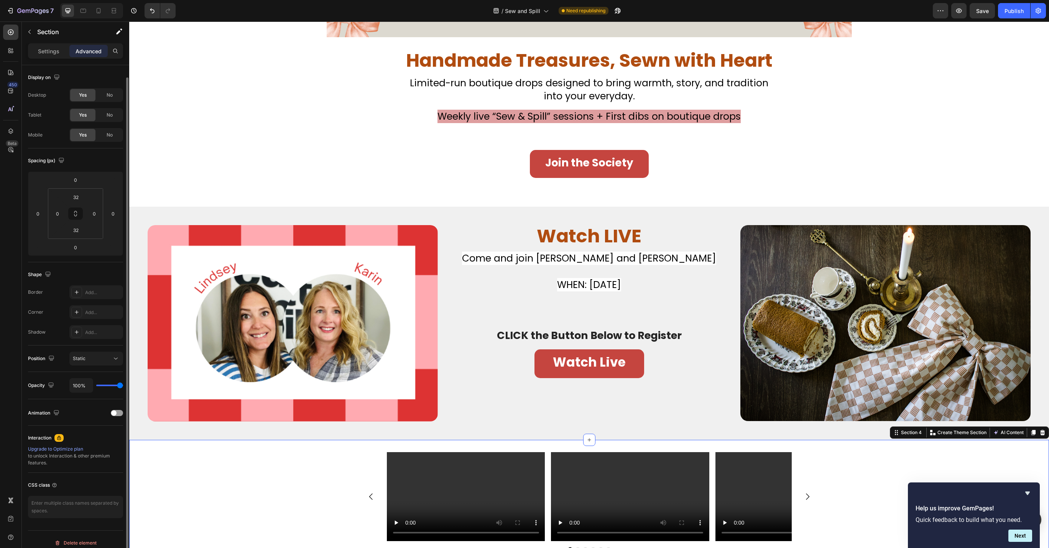
scroll to position [6, 0]
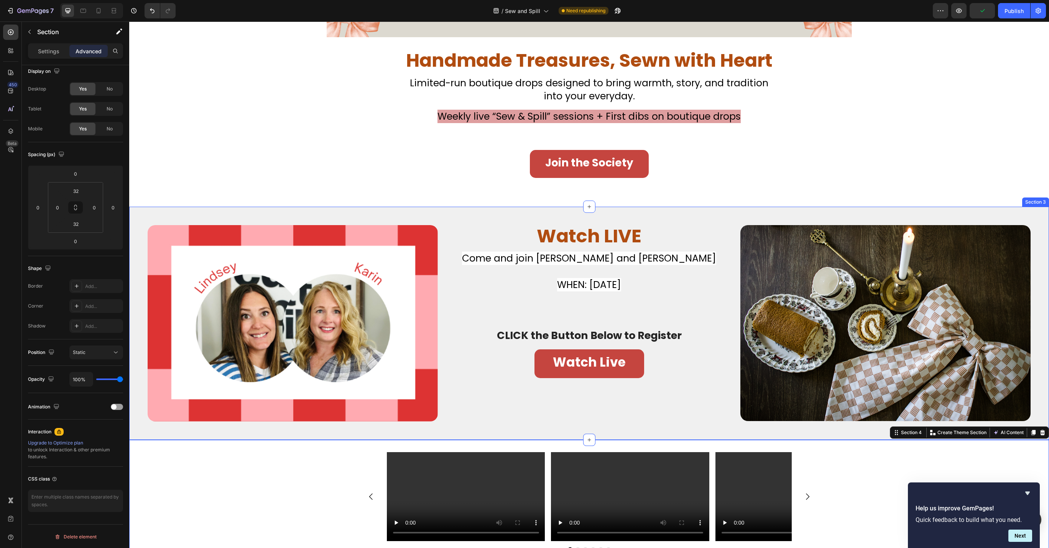
click at [445, 431] on div "Image Watch LIVE Heading Don’t Miss Your Chance to Sew This Christmas Classic H…" at bounding box center [589, 323] width 920 height 233
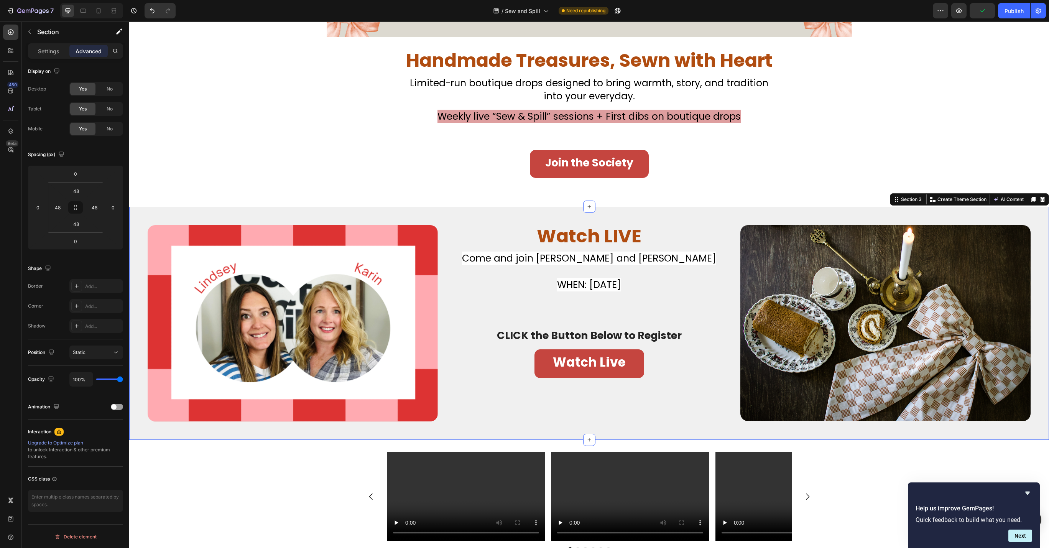
click at [501, 437] on div "Image Watch LIVE Heading Don’t Miss Your Chance to Sew This Christmas Classic H…" at bounding box center [589, 323] width 920 height 233
click at [80, 223] on input "48" at bounding box center [75, 224] width 15 height 12
click at [87, 340] on div "4XL 80px" at bounding box center [93, 344] width 48 height 12
type input "80"
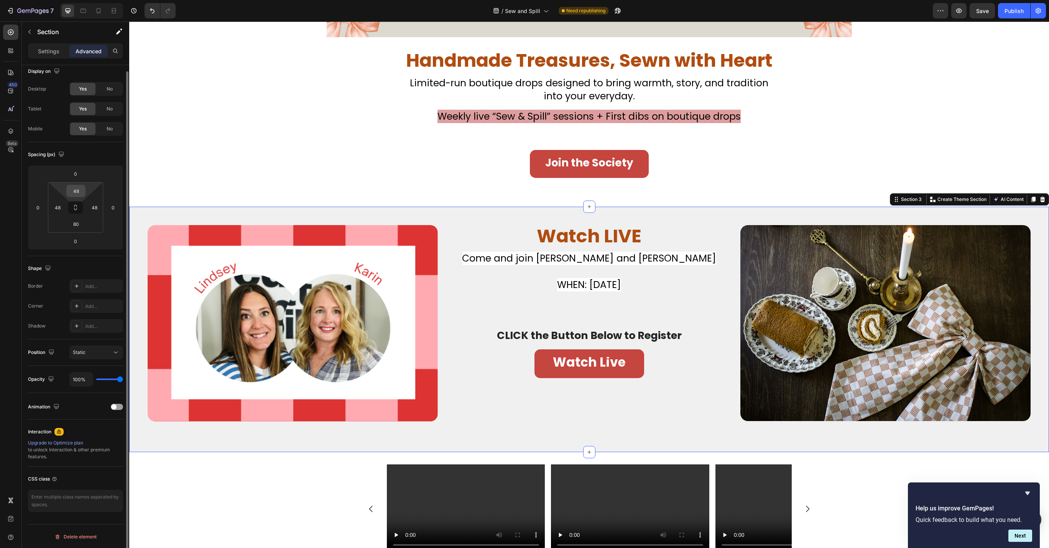
click at [76, 187] on input "48" at bounding box center [75, 191] width 15 height 12
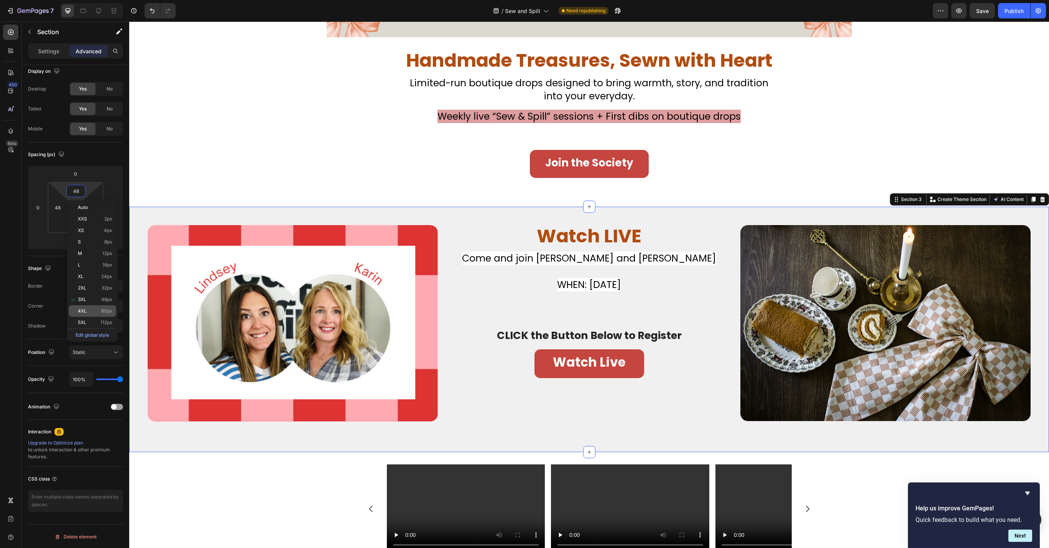
click at [90, 308] on p "4XL 80px" at bounding box center [95, 310] width 35 height 5
type input "80"
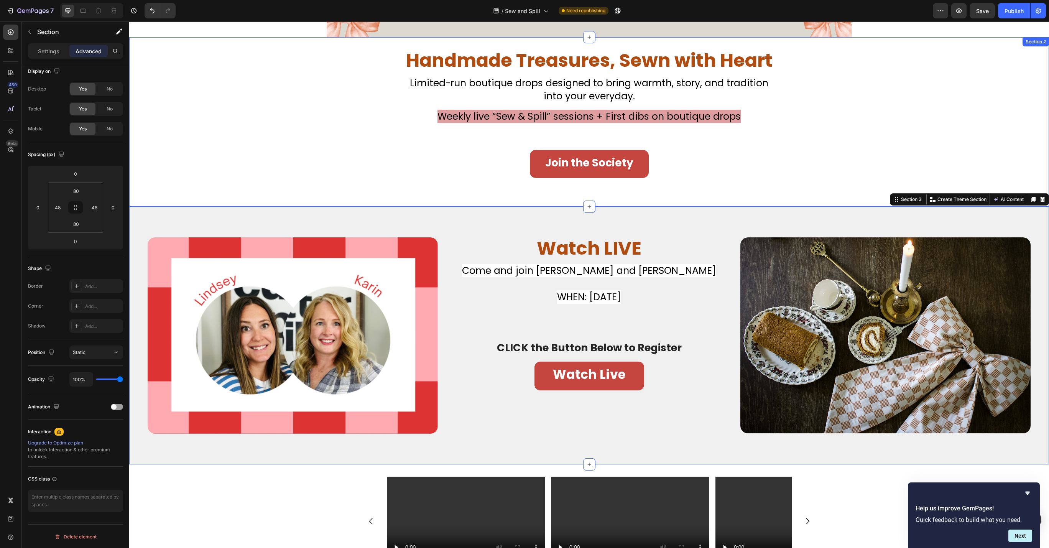
click at [258, 138] on div "Handmade Treasures, Sewn with Heart Heading Don’t Miss Your Chance to Sew This …" at bounding box center [589, 127] width 920 height 156
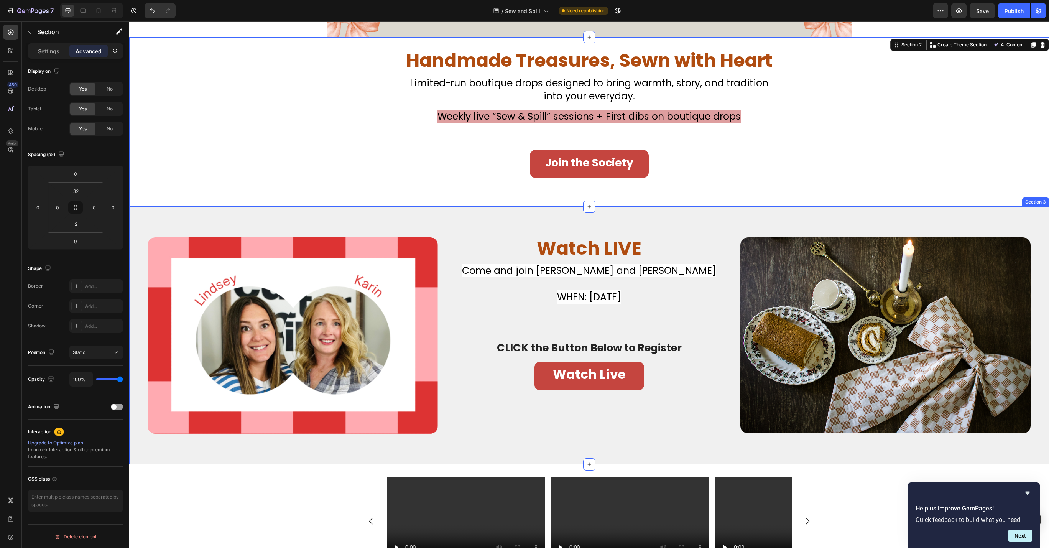
click at [233, 453] on div "Image Watch LIVE Heading Don’t Miss Your Chance to Sew This Christmas Classic H…" at bounding box center [589, 336] width 920 height 258
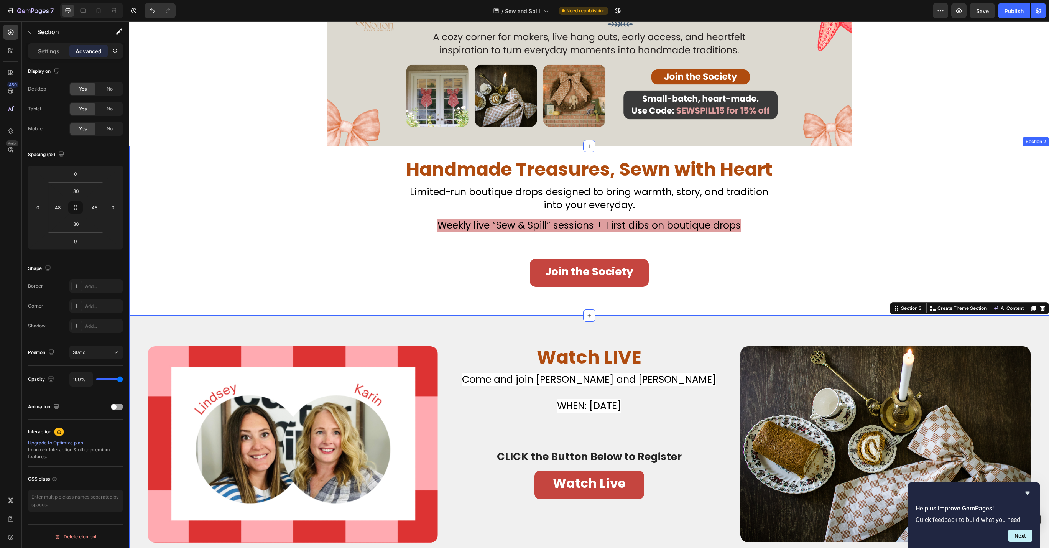
scroll to position [0, 0]
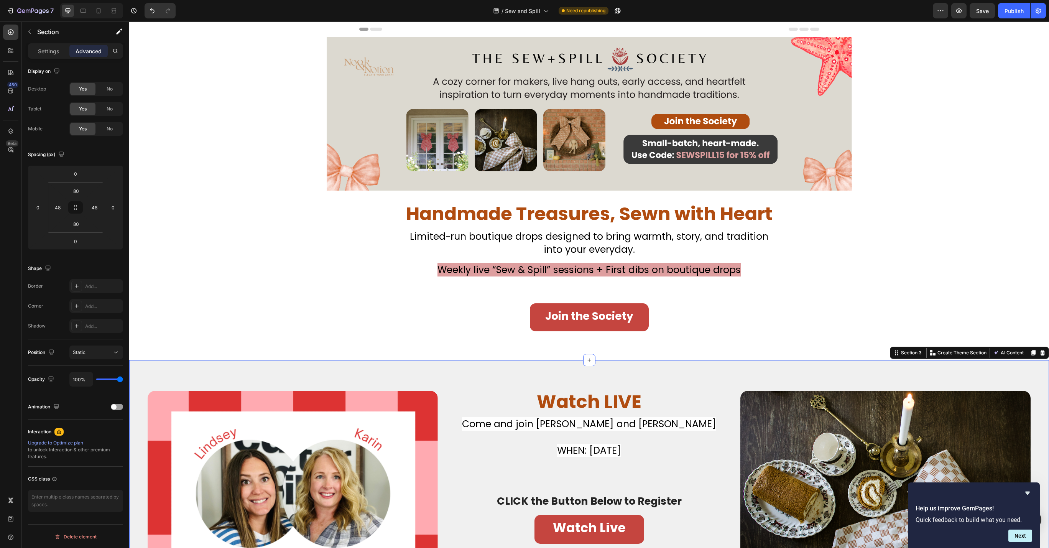
click at [352, 383] on div "Image Watch LIVE Heading Don’t Miss Your Chance to Sew This Christmas Classic H…" at bounding box center [589, 489] width 920 height 258
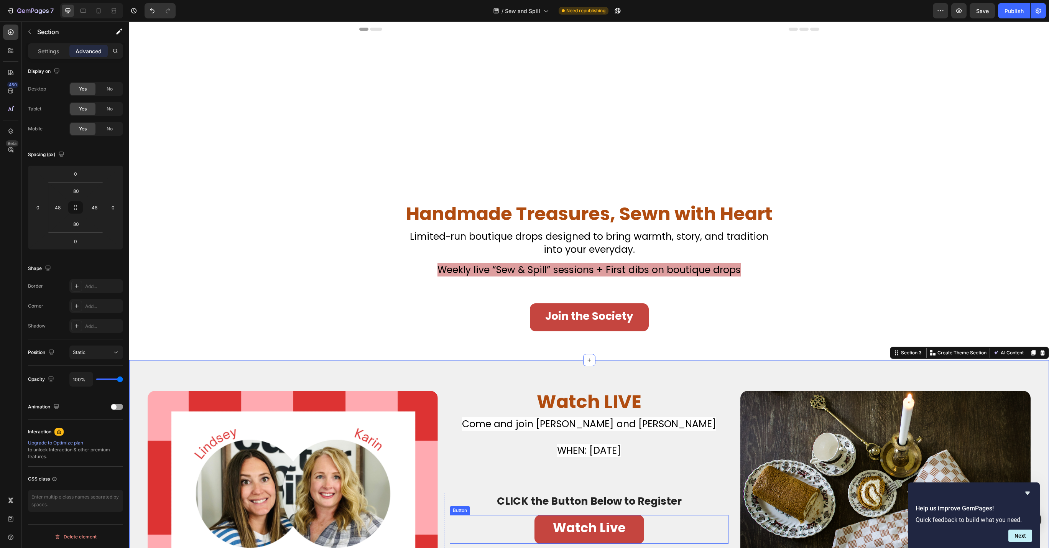
scroll to position [204, 0]
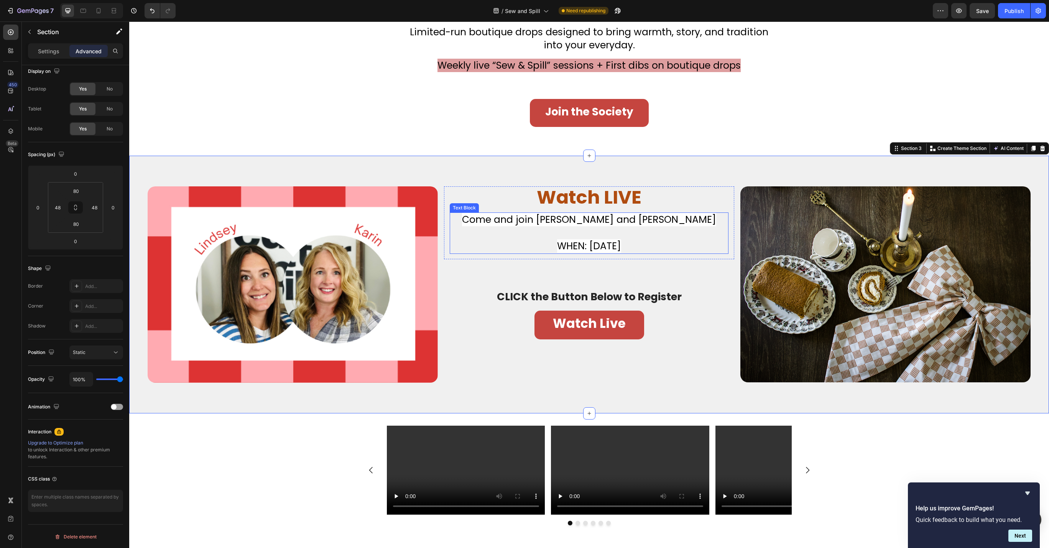
click at [621, 248] on span "WHEN: [DATE]" at bounding box center [589, 245] width 64 height 13
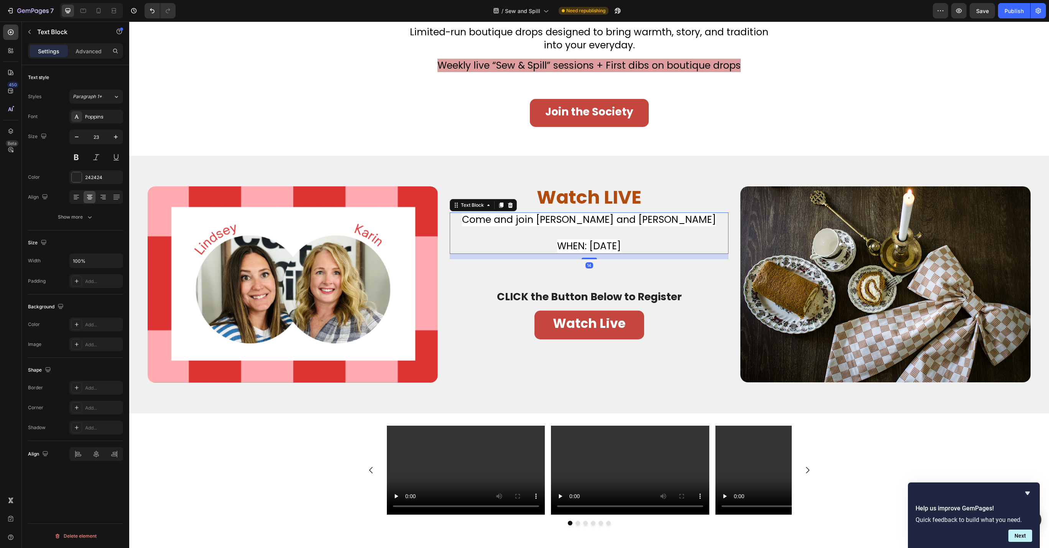
scroll to position [0, 0]
click at [621, 248] on span "WHEN: [DATE]" at bounding box center [589, 245] width 64 height 13
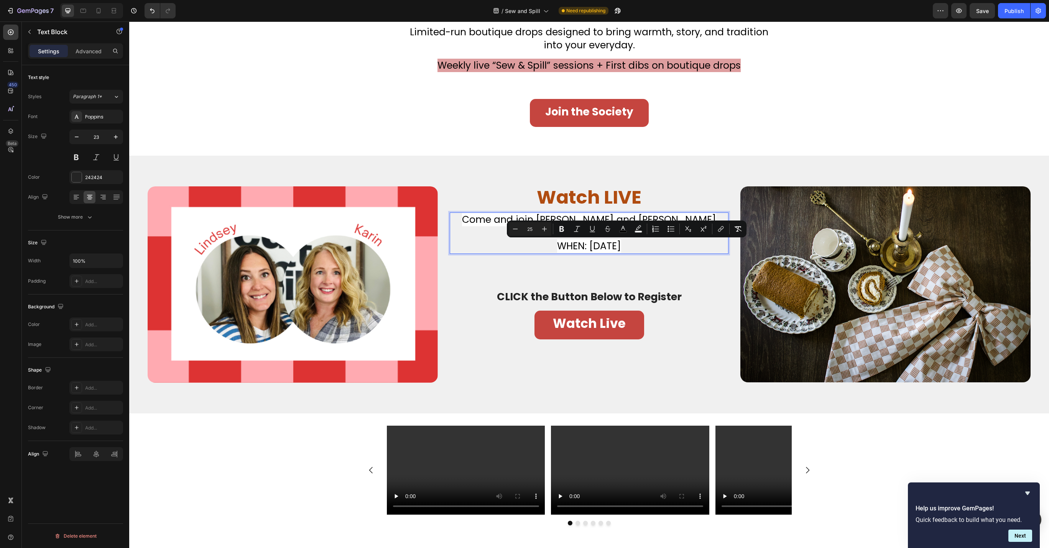
click at [621, 248] on span "WHEN: [DATE]" at bounding box center [589, 245] width 64 height 13
click at [621, 252] on span "WHEN: [DATE]" at bounding box center [589, 245] width 64 height 13
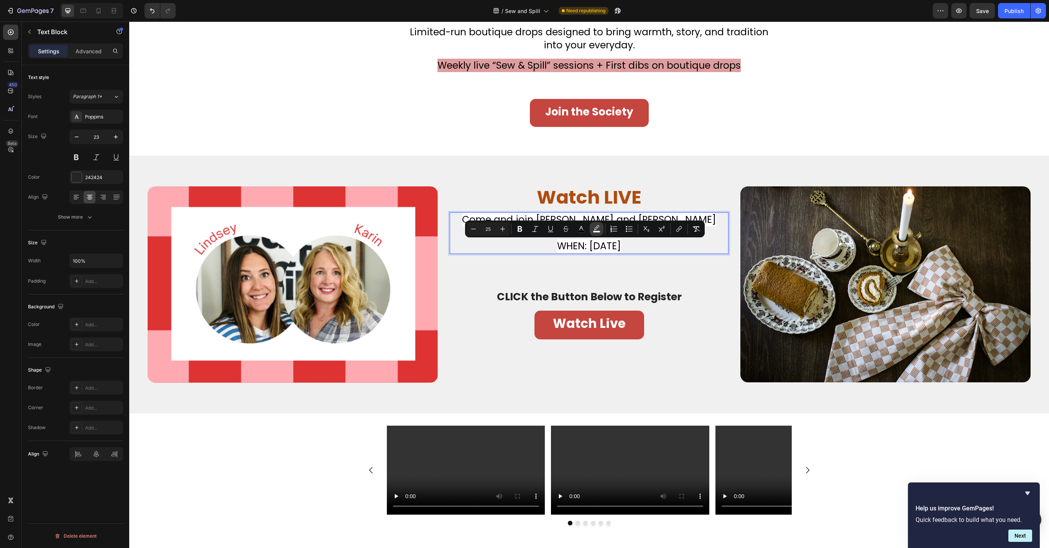
click at [593, 232] on icon "Editor contextual toolbar" at bounding box center [597, 229] width 8 height 8
type input "FFFFFF"
type input "95"
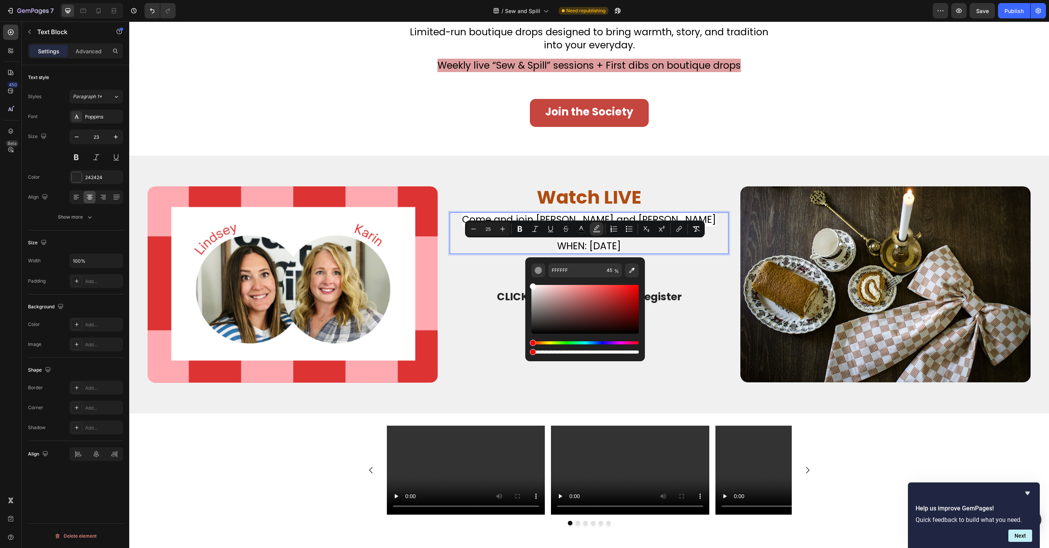
type input "0"
drag, startPoint x: 632, startPoint y: 349, endPoint x: 527, endPoint y: 357, distance: 105.7
click at [527, 357] on div "FFFFFF 0 %" at bounding box center [585, 309] width 120 height 104
click at [475, 242] on p "WHEN: [DATE]" at bounding box center [588, 246] width 277 height 13
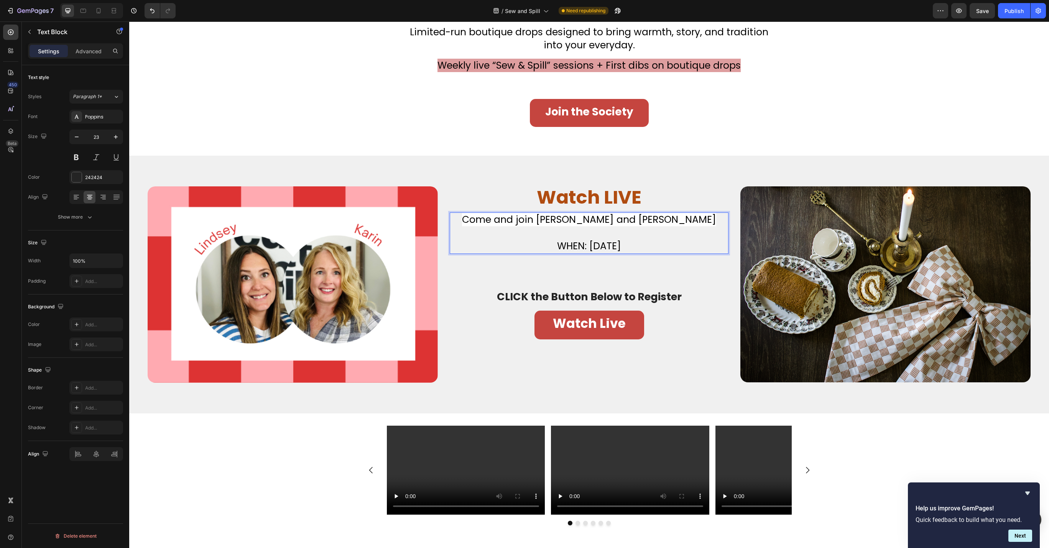
click at [555, 220] on span "Come and join [PERSON_NAME] and [PERSON_NAME]" at bounding box center [589, 219] width 254 height 13
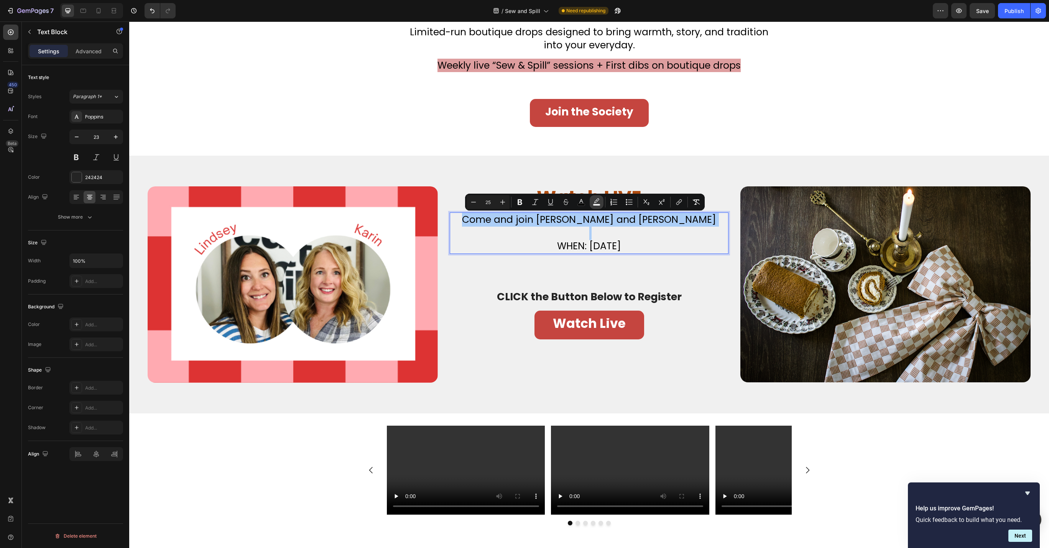
click at [598, 204] on rect "Editor contextual toolbar" at bounding box center [596, 205] width 7 height 2
type input "95"
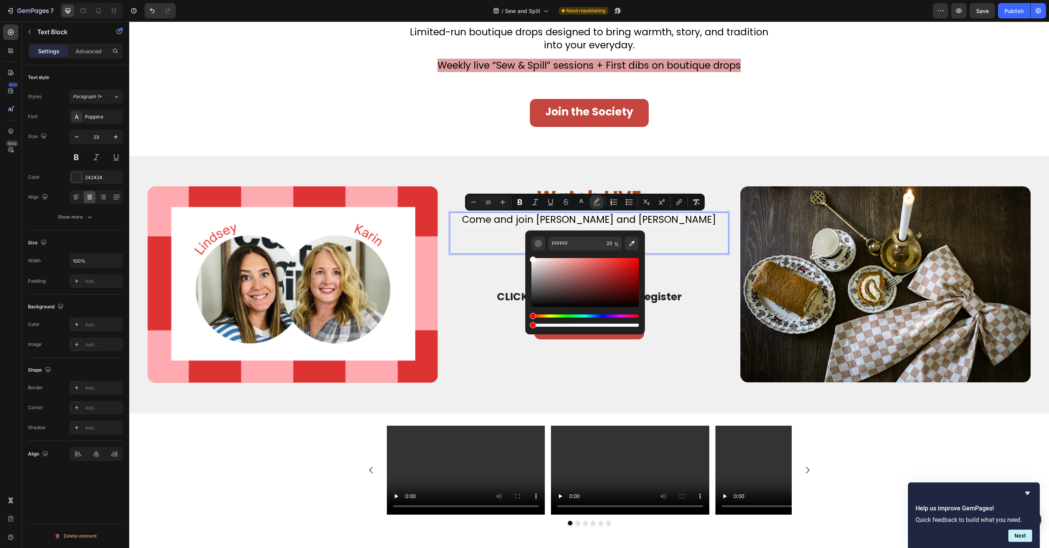
drag, startPoint x: 632, startPoint y: 325, endPoint x: 525, endPoint y: 325, distance: 107.0
click at [525, 325] on div "FFFFFF 23 %" at bounding box center [585, 279] width 120 height 98
type input "0"
click at [481, 309] on div "Don’t Miss Your Chance to Sew This Christmas Classic Heading CLICK the Button B…" at bounding box center [589, 317] width 279 height 59
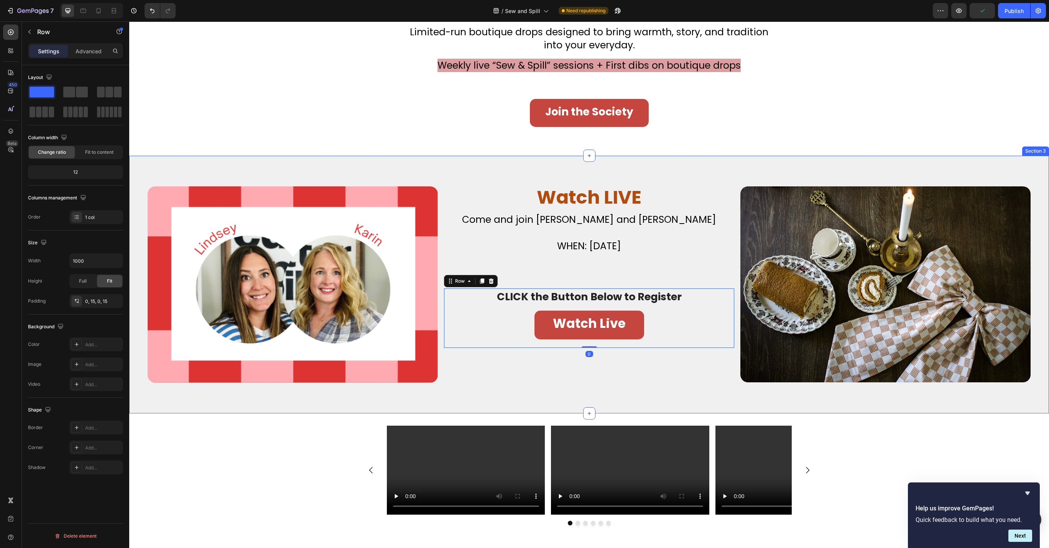
click at [673, 369] on div "Watch LIVE Heading Don’t Miss Your Chance to Sew This Christmas Classic Heading…" at bounding box center [589, 284] width 290 height 196
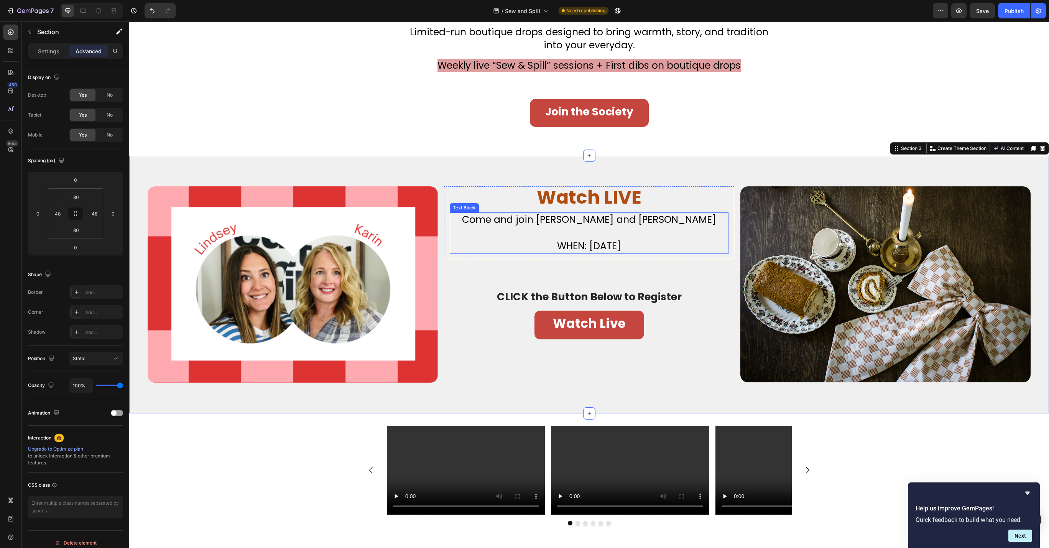
click at [583, 240] on span "WHEN: [DATE]" at bounding box center [589, 245] width 64 height 13
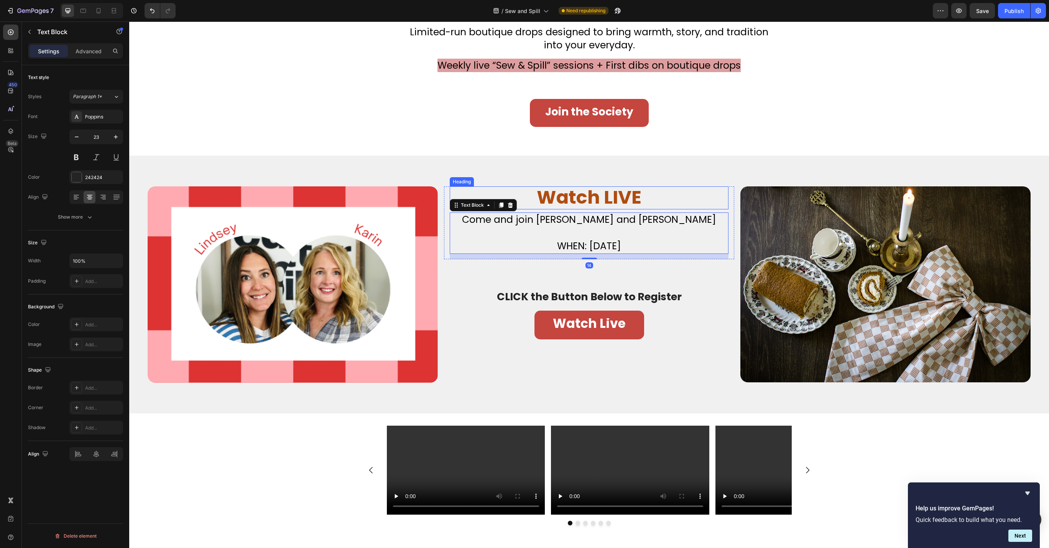
click at [655, 194] on h2 "Watch LIVE" at bounding box center [589, 197] width 279 height 23
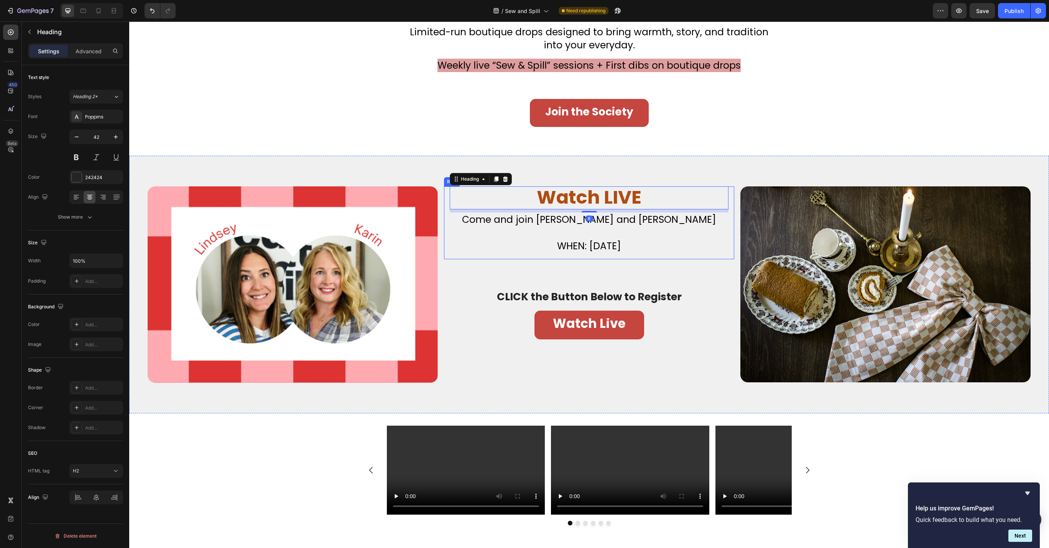
click at [728, 228] on div "Watch LIVE Heading 8 Don’t Miss Your Chance to Sew This Christmas Classic Headi…" at bounding box center [589, 222] width 290 height 73
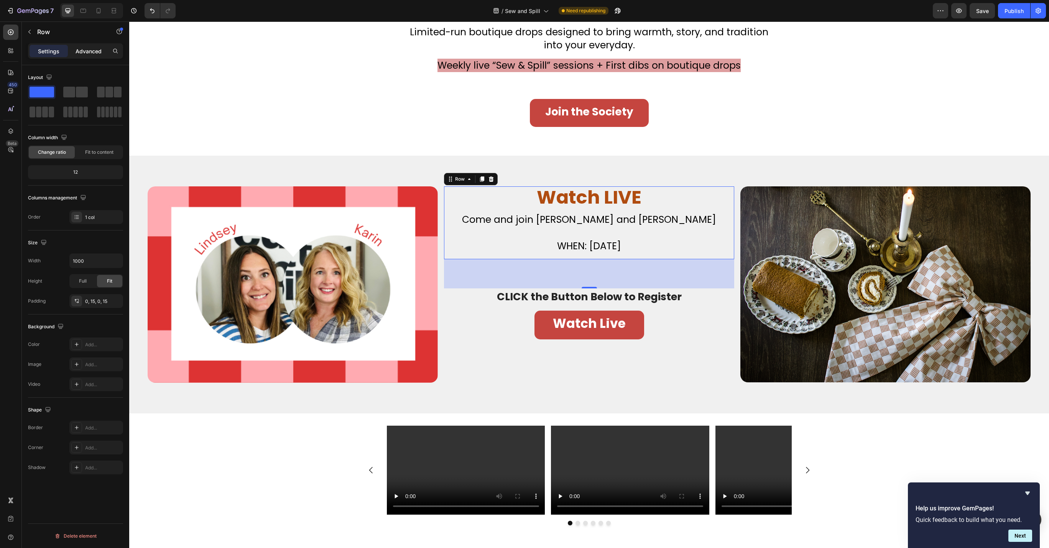
click at [93, 54] on p "Advanced" at bounding box center [89, 51] width 26 height 8
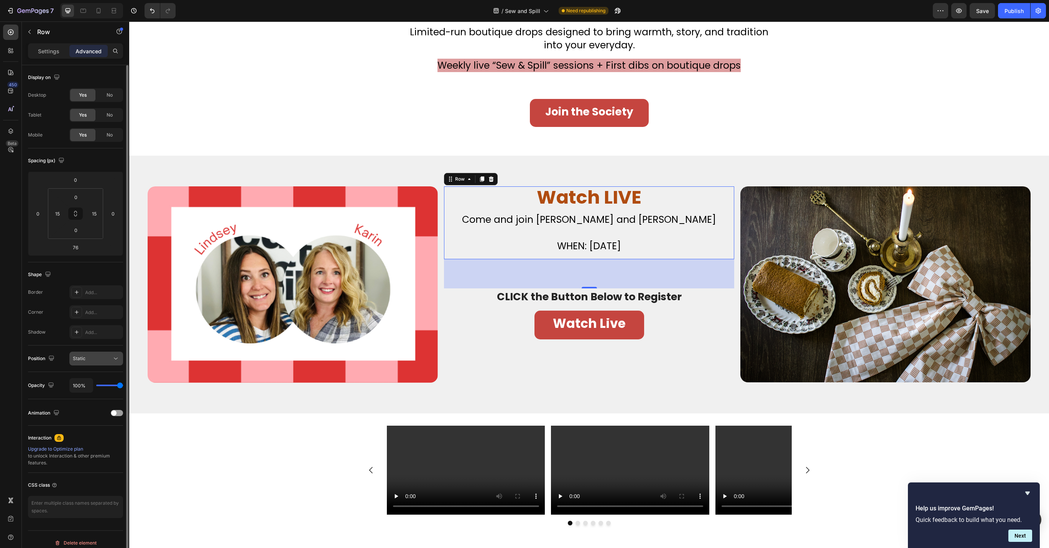
click at [102, 359] on div "Static" at bounding box center [92, 358] width 39 height 7
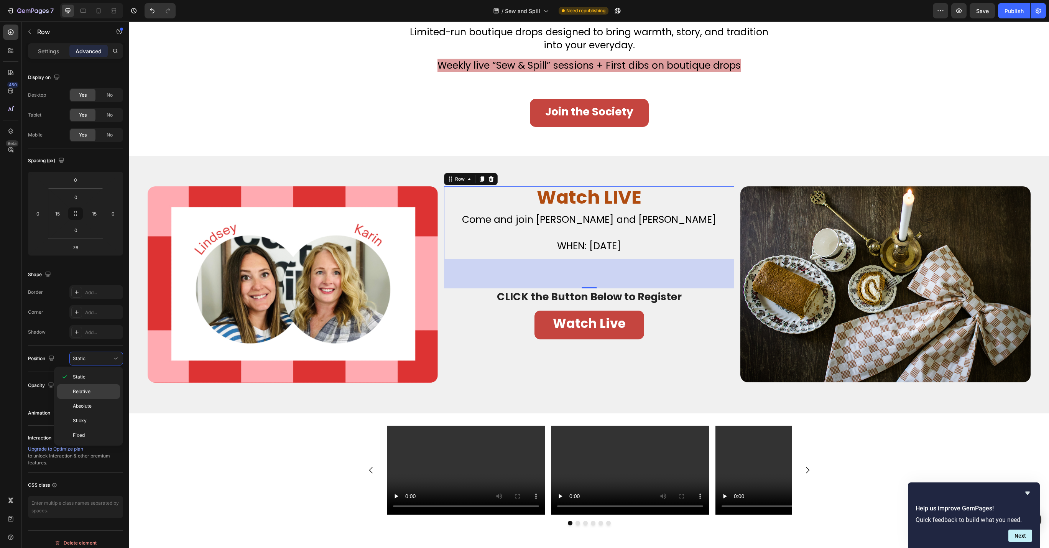
click at [95, 388] on p "Relative" at bounding box center [95, 391] width 44 height 7
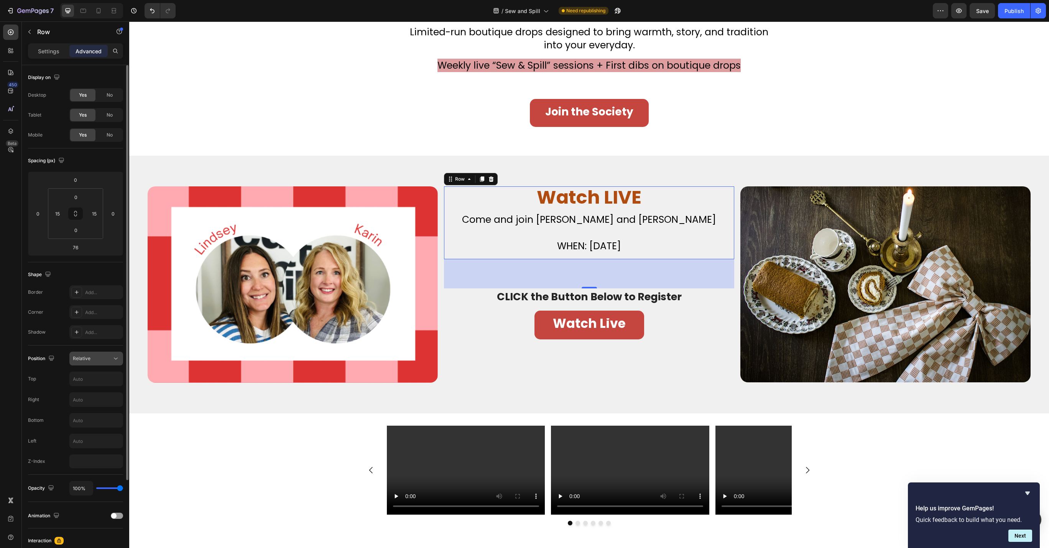
click at [99, 364] on button "Relative" at bounding box center [96, 359] width 54 height 14
click at [100, 370] on div "Static" at bounding box center [88, 377] width 63 height 15
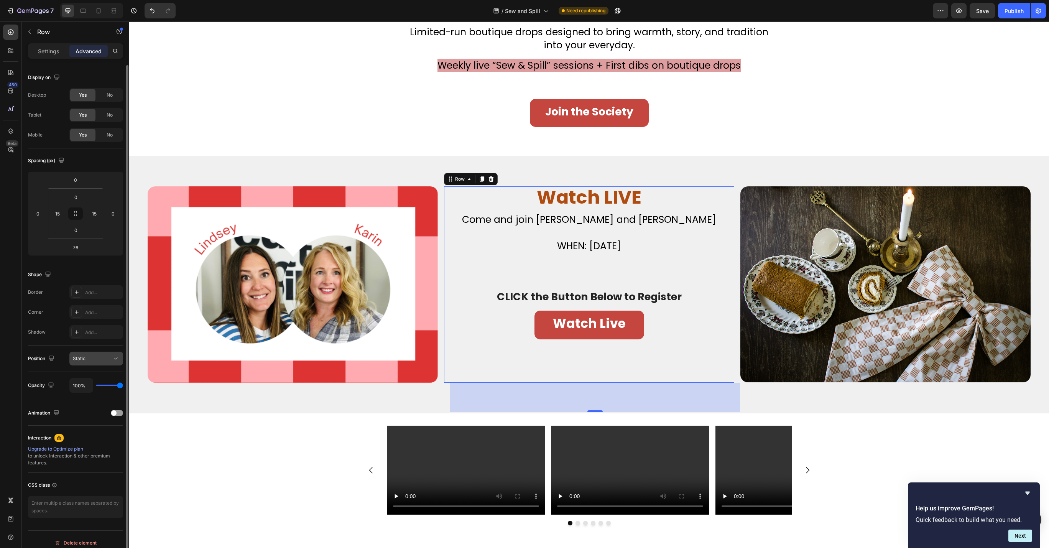
click at [107, 358] on div "Static" at bounding box center [92, 358] width 39 height 7
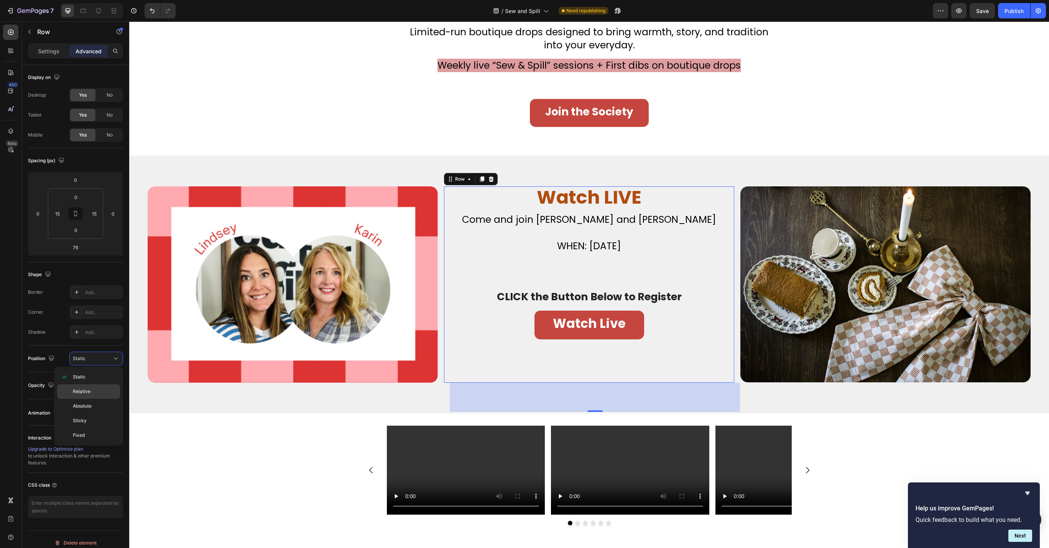
click at [97, 390] on p "Relative" at bounding box center [95, 391] width 44 height 7
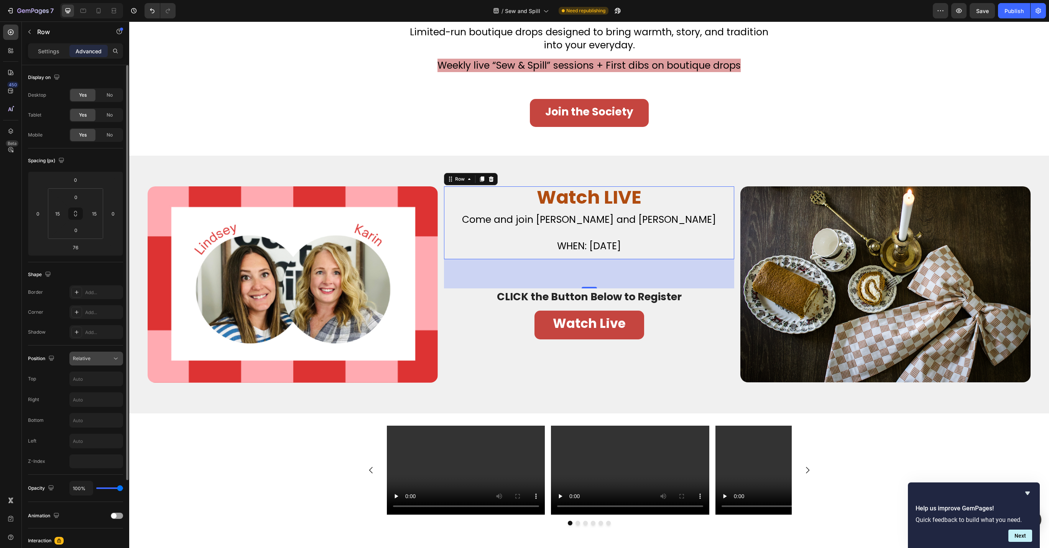
click at [117, 360] on icon at bounding box center [116, 359] width 8 height 8
click at [109, 371] on div "Static" at bounding box center [88, 377] width 63 height 15
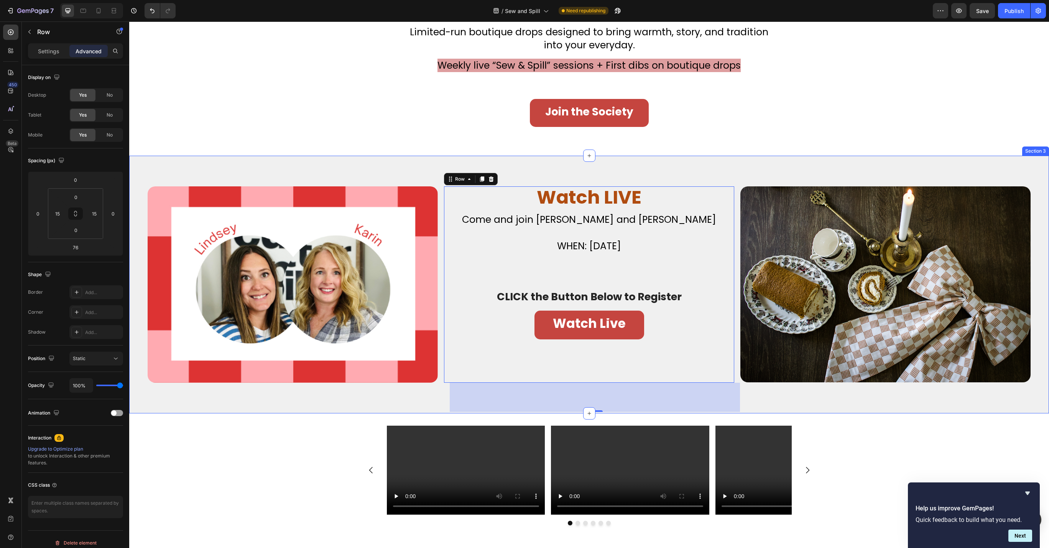
click at [445, 354] on div "Watch LIVE Heading Don’t Miss Your Chance to Sew This Christmas Classic Heading…" at bounding box center [589, 284] width 290 height 196
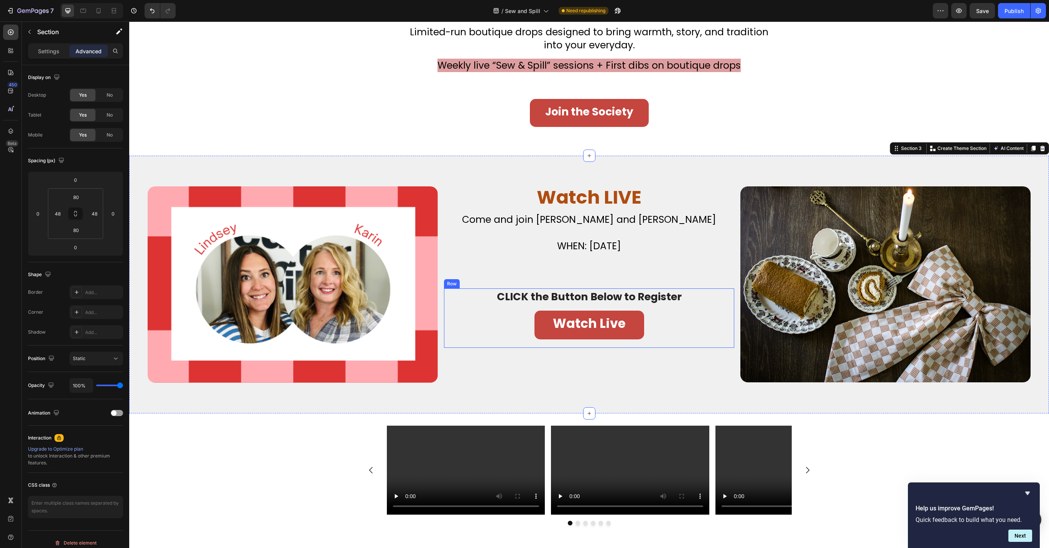
click at [445, 336] on div "Don’t Miss Your Chance to Sew This Christmas Classic Heading CLICK the Button B…" at bounding box center [589, 317] width 290 height 59
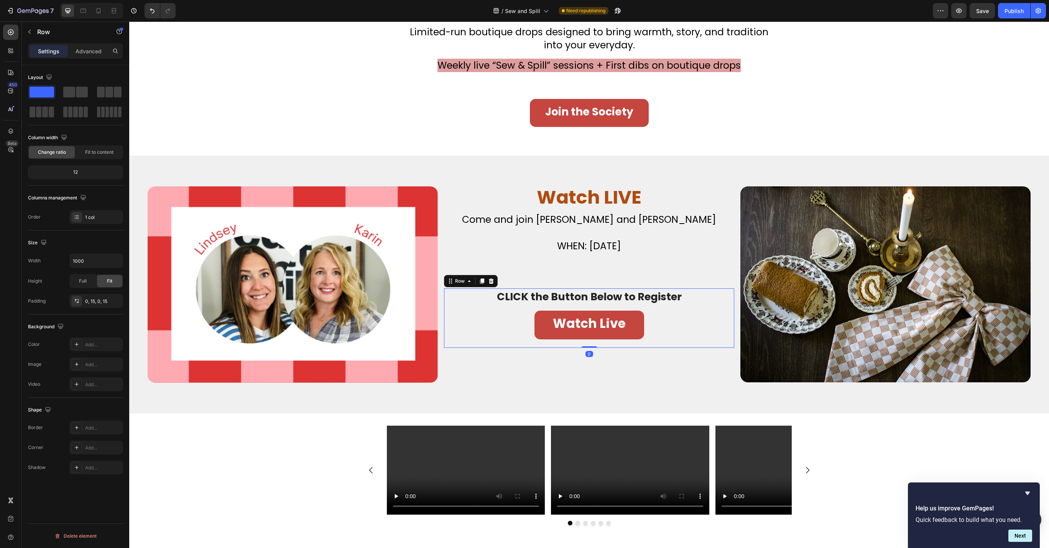
click at [440, 329] on div "Image Watch LIVE Heading Don’t Miss Your Chance to Sew This Christmas Classic H…" at bounding box center [589, 285] width 920 height 258
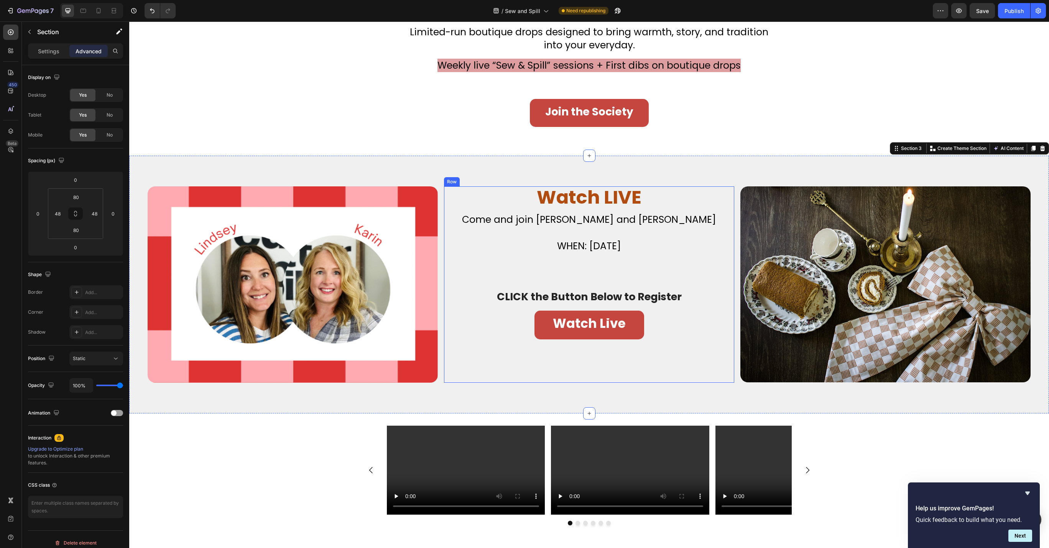
click at [445, 246] on div "Watch LIVE Heading Don’t Miss Your Chance to Sew This Christmas Classic Heading…" at bounding box center [589, 222] width 290 height 73
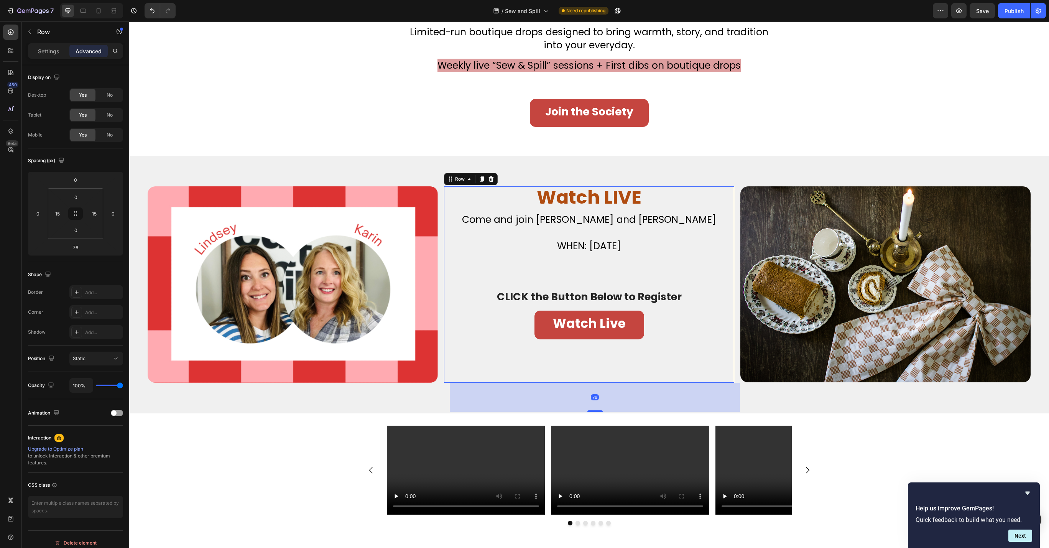
click at [445, 246] on div "Watch LIVE Heading Don’t Miss Your Chance to Sew This Christmas Classic Heading…" at bounding box center [589, 222] width 290 height 73
click at [51, 52] on p "Settings" at bounding box center [48, 51] width 21 height 8
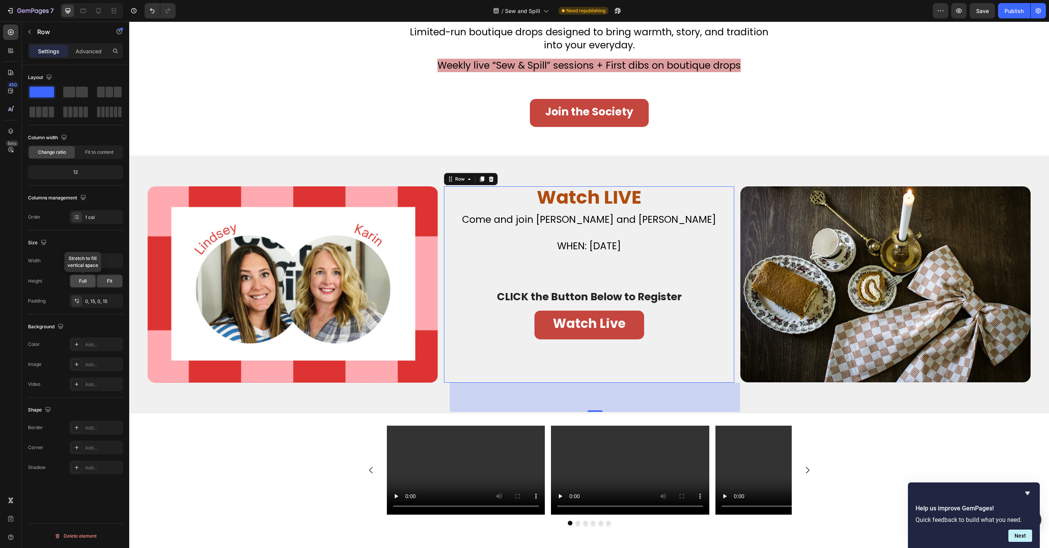
click at [86, 281] on span "Full" at bounding box center [83, 281] width 8 height 7
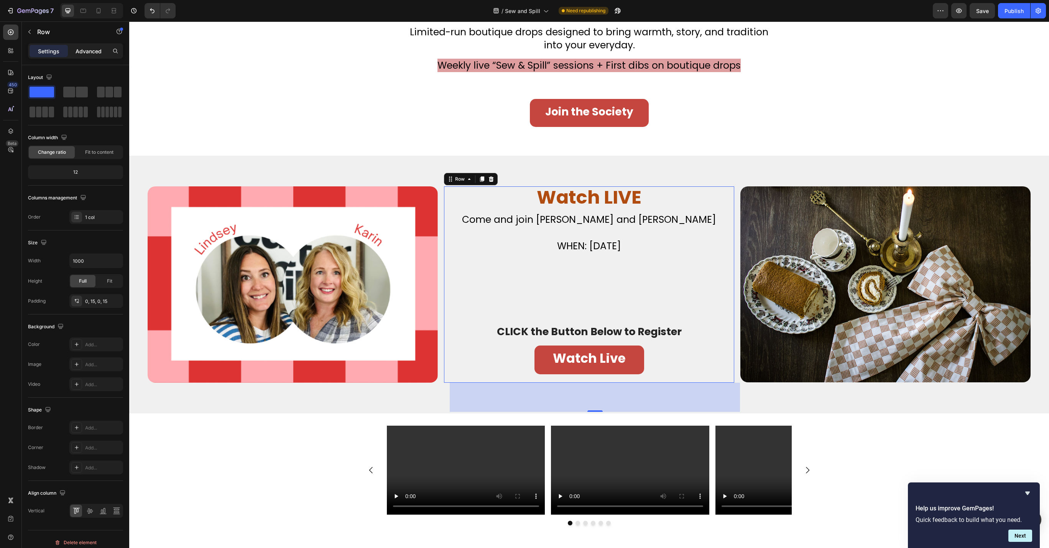
click at [92, 55] on div "Advanced" at bounding box center [88, 51] width 38 height 12
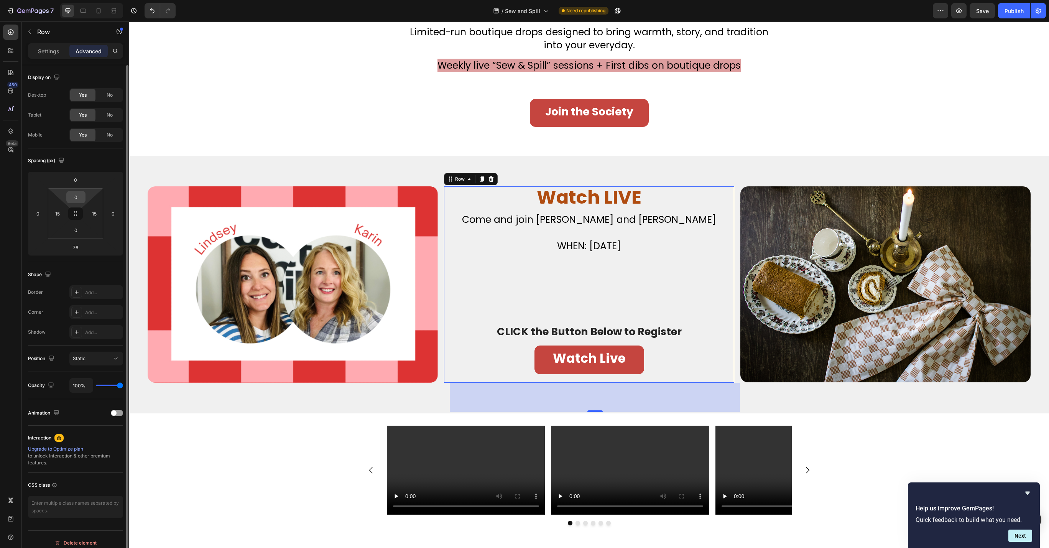
click at [77, 198] on input "0" at bounding box center [75, 197] width 15 height 12
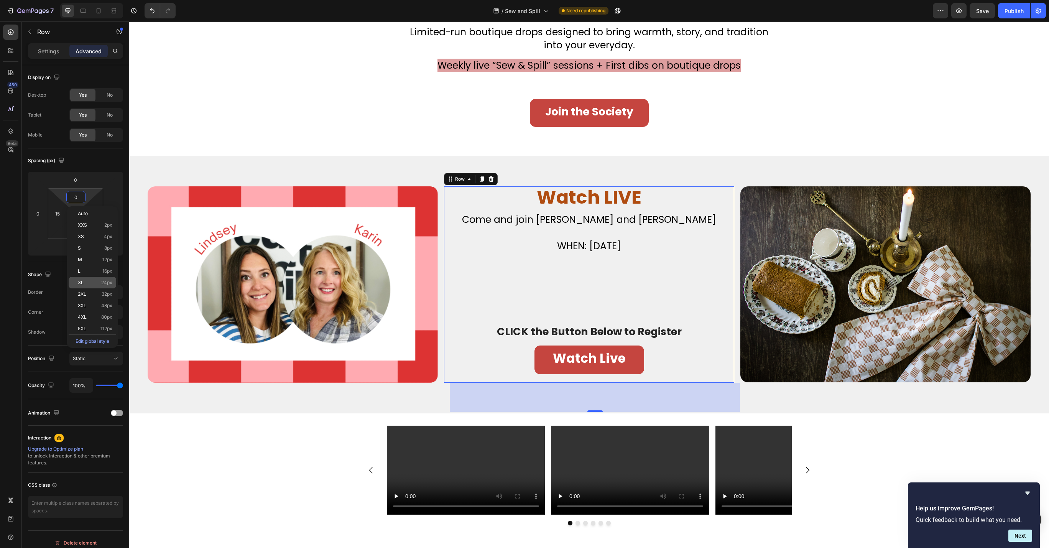
click at [87, 284] on p "XL 24px" at bounding box center [95, 282] width 35 height 5
type input "24"
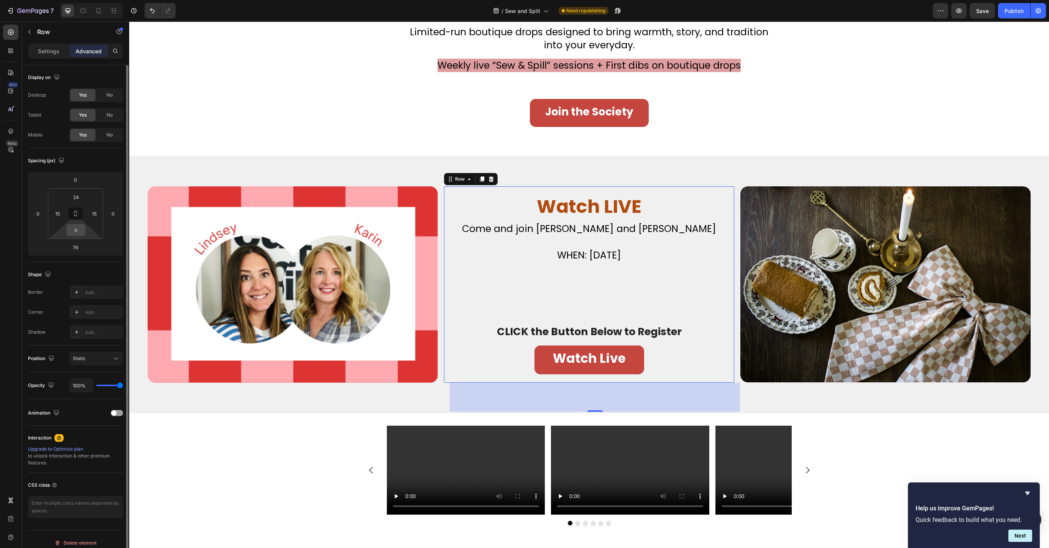
click at [84, 228] on div "0" at bounding box center [75, 230] width 19 height 12
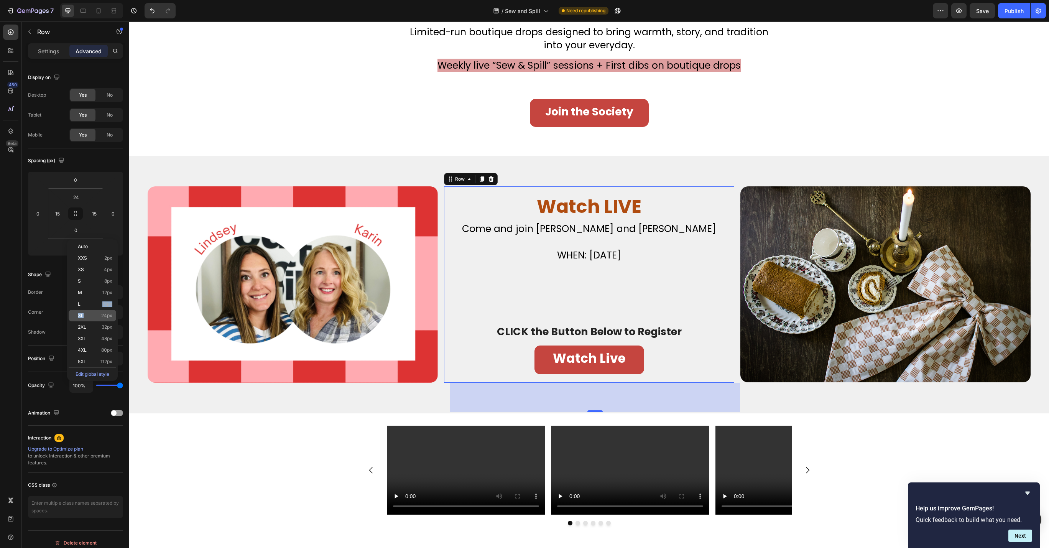
drag, startPoint x: 97, startPoint y: 309, endPoint x: 100, endPoint y: 312, distance: 4.1
click at [100, 312] on div "Auto XXS 2px XS 4px S 8px M 12px L 16px XL 24px 2XL 32px 3XL 48px 4XL 80px 5XL …" at bounding box center [93, 310] width 48 height 138
click at [100, 313] on p "XL 24px" at bounding box center [95, 315] width 35 height 5
type input "24"
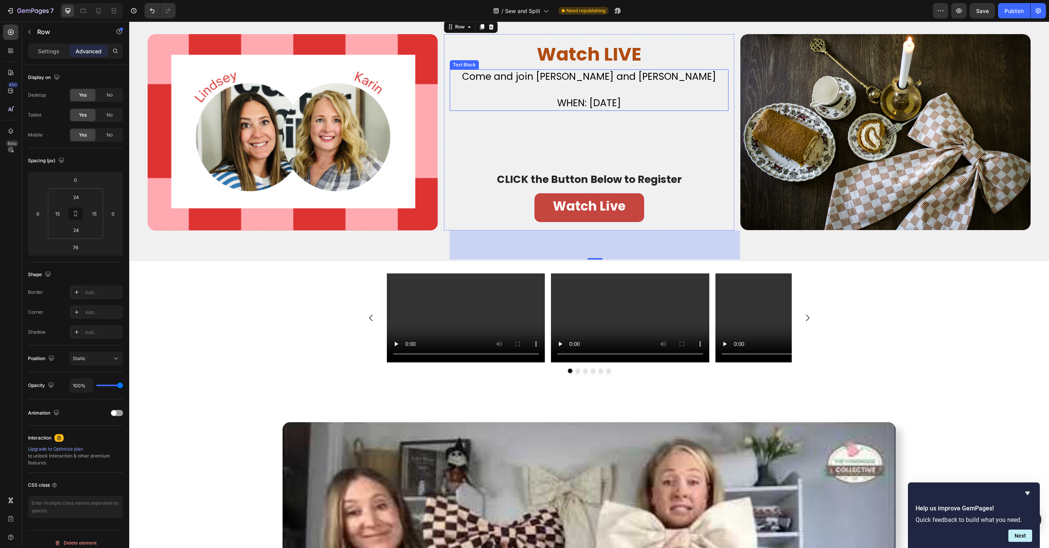
scroll to position [204, 0]
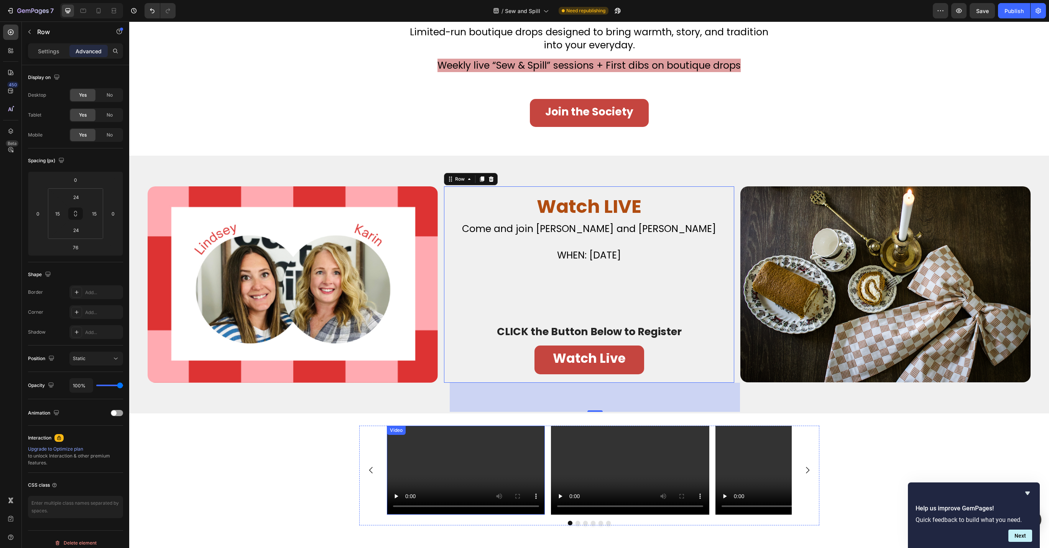
click at [471, 465] on video at bounding box center [466, 470] width 158 height 89
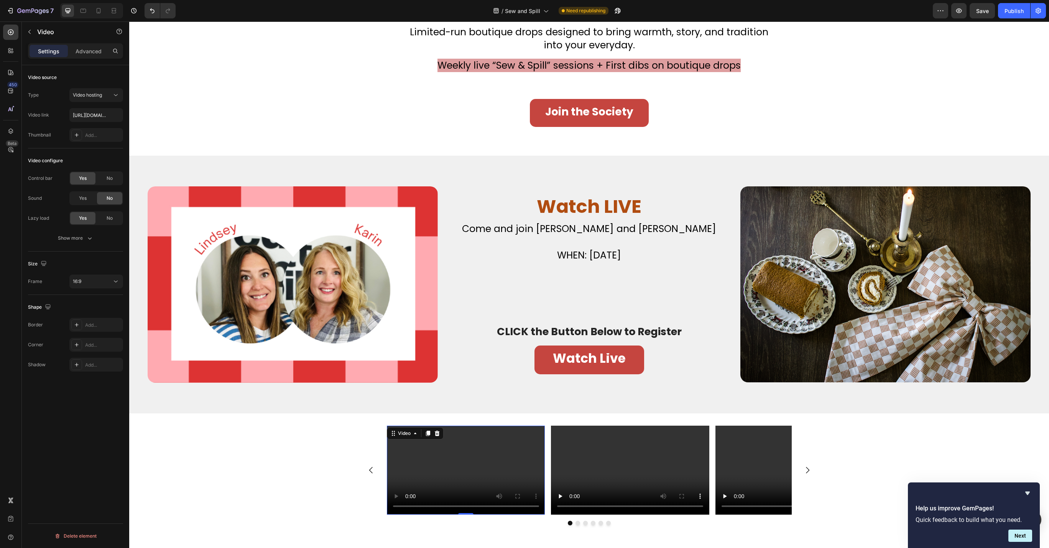
click at [469, 462] on video at bounding box center [466, 470] width 158 height 89
click at [106, 109] on input "text" at bounding box center [96, 115] width 54 height 14
click at [94, 115] on input "text" at bounding box center [96, 115] width 54 height 14
click at [46, 106] on div "Type Video hosting Video link Thumbnail Add..." at bounding box center [75, 115] width 95 height 54
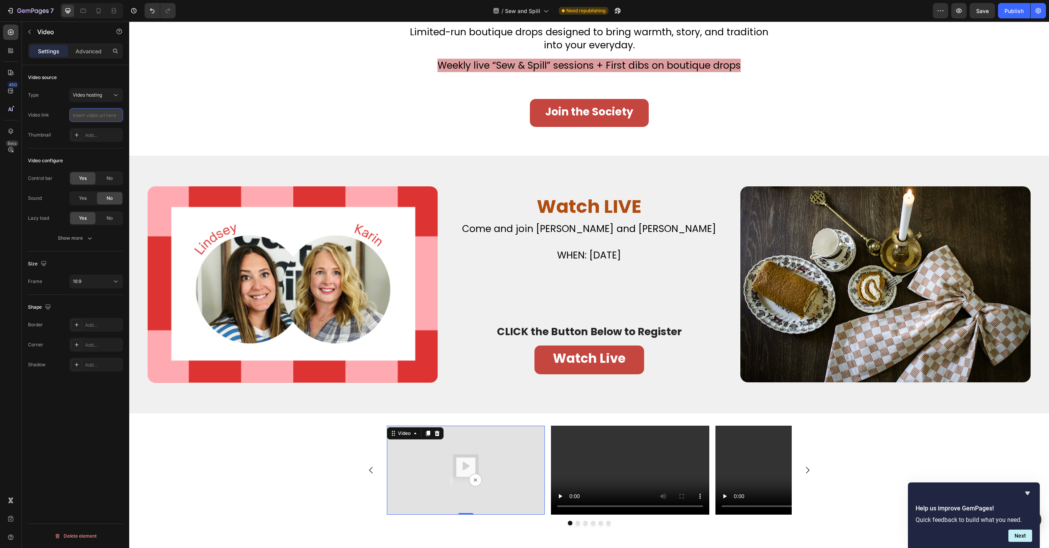
click at [92, 112] on input "text" at bounding box center [96, 115] width 54 height 14
click at [110, 95] on div "Video hosting" at bounding box center [92, 95] width 39 height 7
click at [92, 142] on span "Video hosting" at bounding box center [87, 143] width 29 height 7
click at [88, 115] on input "text" at bounding box center [96, 115] width 54 height 14
click at [467, 480] on img at bounding box center [466, 470] width 158 height 89
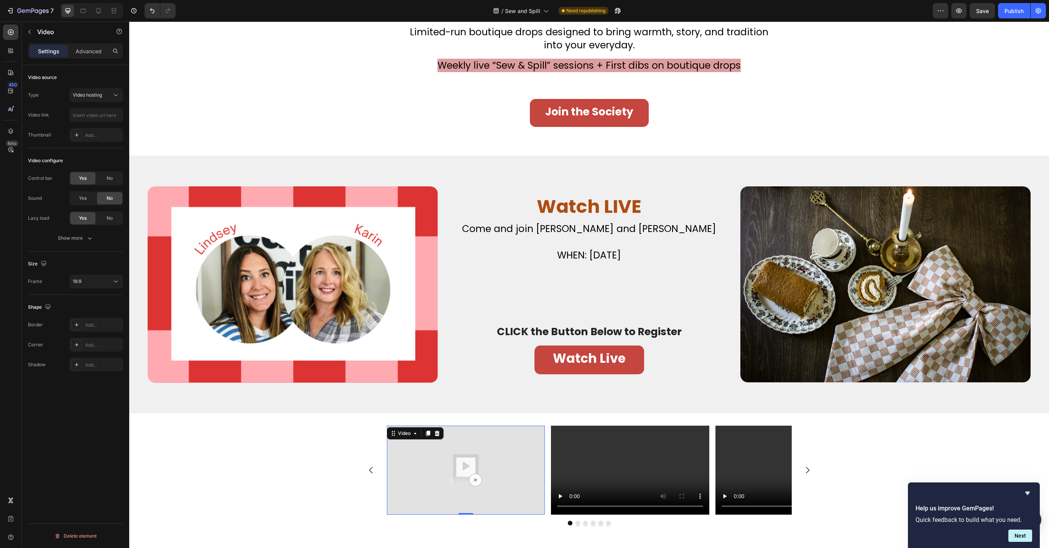
click at [473, 466] on img at bounding box center [466, 470] width 158 height 89
click at [469, 463] on img at bounding box center [466, 470] width 158 height 89
click at [80, 116] on input "text" at bounding box center [96, 115] width 54 height 14
click at [46, 115] on div "Video link" at bounding box center [38, 115] width 21 height 7
